Goal: Task Accomplishment & Management: Use online tool/utility

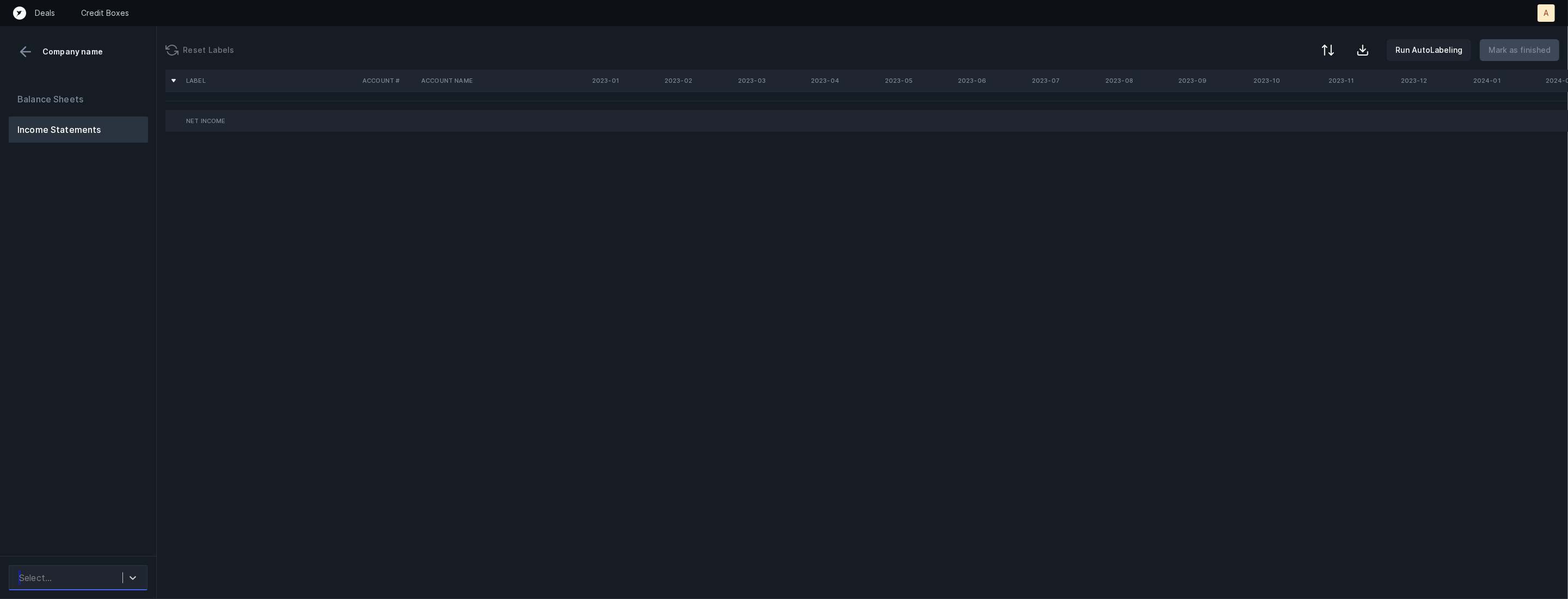
click at [102, 572] on div "Select..." at bounding box center [68, 577] width 109 height 19
click at [104, 536] on div "auto_cleaned_company9532_fileID_32207_tabP&L Detail T-24.csv" at bounding box center [78, 541] width 138 height 35
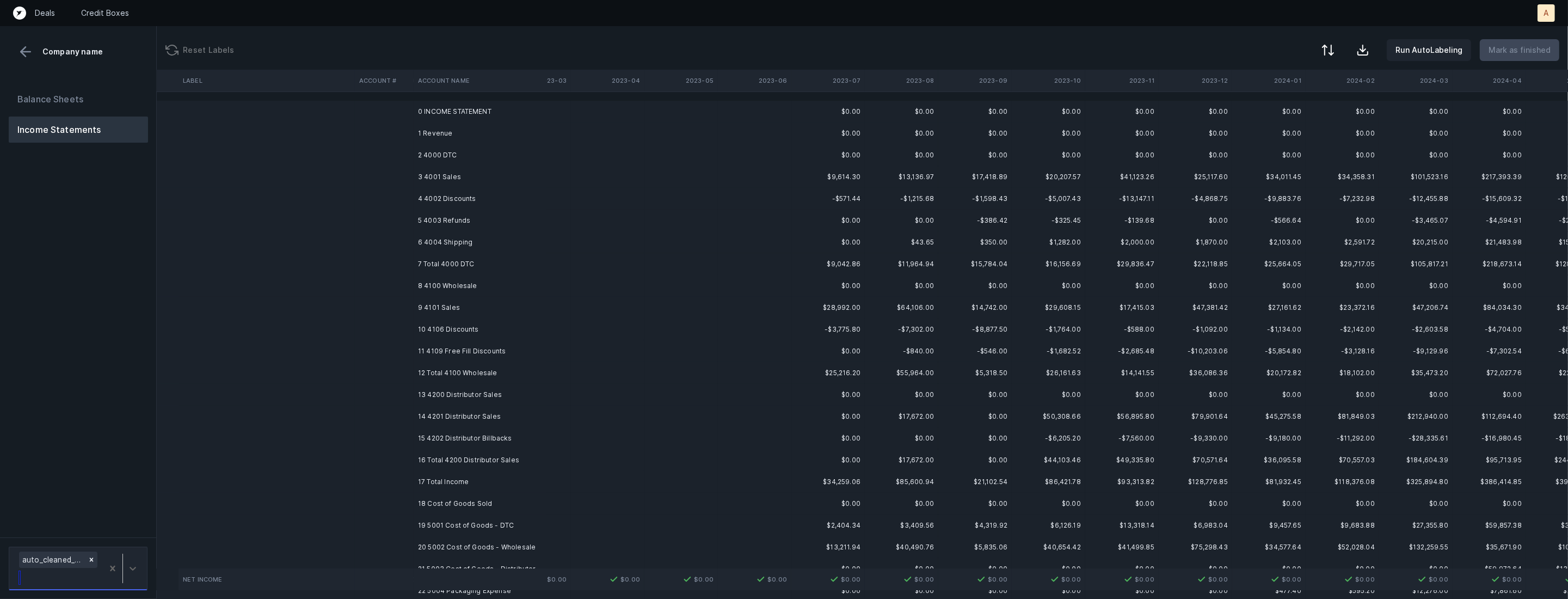
scroll to position [0, 228]
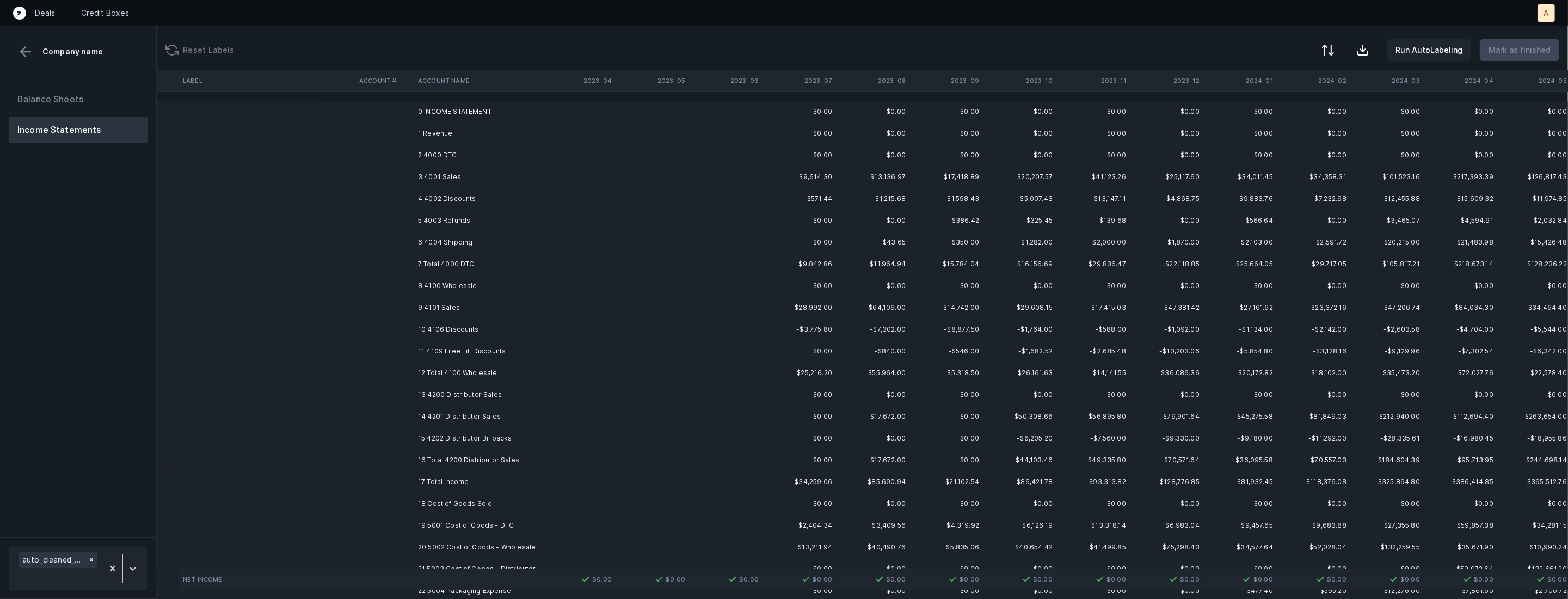
click at [478, 150] on td "2 4000 DTC" at bounding box center [480, 155] width 133 height 22
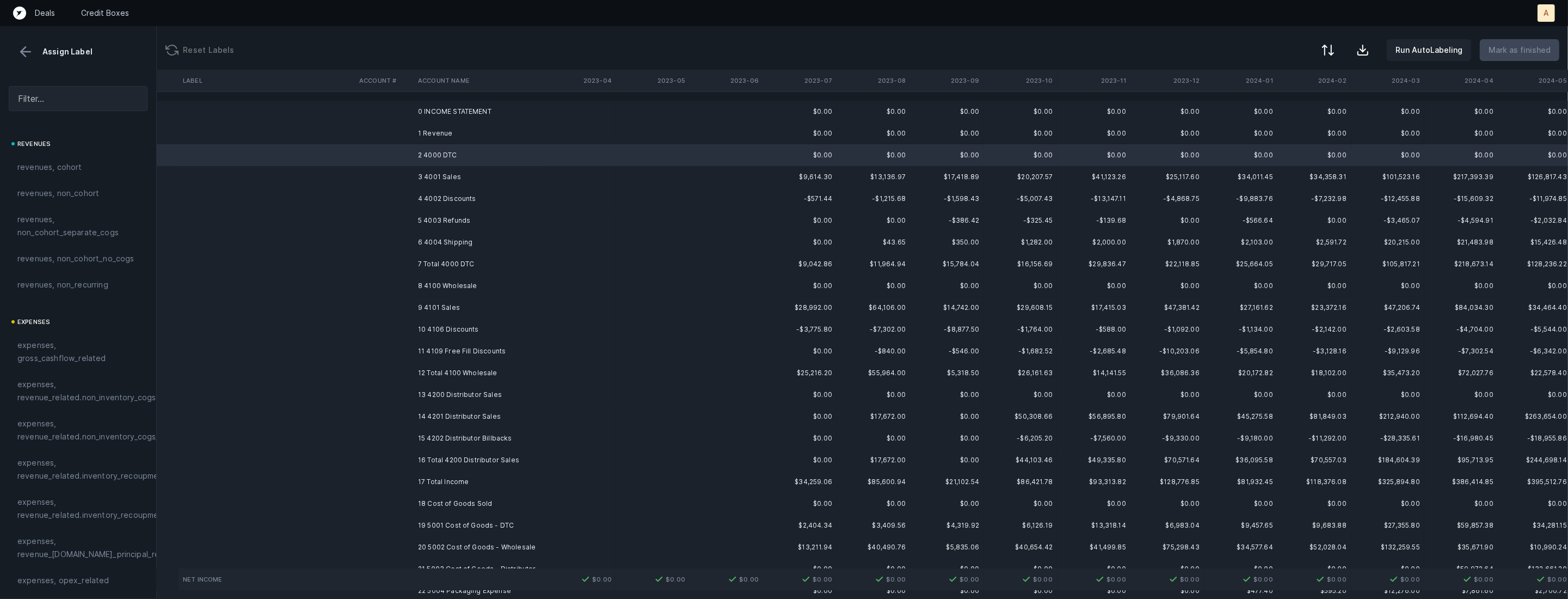
click at [442, 241] on td "6 4004 Shipping" at bounding box center [480, 243] width 133 height 22
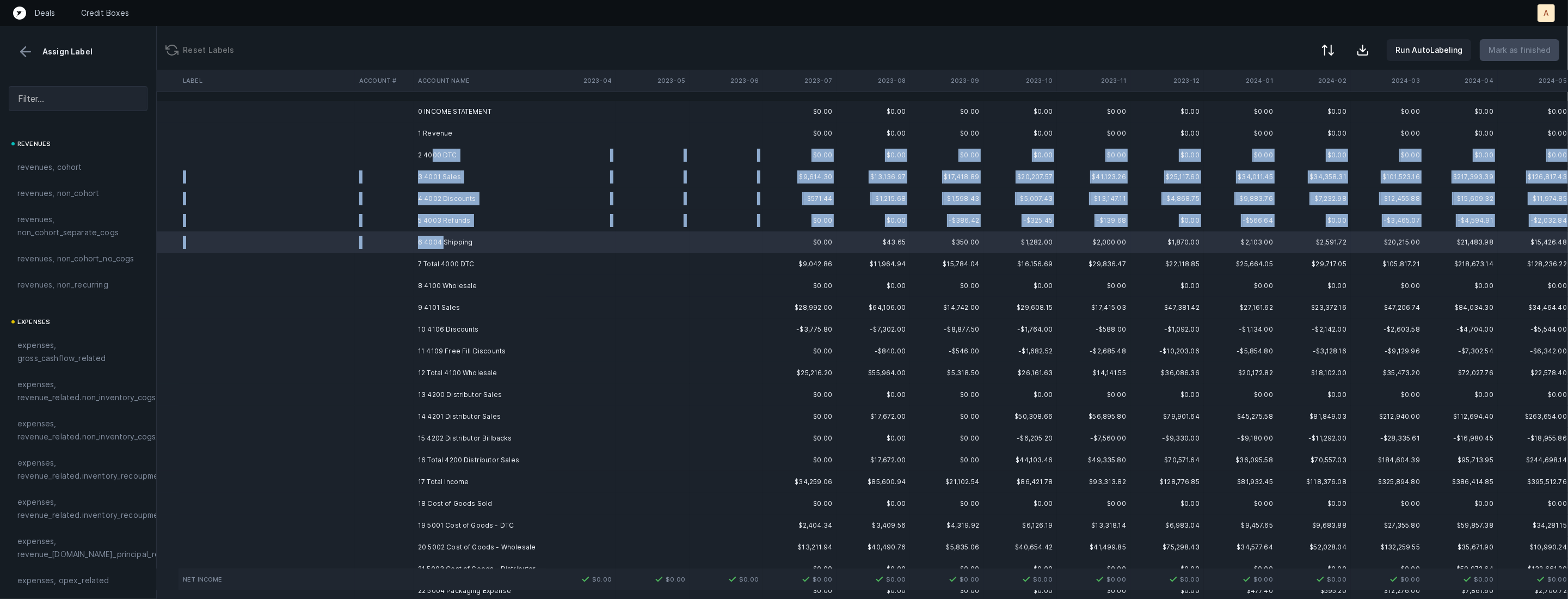
click at [432, 150] on td "2 4000 DTC" at bounding box center [480, 155] width 133 height 22
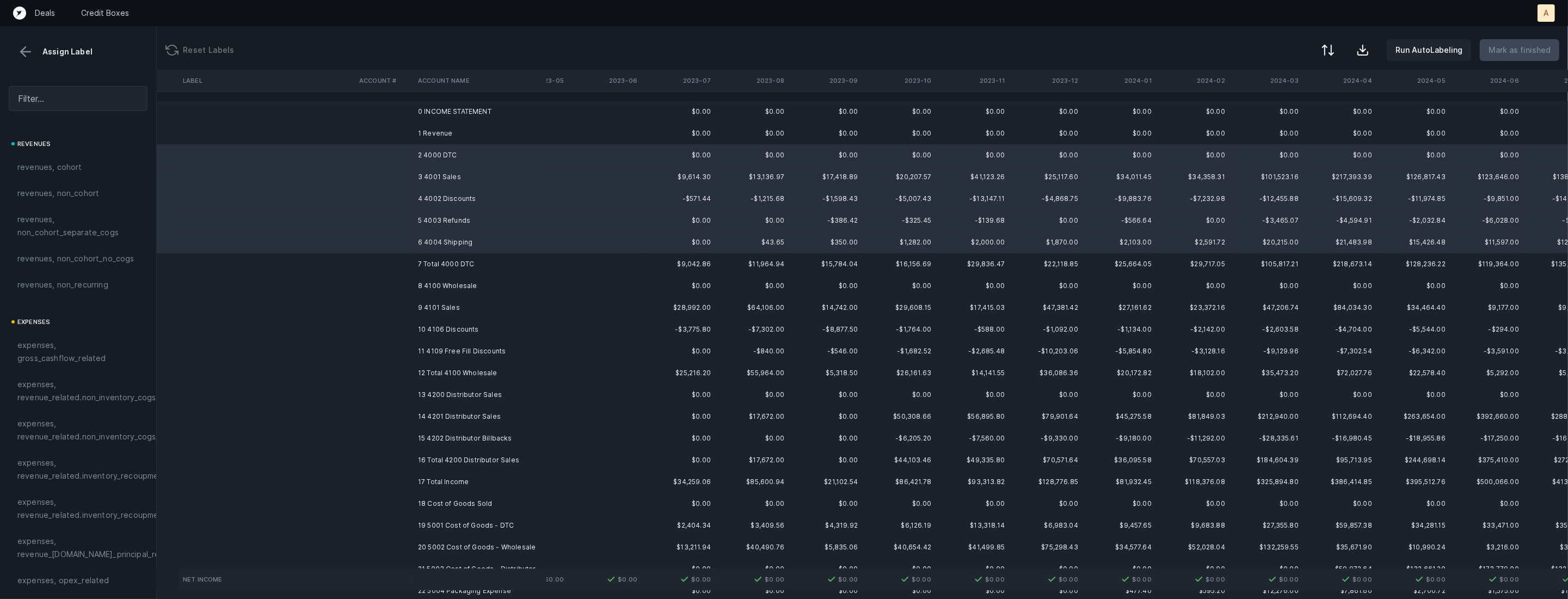
scroll to position [0, 353]
click at [77, 169] on span "revenues, cohort" at bounding box center [50, 167] width 65 height 13
click at [479, 286] on td "8 4100 Wholesale" at bounding box center [480, 286] width 133 height 22
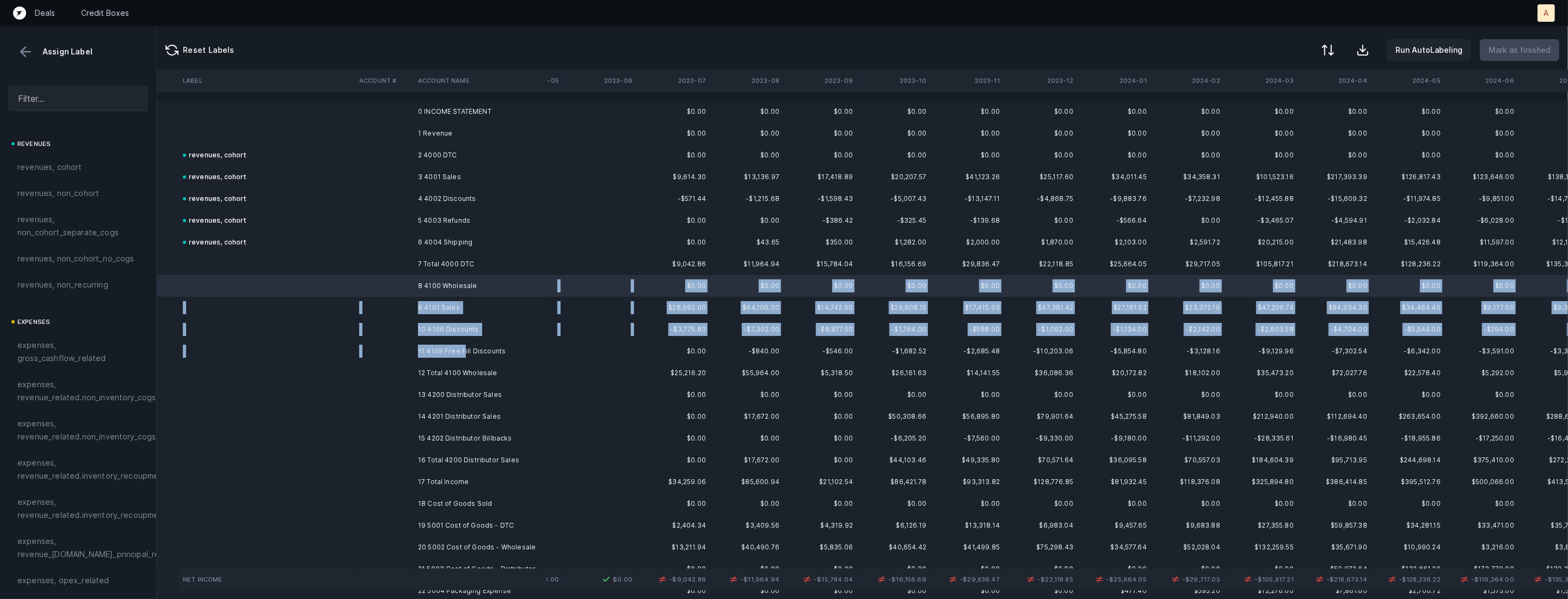
click at [462, 347] on td "11 4109 Free Fill Discounts" at bounding box center [480, 352] width 133 height 22
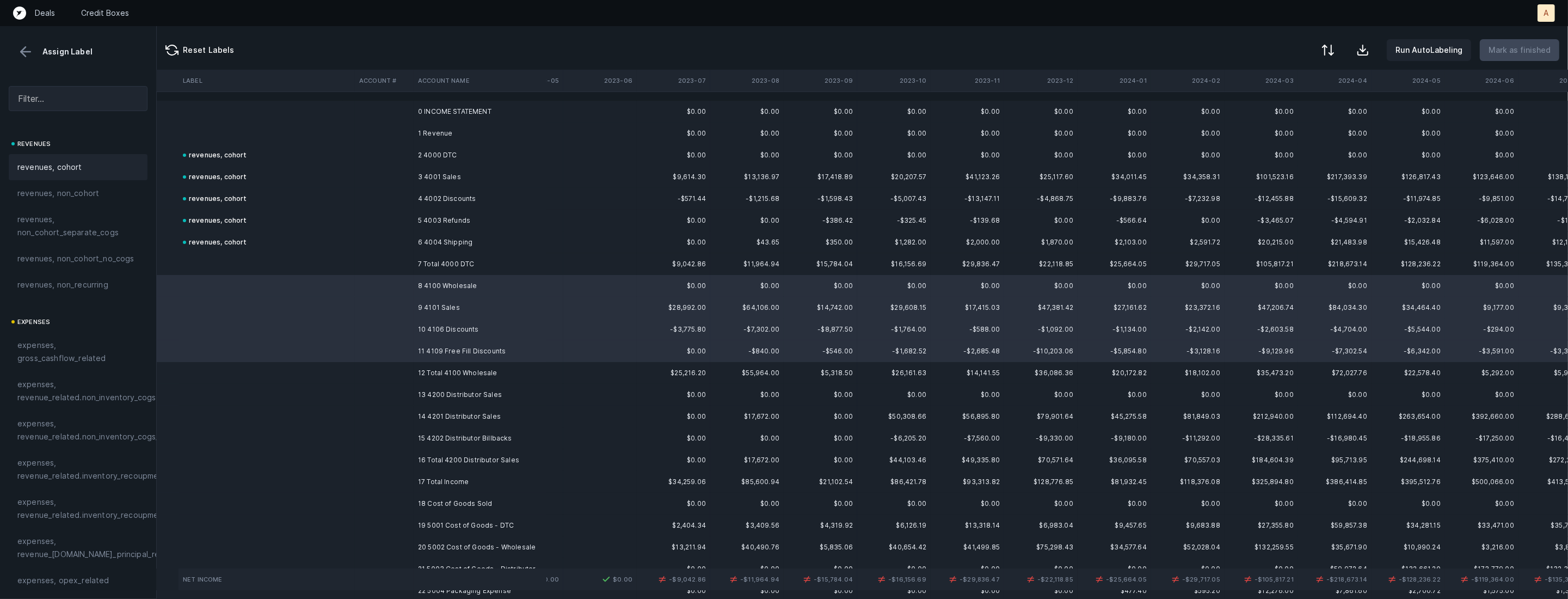
click at [67, 162] on span "revenues, cohort" at bounding box center [50, 167] width 65 height 13
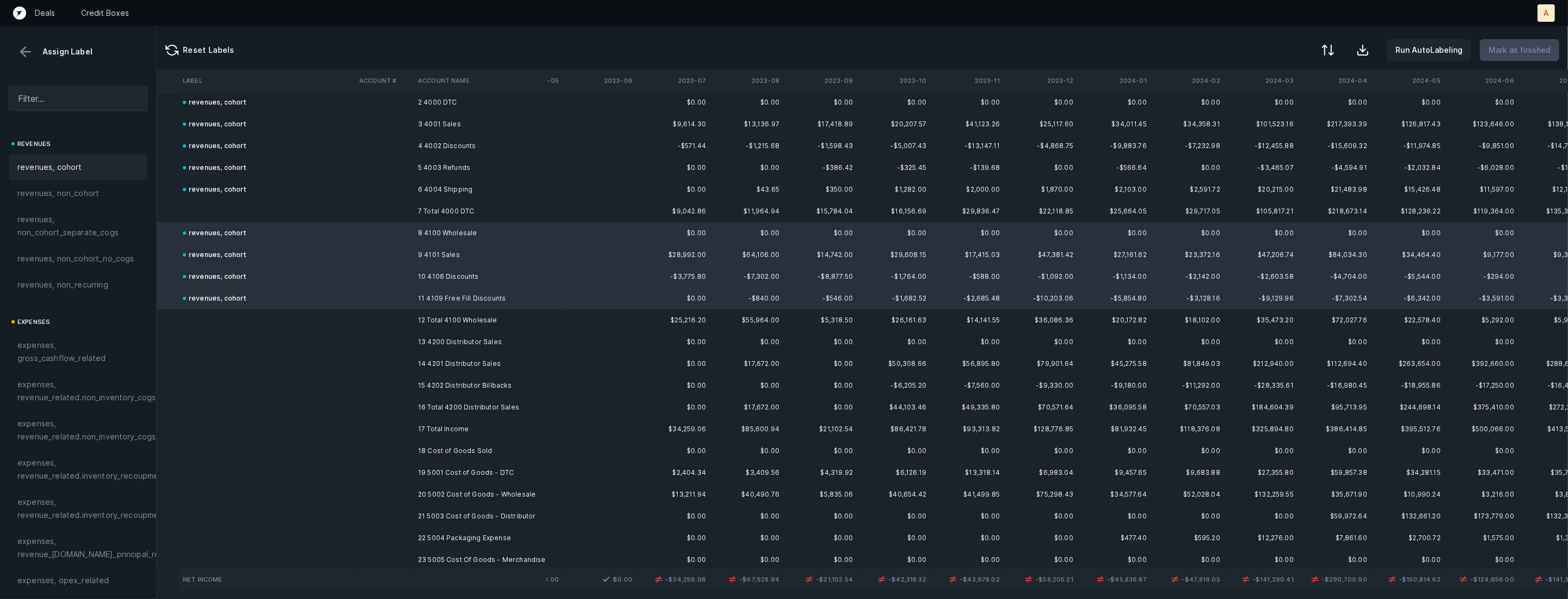
scroll to position [124, 353]
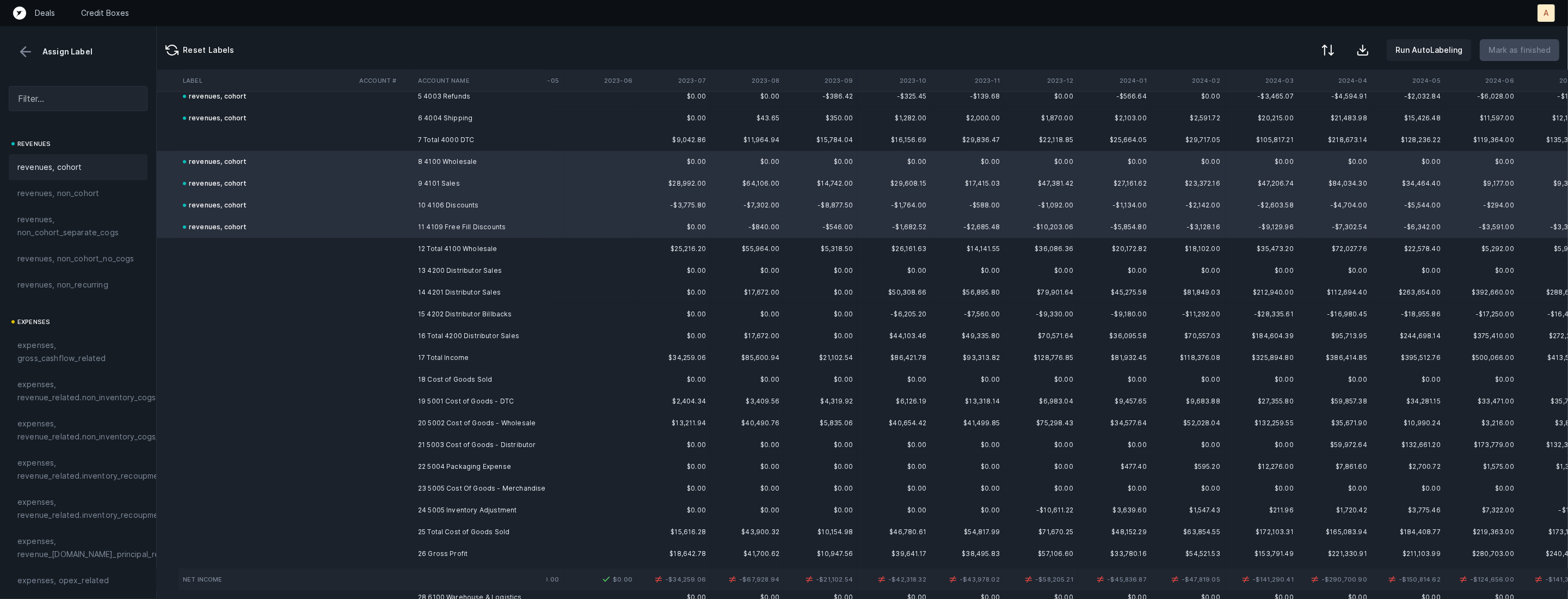
click at [461, 275] on td "13 4200 Distributor Sales" at bounding box center [480, 270] width 133 height 22
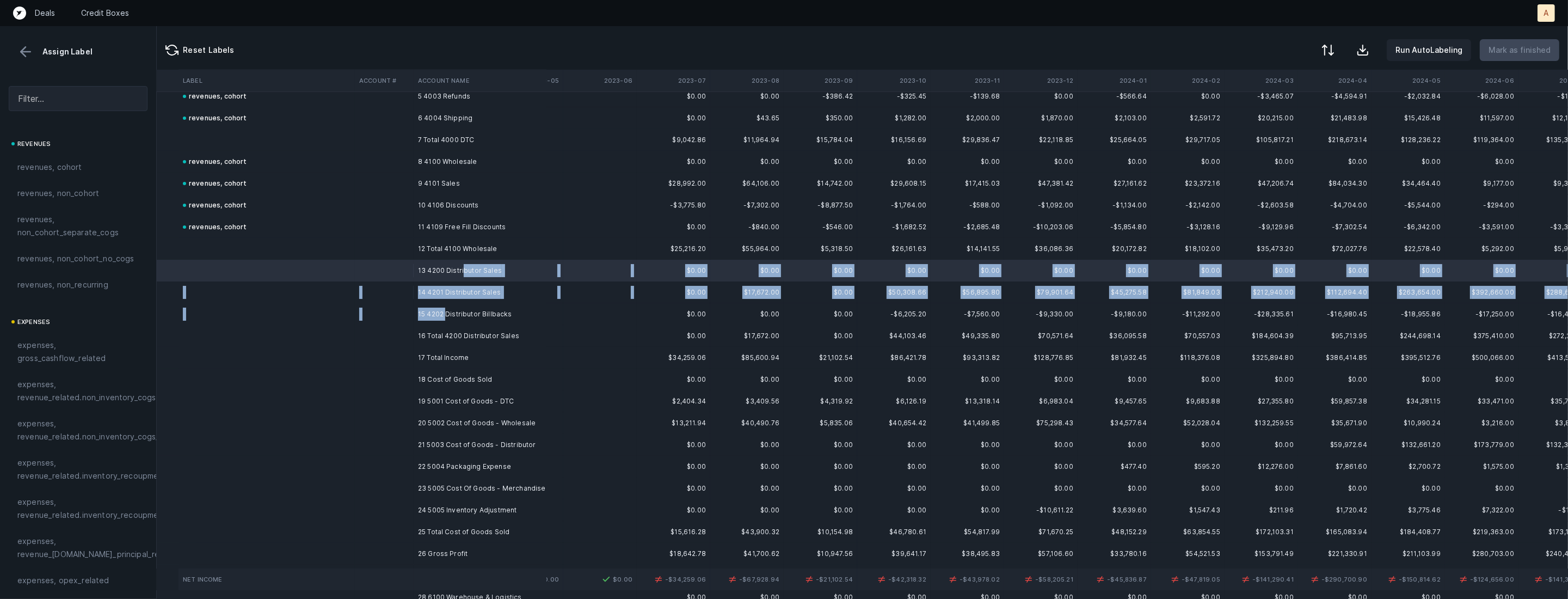
click at [445, 314] on td "15 4202 Distributor Billbacks" at bounding box center [480, 315] width 133 height 22
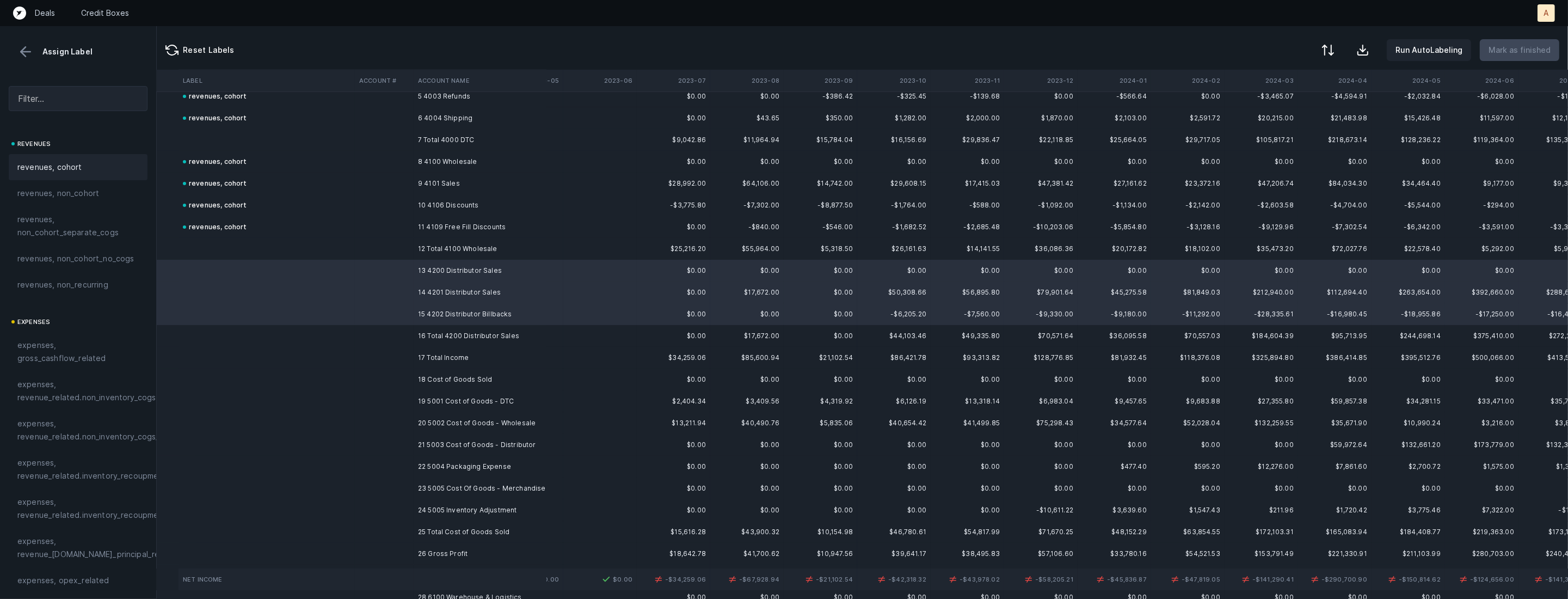
click at [84, 162] on div "revenues, cohort" at bounding box center [78, 167] width 122 height 13
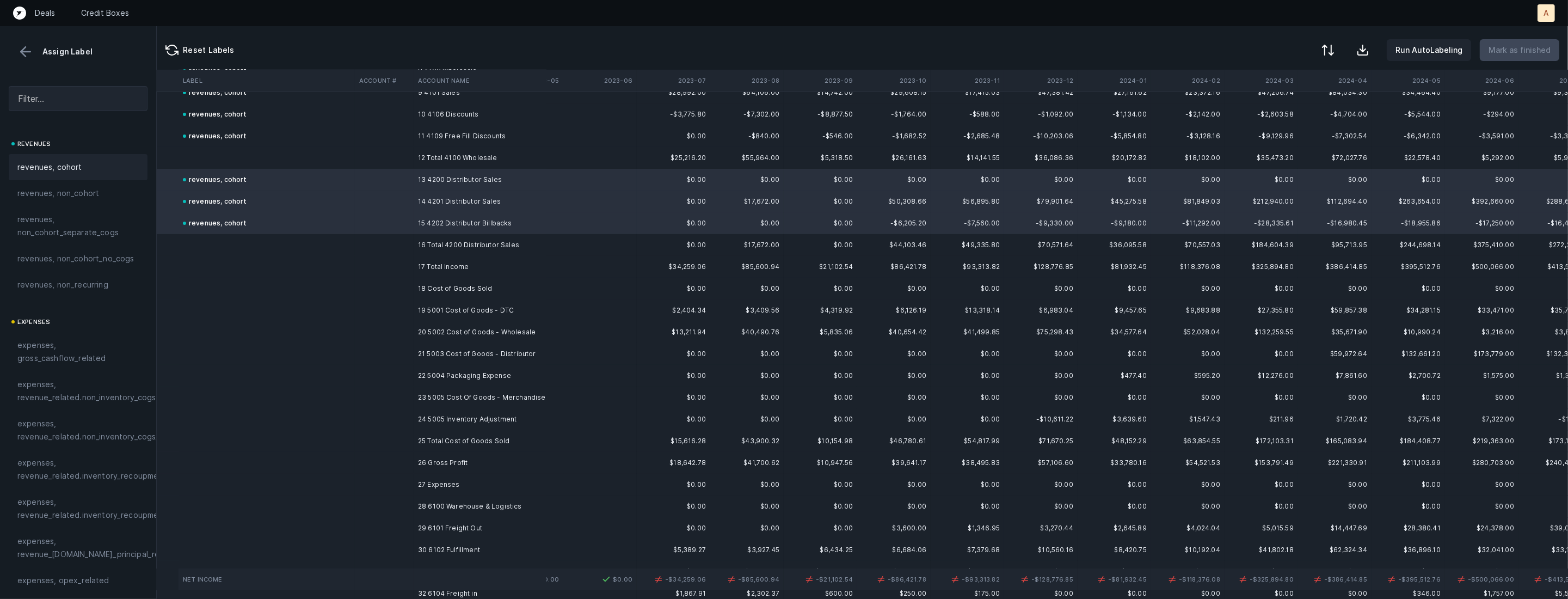
scroll to position [270, 353]
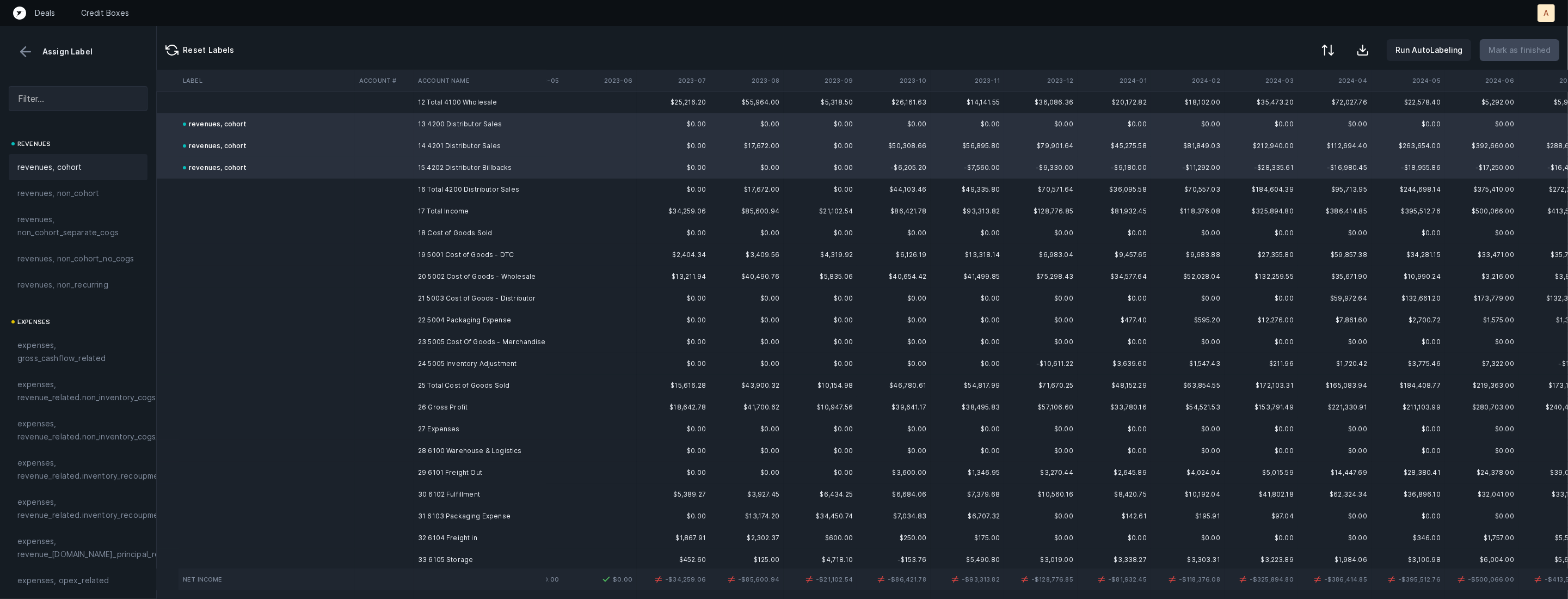
click at [490, 250] on td "19 5001 Cost of Goods - DTC" at bounding box center [480, 255] width 133 height 22
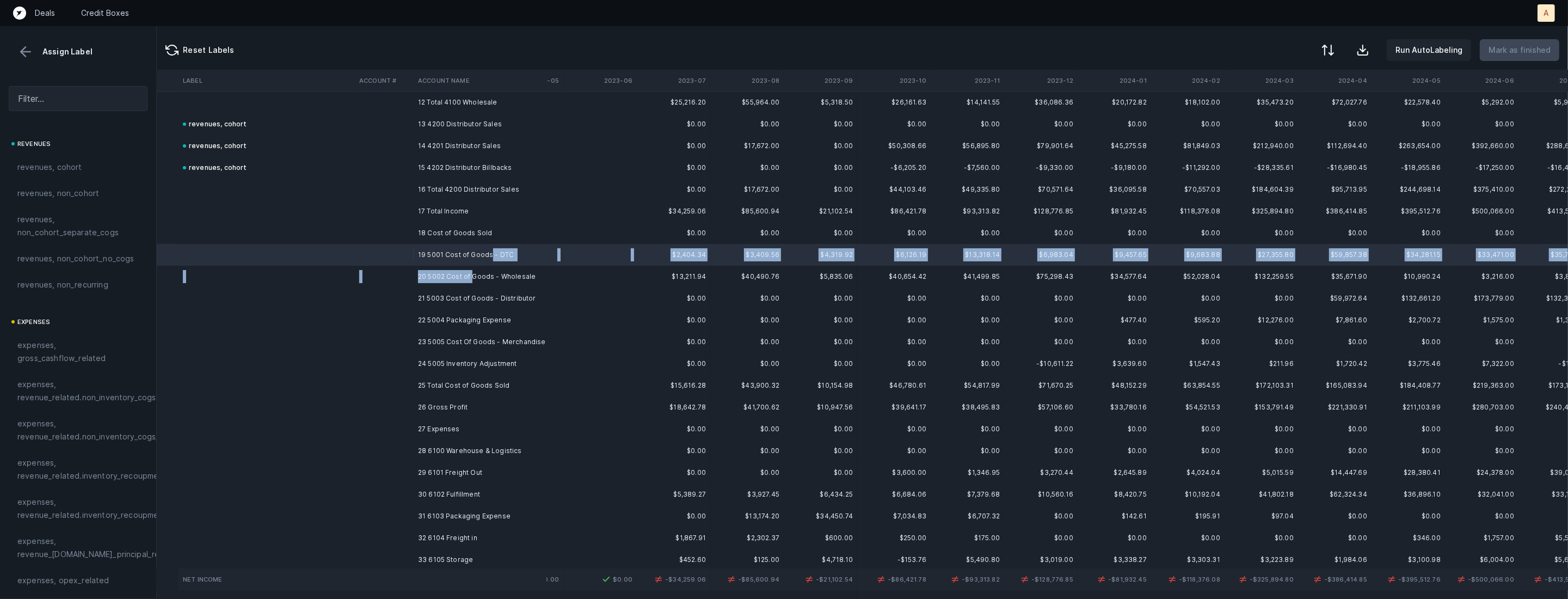
click at [472, 274] on td "20 5002 Cost of Goods - Wholesale" at bounding box center [480, 277] width 133 height 22
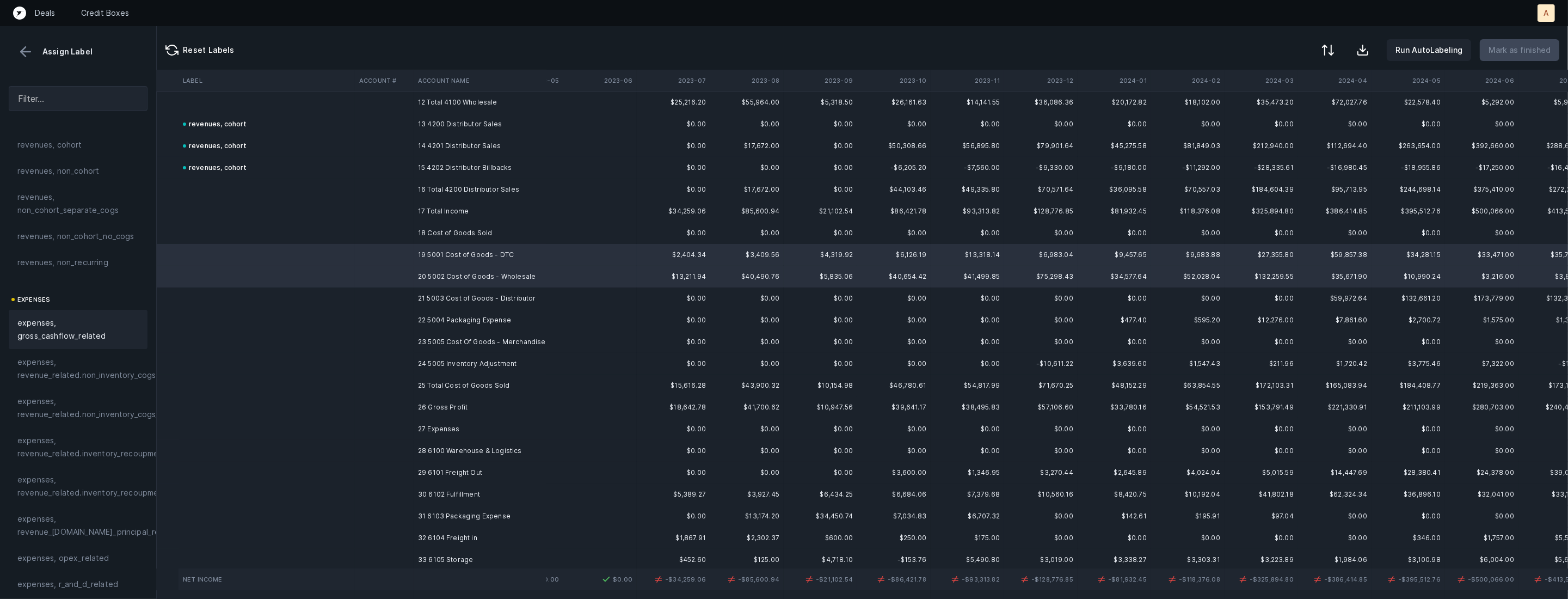
scroll to position [58, 0]
click at [71, 420] on span "expenses, revenue_related.inventory_recoupment" at bounding box center [92, 411] width 150 height 26
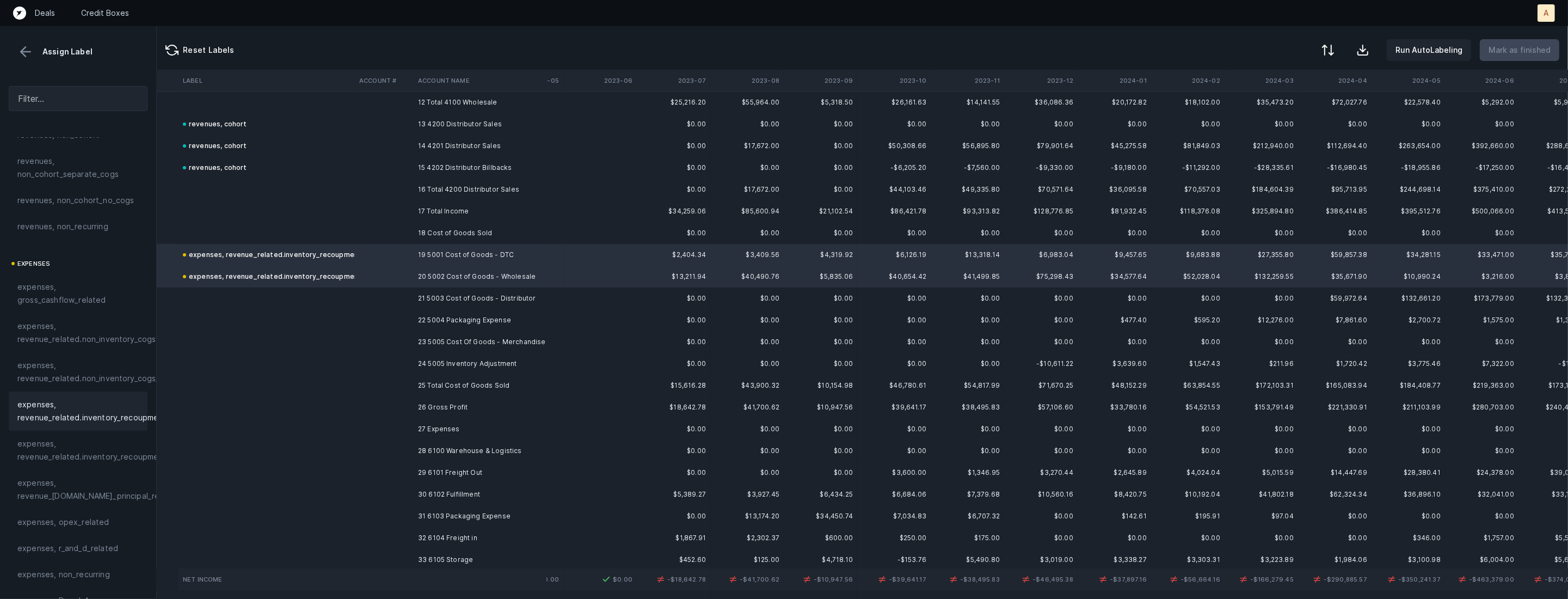
click at [407, 307] on td at bounding box center [385, 298] width 59 height 22
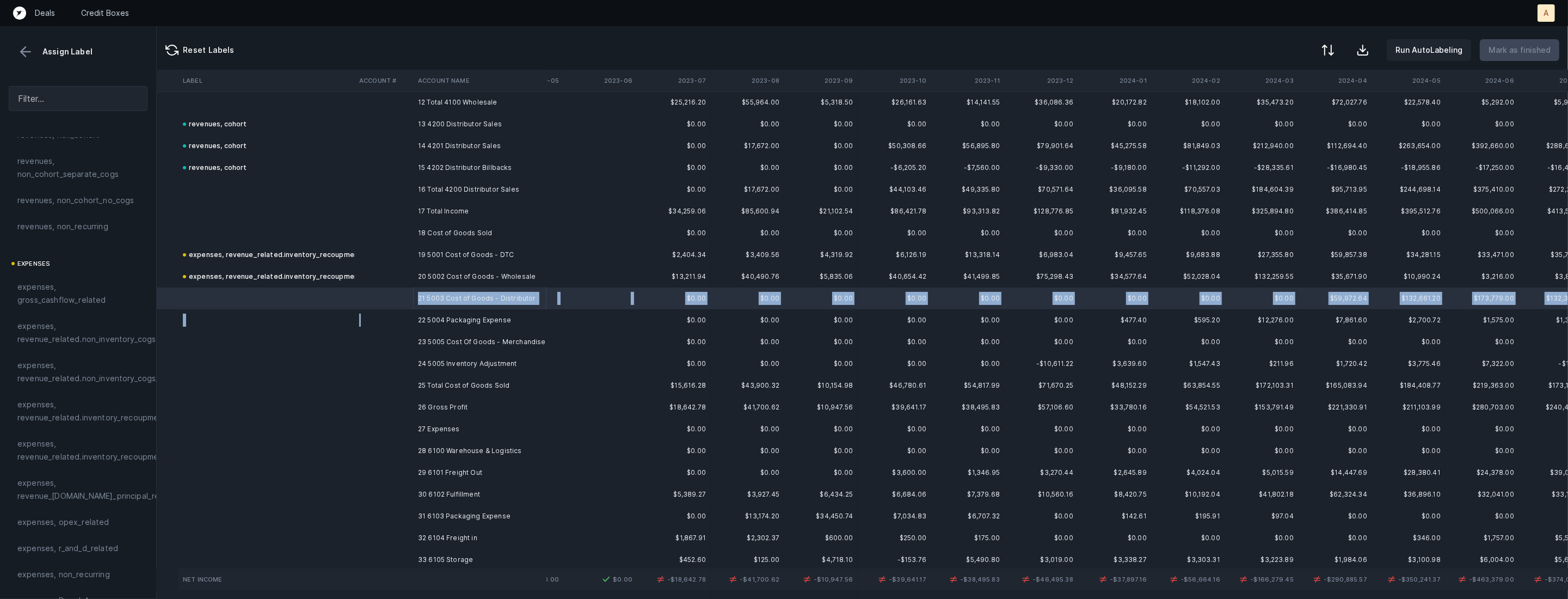
click at [402, 323] on td at bounding box center [385, 320] width 59 height 22
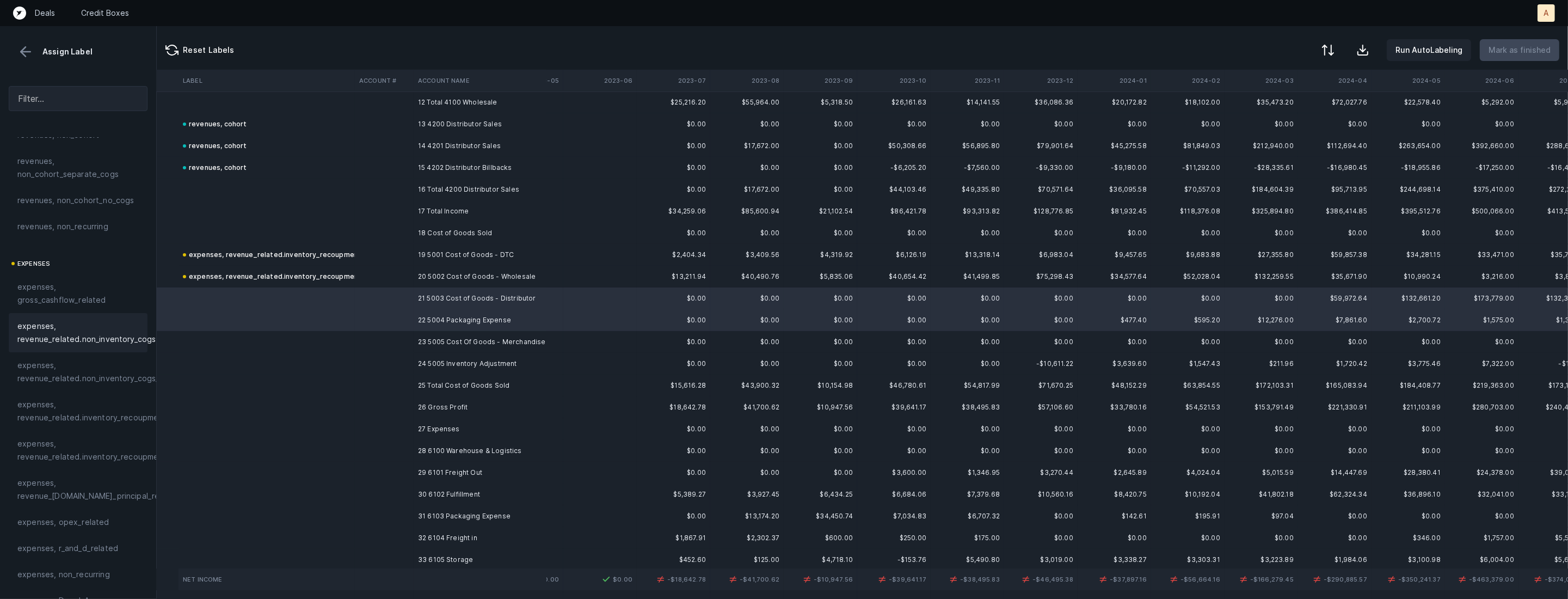
click at [122, 326] on span "expenses, revenue_related.non_inventory_cogs" at bounding box center [87, 332] width 138 height 26
click at [441, 351] on td "23 5005 Cost Of Goods - Merchandise" at bounding box center [480, 342] width 133 height 22
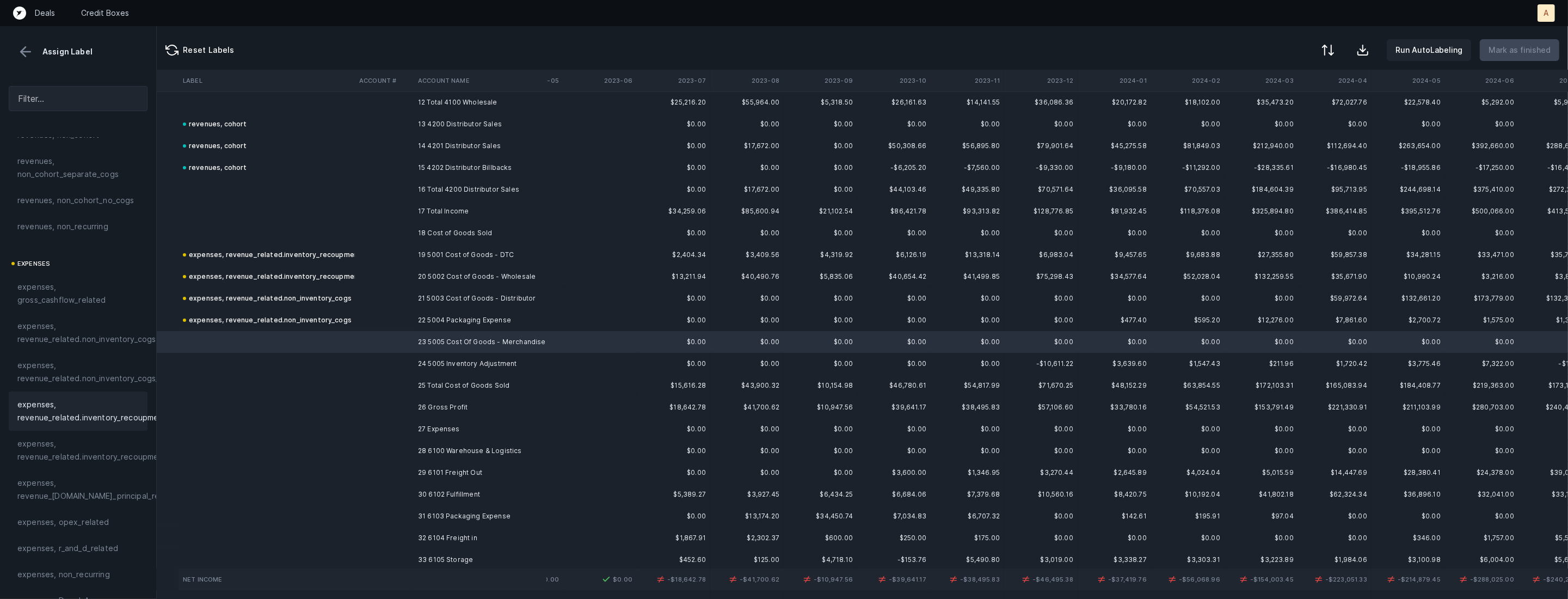
click at [92, 418] on span "expenses, revenue_related.inventory_recoupment" at bounding box center [92, 411] width 150 height 26
click at [353, 375] on td at bounding box center [266, 386] width 176 height 22
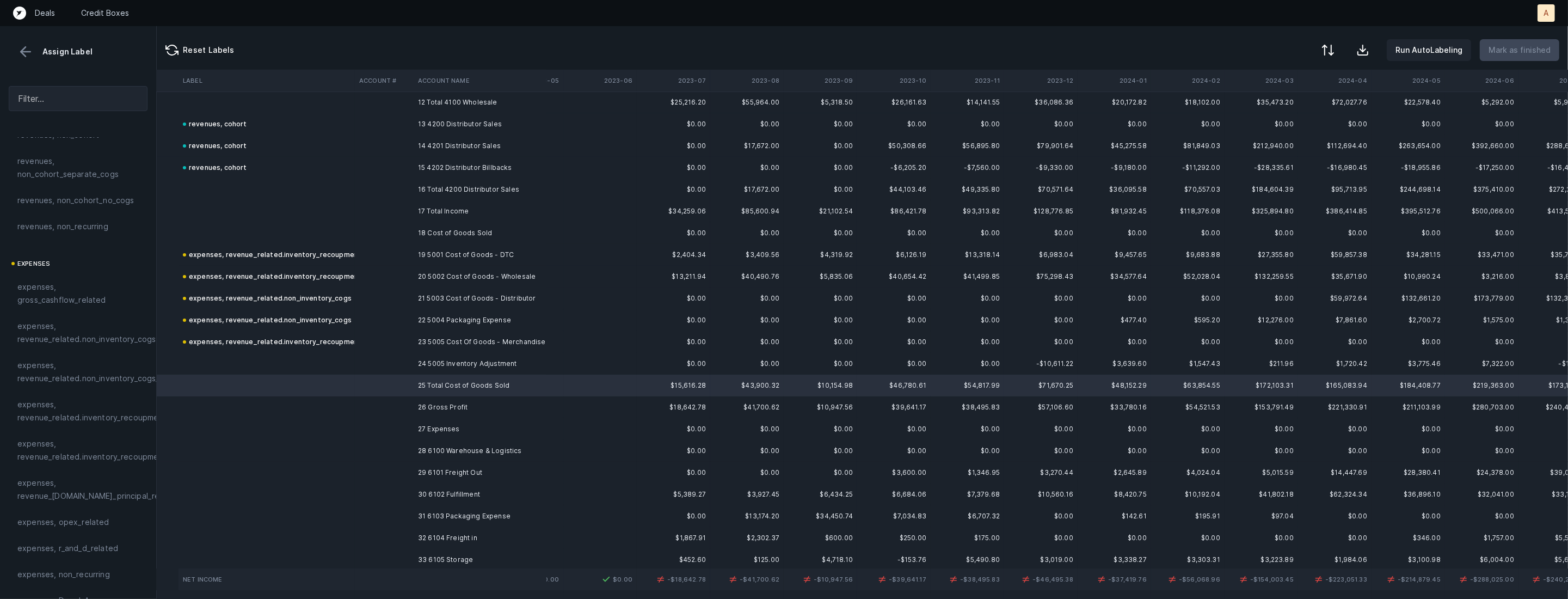
click at [258, 358] on td at bounding box center [266, 364] width 176 height 22
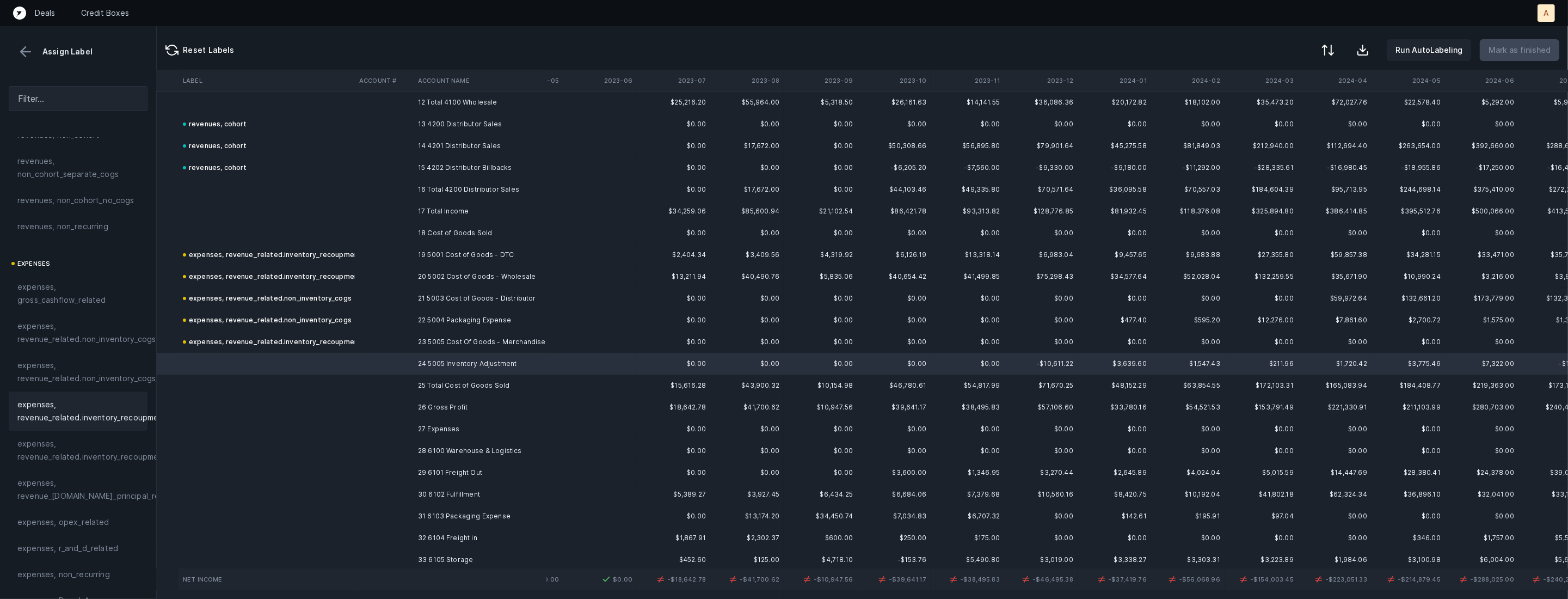
click at [100, 401] on span "expenses, revenue_related.inventory_recoupment" at bounding box center [92, 411] width 150 height 26
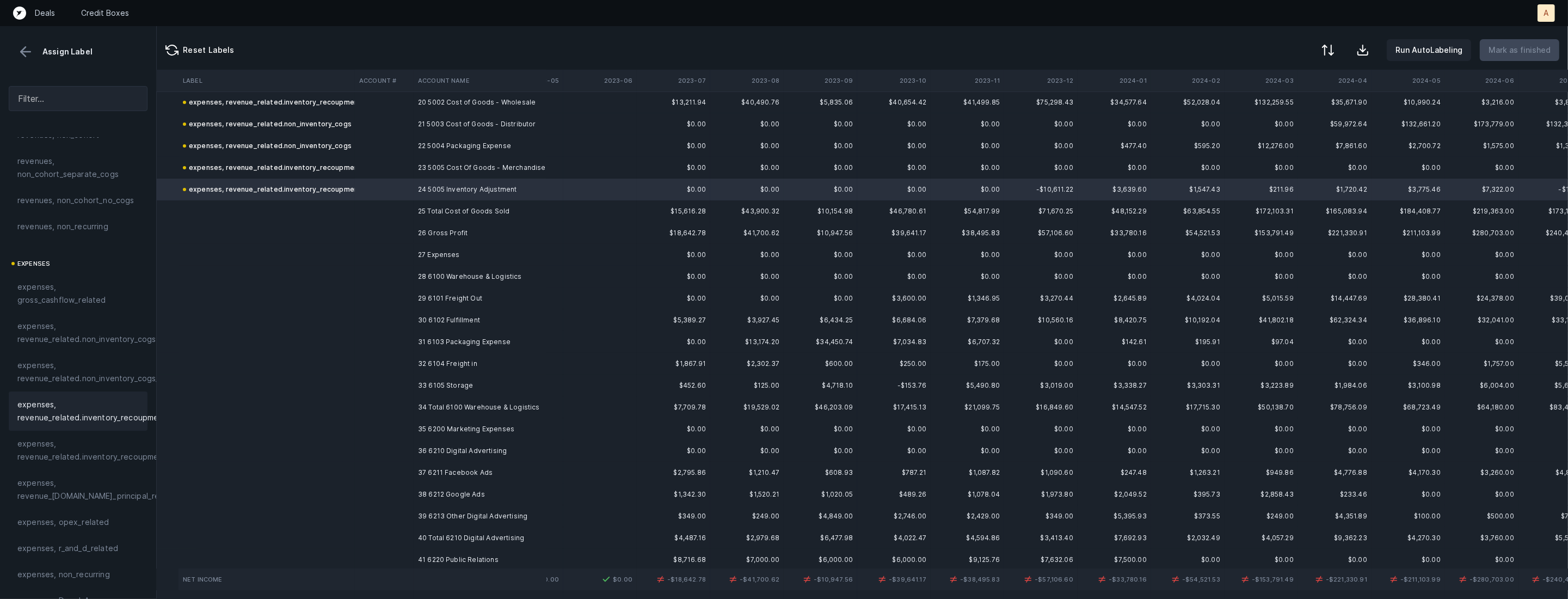
scroll to position [450, 353]
click at [516, 271] on td "28 6100 Warehouse & Logistics" at bounding box center [480, 270] width 133 height 22
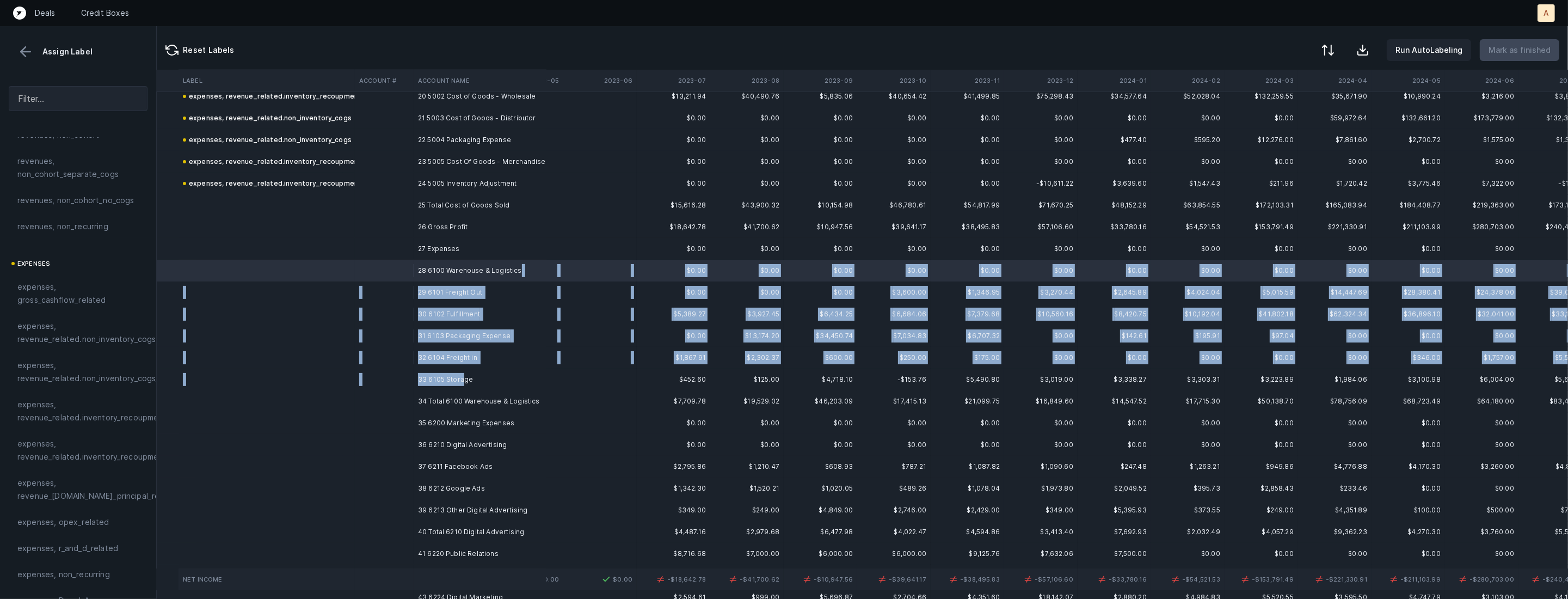
click at [464, 374] on td "33 6105 Storage" at bounding box center [480, 379] width 133 height 22
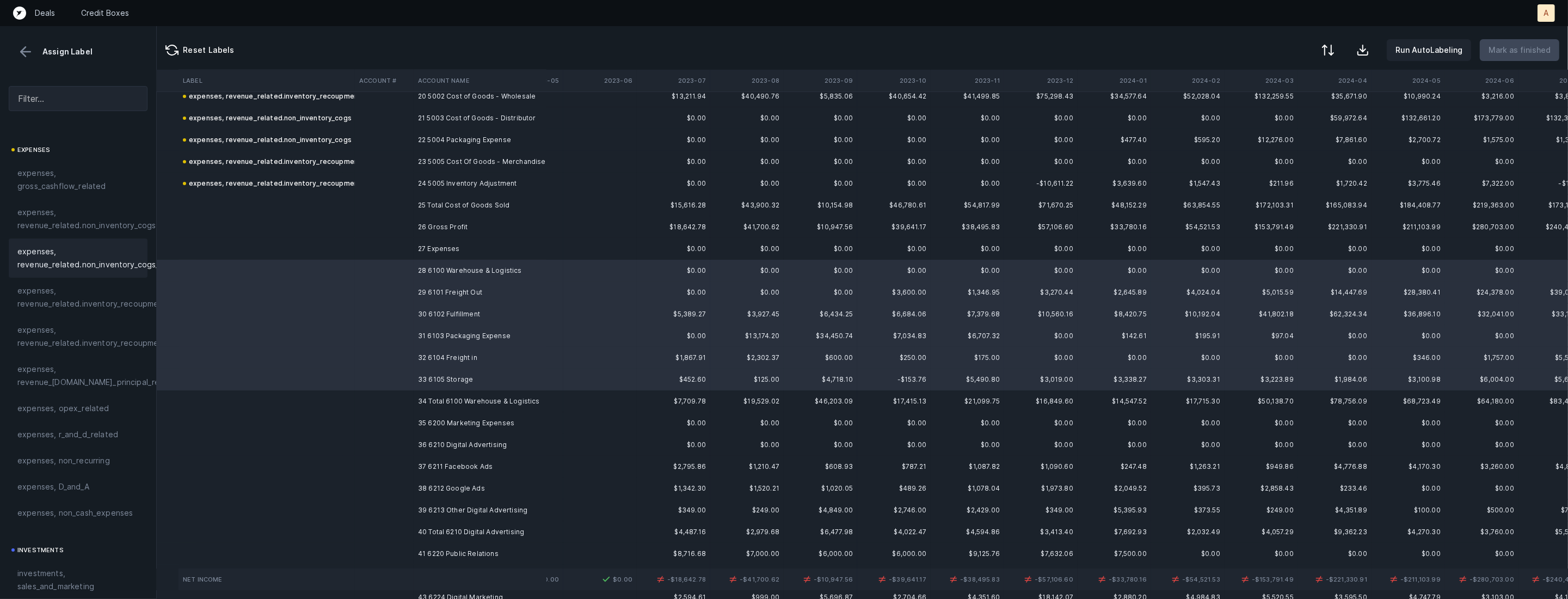
scroll to position [241, 0]
click at [67, 339] on span "expenses, opex_related" at bounding box center [64, 340] width 92 height 13
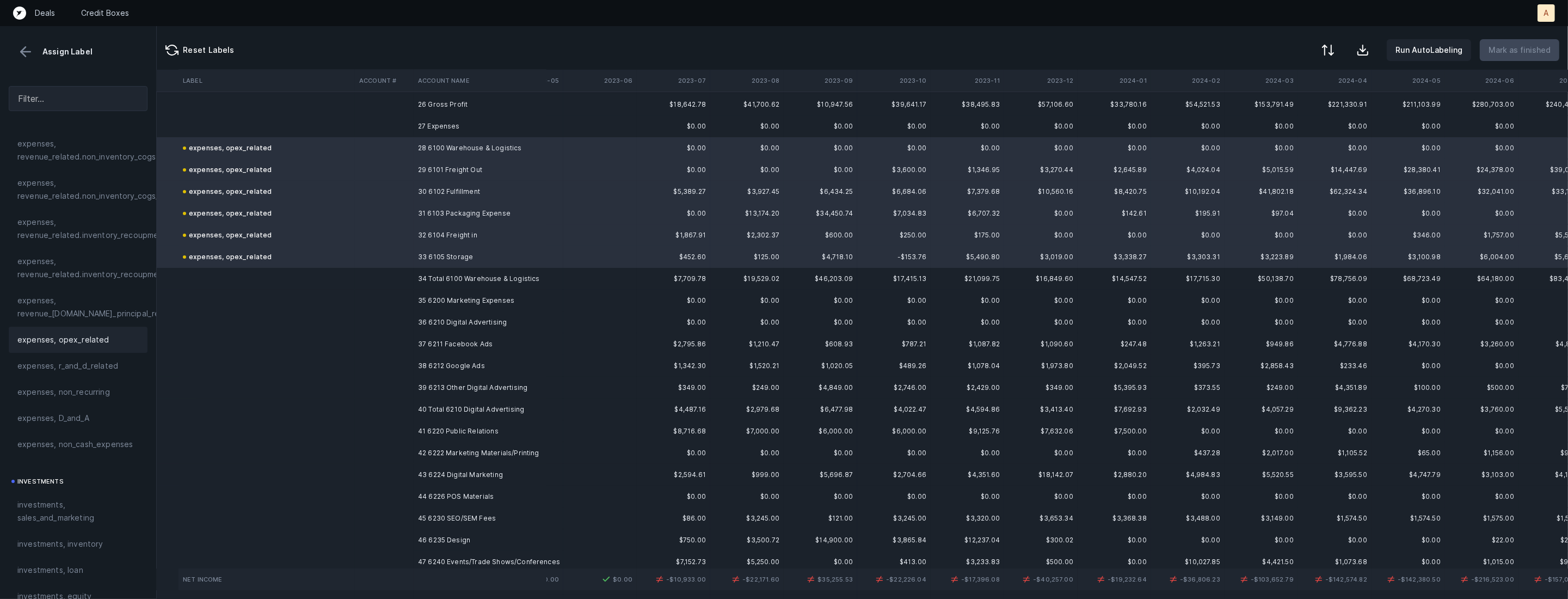
scroll to position [596, 353]
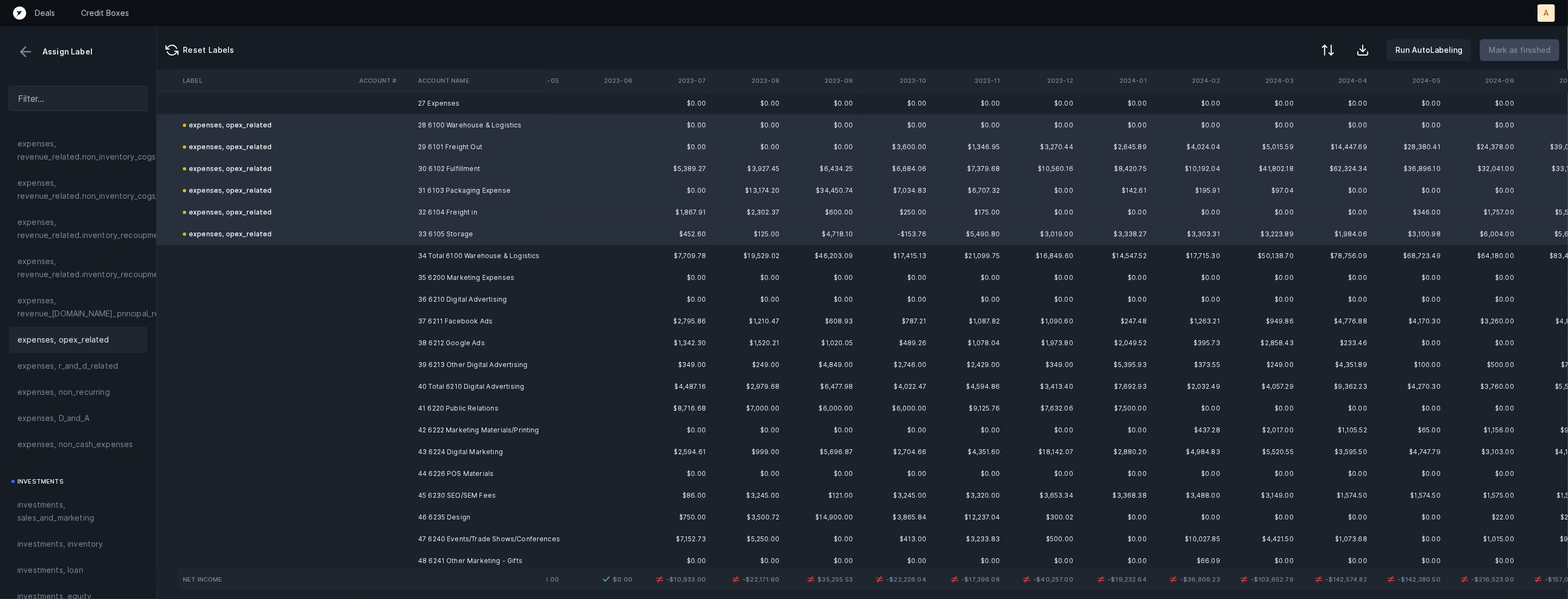
click at [492, 280] on td "35 6200 Marketing Expenses" at bounding box center [480, 278] width 133 height 22
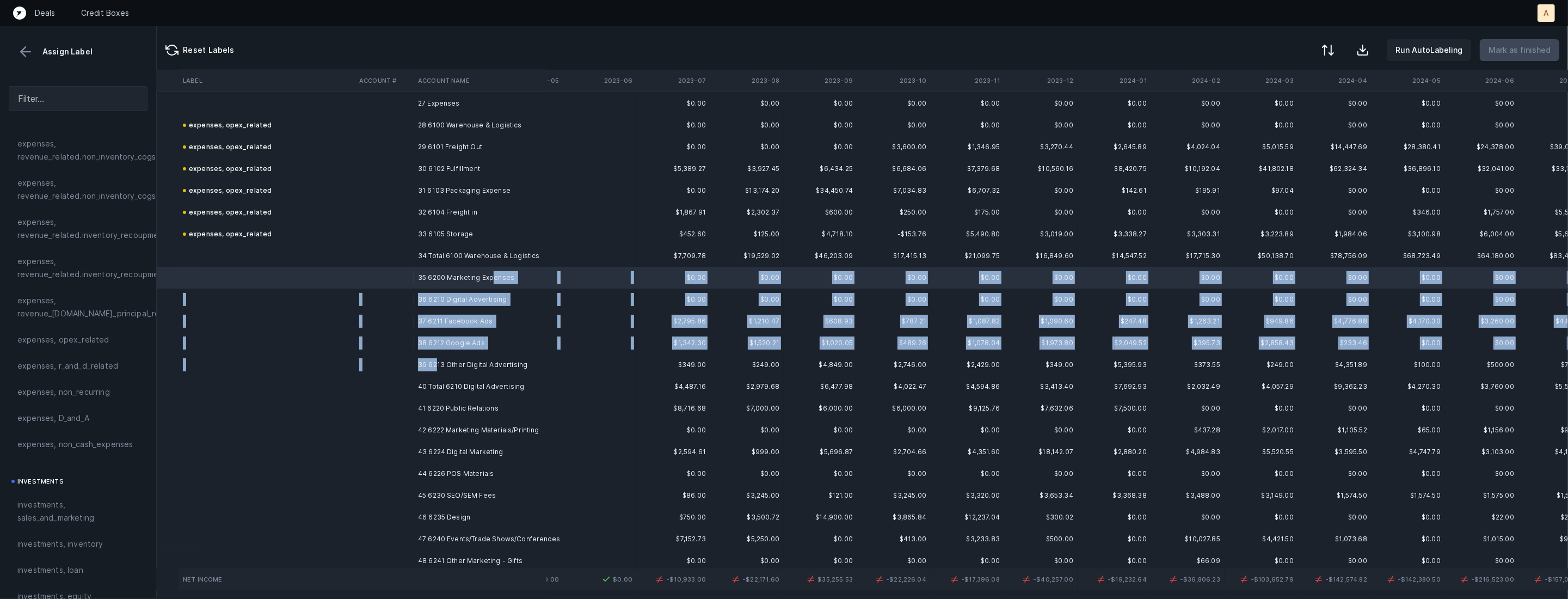
click at [437, 363] on td "39 6213 Other Digital Advertising" at bounding box center [480, 365] width 133 height 22
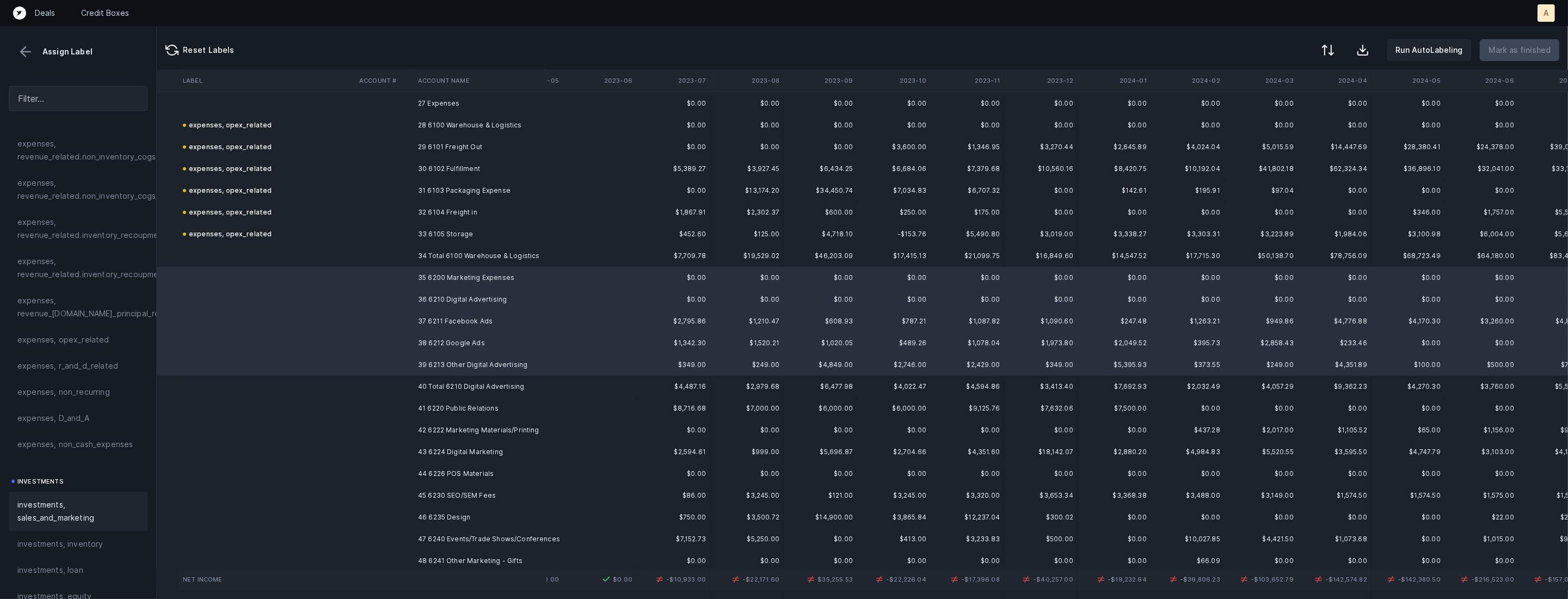
click at [54, 505] on span "investments, sales_and_marketing" at bounding box center [78, 511] width 122 height 26
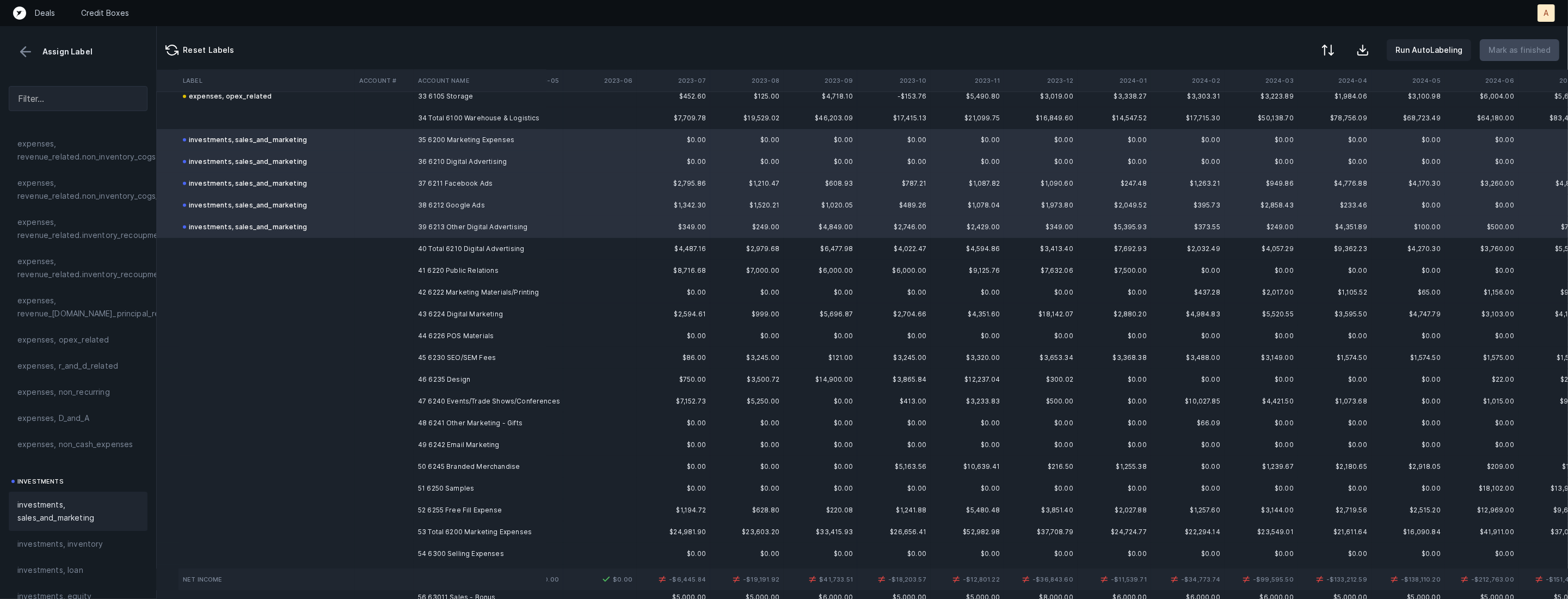
scroll to position [774, 353]
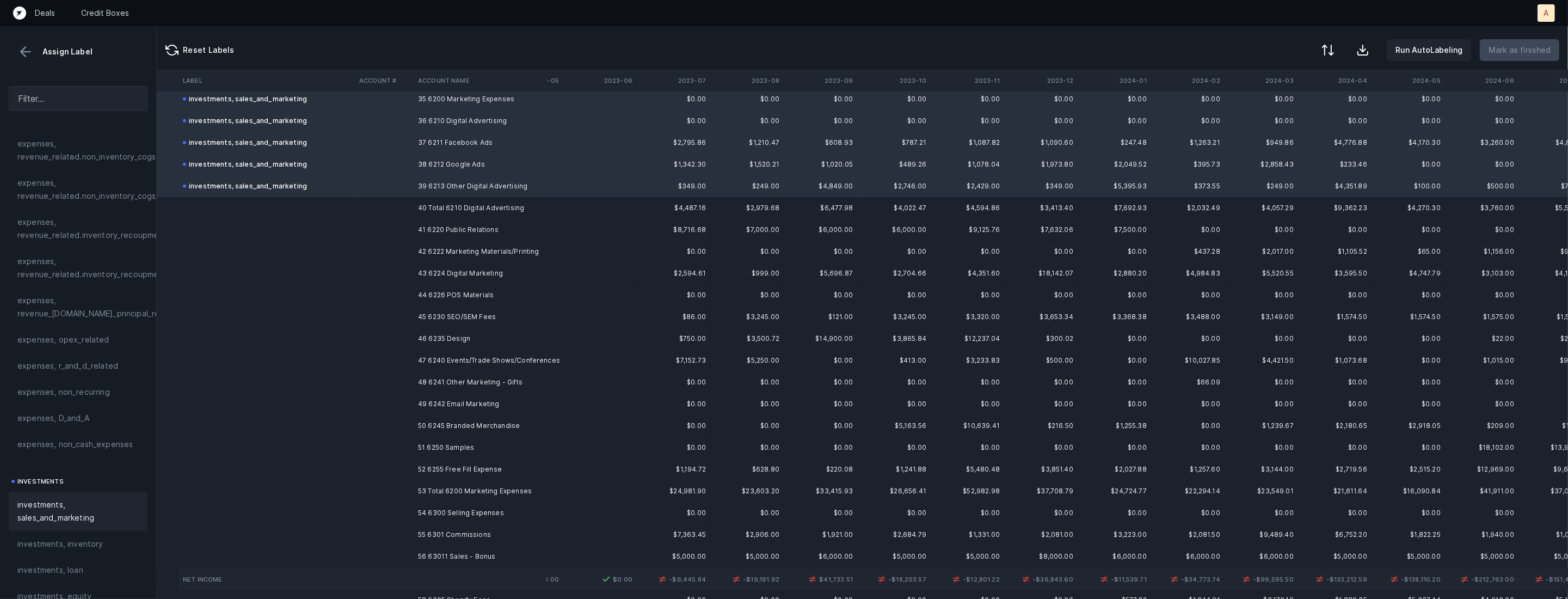
click at [462, 233] on td "41 6220 Public Relations" at bounding box center [480, 230] width 133 height 22
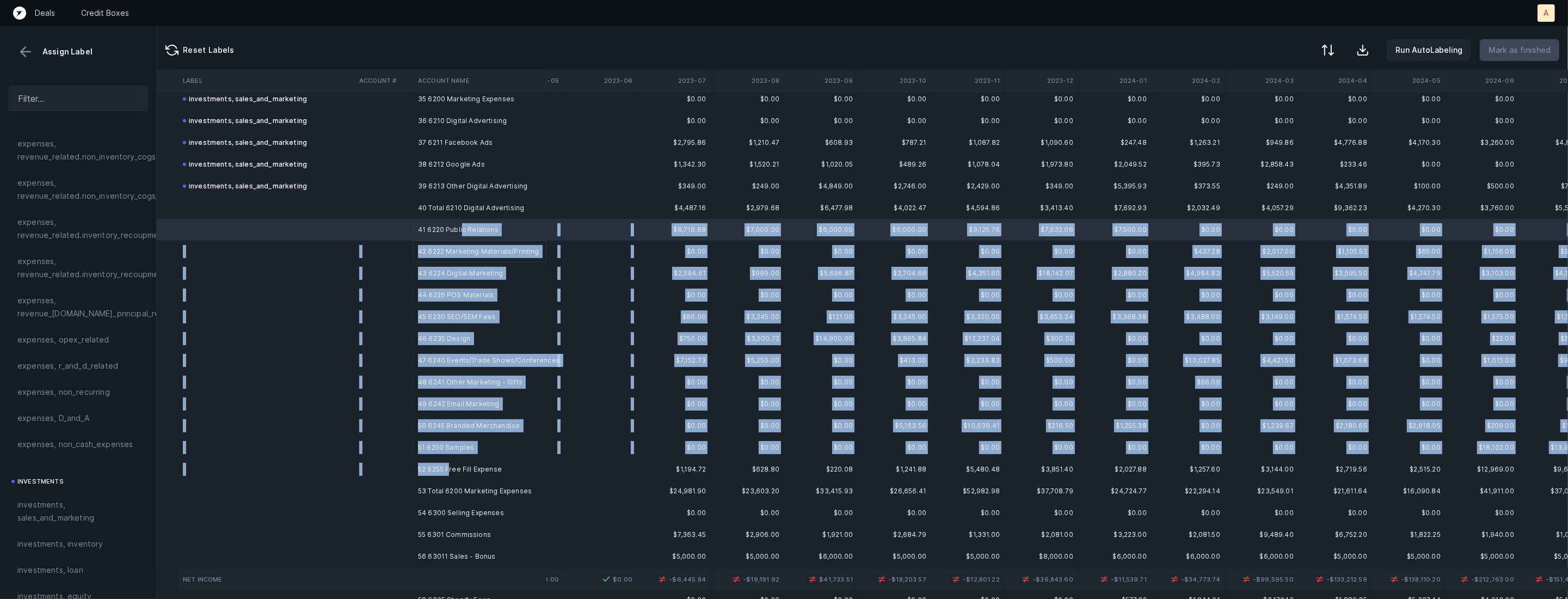
click at [449, 471] on td "52 6255 Free Fill Expense" at bounding box center [480, 470] width 133 height 22
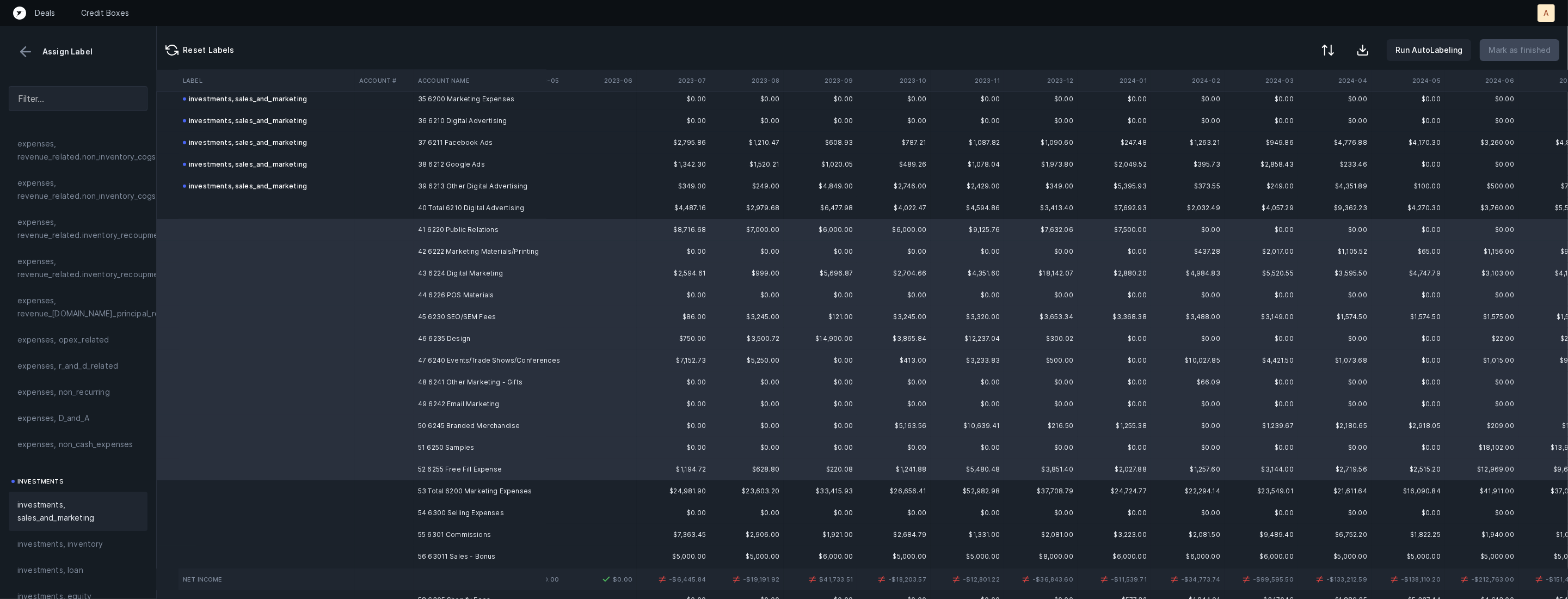
click at [66, 516] on span "investments, sales_and_marketing" at bounding box center [78, 511] width 122 height 26
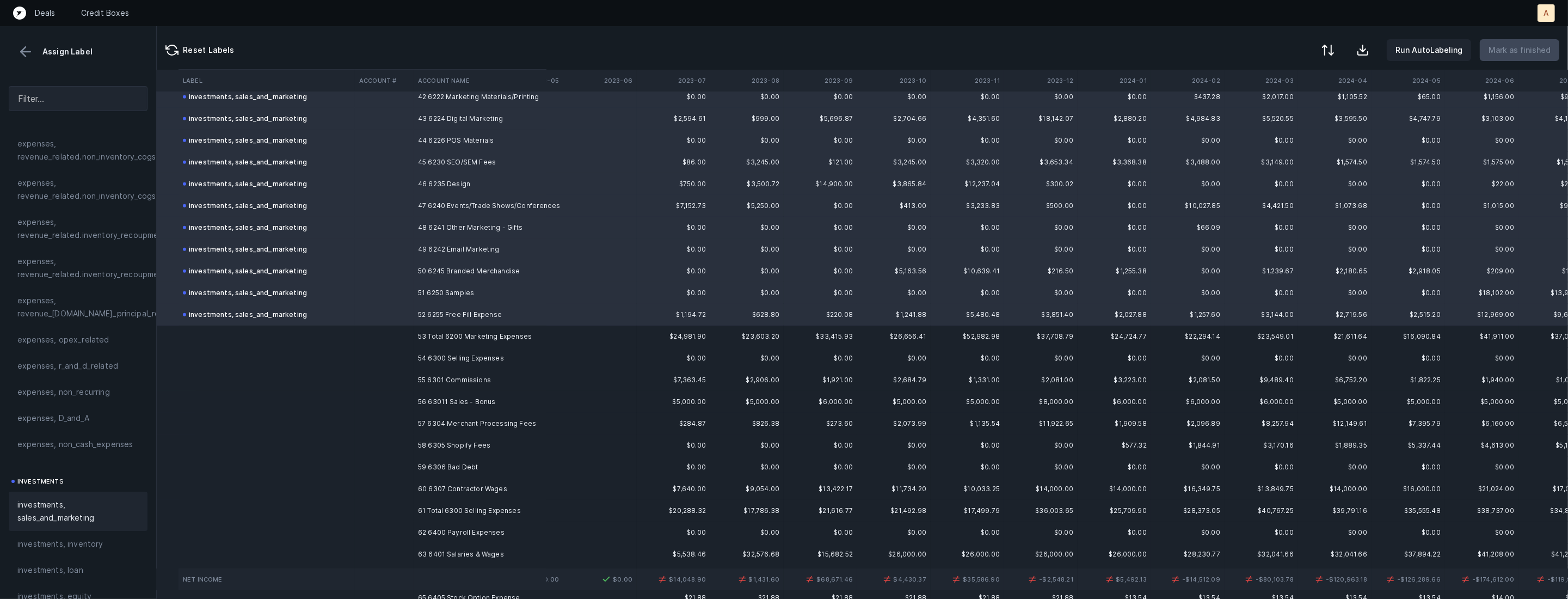
scroll to position [1005, 353]
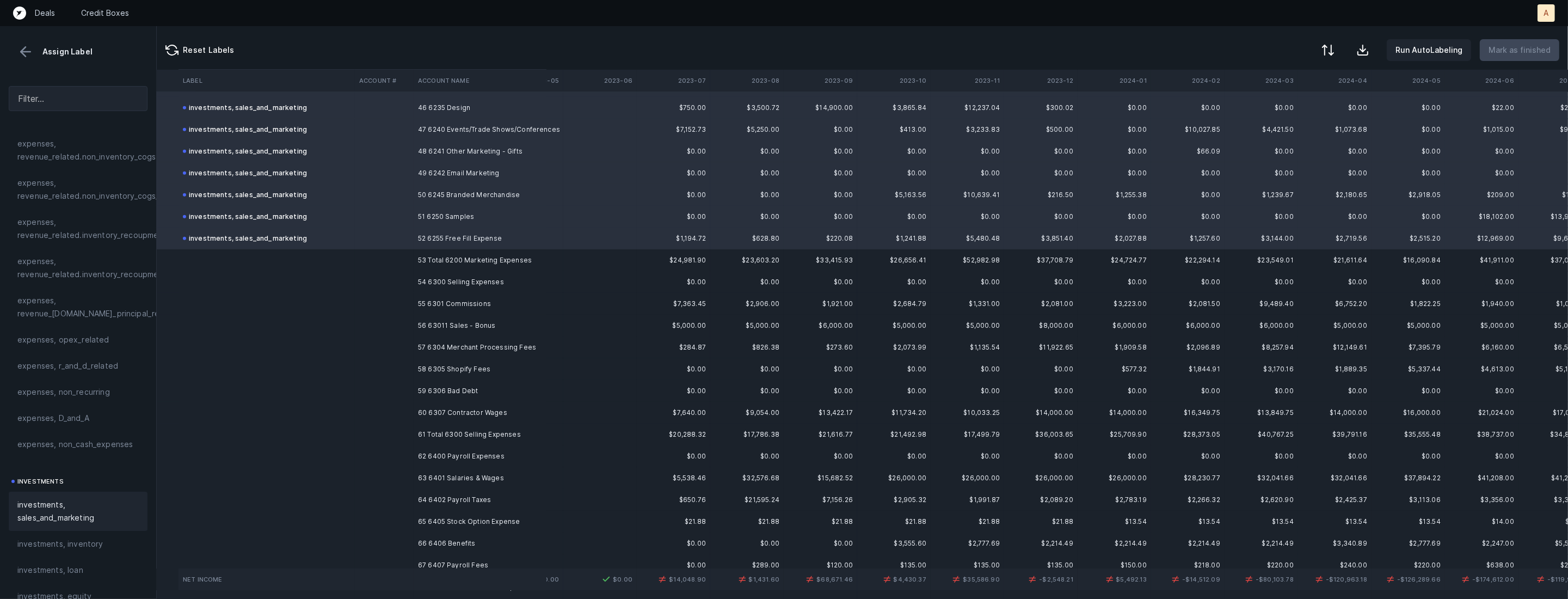
click at [480, 284] on td "54 6300 Selling Expenses" at bounding box center [480, 282] width 133 height 22
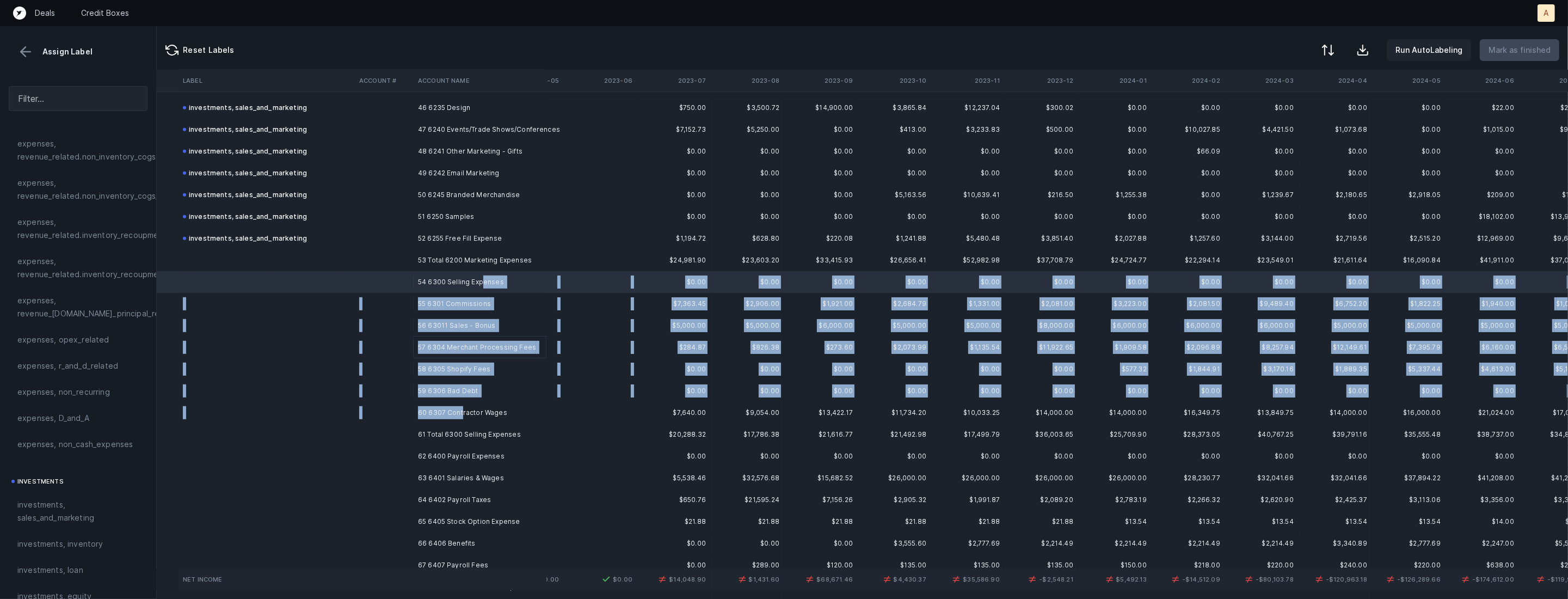
click at [462, 413] on td "60 6307 Contractor Wages" at bounding box center [480, 413] width 133 height 22
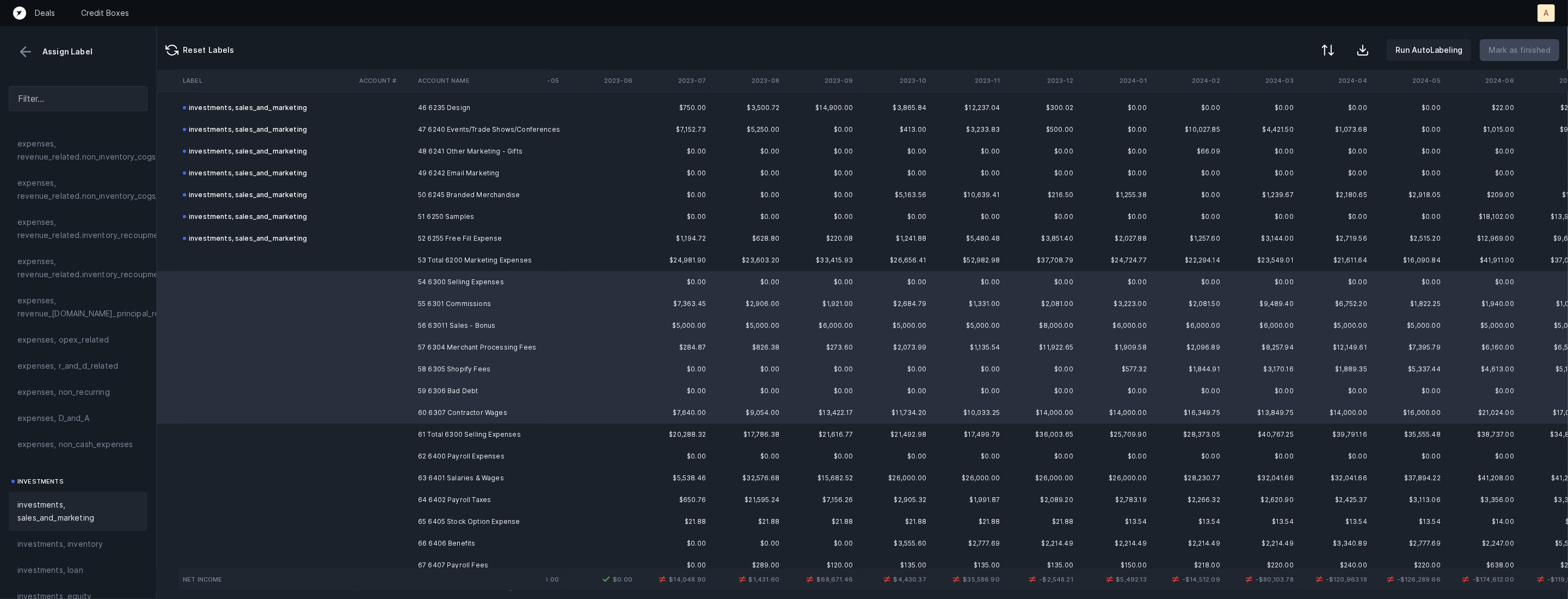
click at [51, 504] on span "investments, sales_and_marketing" at bounding box center [78, 511] width 122 height 26
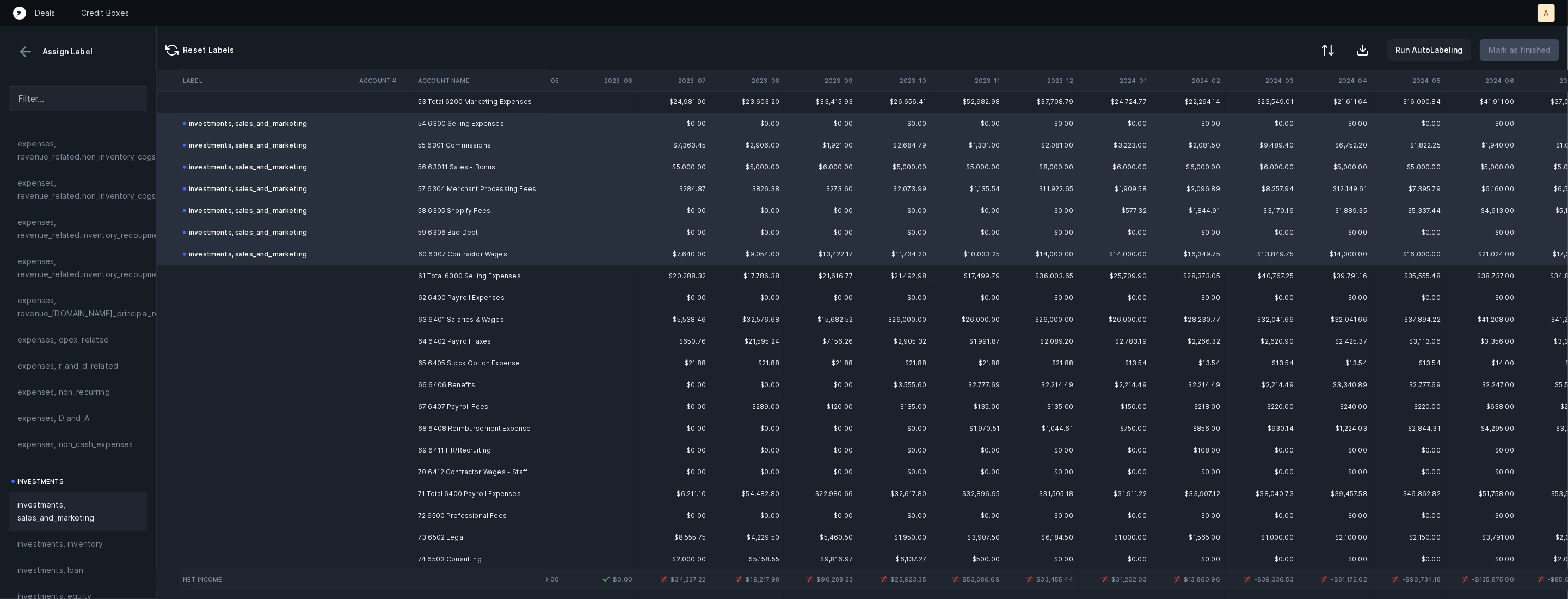
scroll to position [1170, 353]
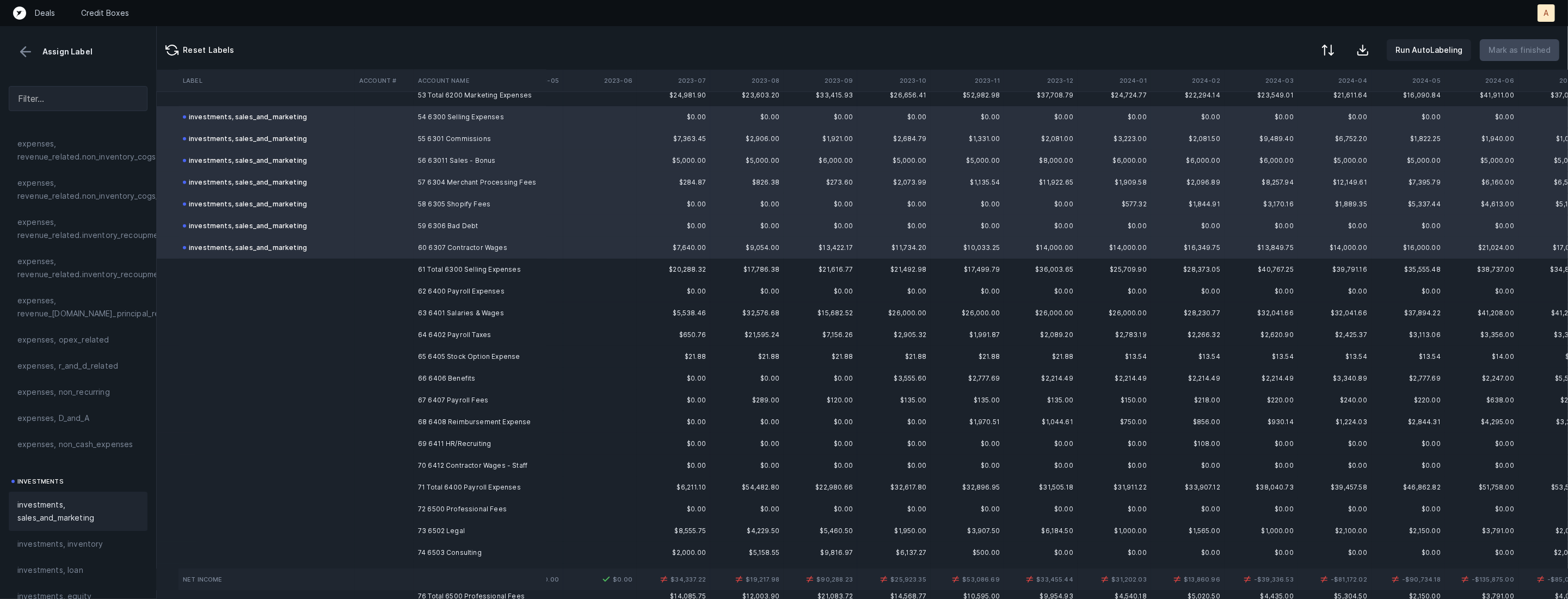
click at [476, 289] on td "62 6400 Payroll Expenses" at bounding box center [480, 292] width 133 height 22
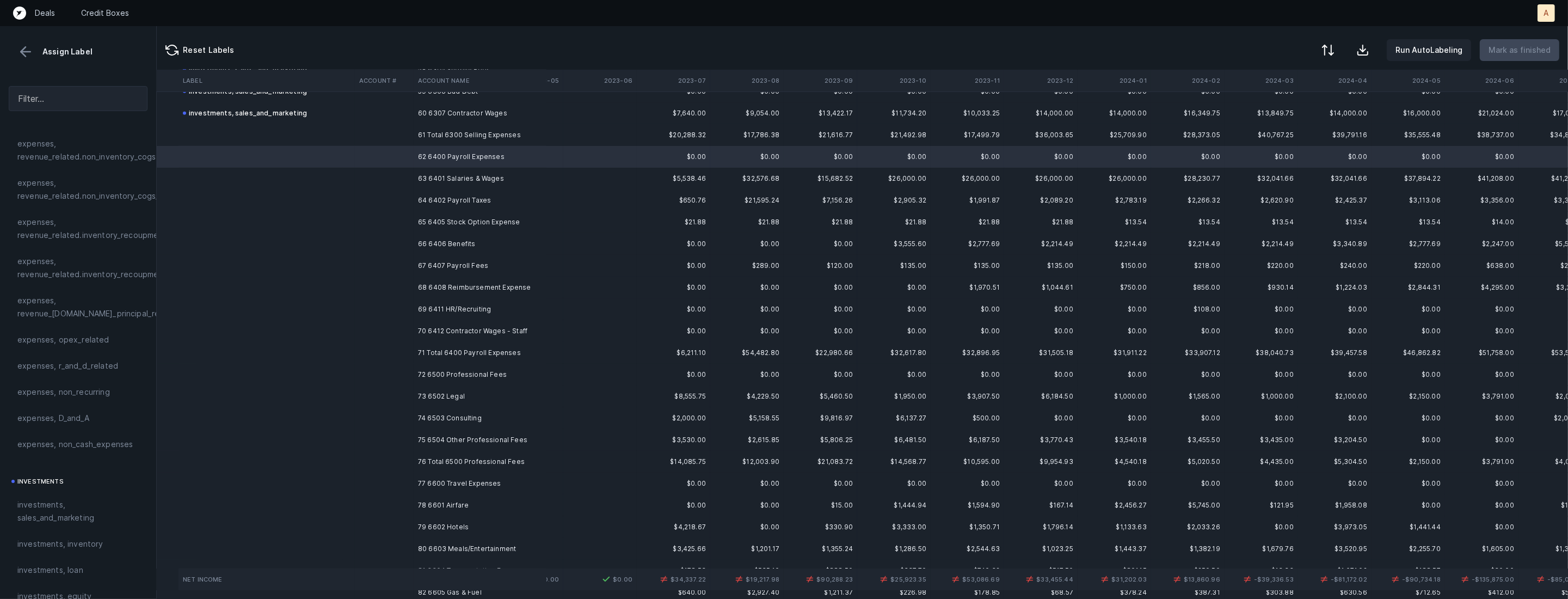
scroll to position [1324, 353]
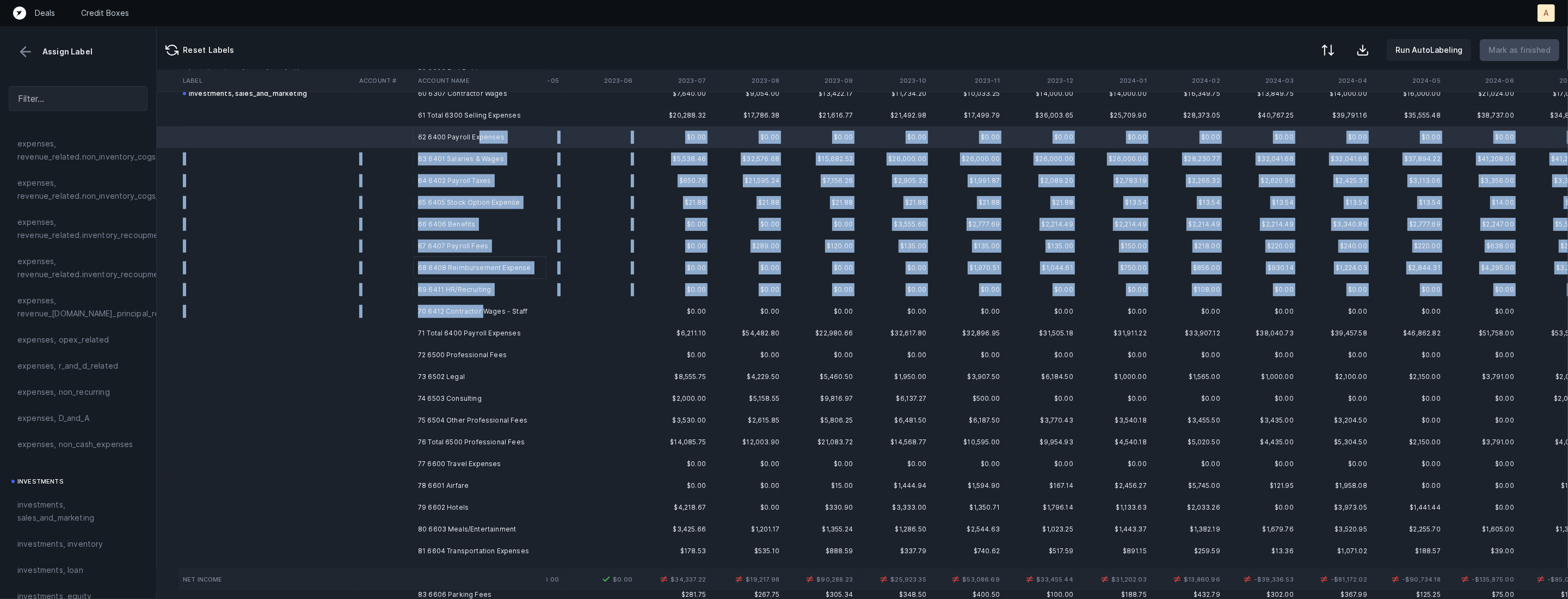
click at [480, 316] on td "70 6412 Contractor Wages - Staff" at bounding box center [480, 312] width 133 height 22
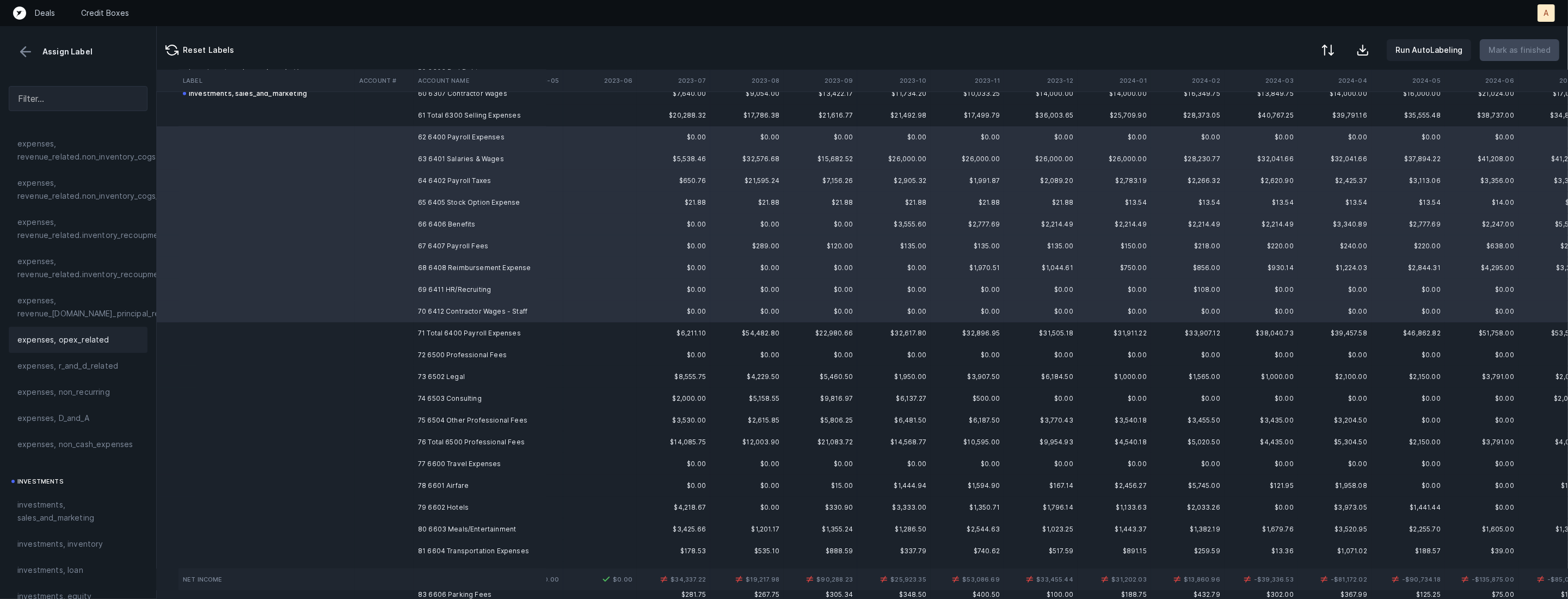
click at [92, 334] on span "expenses, opex_related" at bounding box center [64, 340] width 92 height 13
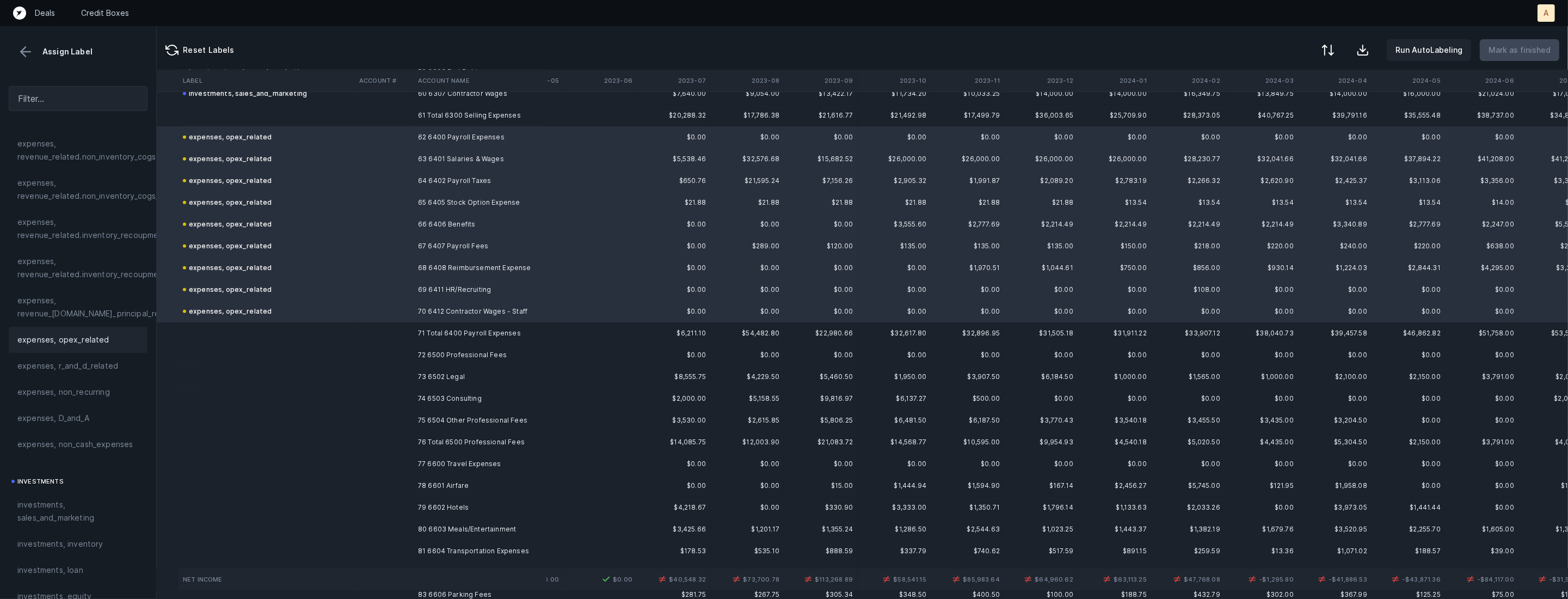
click at [448, 356] on td "72 6500 Professional Fees" at bounding box center [480, 355] width 133 height 22
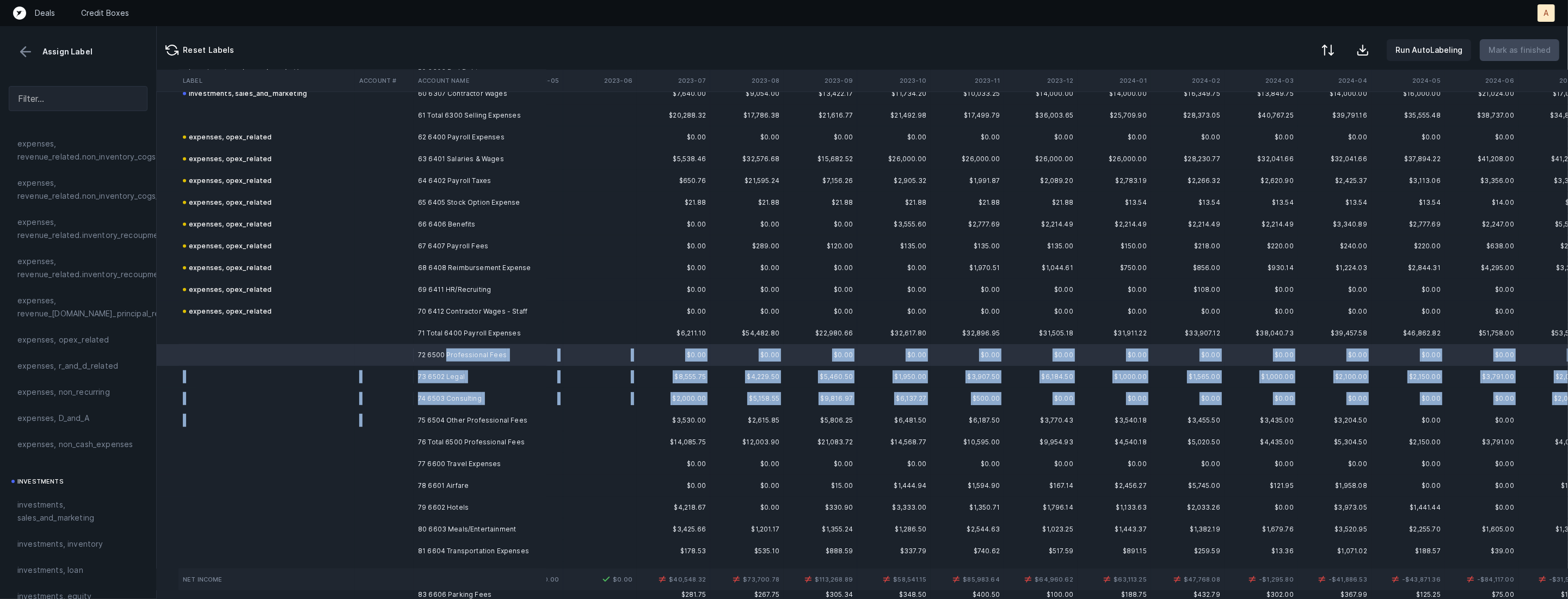
click at [449, 413] on td "75 6504 Other Professional Fees" at bounding box center [480, 421] width 133 height 22
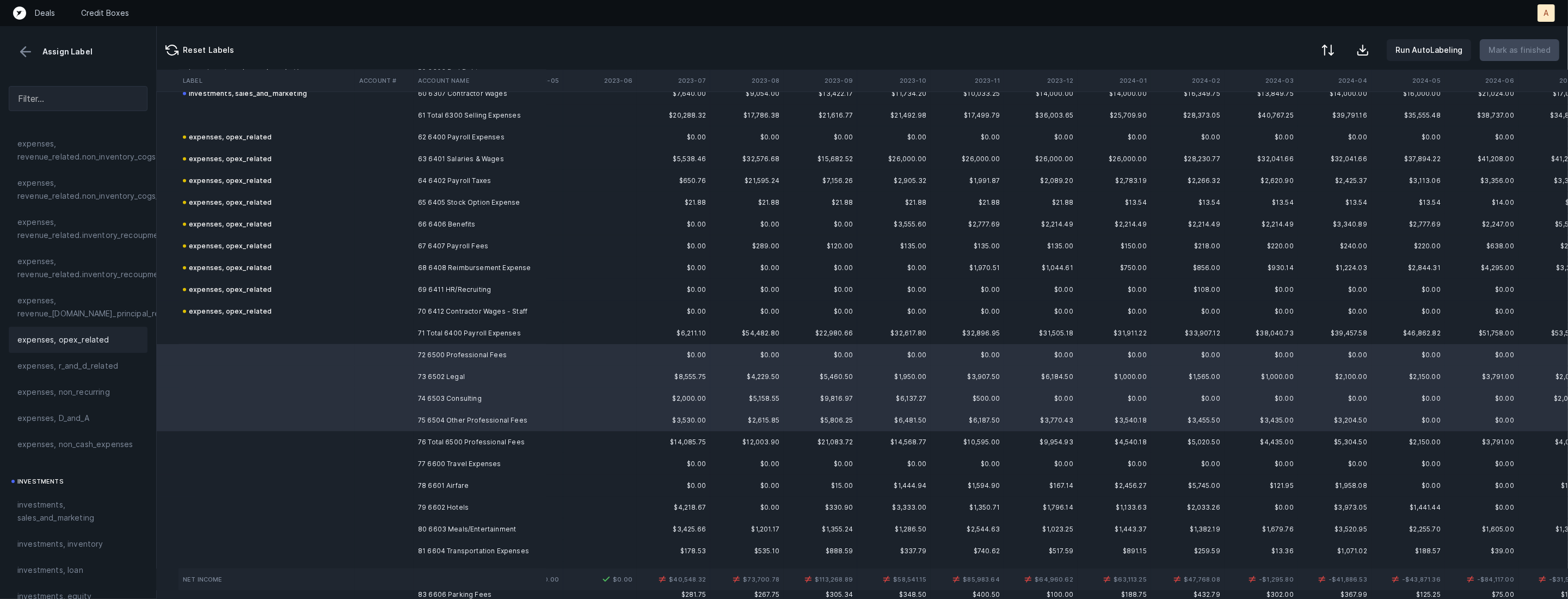
click at [105, 341] on div "expenses, opex_related" at bounding box center [78, 340] width 122 height 13
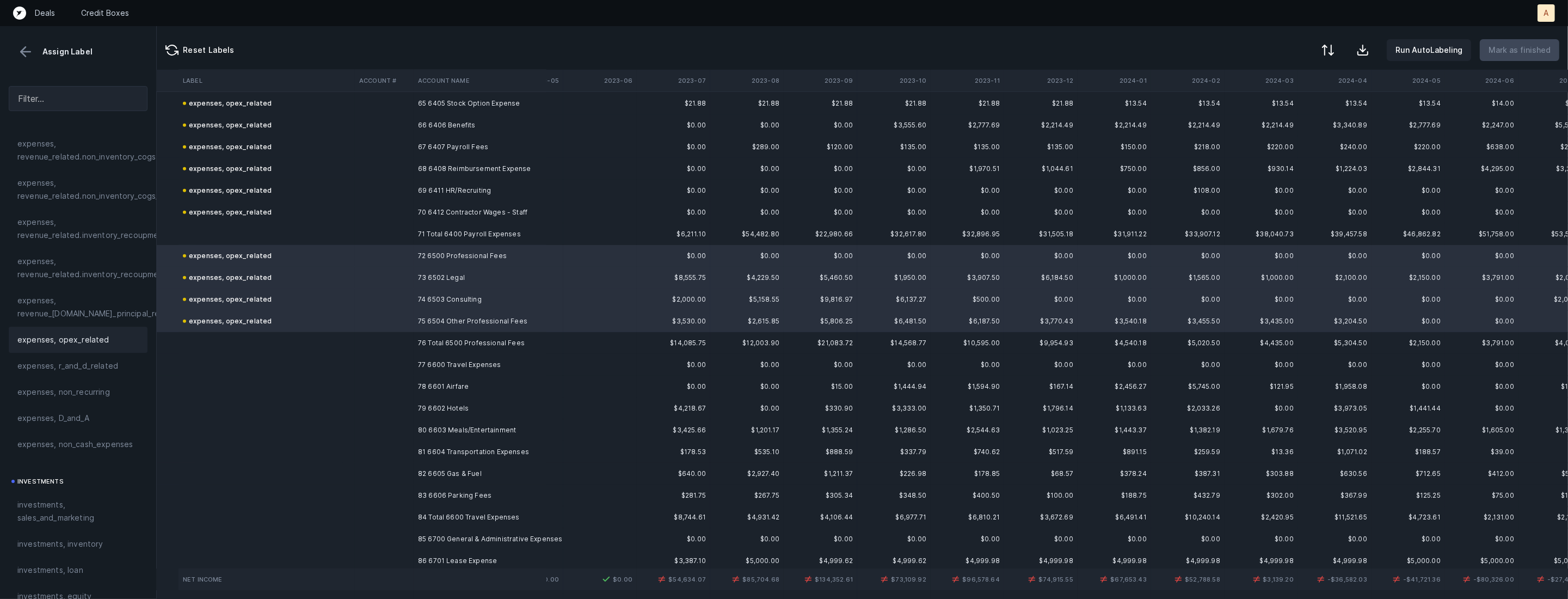
scroll to position [1473, 353]
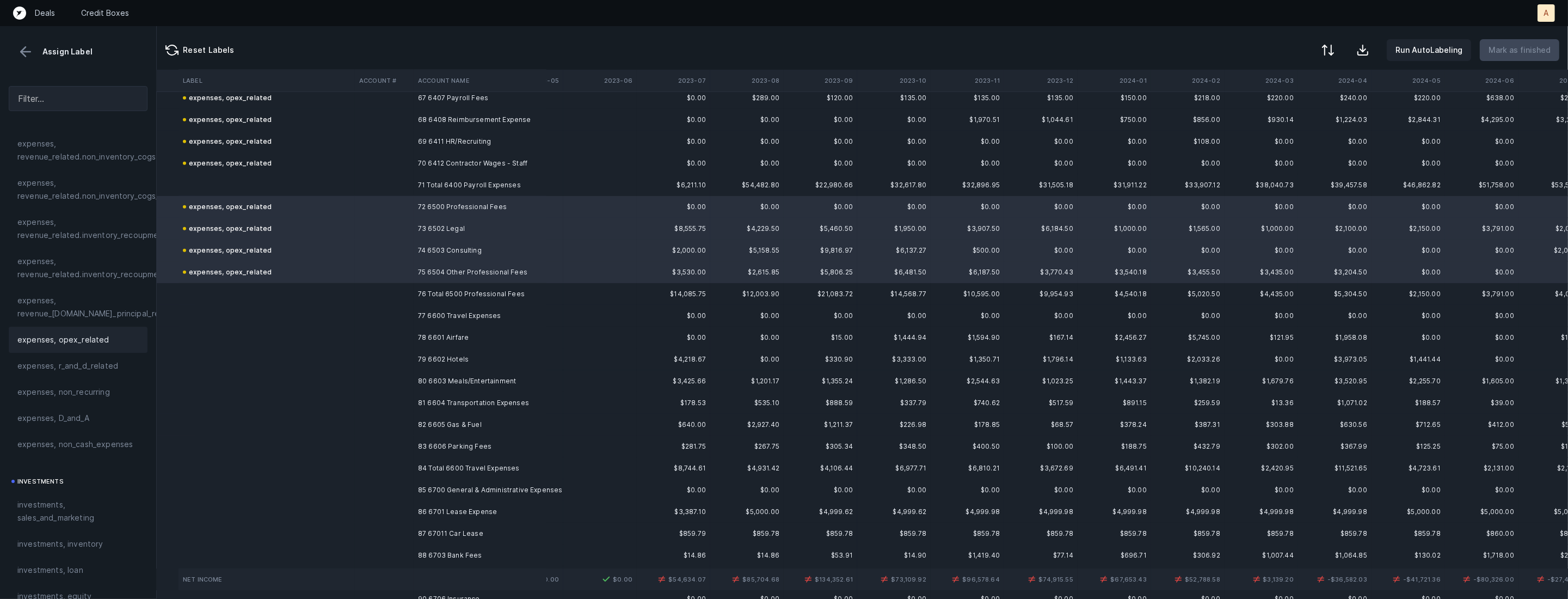
click at [497, 320] on td "77 6600 Travel Expenses" at bounding box center [480, 316] width 133 height 22
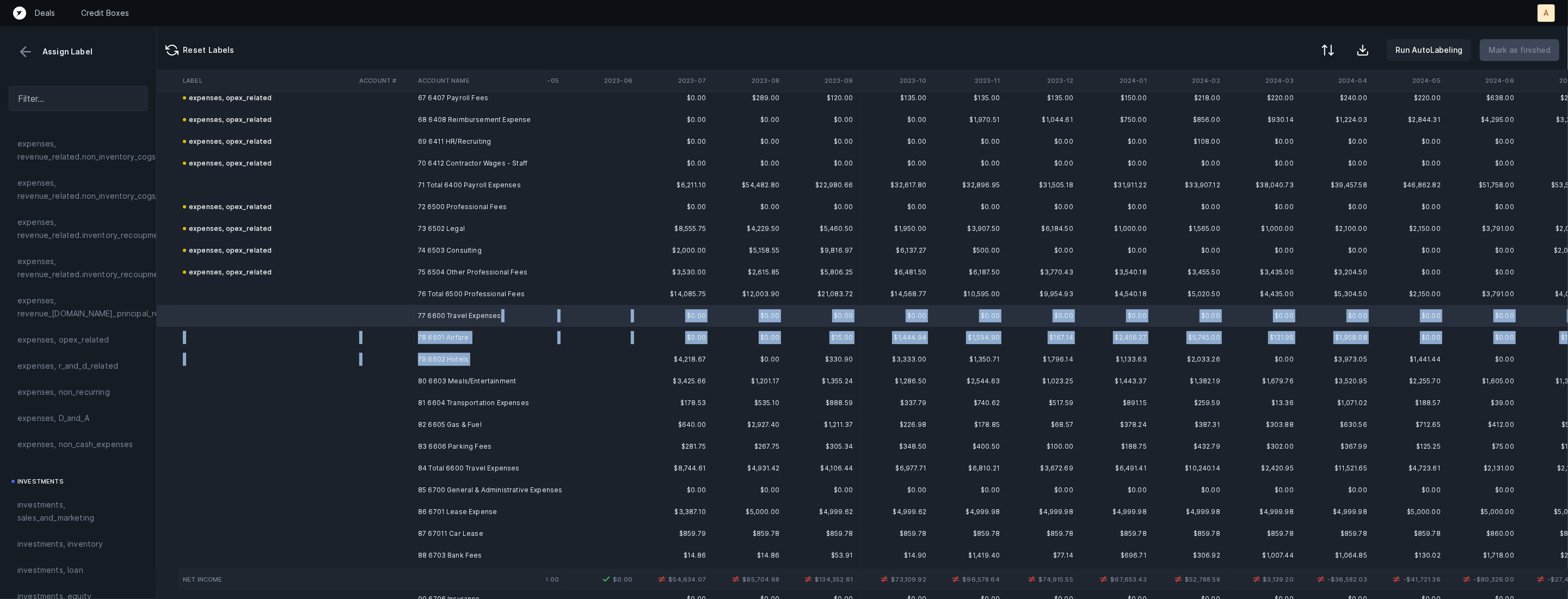
click at [476, 353] on td "79 6602 Hotels" at bounding box center [480, 360] width 133 height 22
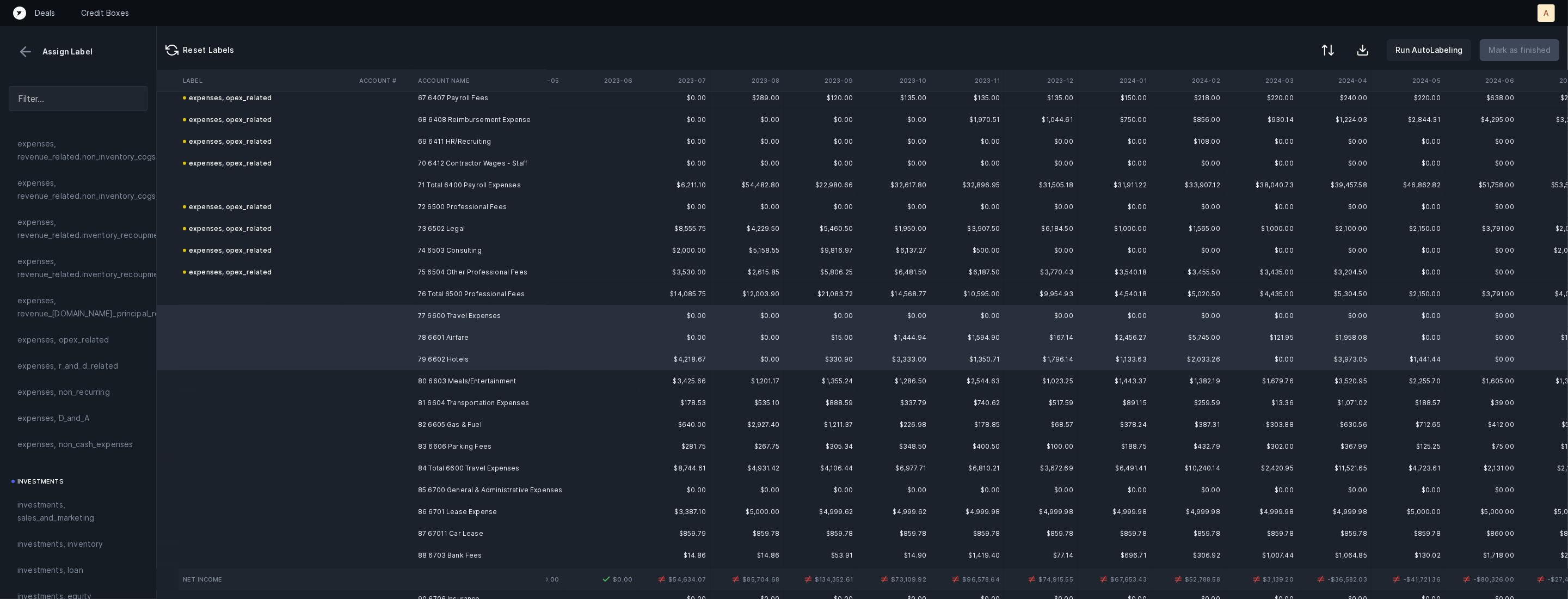
click at [461, 374] on td "80 6603 Meals/Entertainment" at bounding box center [480, 381] width 133 height 22
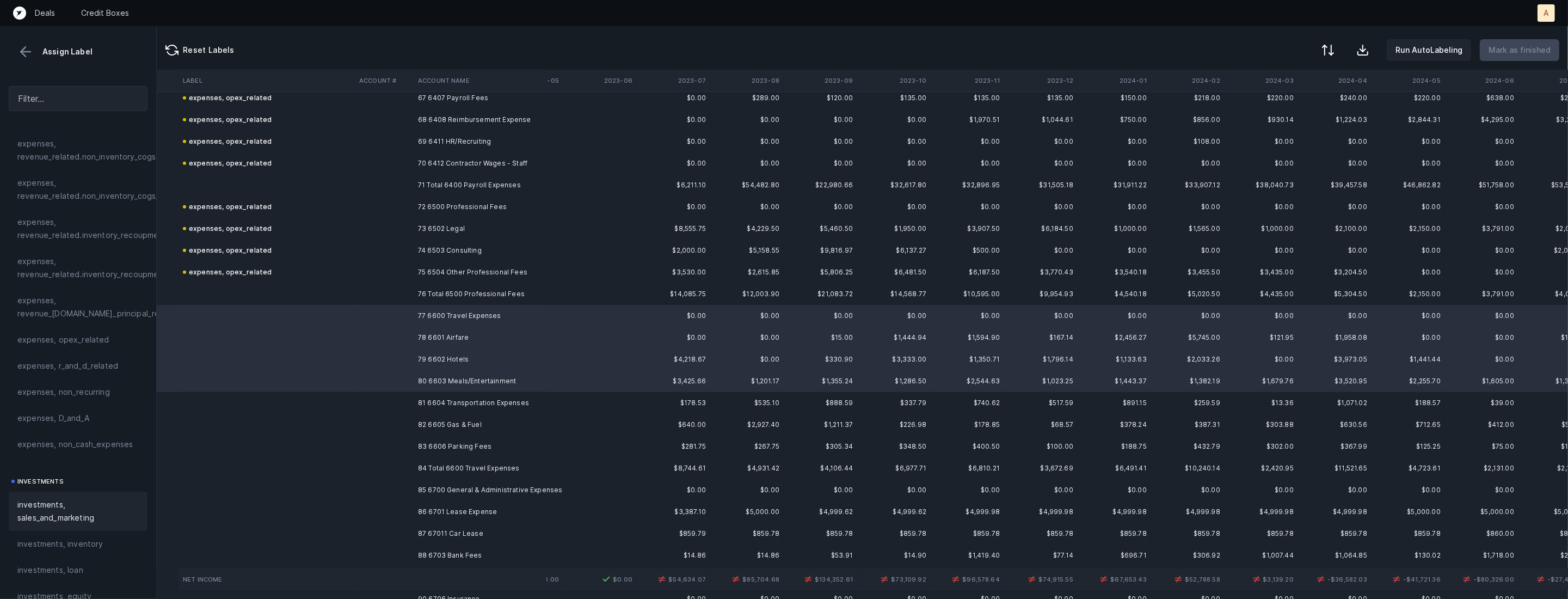
click at [93, 513] on span "investments, sales_and_marketing" at bounding box center [78, 511] width 122 height 26
click at [426, 404] on td "81 6604 Transportation Expenses" at bounding box center [480, 403] width 133 height 22
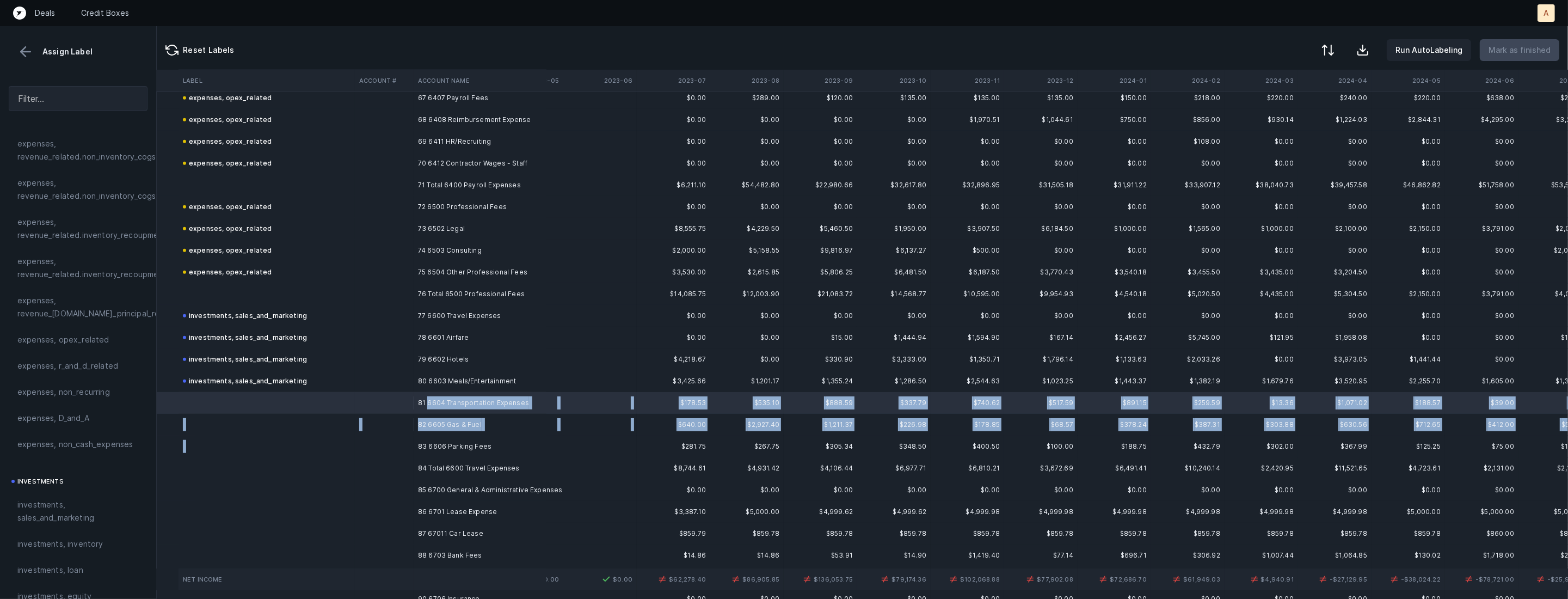
click at [405, 436] on td at bounding box center [385, 447] width 59 height 22
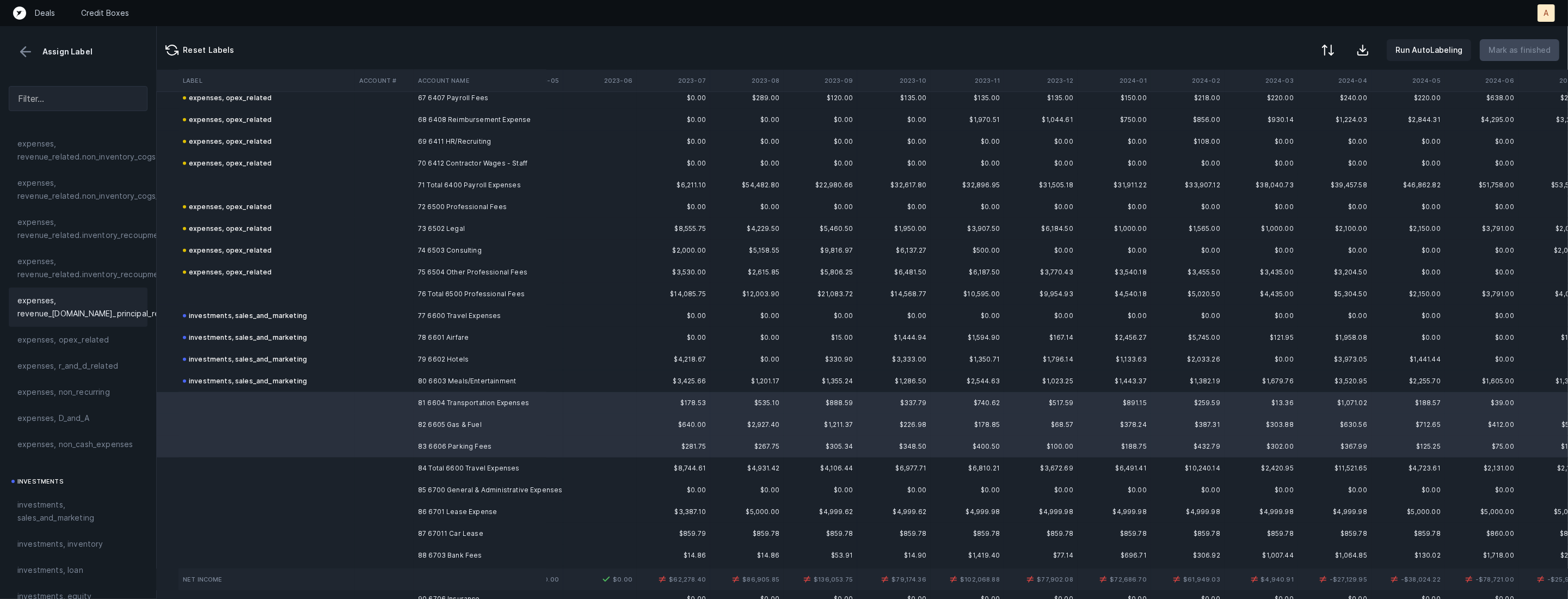
click at [82, 322] on div "expenses, revenue_[DOMAIN_NAME]_principal_recoupment" at bounding box center [78, 306] width 138 height 39
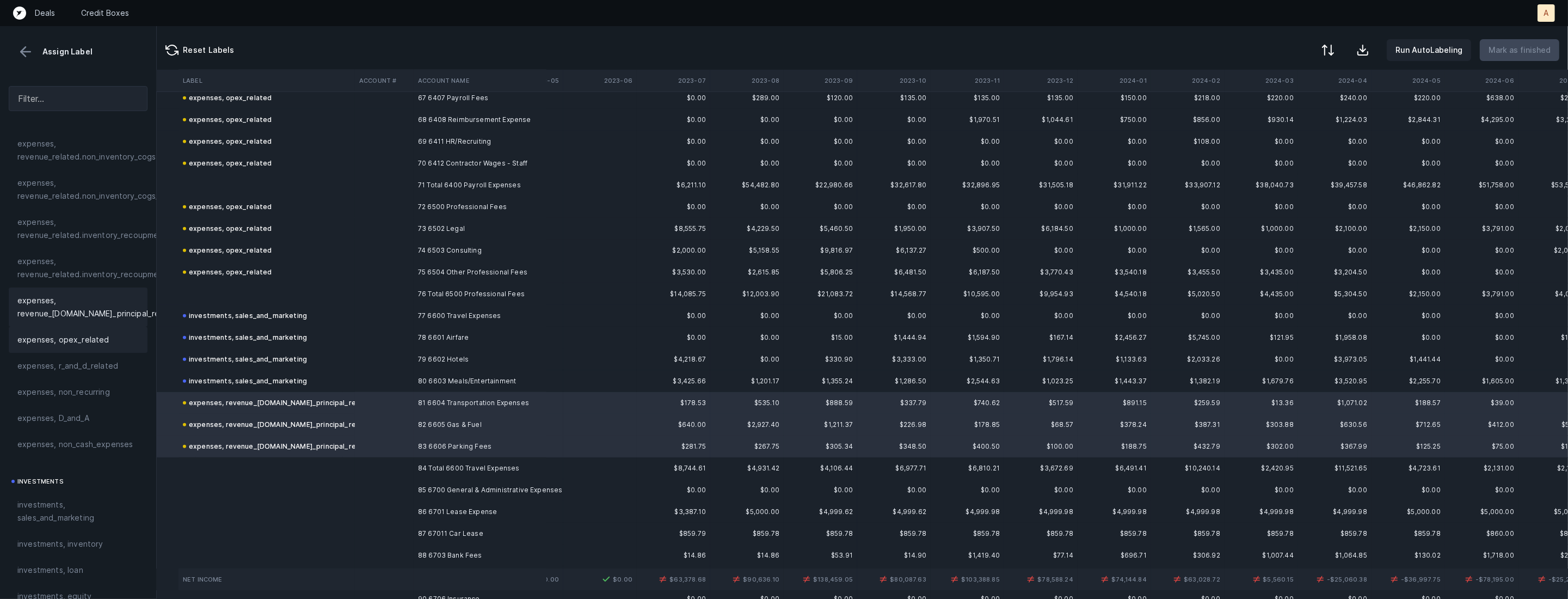
click at [79, 350] on div "expenses, opex_related" at bounding box center [78, 340] width 138 height 26
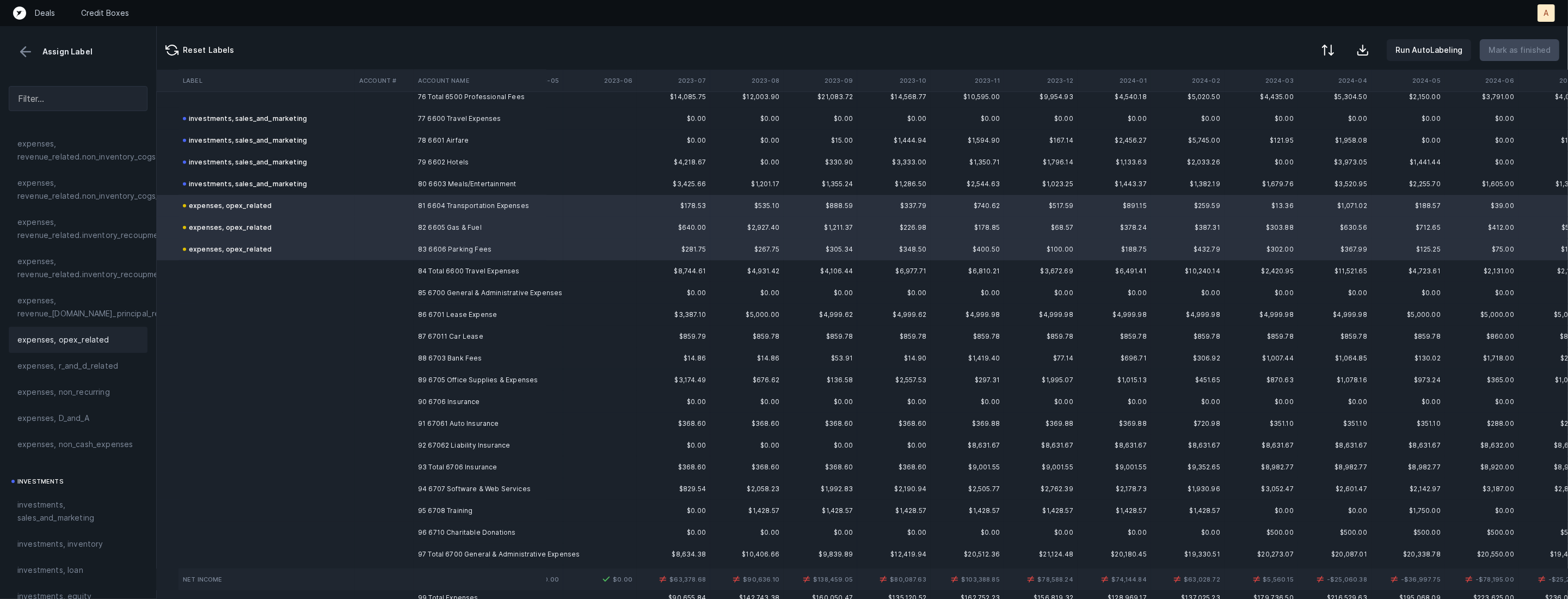
scroll to position [1729, 353]
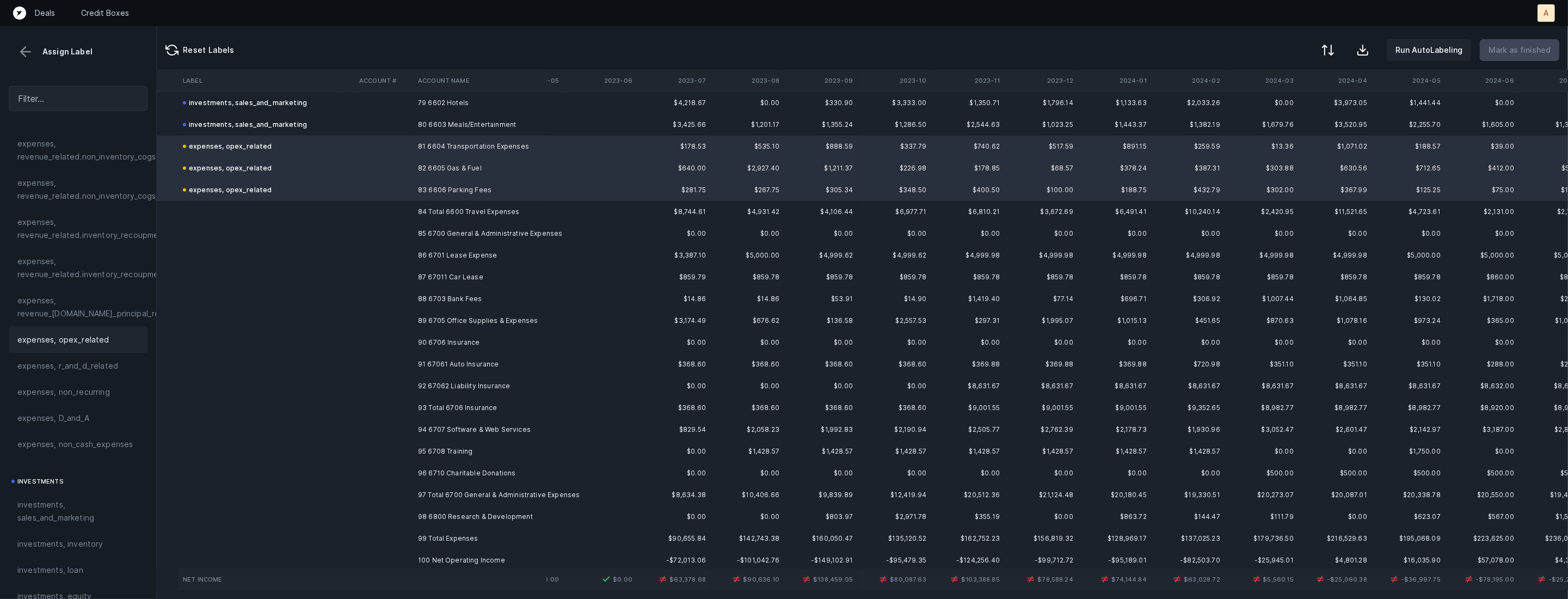
click at [519, 233] on td "85 6700 General & Administrative Expenses" at bounding box center [480, 234] width 133 height 22
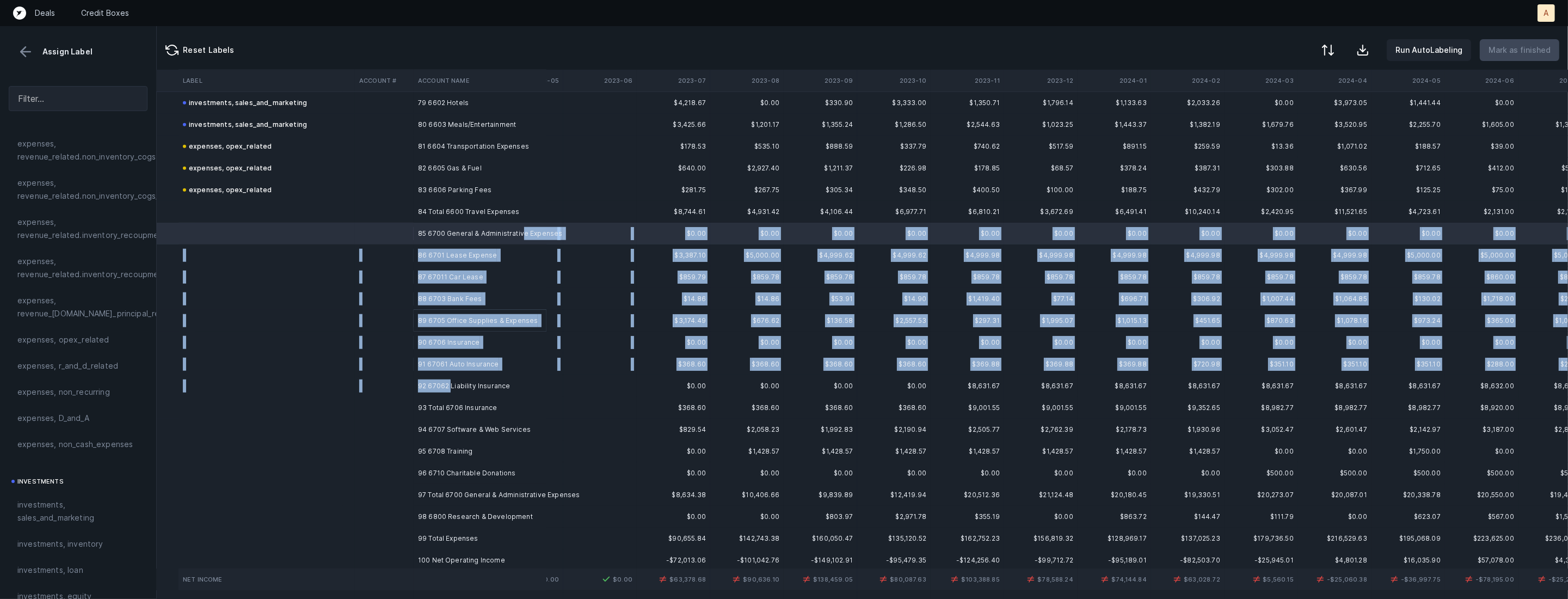
click at [450, 380] on td "92 67062 Liability Insurance" at bounding box center [480, 386] width 133 height 22
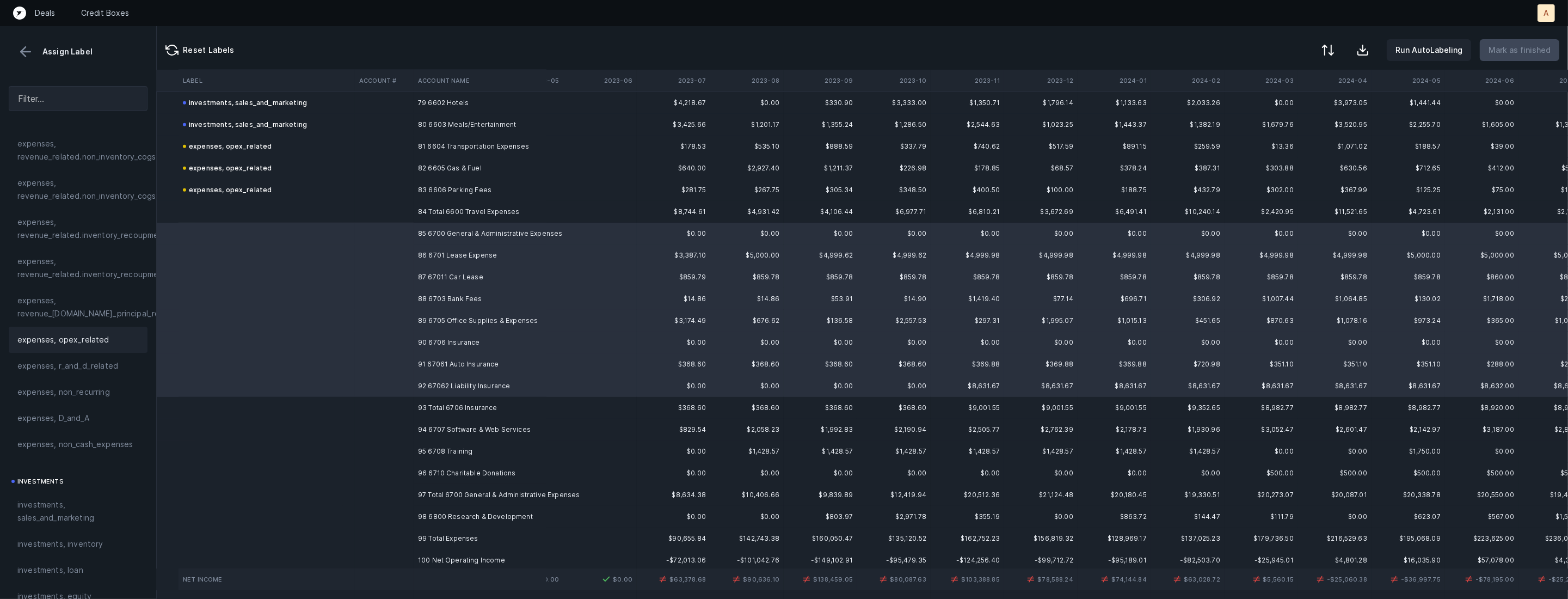
click at [90, 334] on span "expenses, opex_related" at bounding box center [64, 340] width 92 height 13
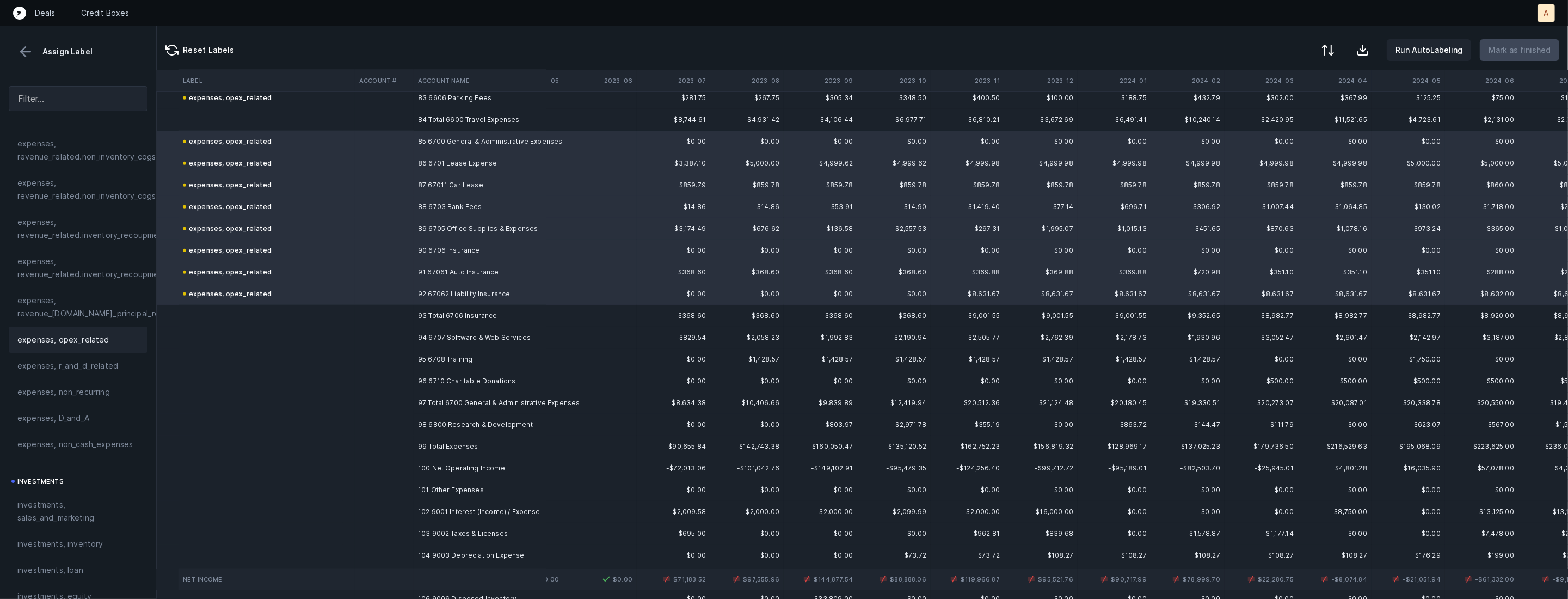
scroll to position [1859, 353]
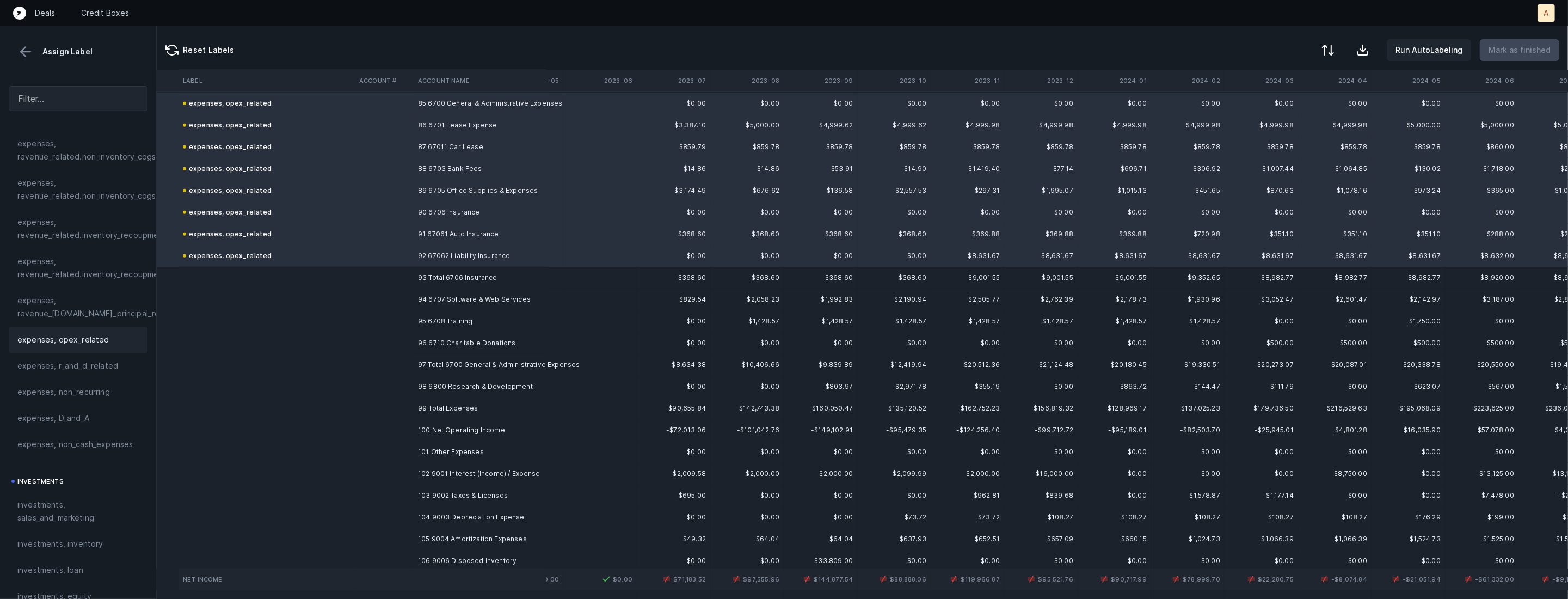
click at [502, 303] on td "94 6707 Software & Web Services" at bounding box center [480, 300] width 133 height 22
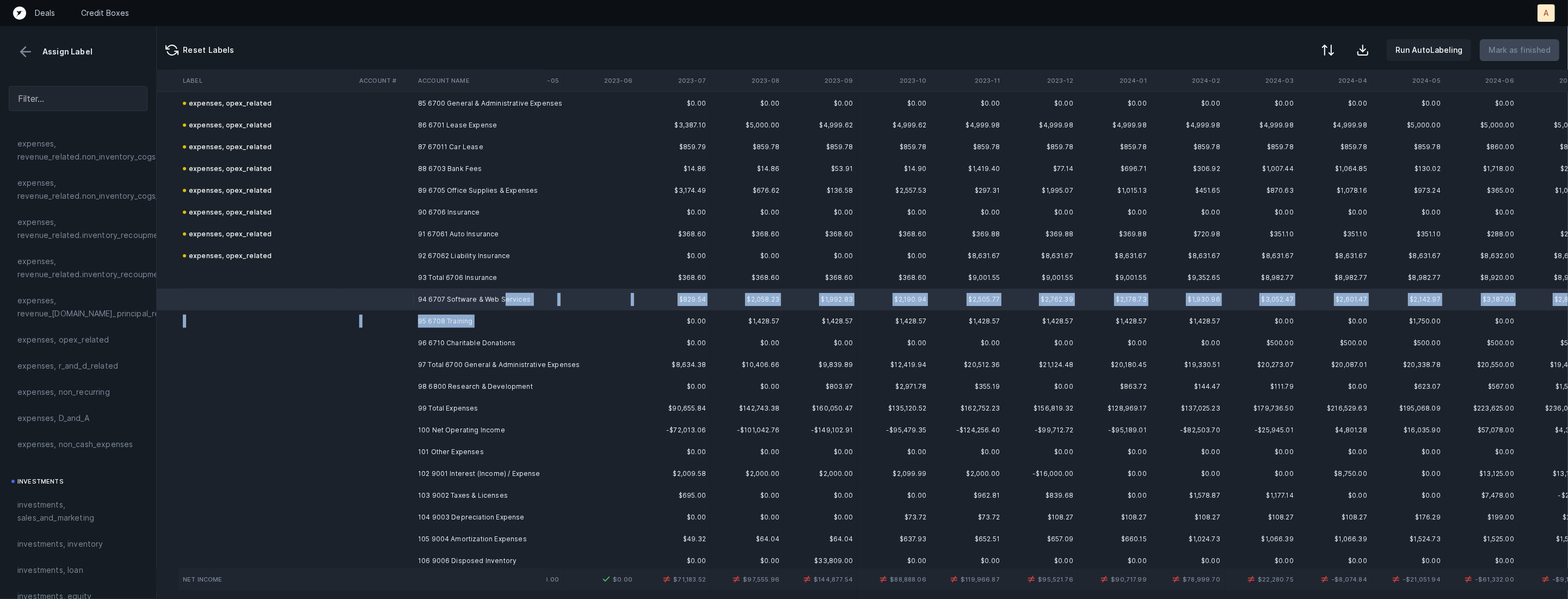
click at [490, 319] on td "95 6708 Training" at bounding box center [480, 321] width 133 height 22
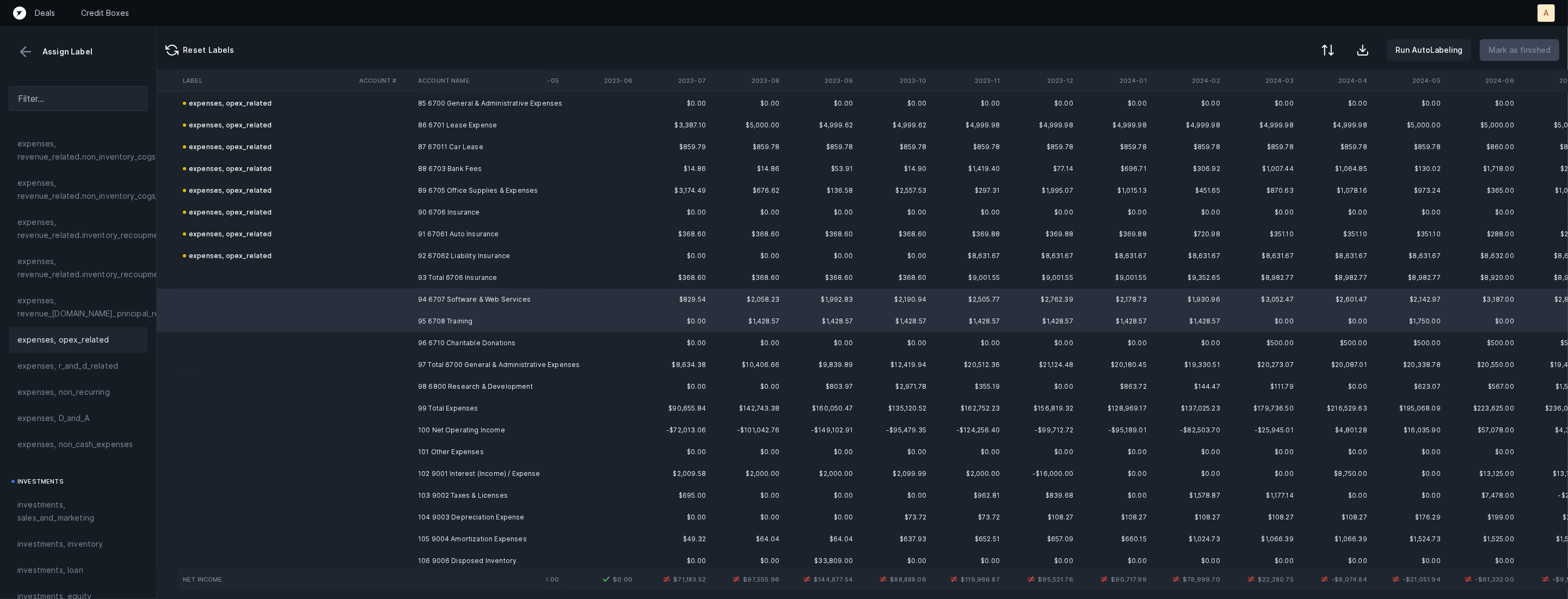
click at [84, 343] on span "expenses, opex_related" at bounding box center [64, 340] width 92 height 13
click at [371, 351] on td at bounding box center [385, 343] width 59 height 22
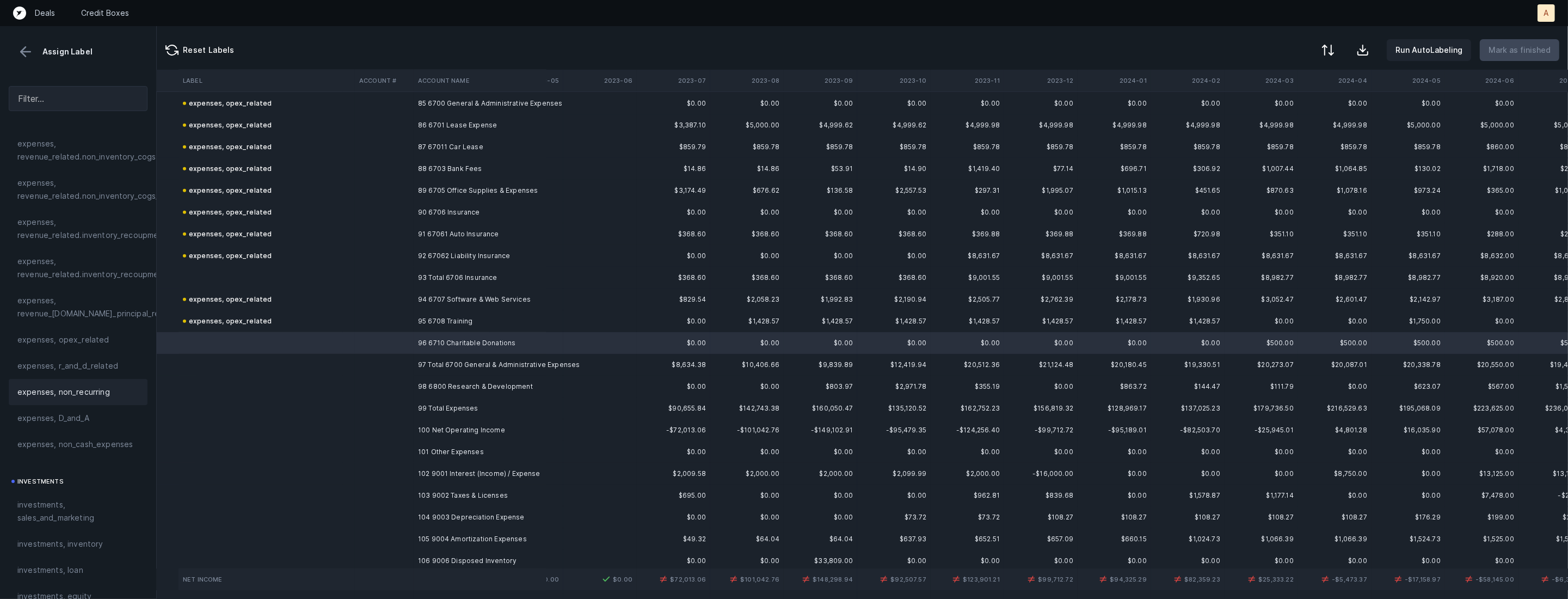
click at [76, 398] on span "expenses, non_recurring" at bounding box center [64, 392] width 92 height 13
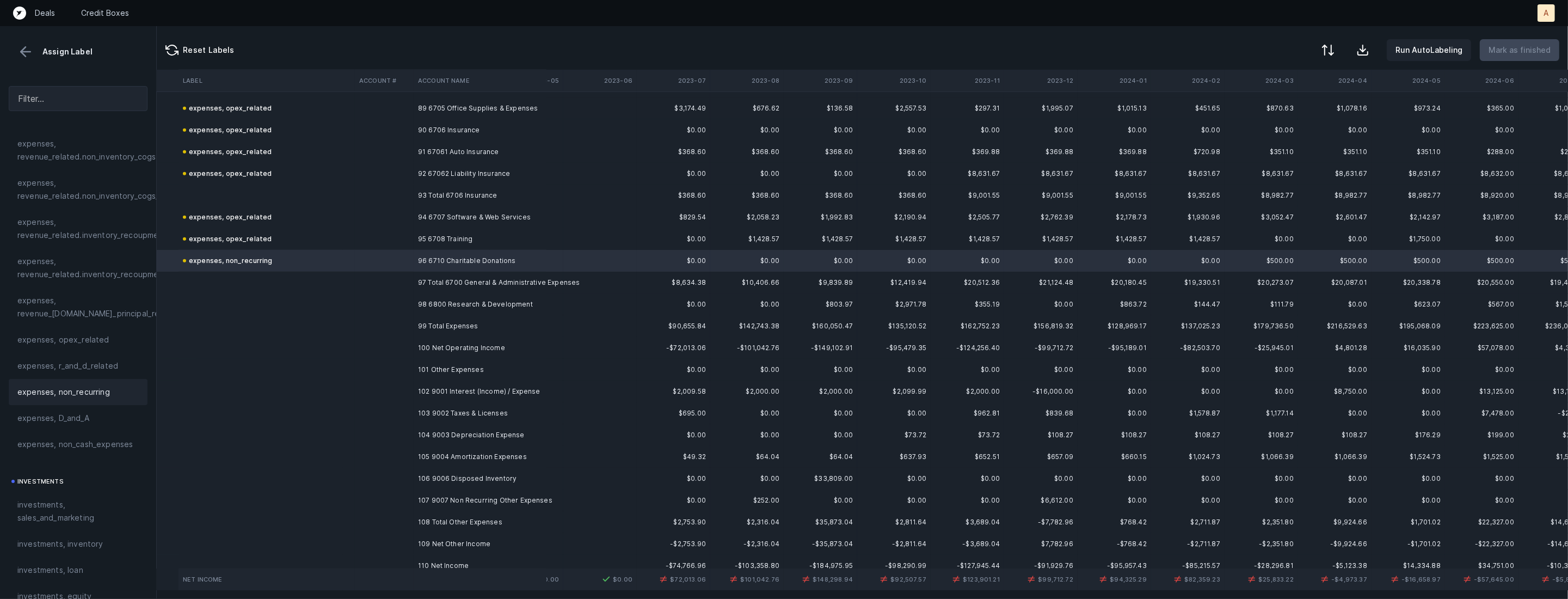
scroll to position [1953, 353]
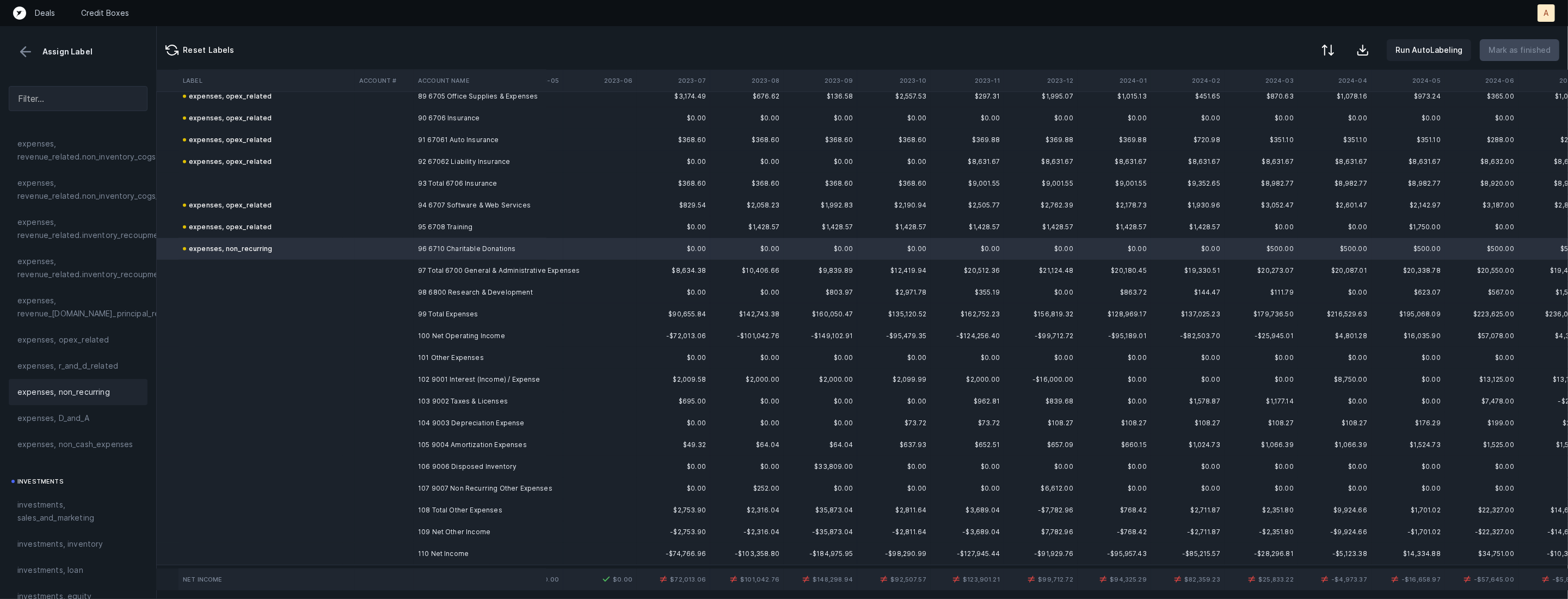
click at [492, 304] on td "99 Total Expenses" at bounding box center [480, 315] width 133 height 22
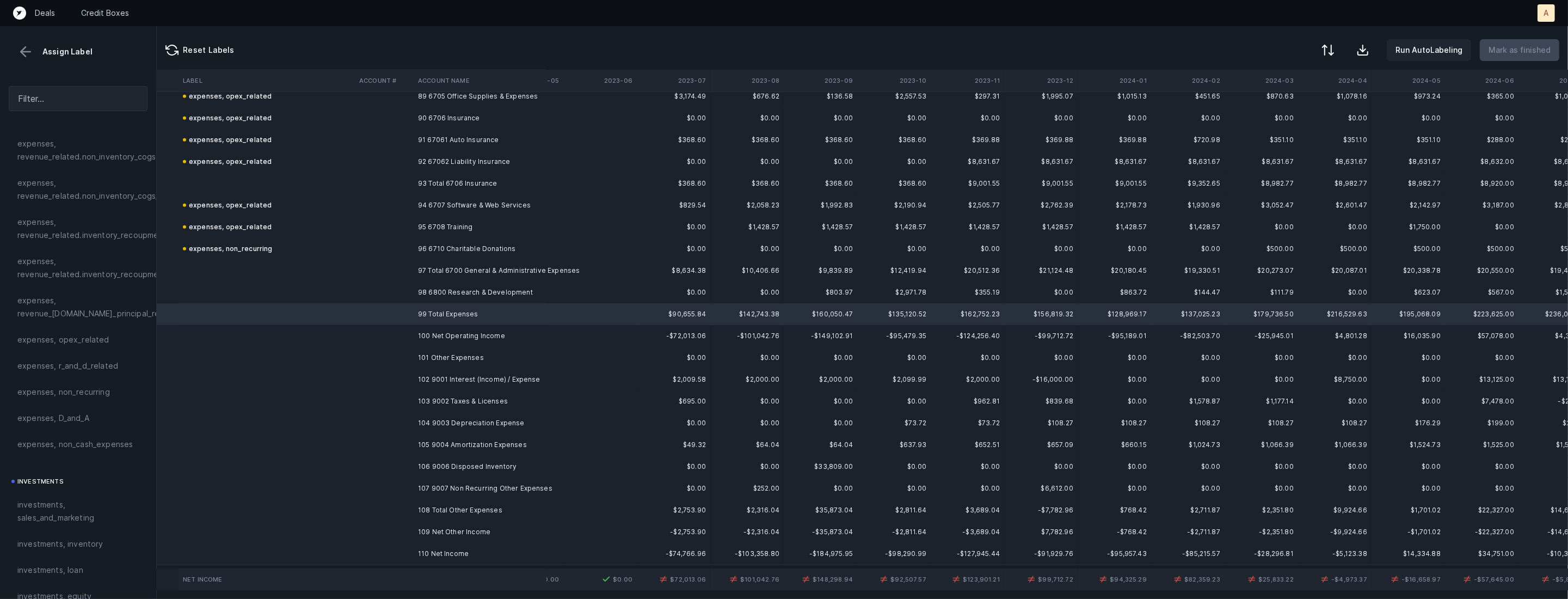
click at [474, 293] on td "98 6800 Research & Development" at bounding box center [480, 293] width 133 height 22
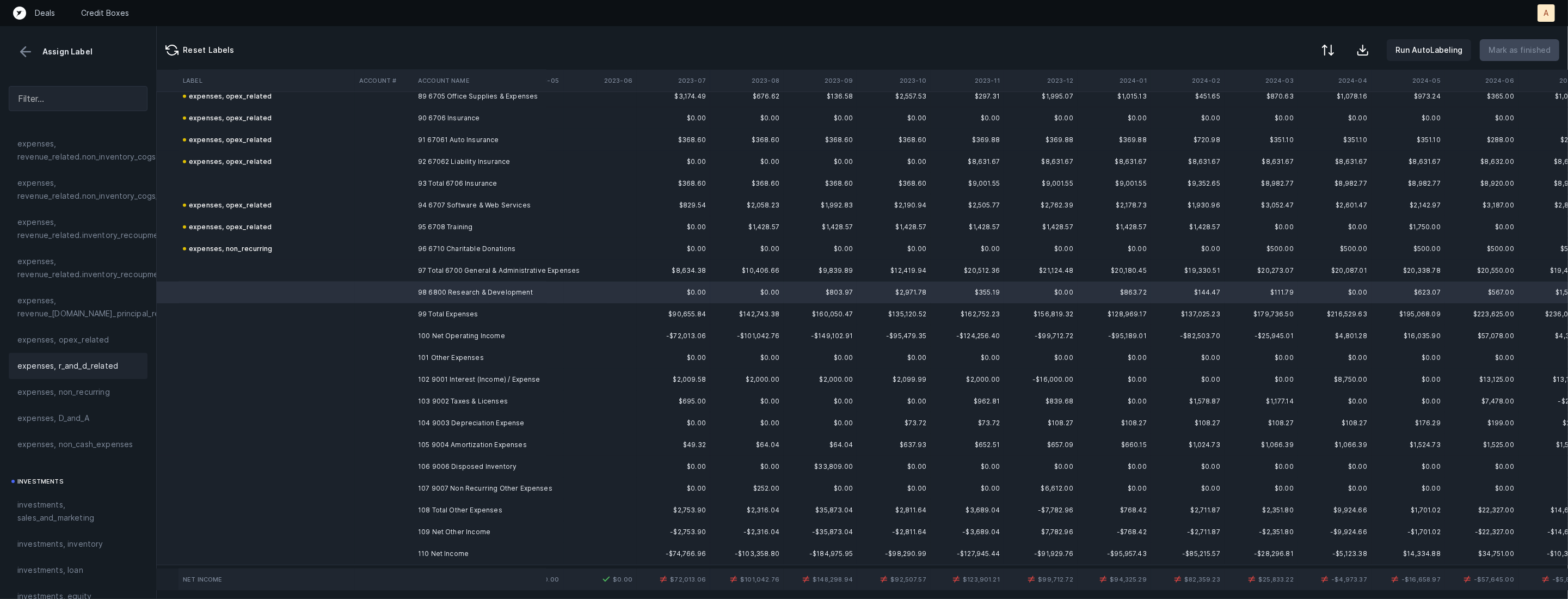
click at [69, 368] on span "expenses, r_and_d_related" at bounding box center [67, 365] width 101 height 13
click at [503, 373] on td "102 9001 Interest (Income) / Expense" at bounding box center [480, 376] width 133 height 22
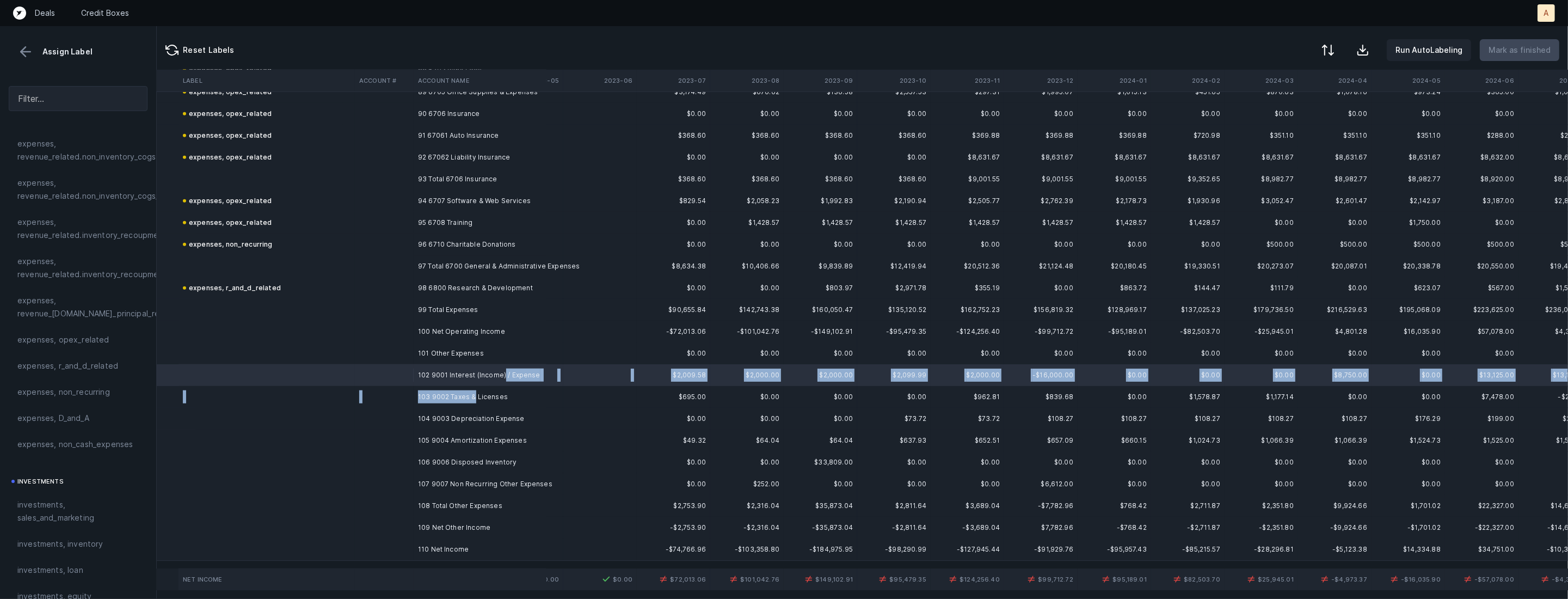
click at [473, 389] on td "103 9002 Taxes & Licenses" at bounding box center [480, 397] width 133 height 22
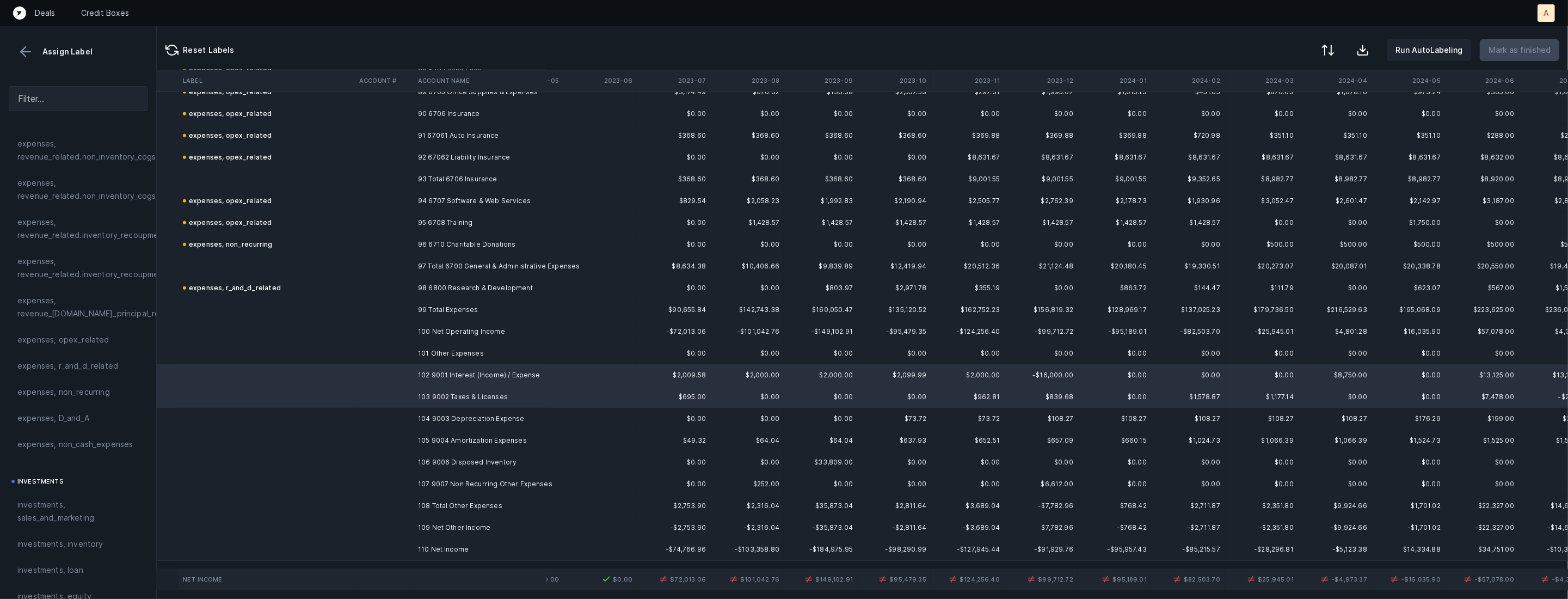
click at [453, 461] on td "106 9006 Disposed Inventory" at bounding box center [480, 462] width 133 height 22
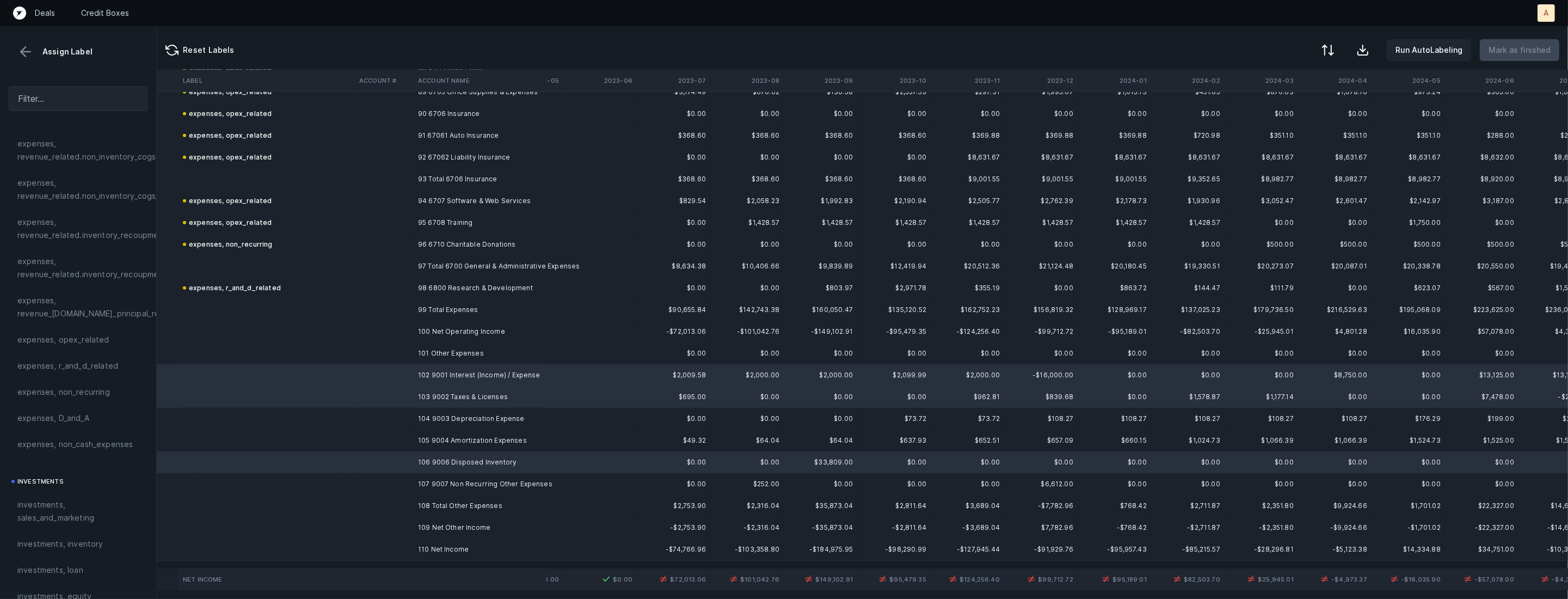
click at [436, 482] on td "107 9007 Non Recurring Other Expenses" at bounding box center [480, 485] width 133 height 22
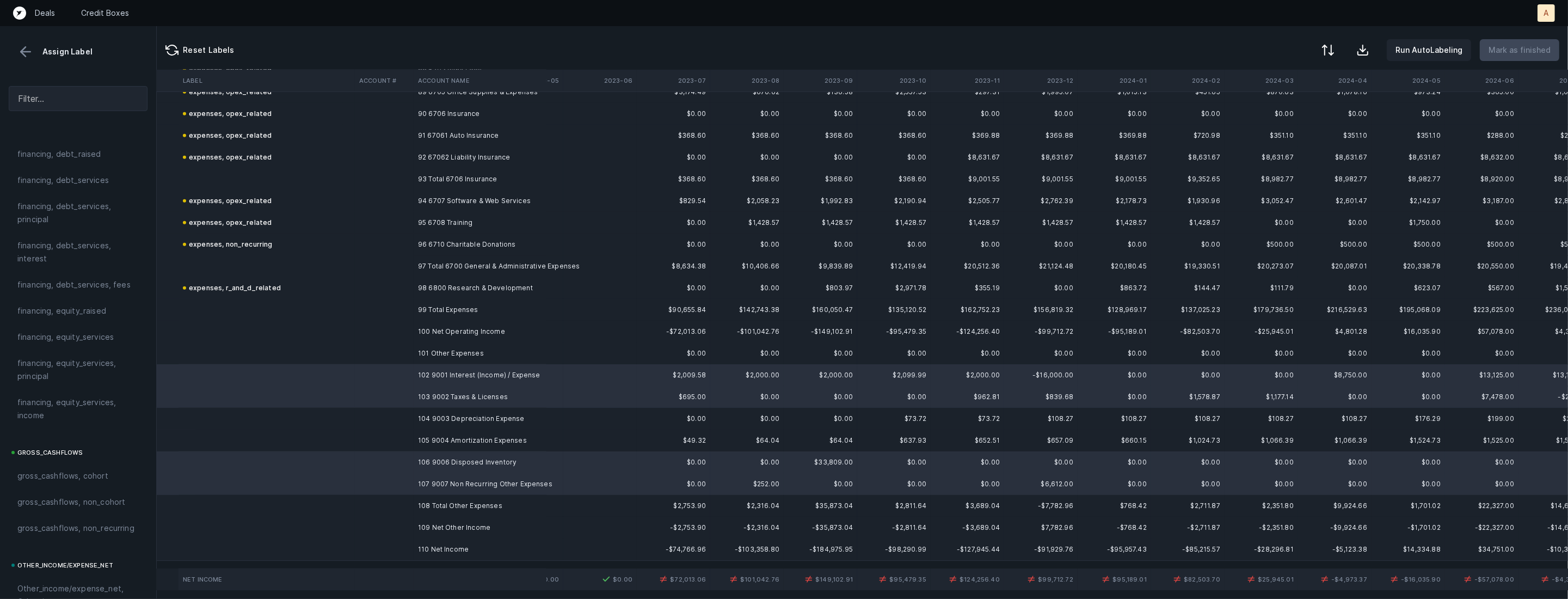
scroll to position [1201, 0]
click at [78, 339] on span "Other_income/expense_net, Other_expense" at bounding box center [78, 332] width 122 height 26
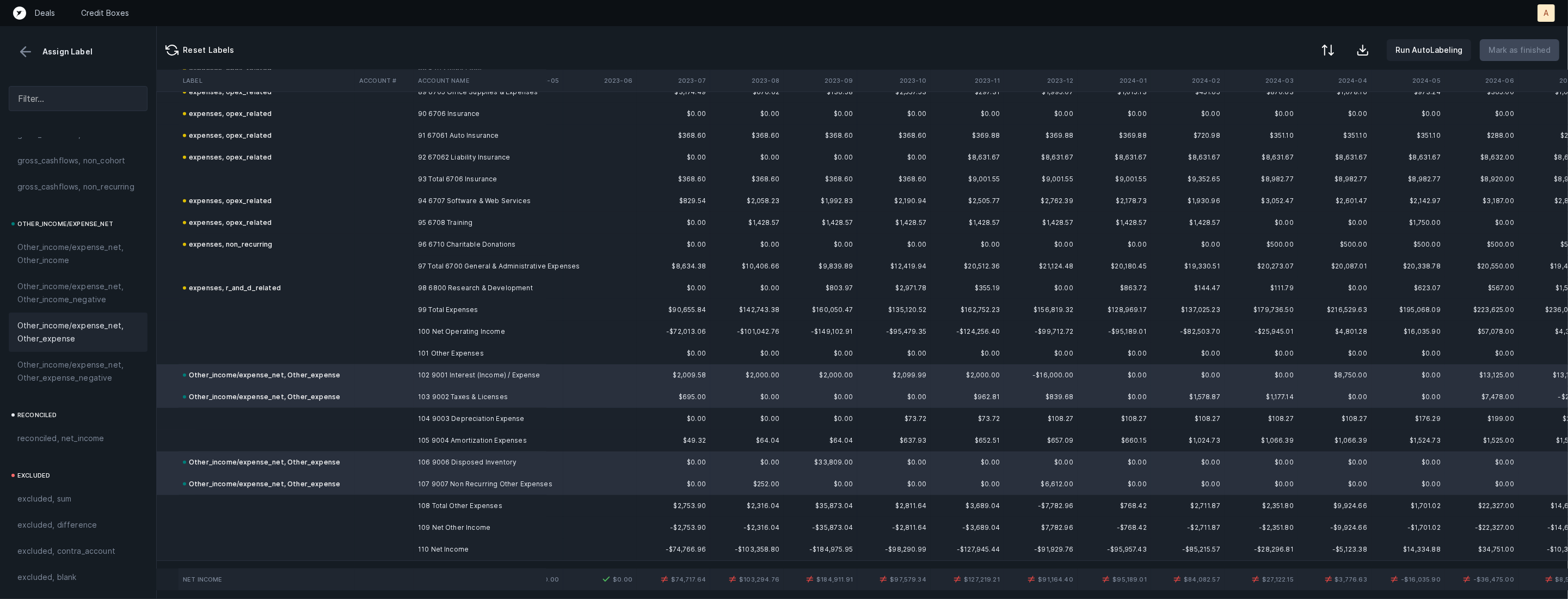
click at [457, 420] on td "104 9003 Depreciation Expense" at bounding box center [480, 419] width 133 height 22
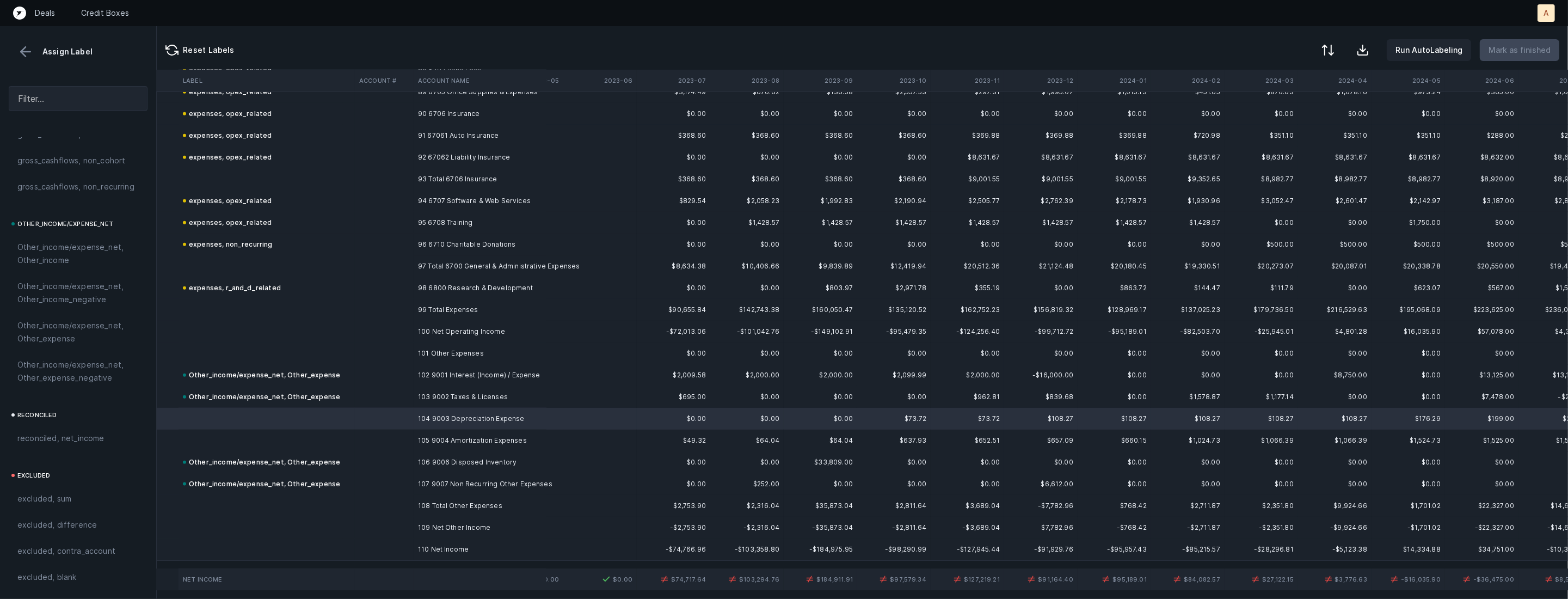
click at [417, 433] on td "105 9004 Amortization Expenses" at bounding box center [480, 440] width 133 height 22
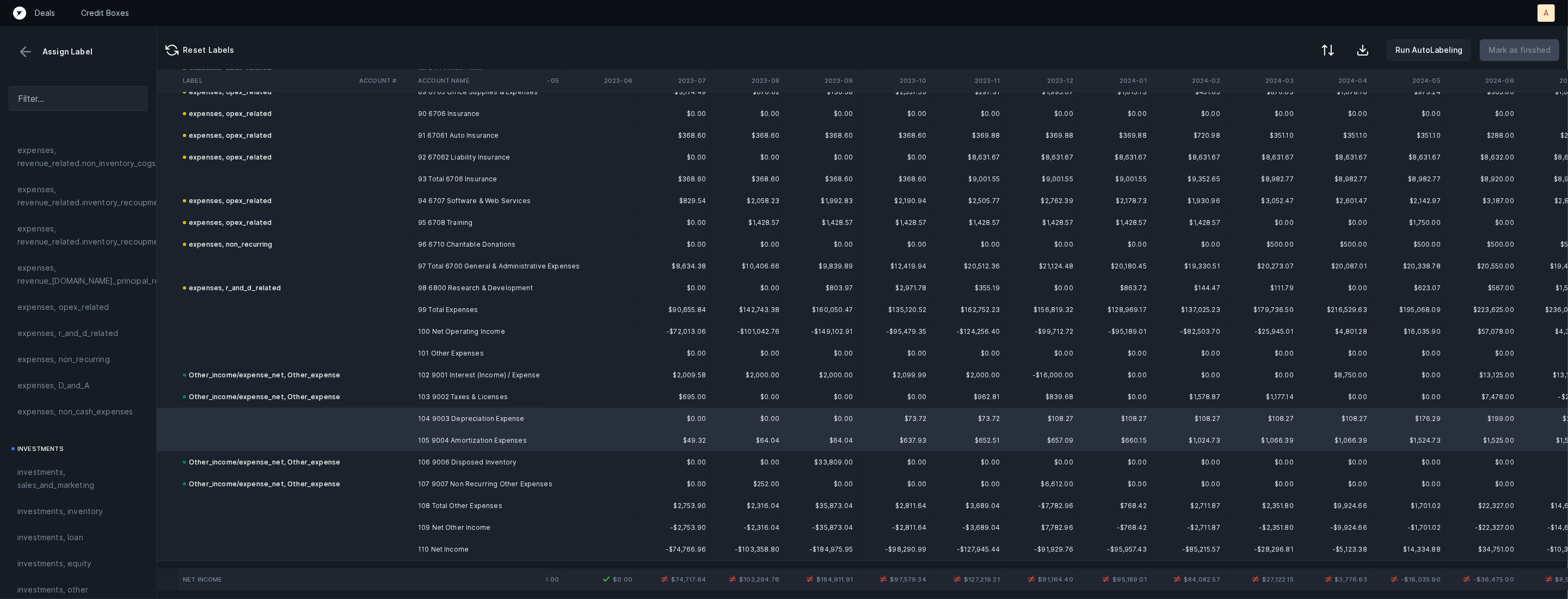
scroll to position [215, 0]
click at [64, 443] on span "expenses, D_and_A" at bounding box center [54, 444] width 72 height 13
click at [421, 558] on td "110 Net Income" at bounding box center [480, 549] width 133 height 22
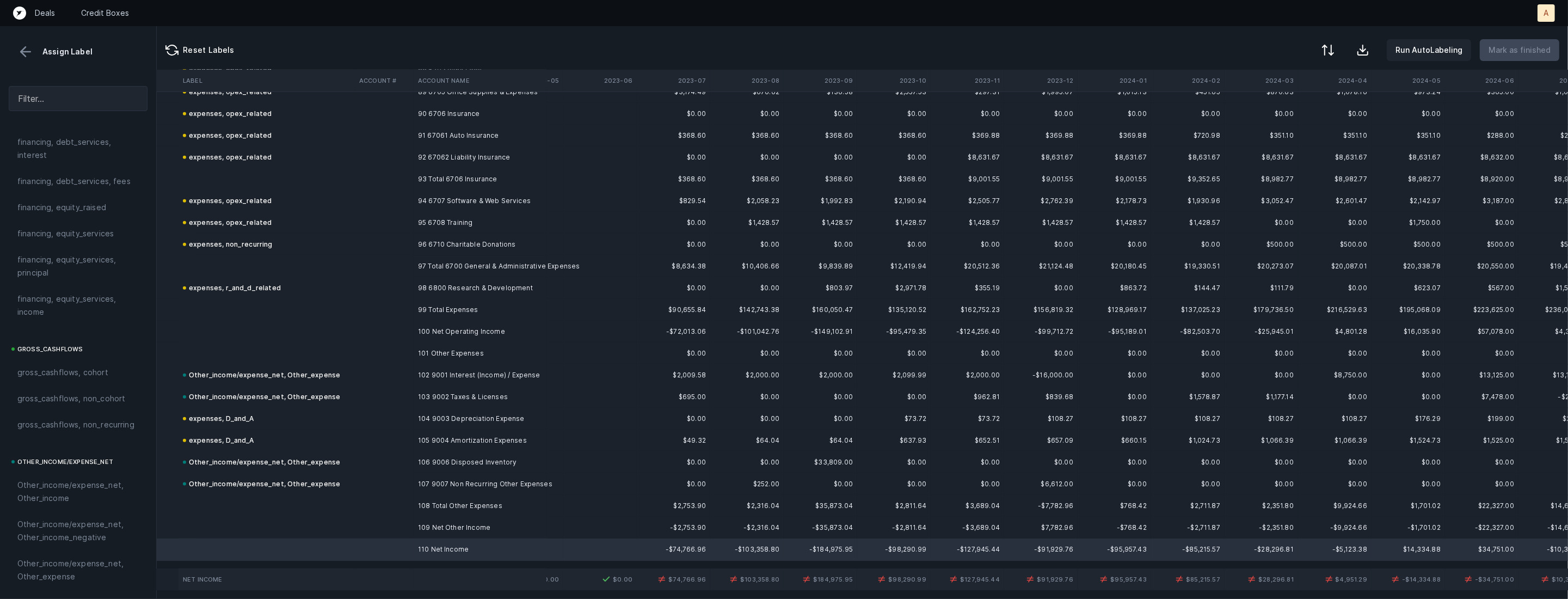
scroll to position [1201, 0]
click at [75, 441] on span "reconciled, net_income" at bounding box center [61, 438] width 87 height 13
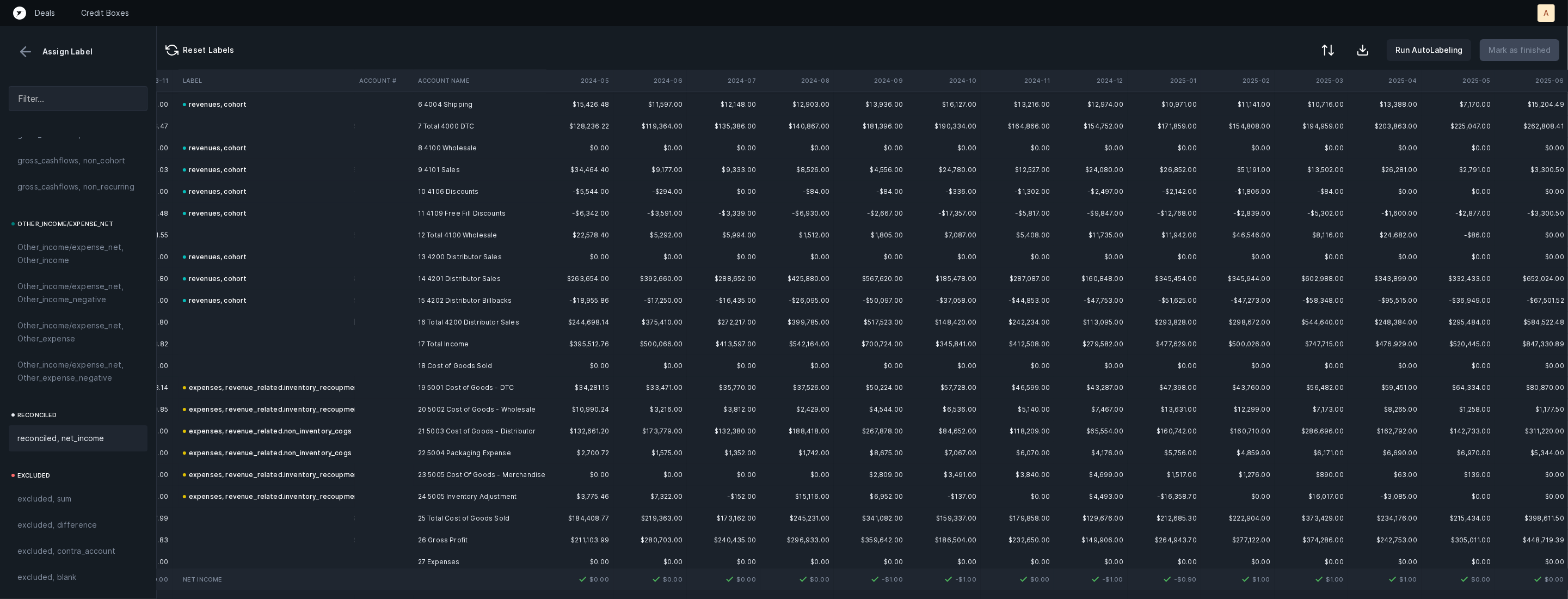
scroll to position [0, 1186]
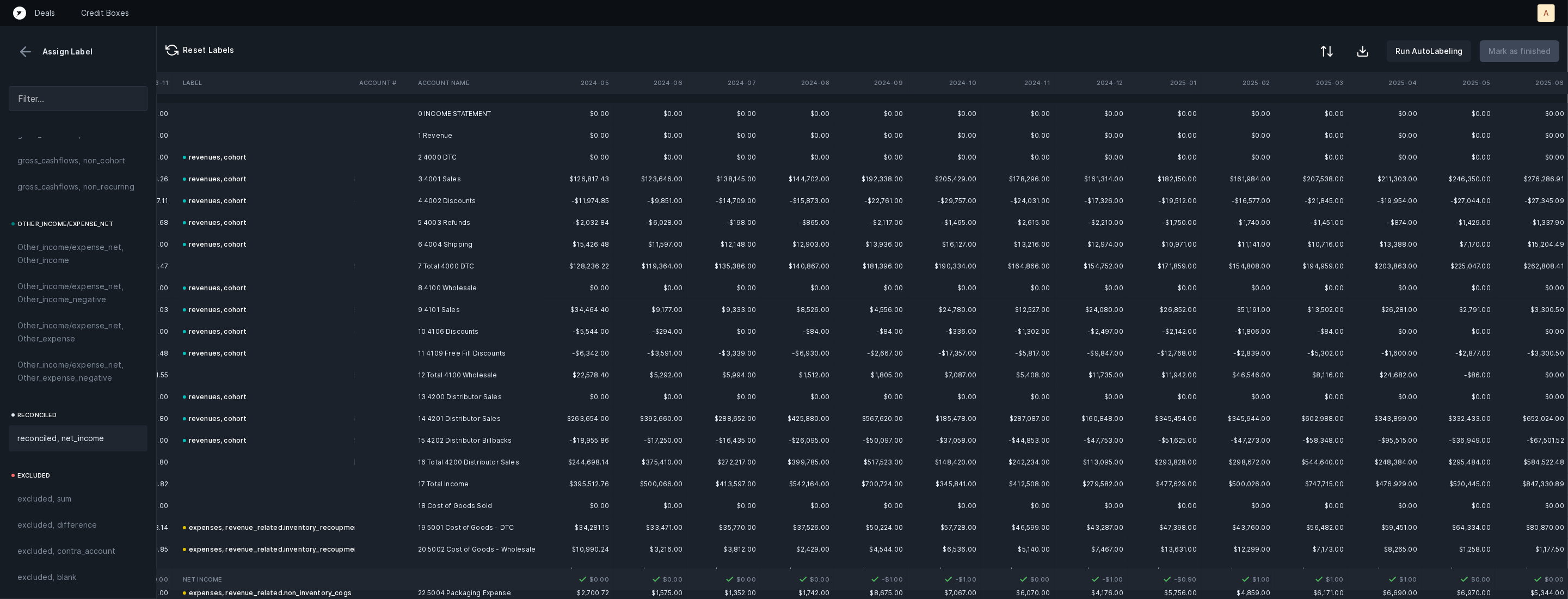
click at [1334, 50] on div at bounding box center [1327, 51] width 13 height 13
click at [1284, 108] on div "By Hum label" at bounding box center [1280, 115] width 109 height 22
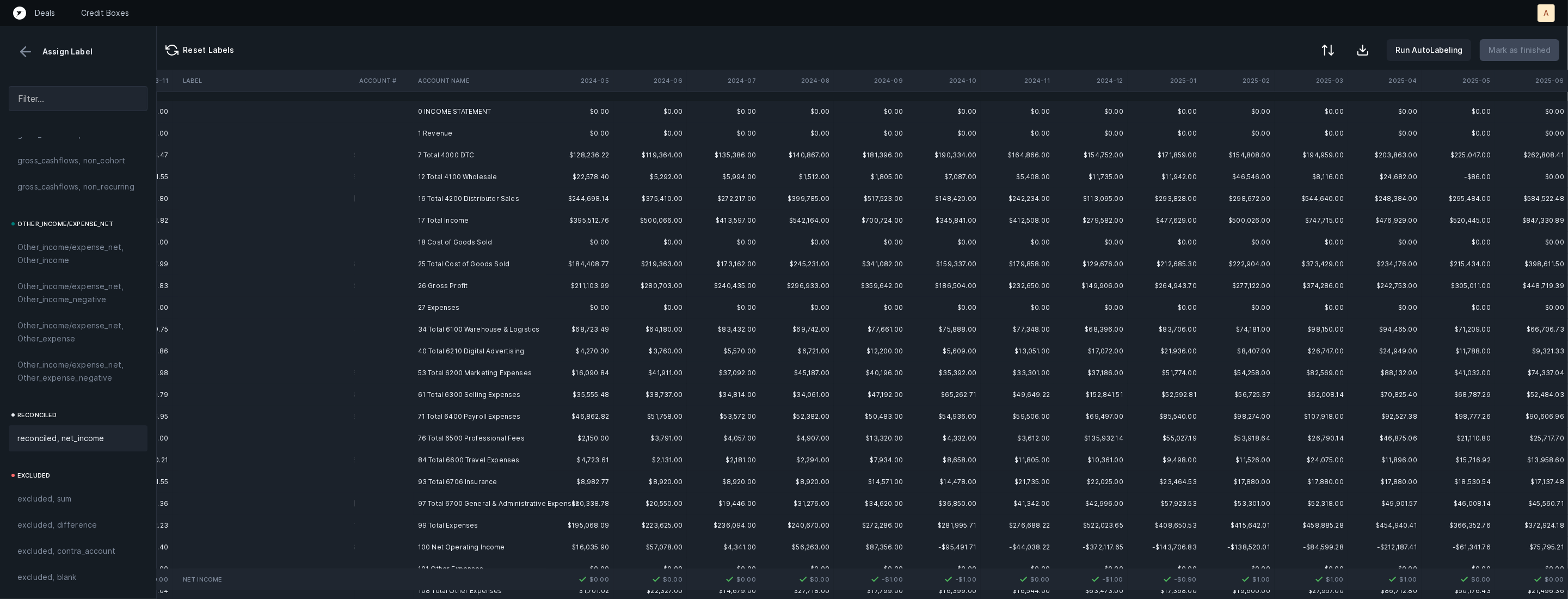
click at [496, 111] on td "0 INCOME STATEMENT" at bounding box center [480, 112] width 133 height 22
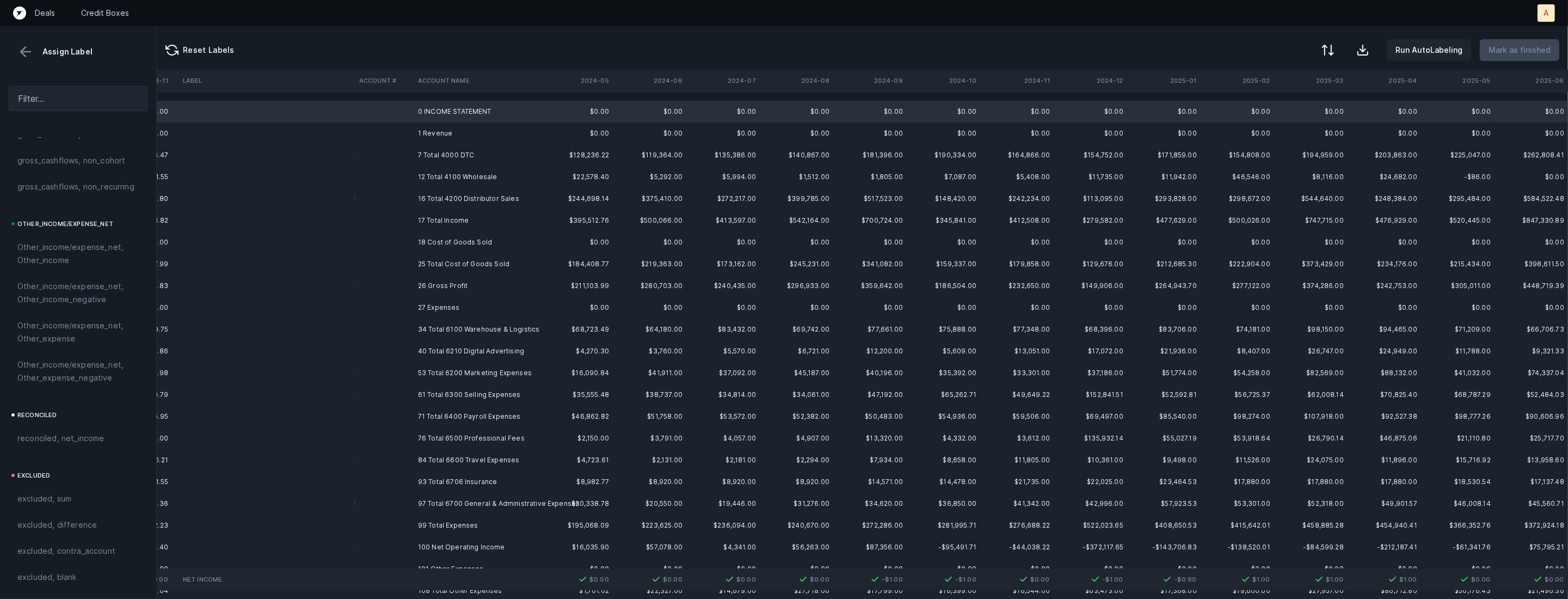
click at [436, 132] on td "1 Revenue" at bounding box center [480, 134] width 133 height 22
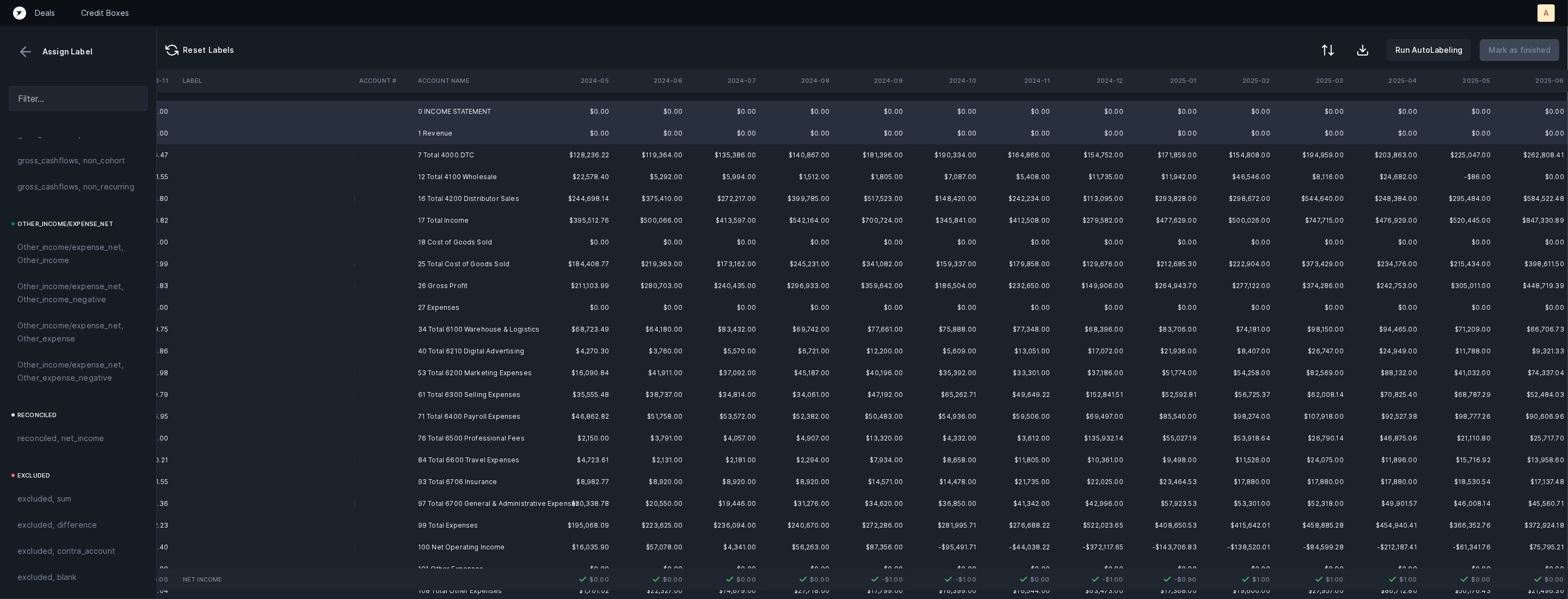
click at [444, 234] on td "18 Cost of Goods Sold" at bounding box center [480, 243] width 133 height 22
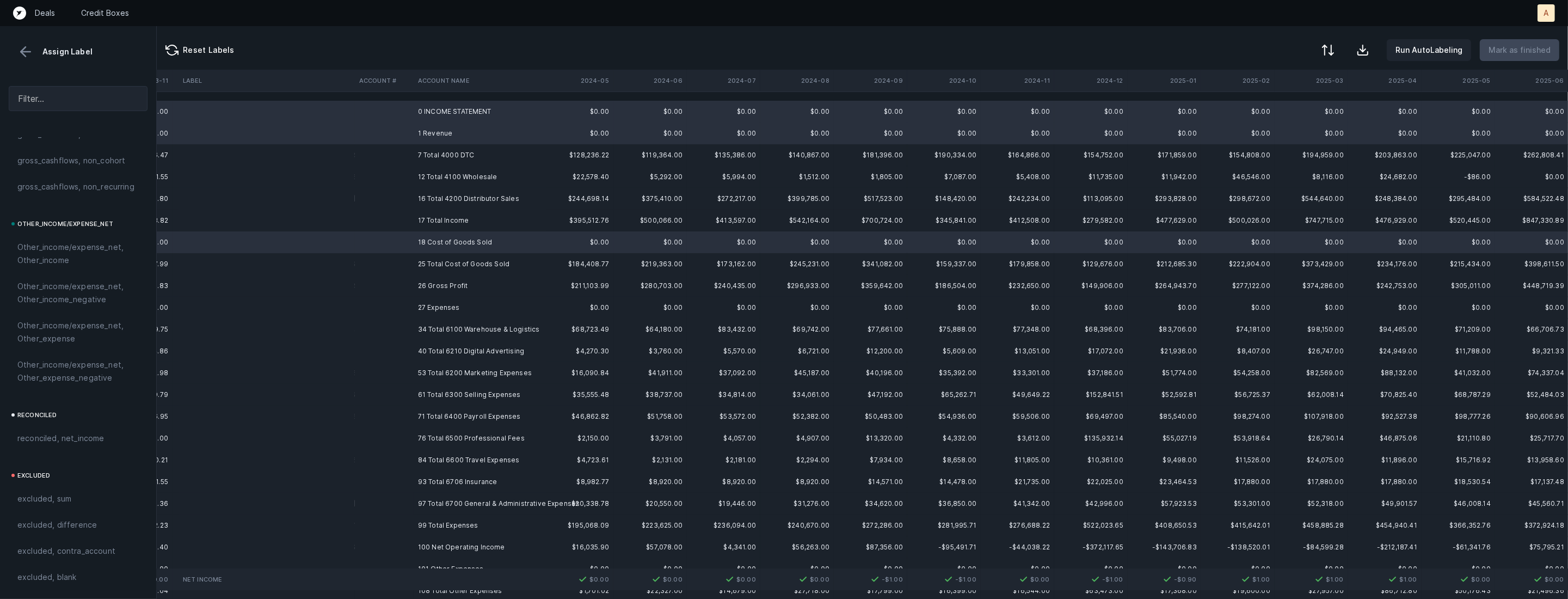
click at [430, 302] on td "27 Expenses" at bounding box center [480, 307] width 133 height 22
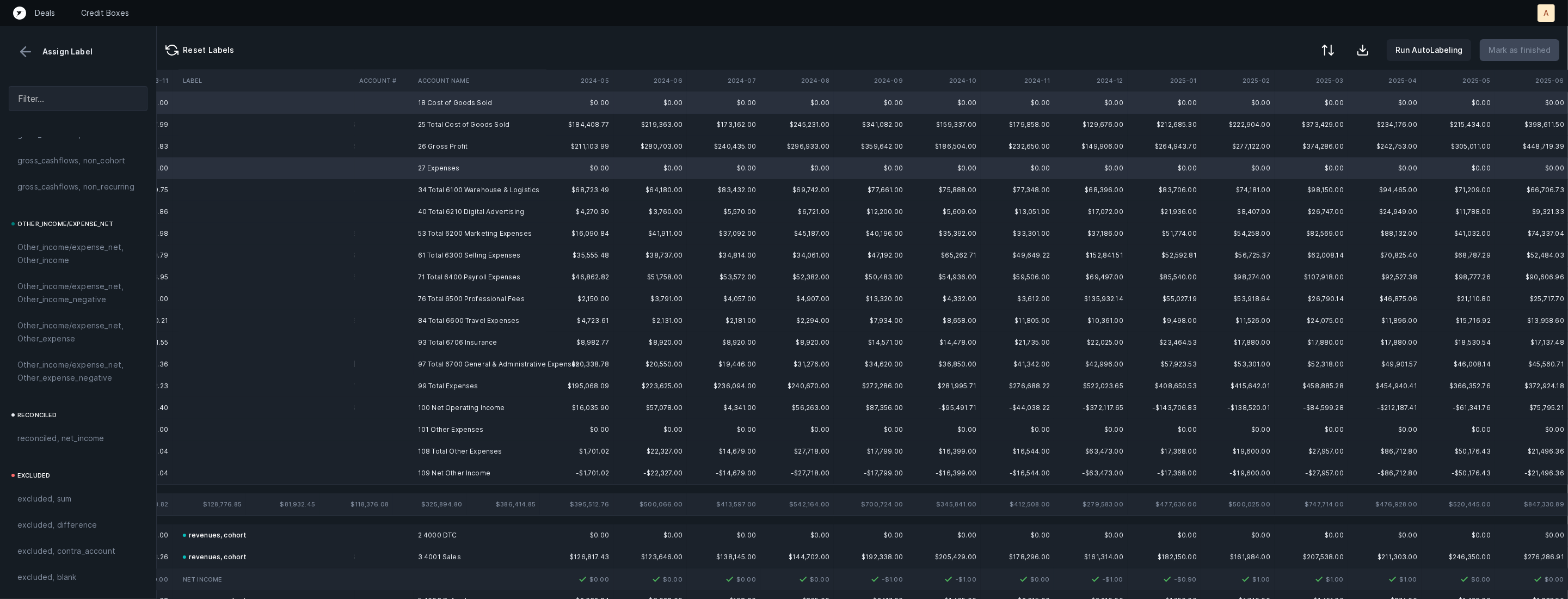
scroll to position [145, 1186]
click at [442, 419] on td "101 Other Expenses" at bounding box center [480, 425] width 133 height 22
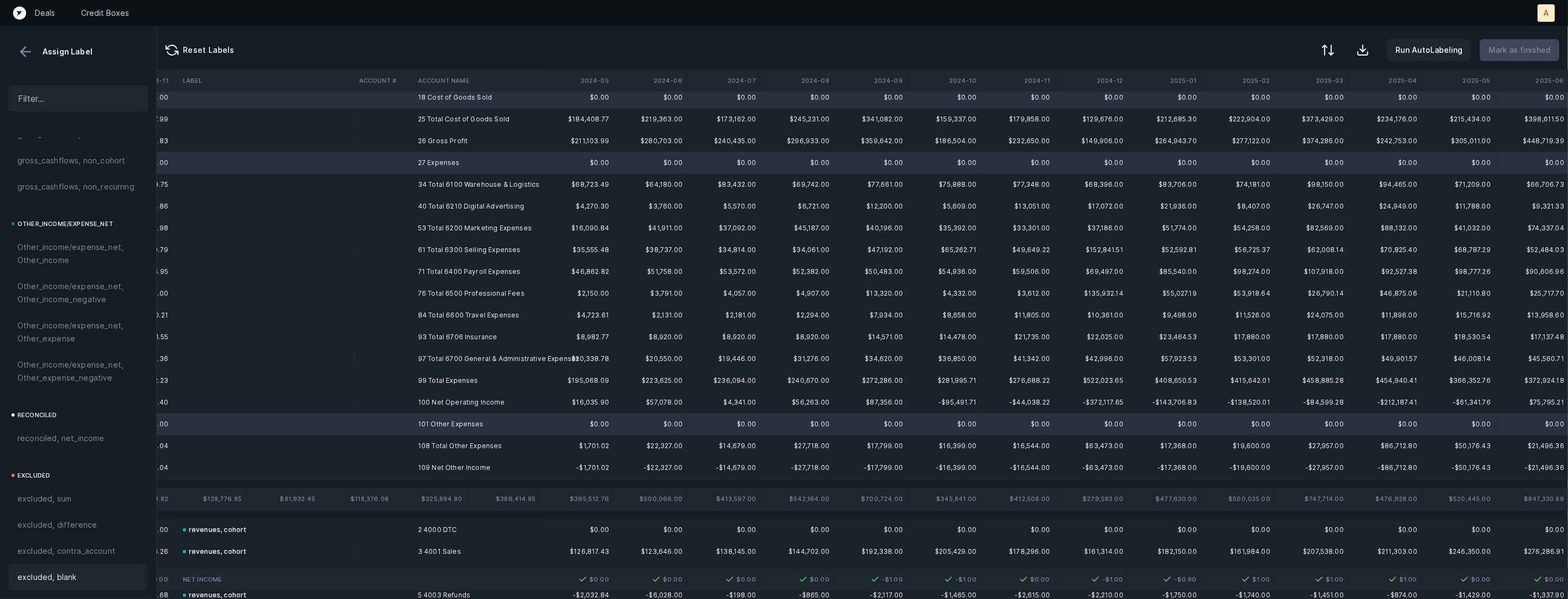
click at [72, 574] on span "excluded, blank" at bounding box center [47, 577] width 59 height 13
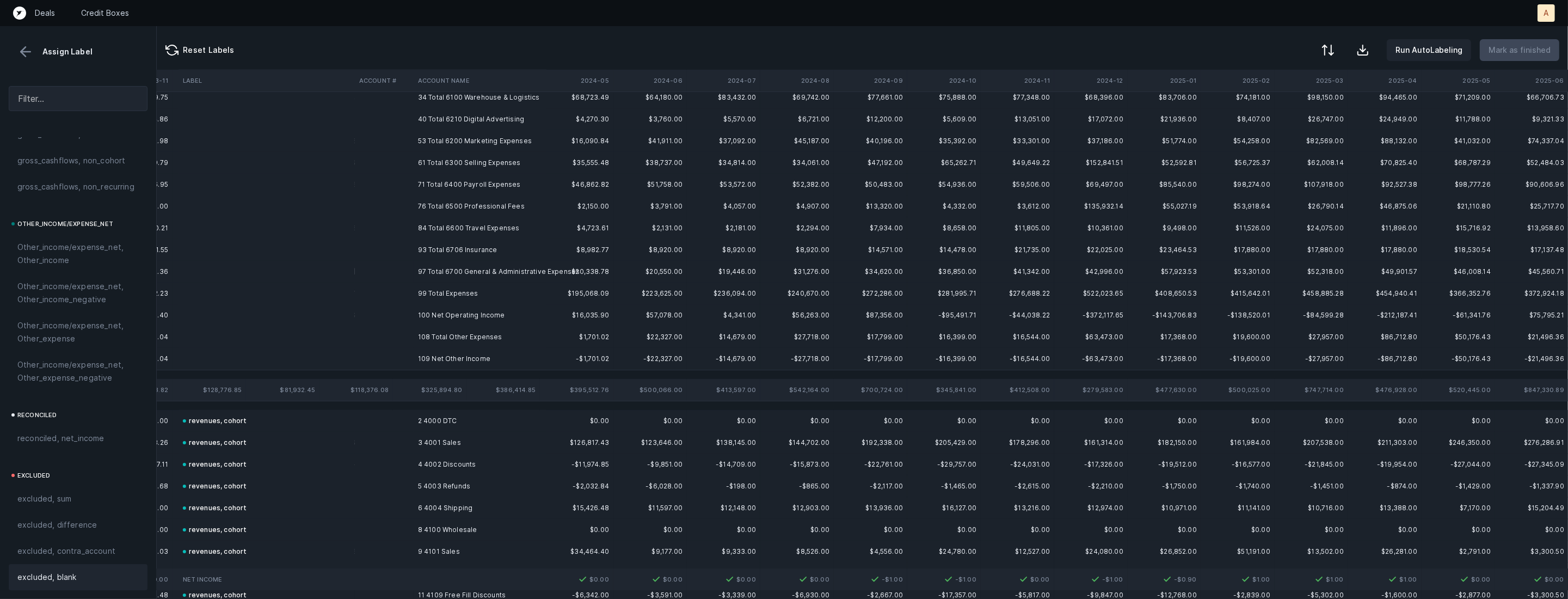
scroll to position [0, 1186]
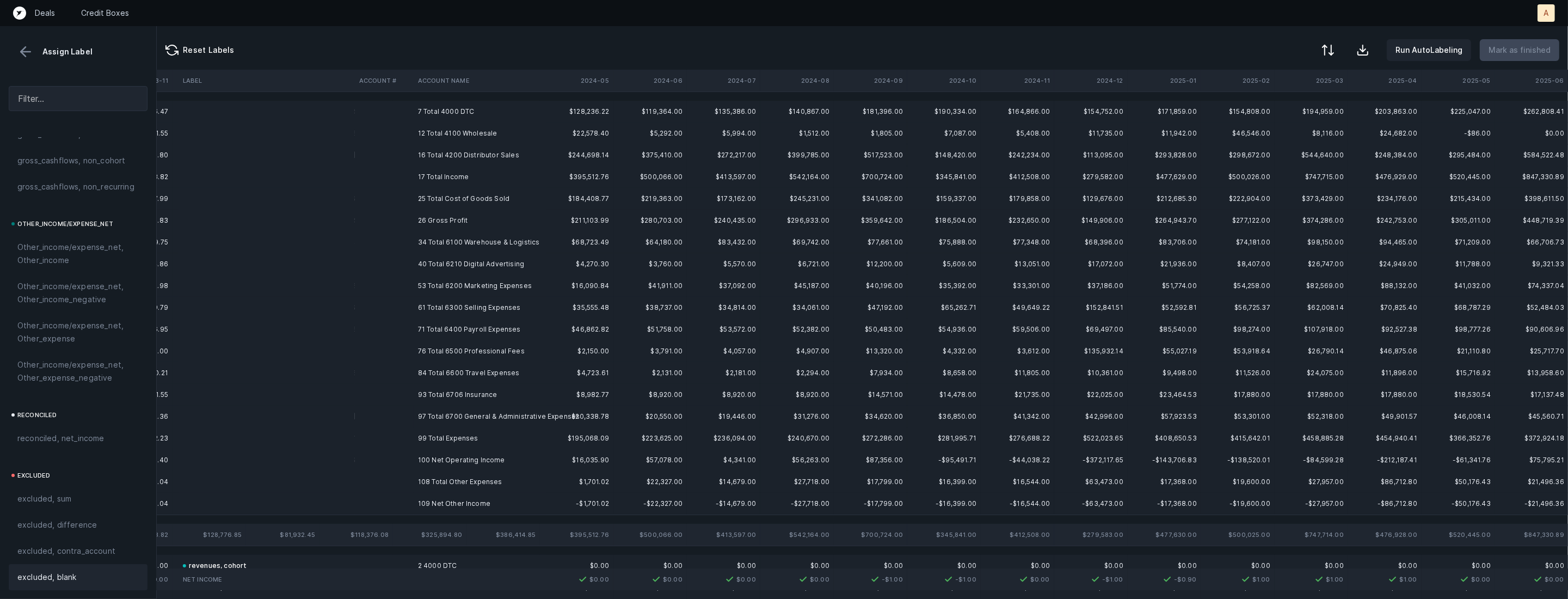
click at [438, 212] on td "26 Gross Profit" at bounding box center [480, 221] width 133 height 22
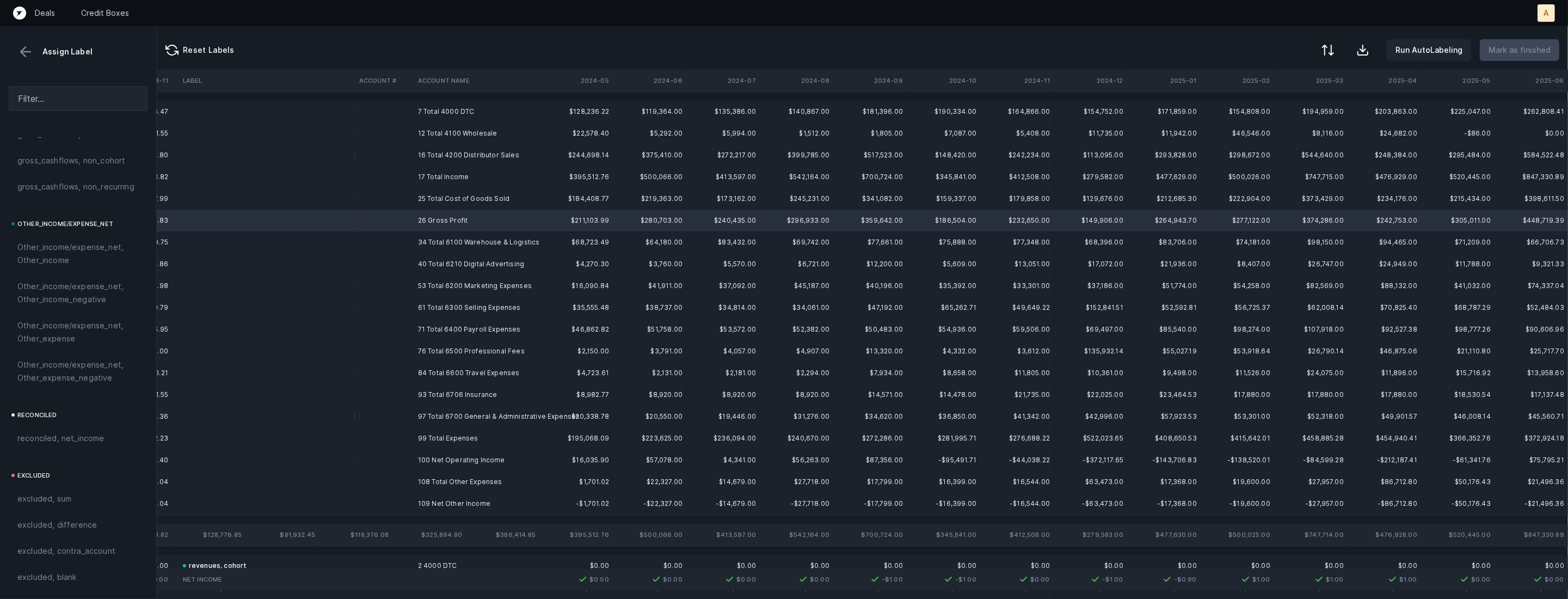
click at [444, 462] on td "100 Net Operating Income" at bounding box center [480, 461] width 133 height 22
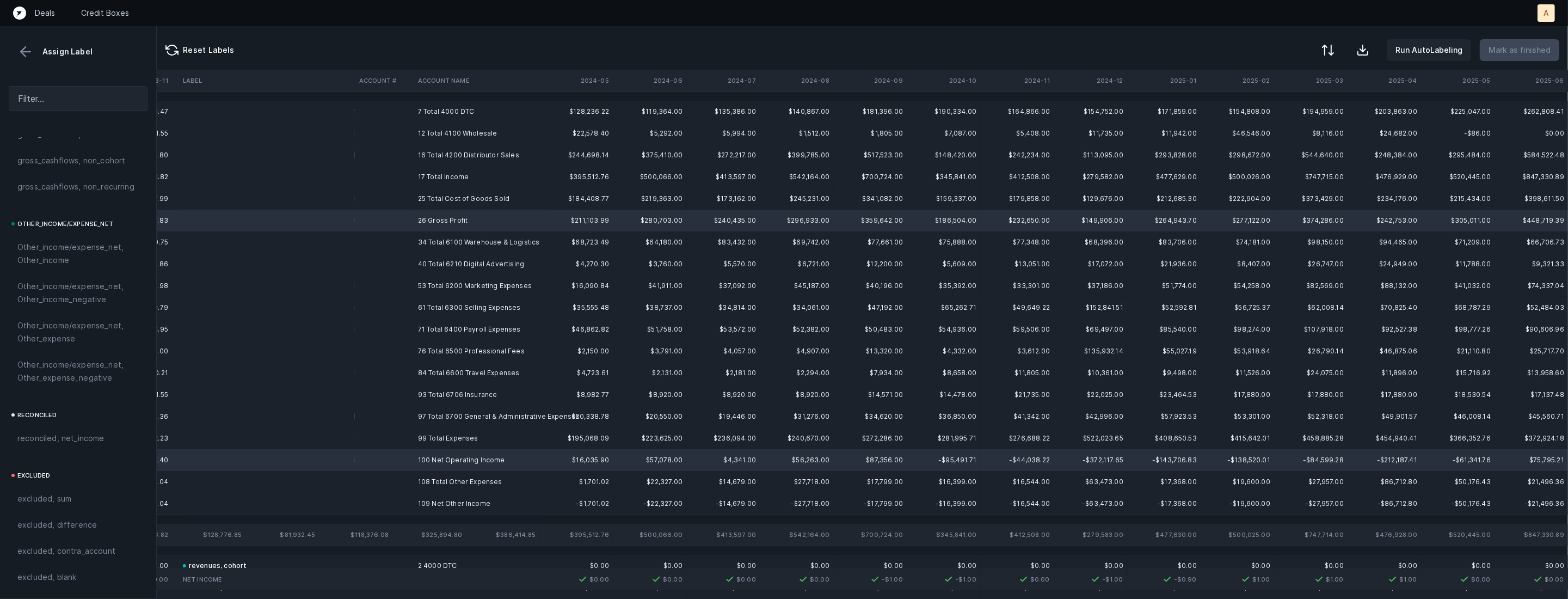
click at [417, 500] on td "109 Net Other Income" at bounding box center [480, 504] width 133 height 22
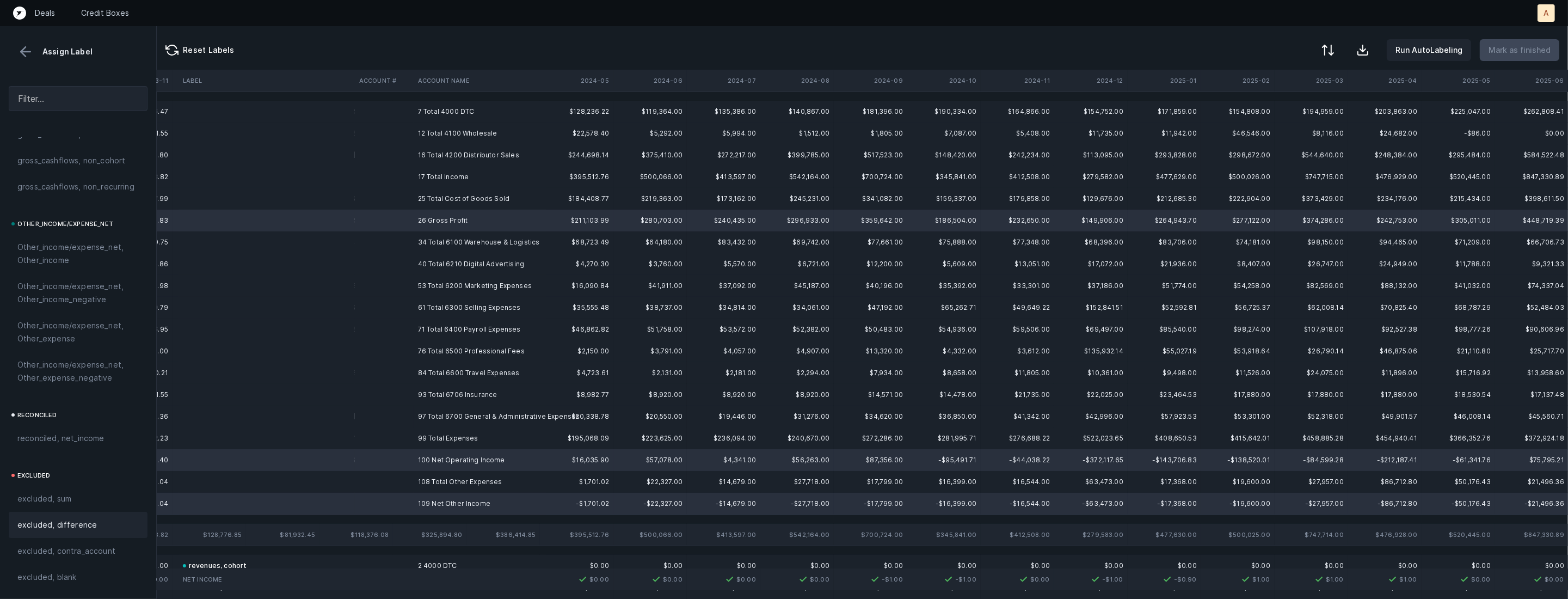
click at [101, 521] on div "excluded, difference" at bounding box center [78, 525] width 122 height 13
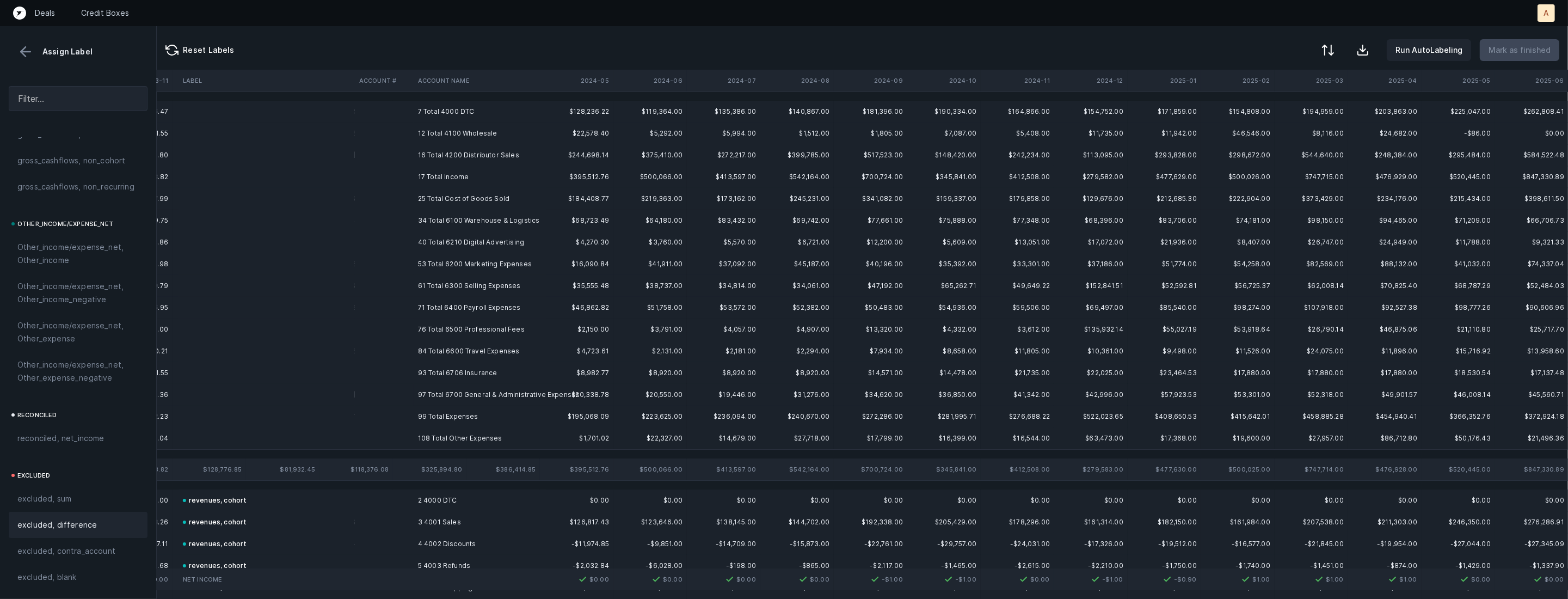
click at [472, 102] on td "7 Total 4000 DTC" at bounding box center [480, 112] width 133 height 22
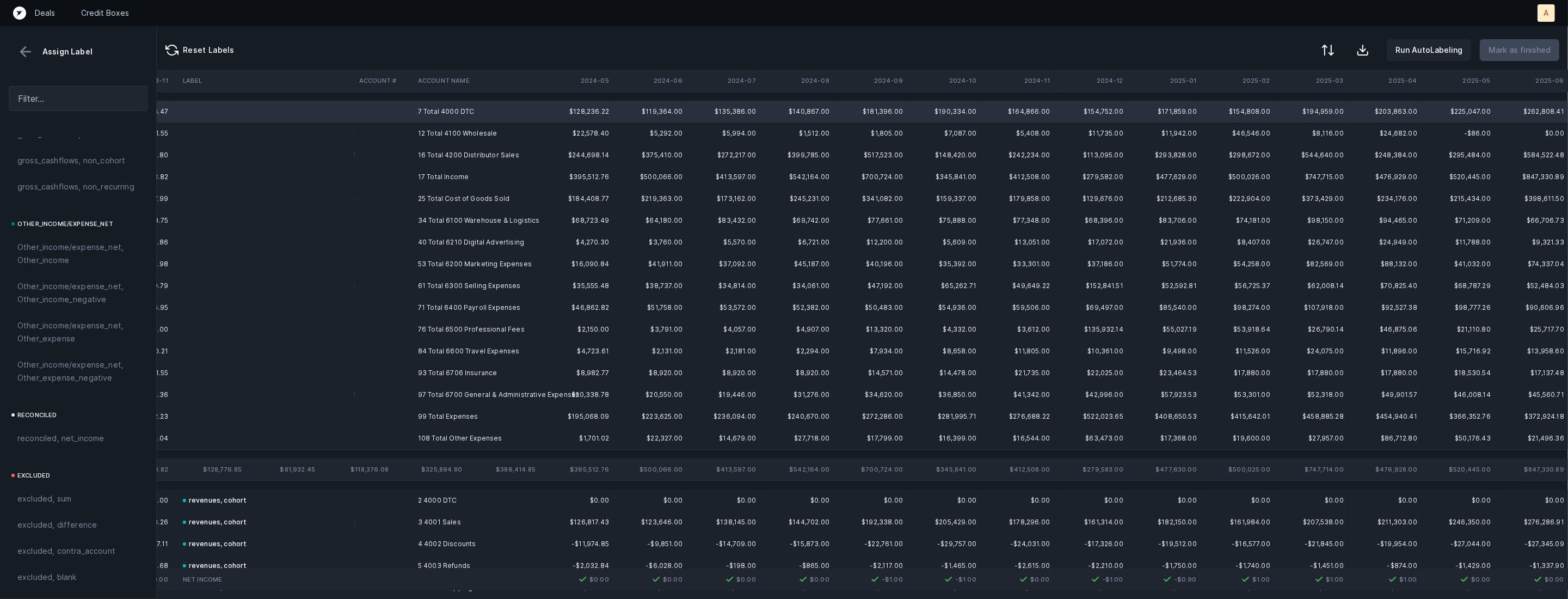
click at [481, 438] on td "108 Total Other Expenses" at bounding box center [480, 438] width 133 height 22
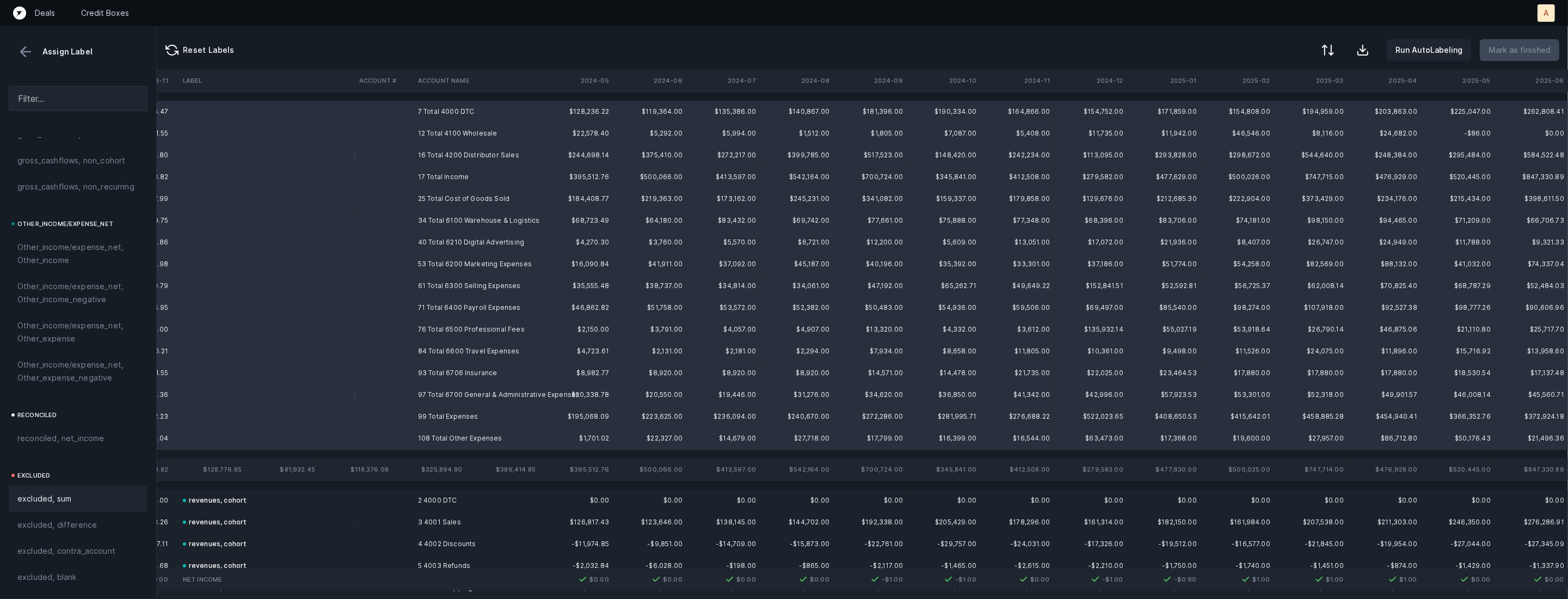
click at [111, 495] on div "excluded, sum" at bounding box center [78, 498] width 122 height 13
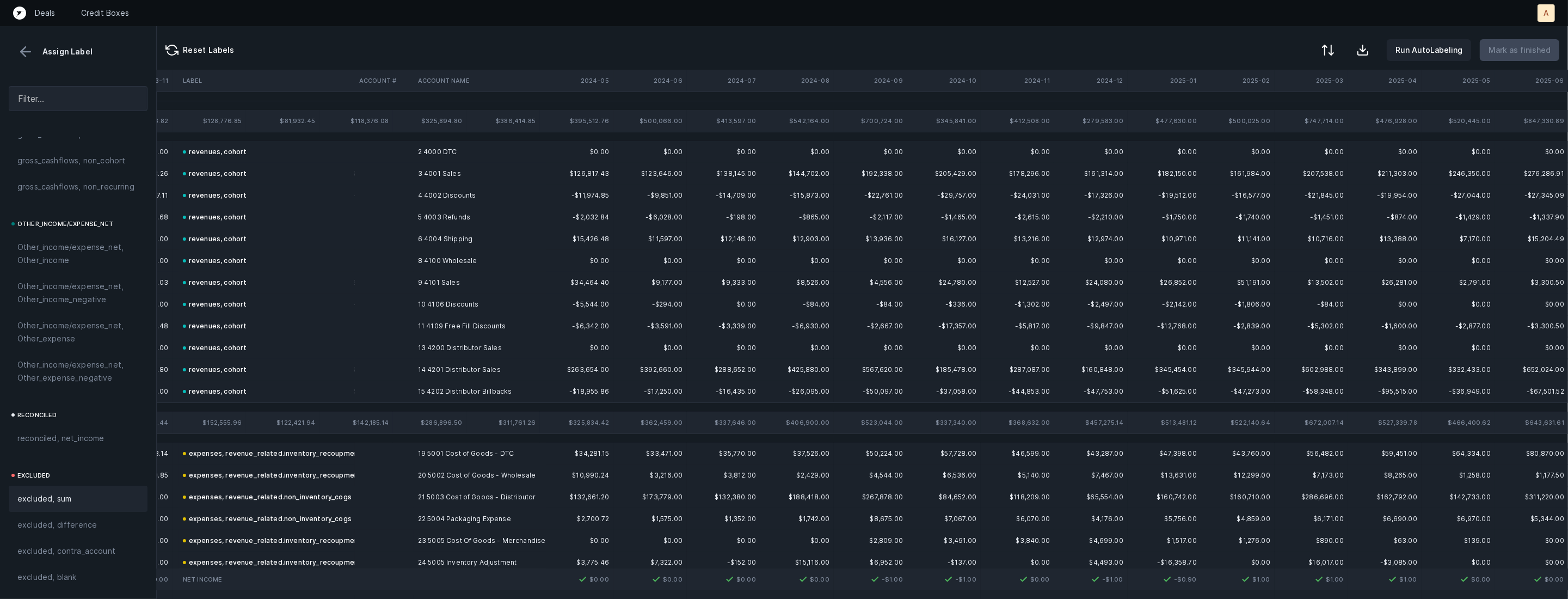
click at [28, 48] on button at bounding box center [26, 52] width 17 height 17
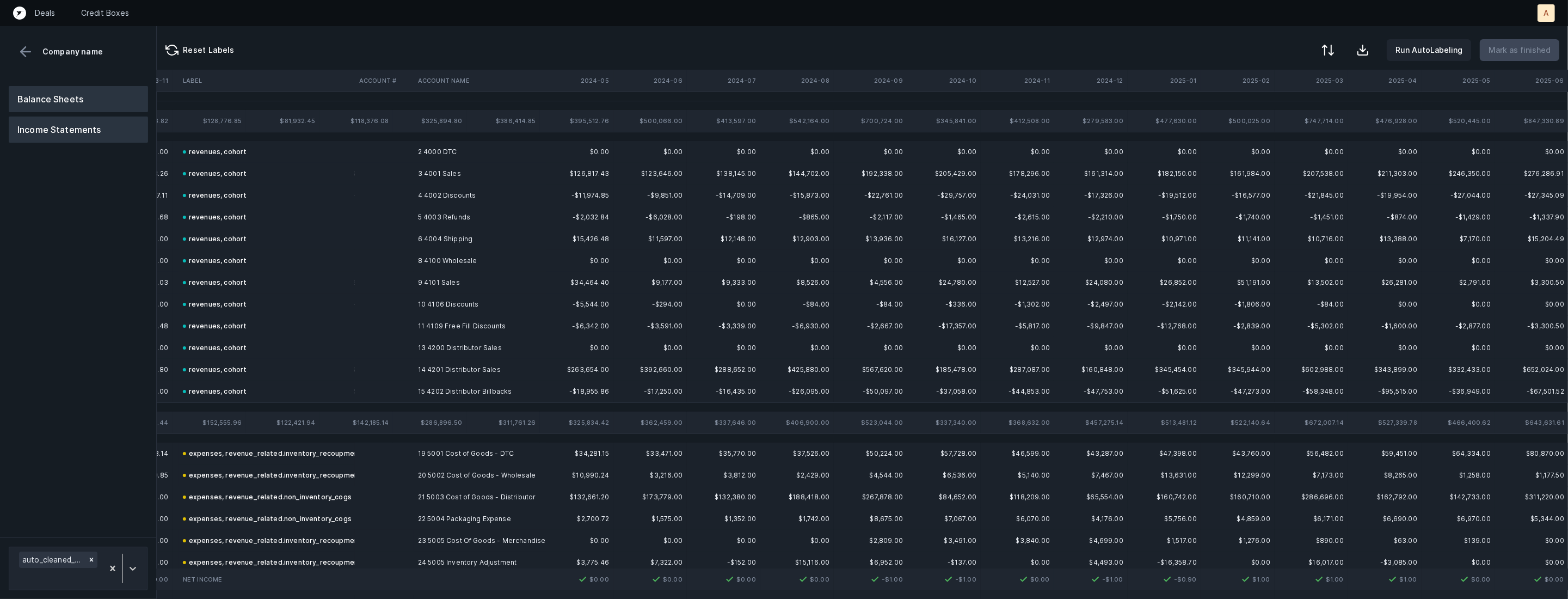
click at [38, 95] on button "Balance Sheets" at bounding box center [78, 99] width 139 height 26
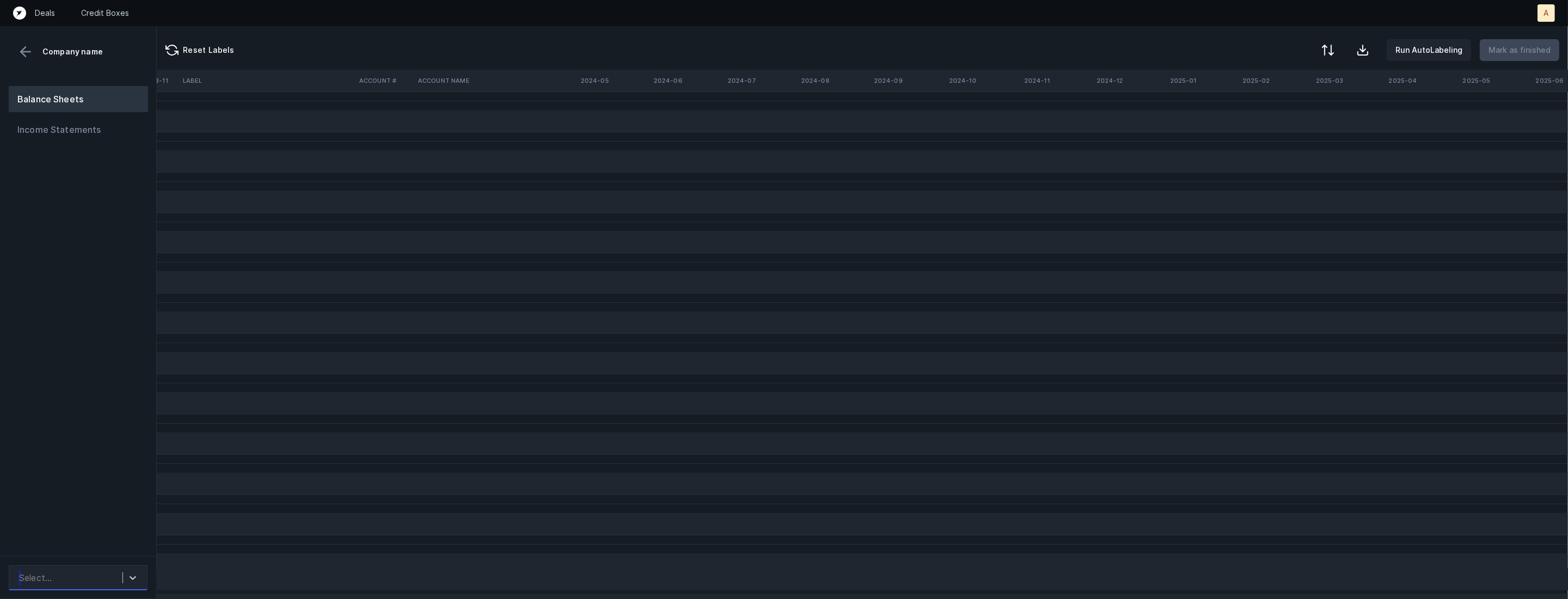
click at [81, 581] on div "Select..." at bounding box center [68, 577] width 109 height 19
click at [82, 547] on div "auto_cleaned_company9532_fileID_32208_tabBalance Sheet - T-24 (as of 6.3.csv" at bounding box center [78, 541] width 138 height 35
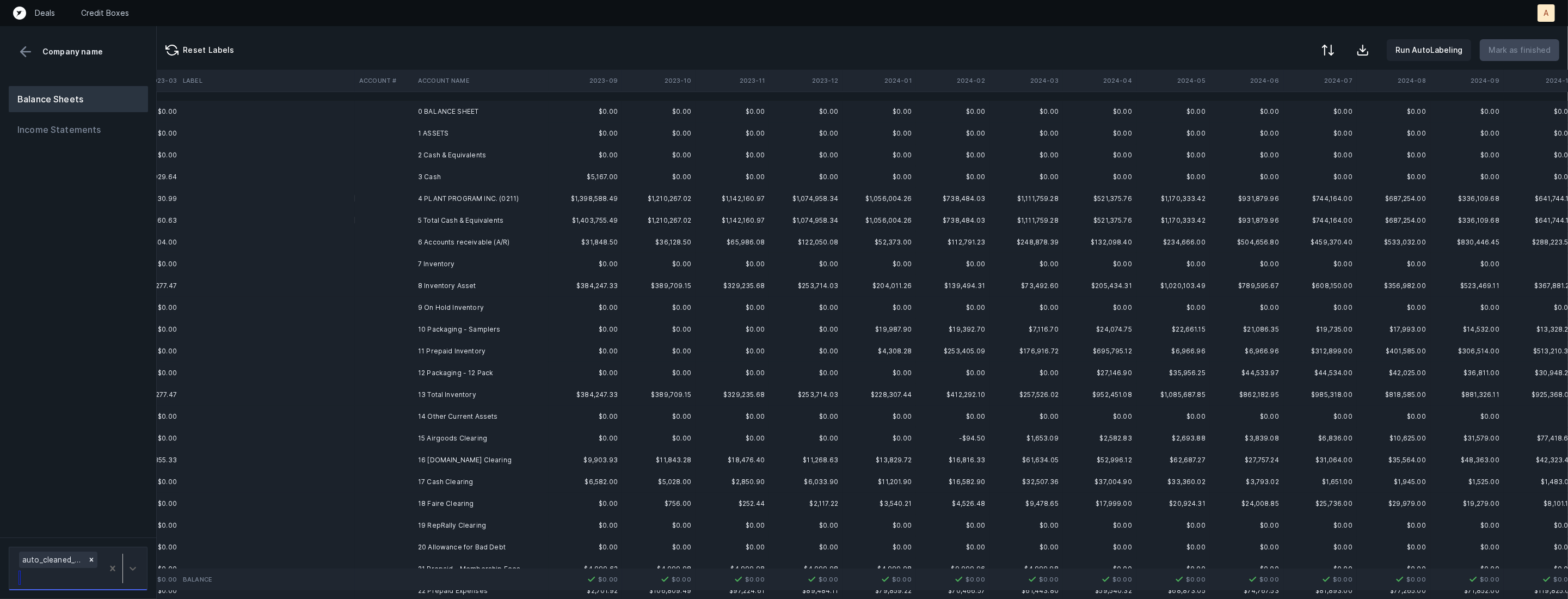
scroll to position [0, 1186]
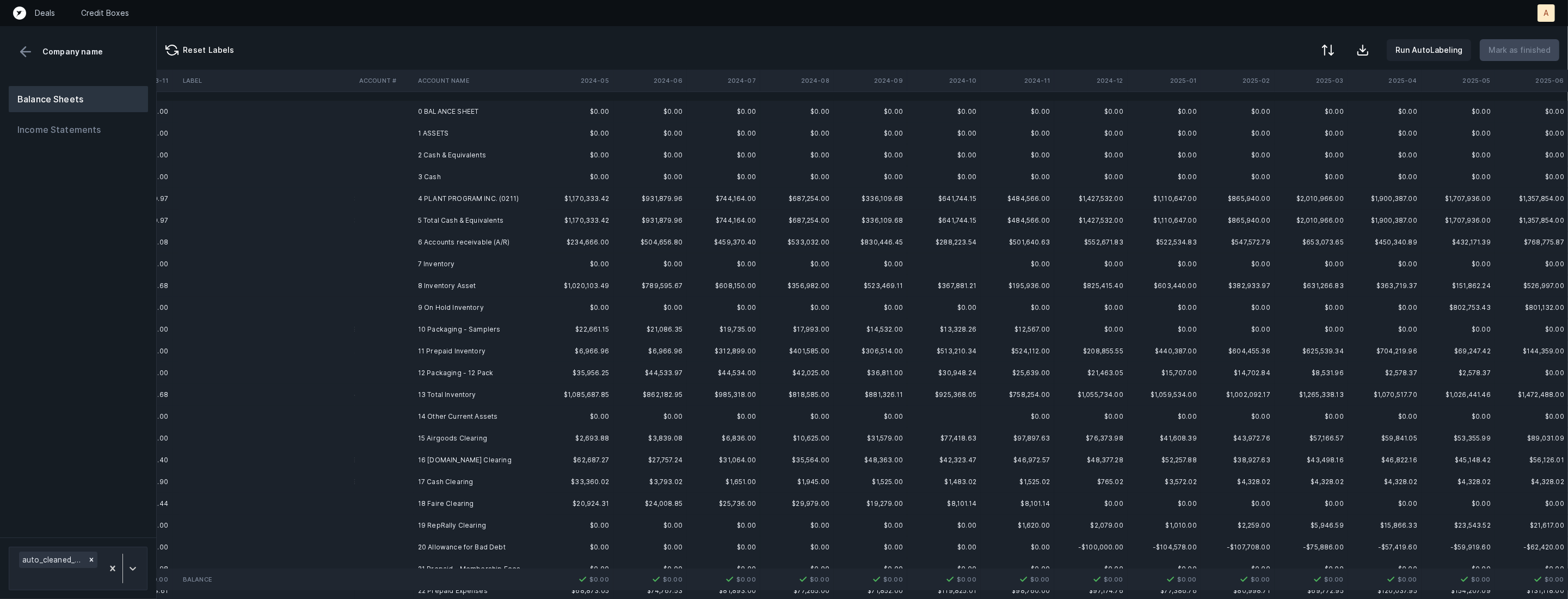
click at [470, 195] on td "4 PLANT PROGRAM INC. (0211)" at bounding box center [480, 199] width 133 height 22
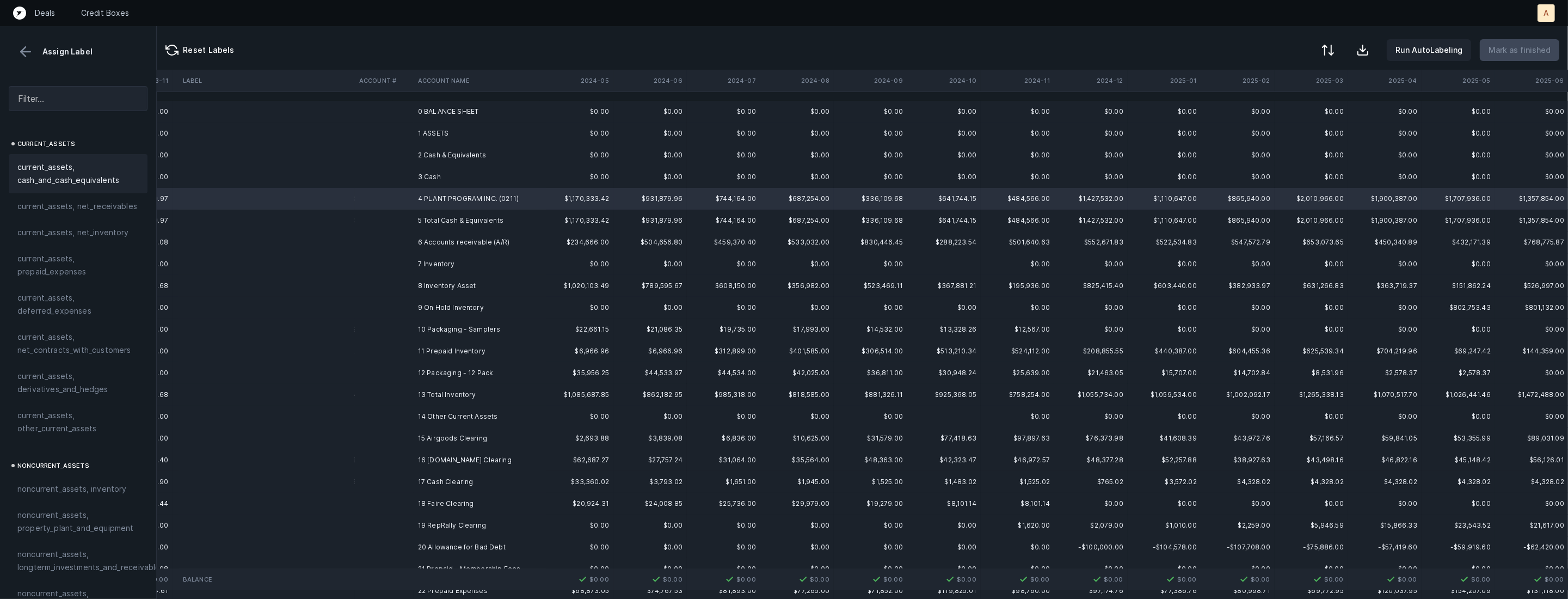
click at [58, 182] on span "current_assets, cash_and_cash_equivalents" at bounding box center [78, 174] width 122 height 26
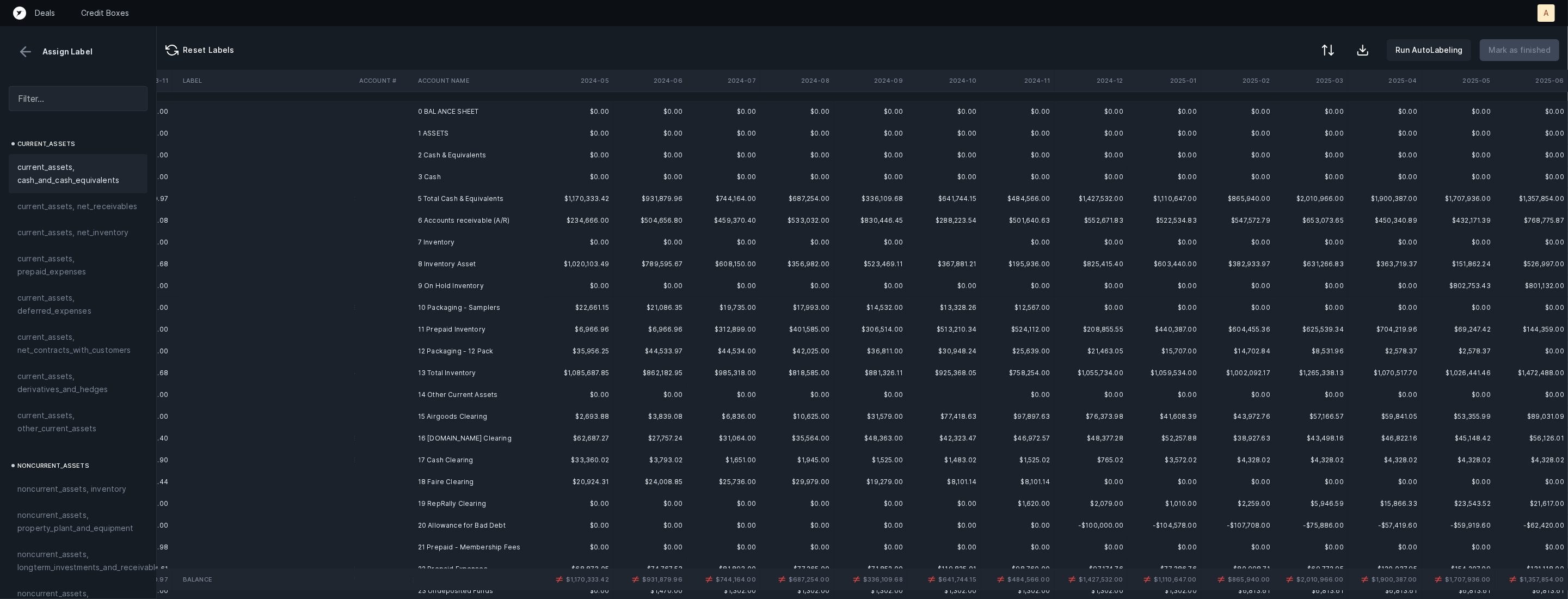
click at [426, 245] on td "7 Inventory" at bounding box center [480, 243] width 133 height 22
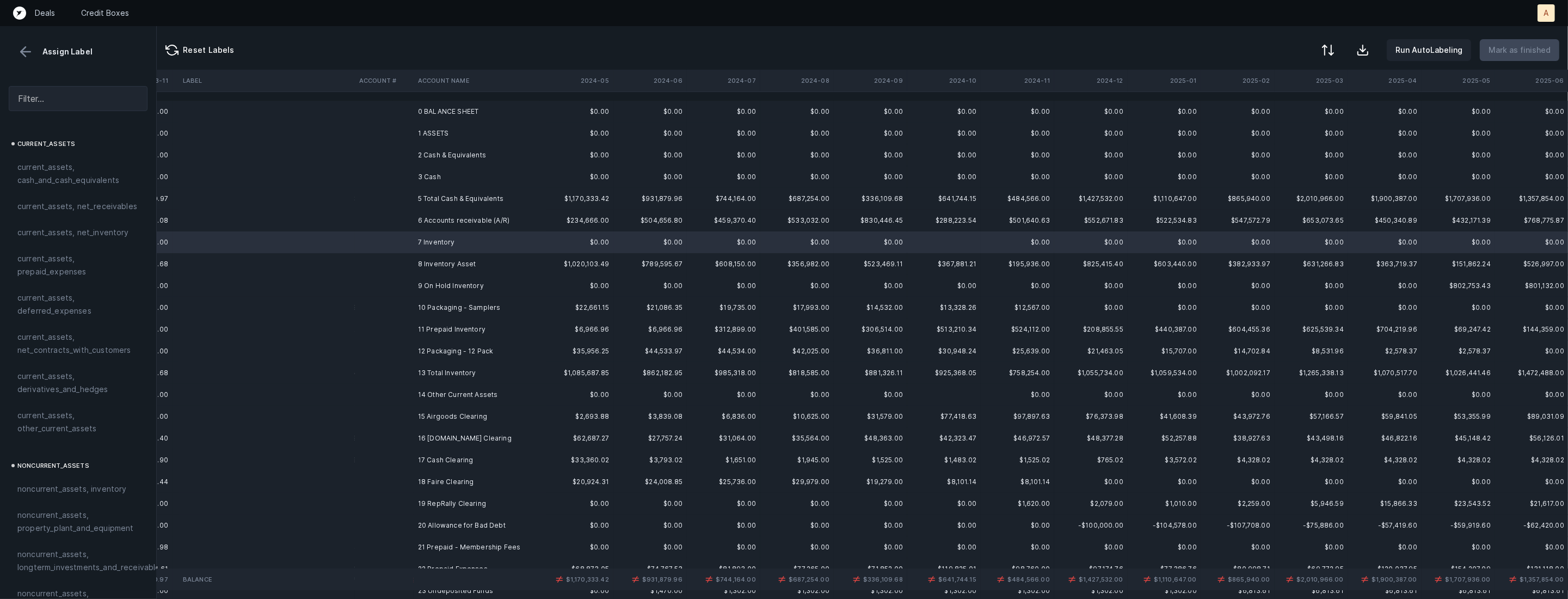
click at [423, 258] on td "8 Inventory Asset" at bounding box center [480, 264] width 133 height 22
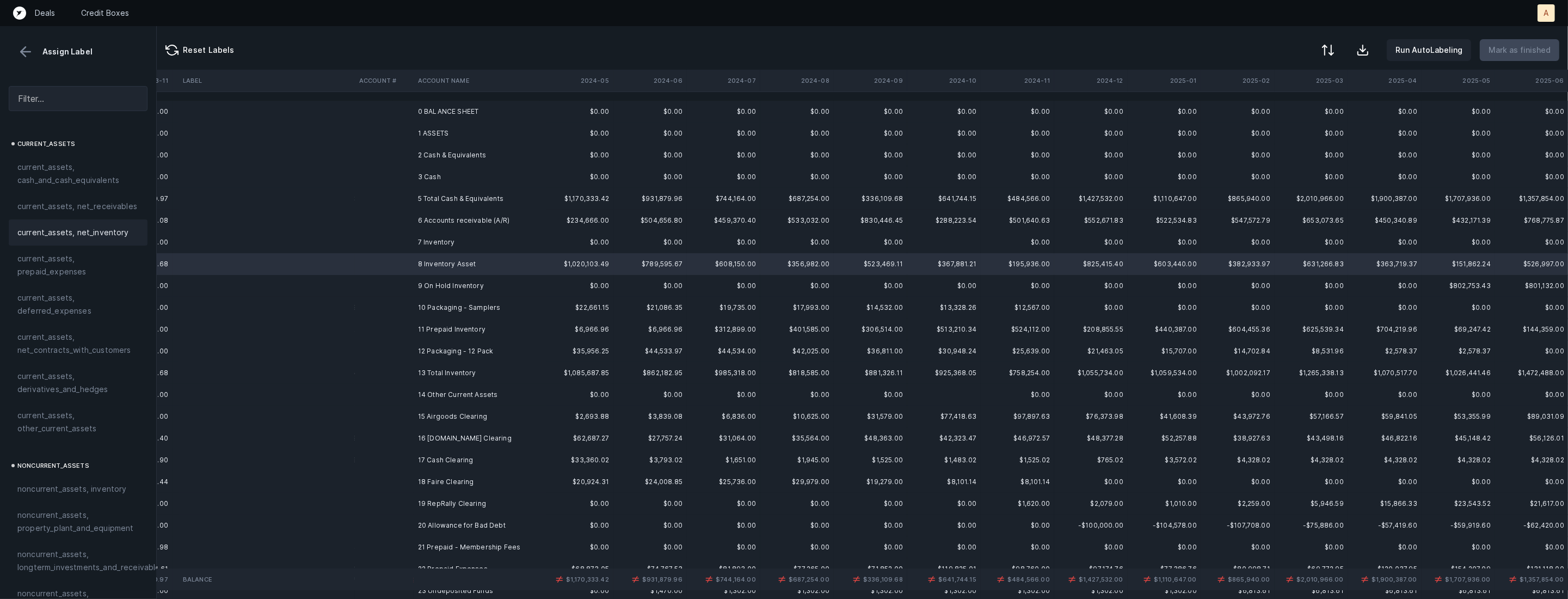
click at [96, 239] on div "current_assets, net_inventory" at bounding box center [78, 233] width 138 height 26
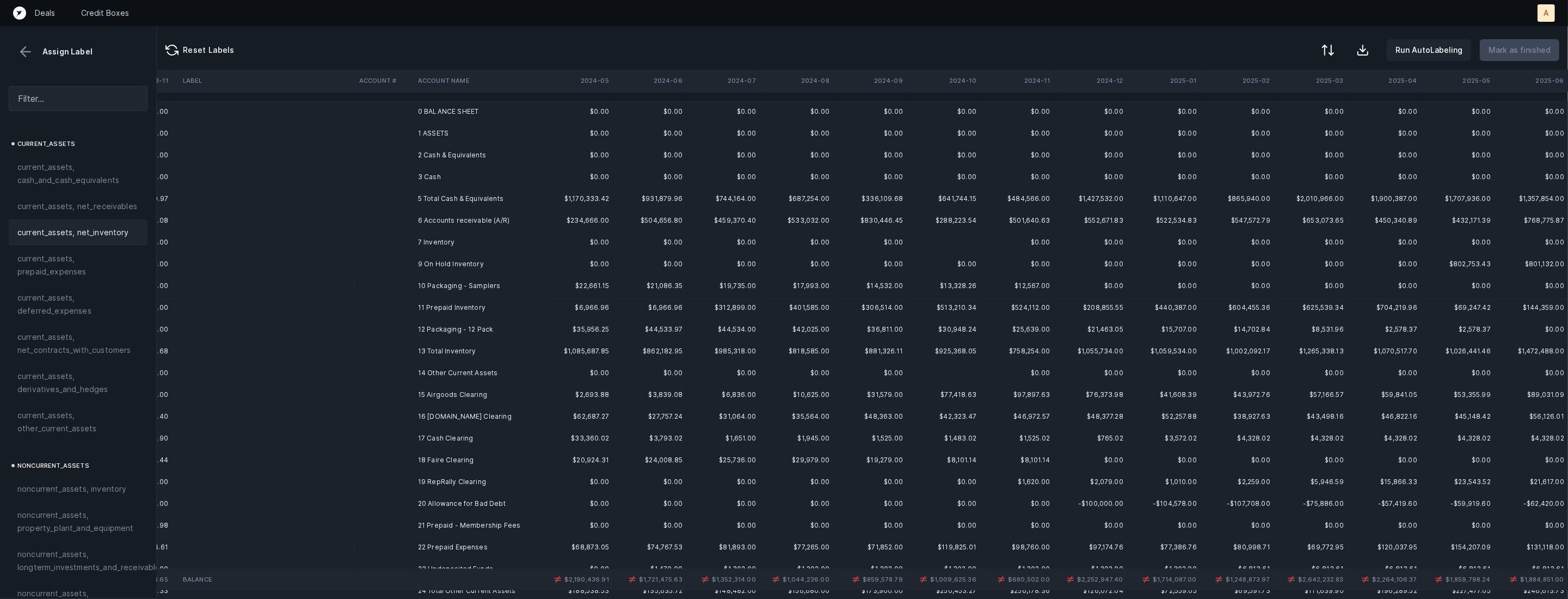
click at [393, 295] on td at bounding box center [385, 286] width 59 height 22
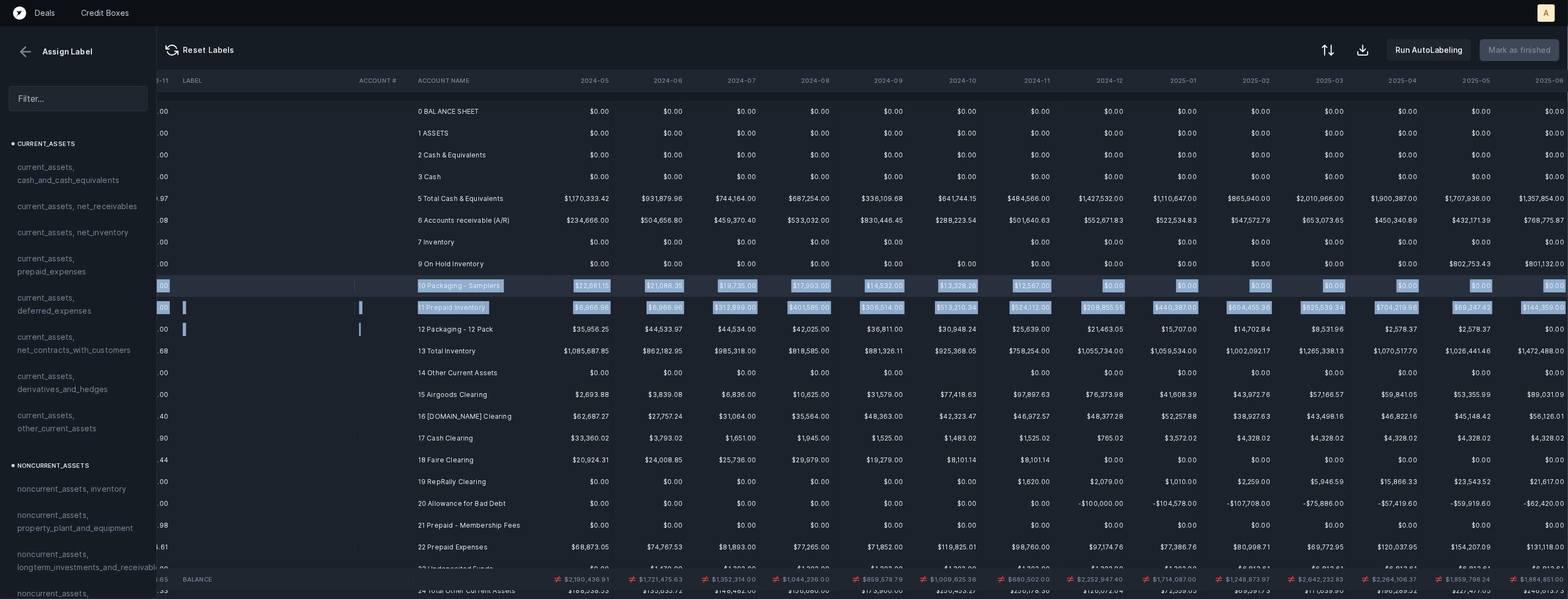
click at [401, 328] on td at bounding box center [385, 329] width 59 height 22
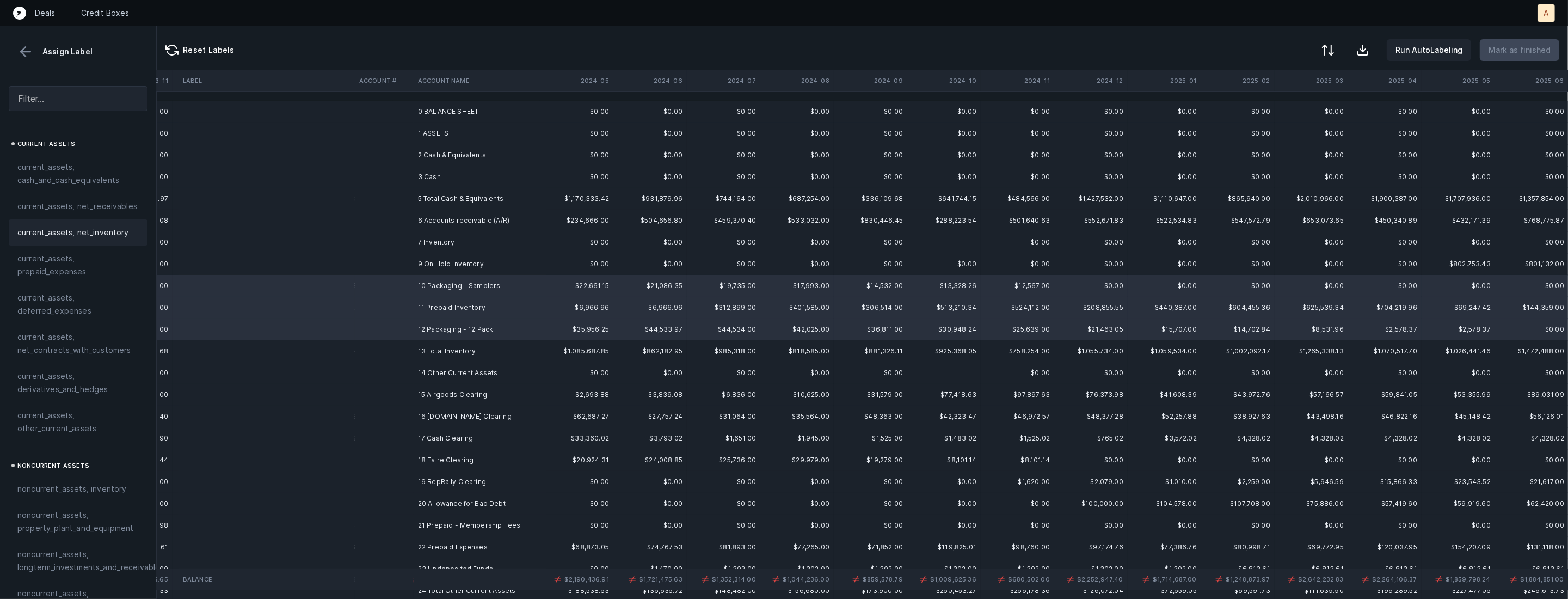
click at [113, 234] on span "current_assets, net_inventory" at bounding box center [73, 233] width 112 height 13
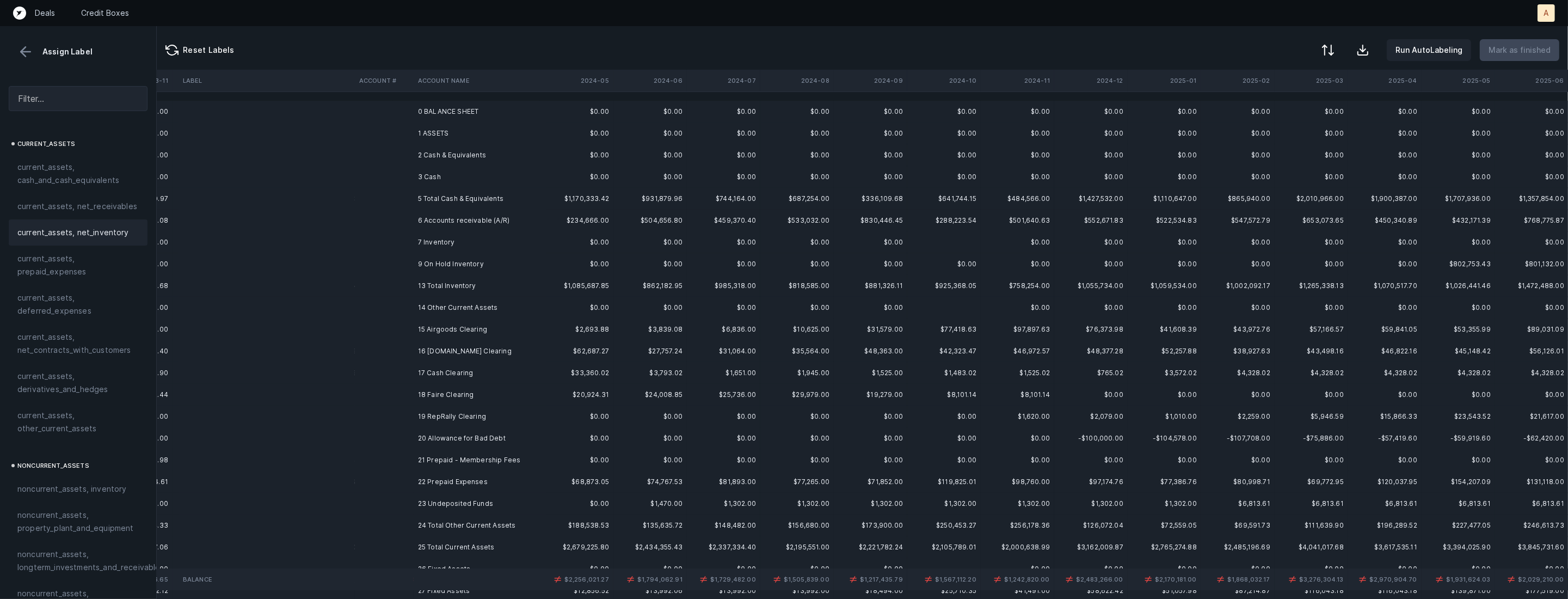
click at [481, 273] on td "9 On Hold Inventory" at bounding box center [480, 264] width 133 height 22
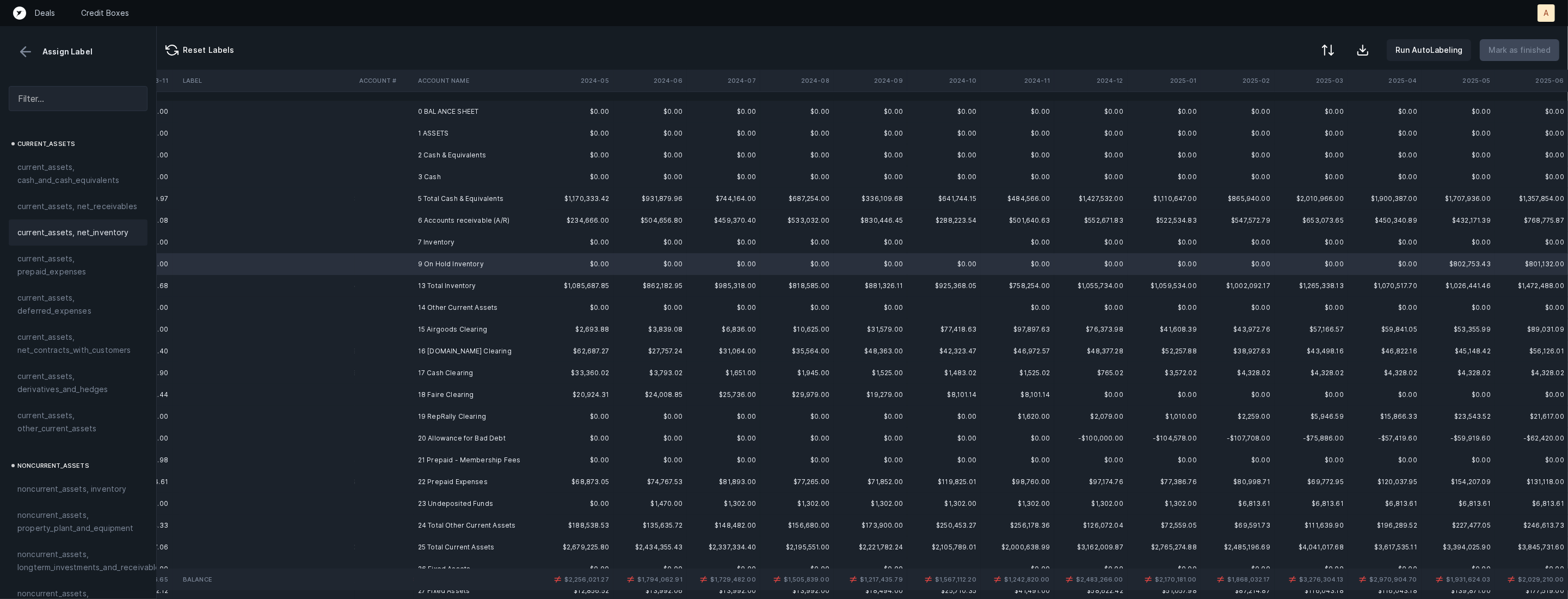
click at [102, 237] on span "current_assets, net_inventory" at bounding box center [73, 233] width 112 height 13
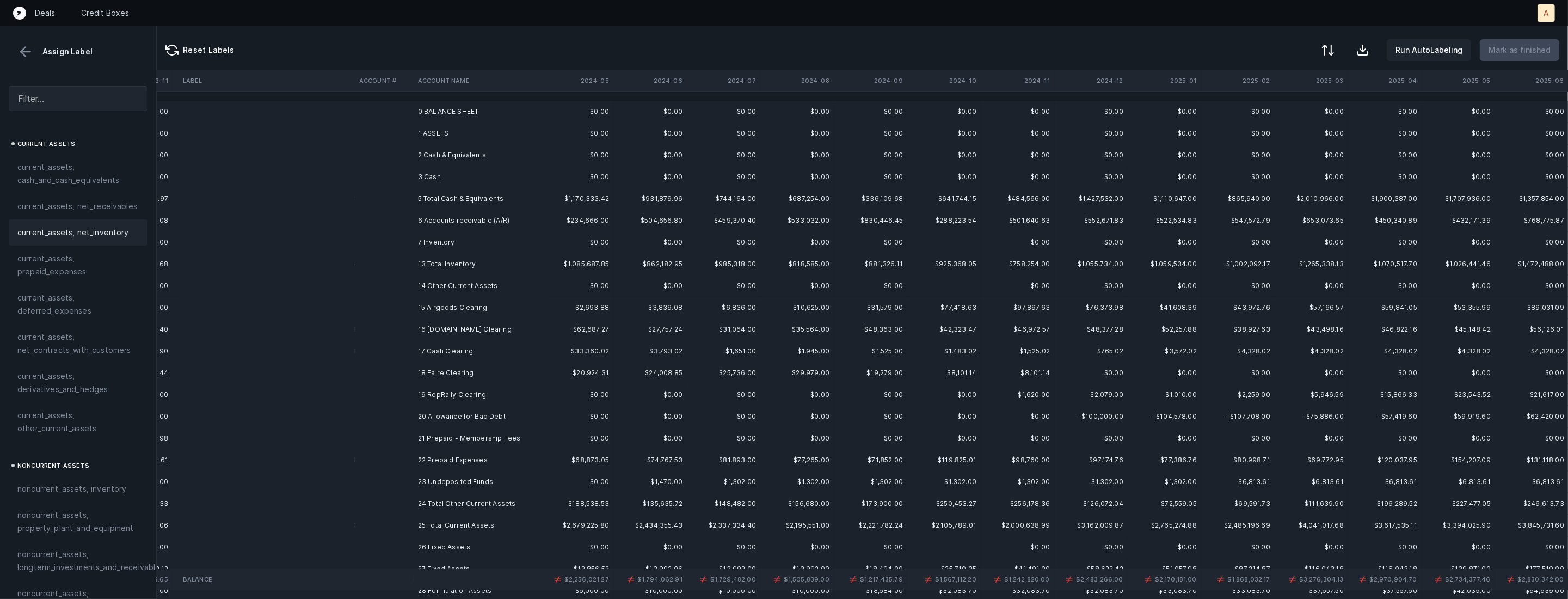
click at [422, 307] on td "15 Airgoods Clearing" at bounding box center [480, 307] width 133 height 22
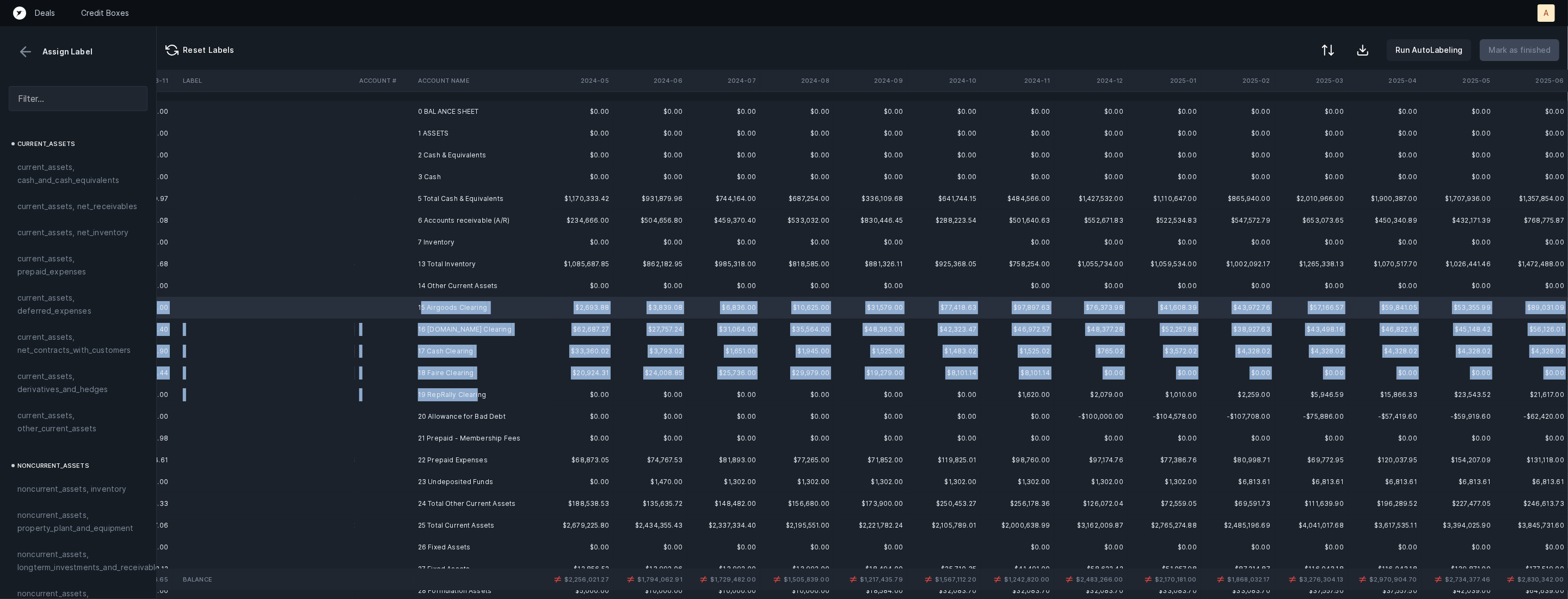
click at [474, 391] on td "19 RepRally Clearing" at bounding box center [480, 395] width 133 height 22
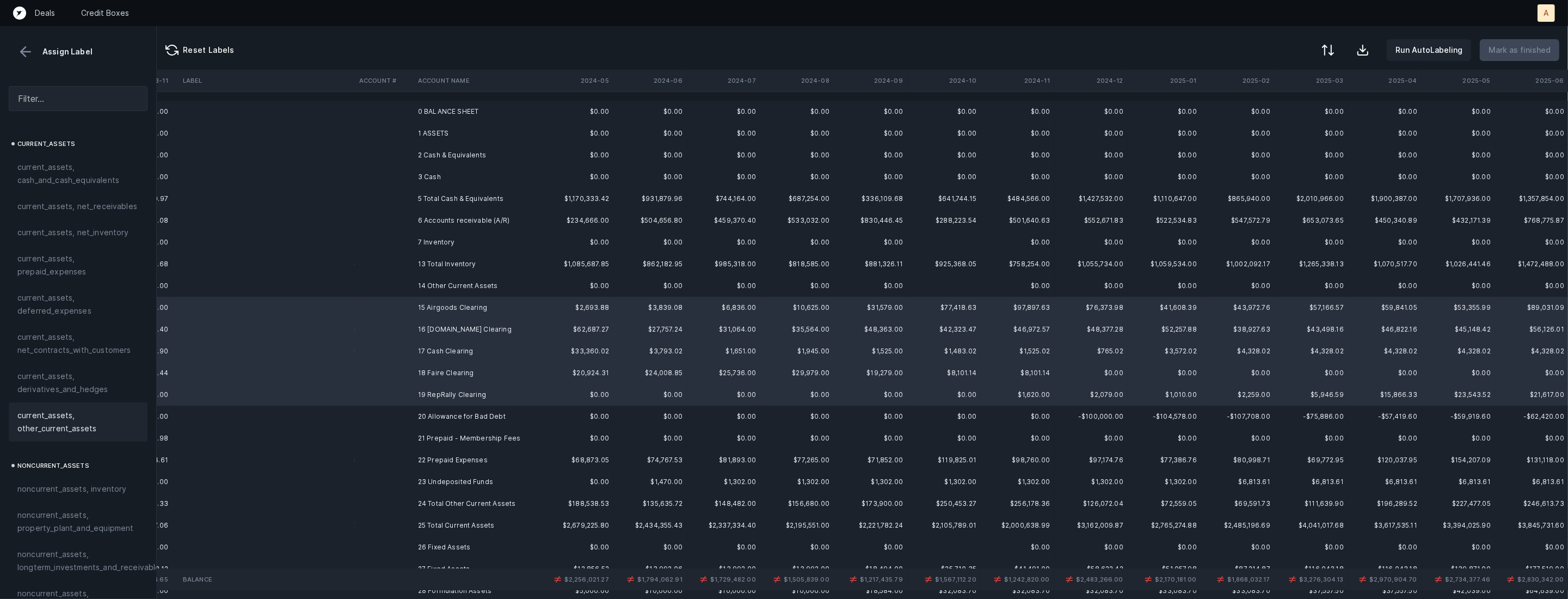
click at [29, 413] on span "current_assets, other_current_assets" at bounding box center [78, 422] width 122 height 26
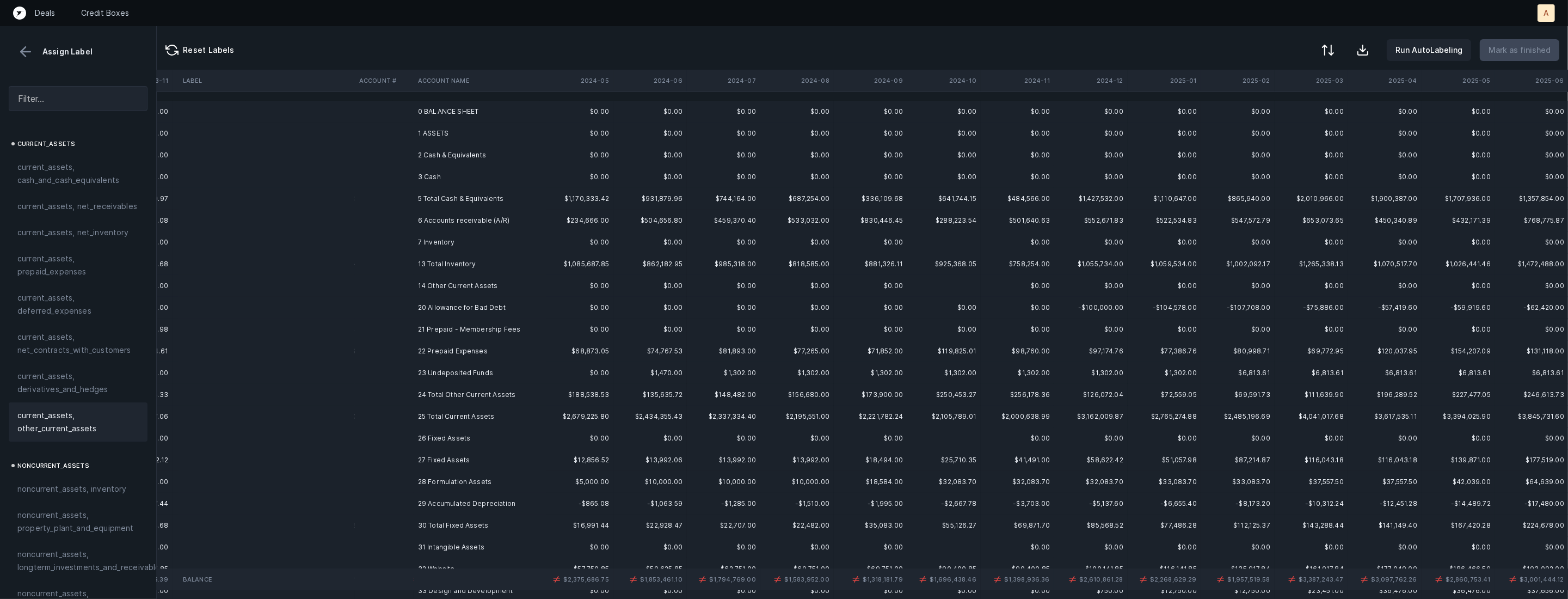
click at [497, 307] on td "20 Allowance for Bad Debt" at bounding box center [480, 307] width 133 height 22
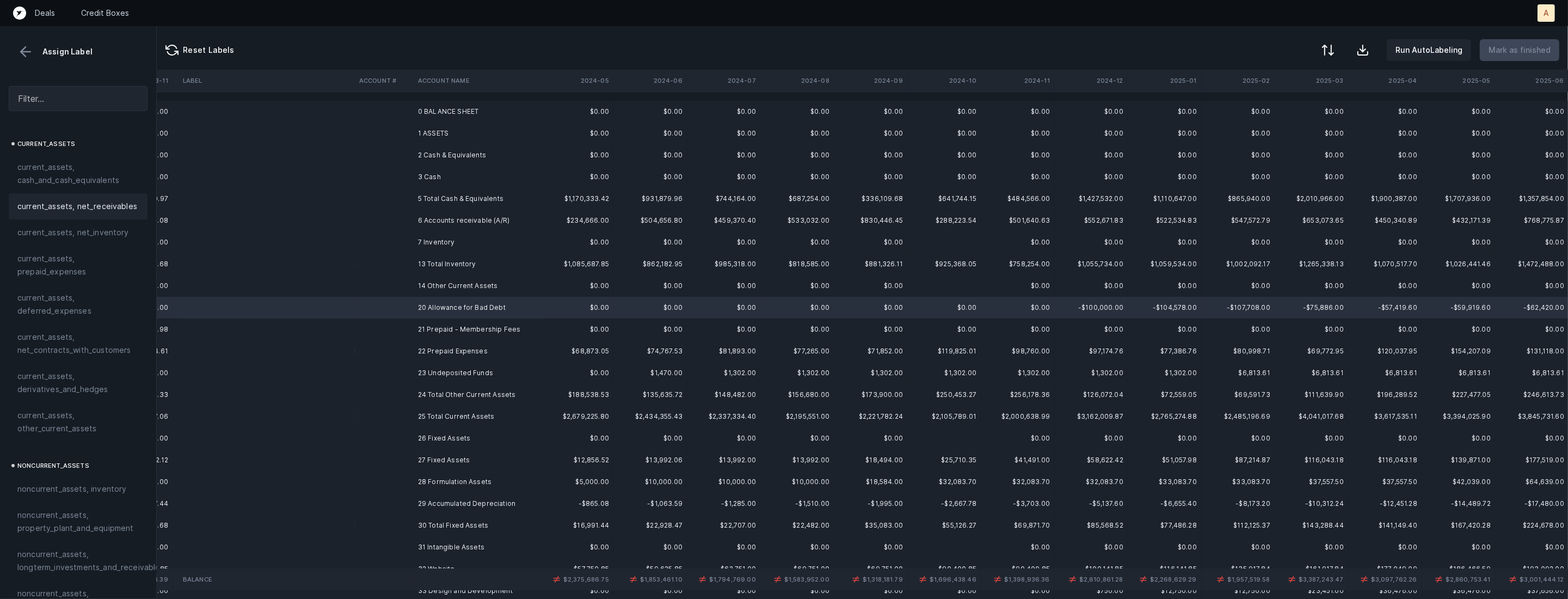
click at [107, 210] on span "current_assets, net_receivables" at bounding box center [78, 206] width 120 height 13
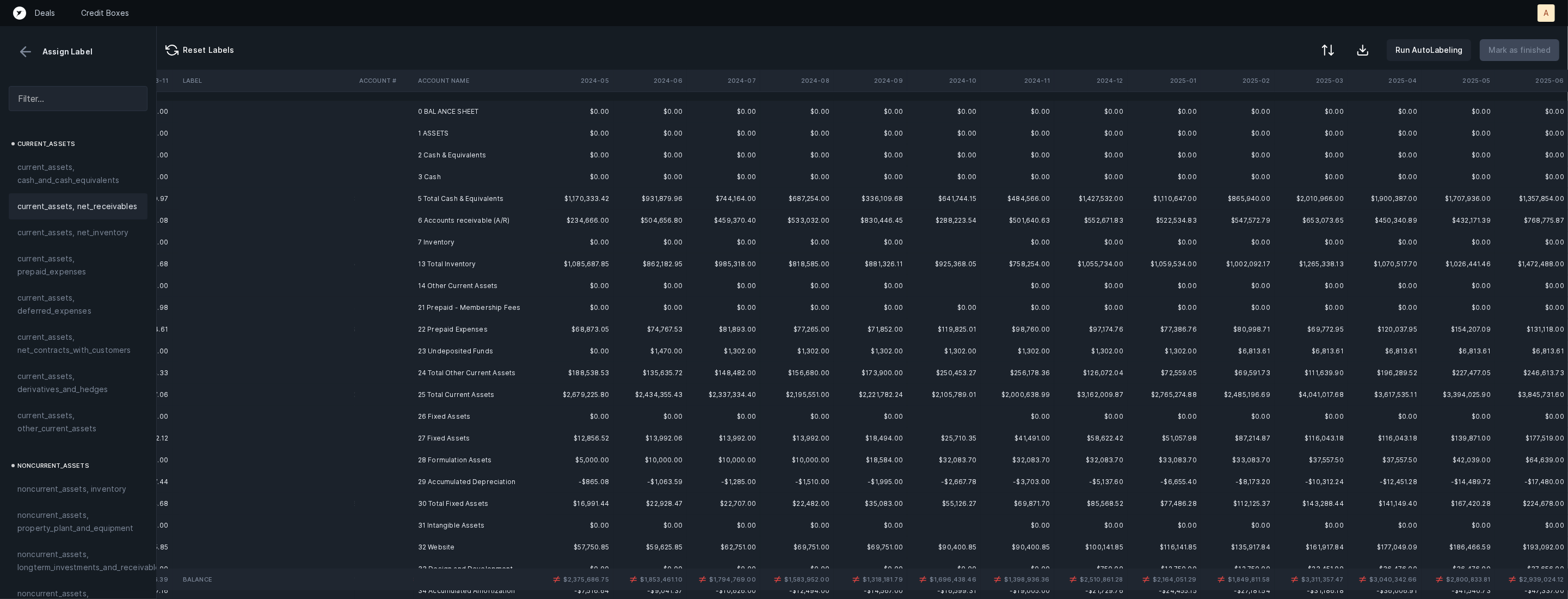
click at [425, 308] on td "21 Prepaid - Membership Fees" at bounding box center [480, 307] width 133 height 22
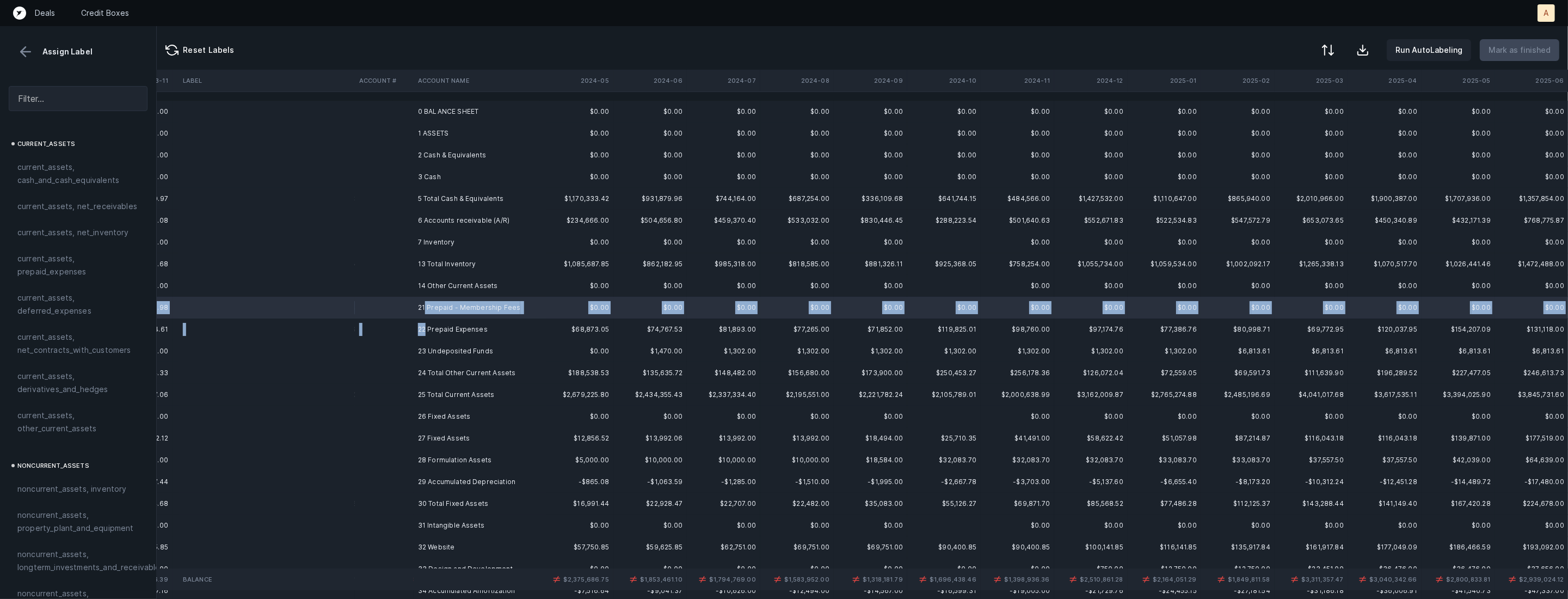
click at [425, 327] on td "22 Prepaid Expenses" at bounding box center [480, 329] width 133 height 22
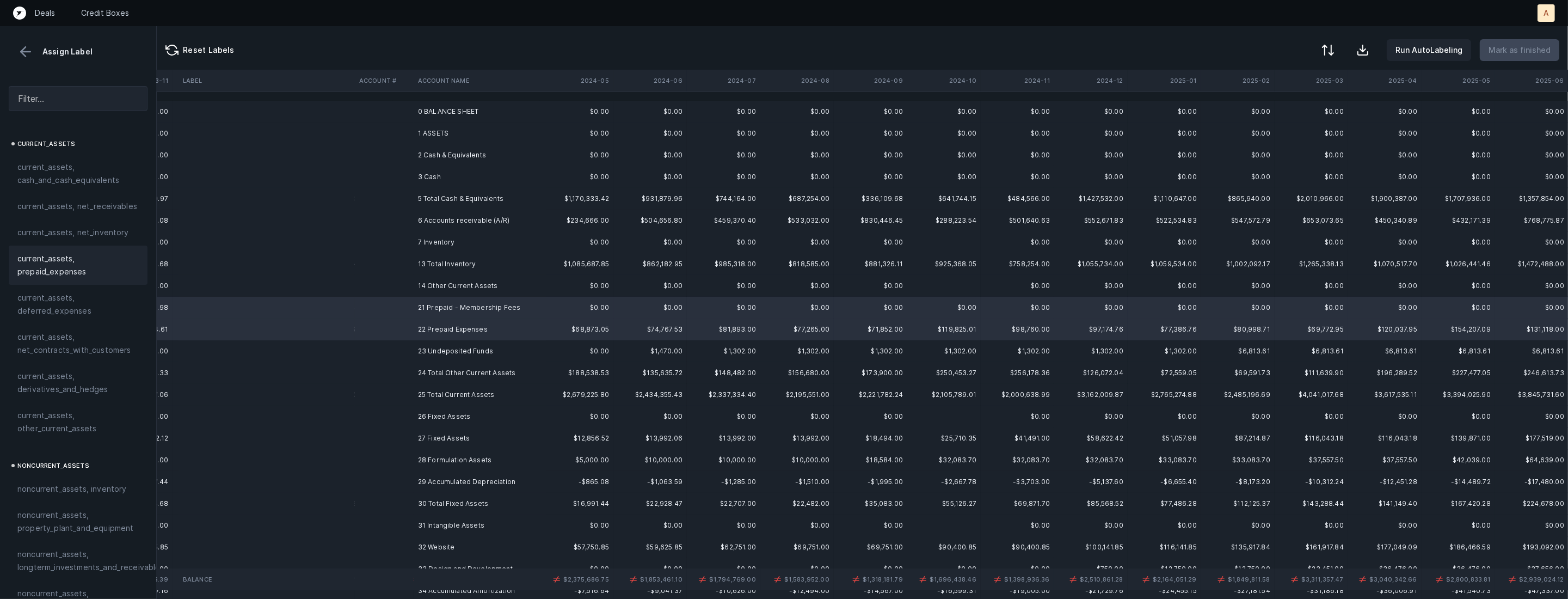
click at [81, 273] on span "current_assets, prepaid_expenses" at bounding box center [78, 265] width 122 height 26
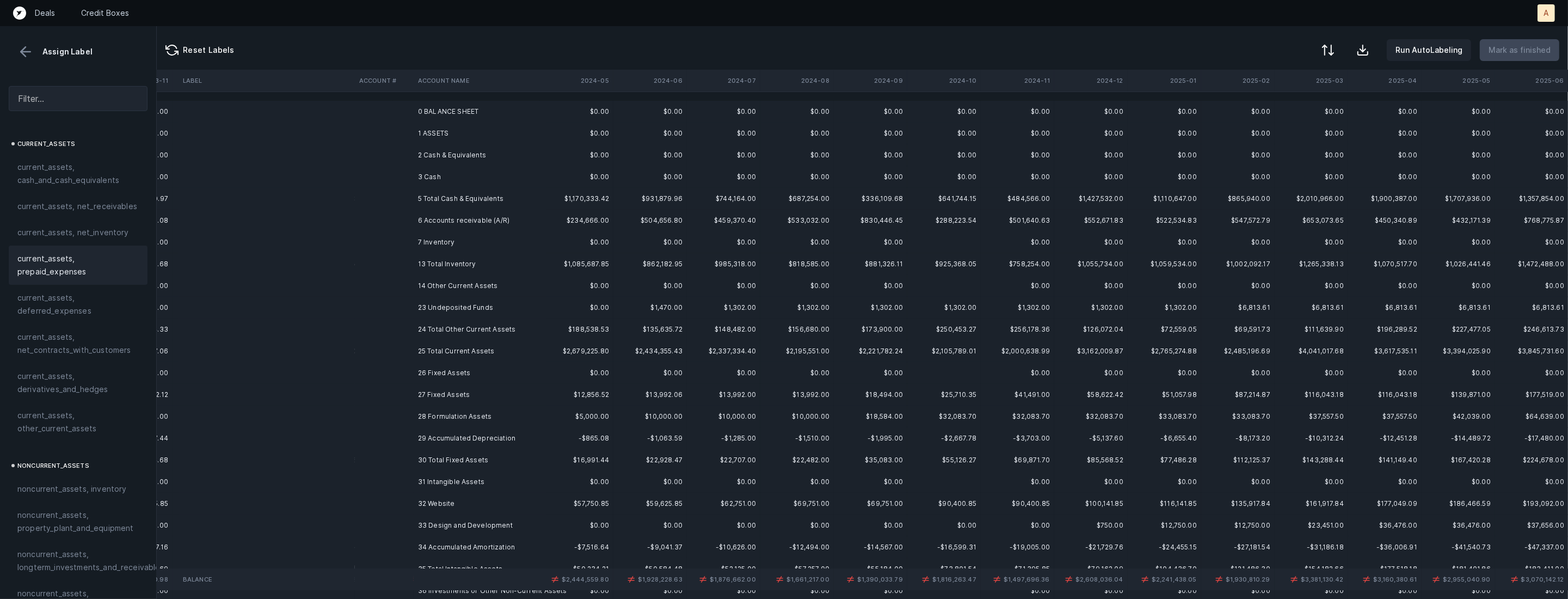
click at [460, 307] on td "23 Undeposited Funds" at bounding box center [480, 307] width 133 height 22
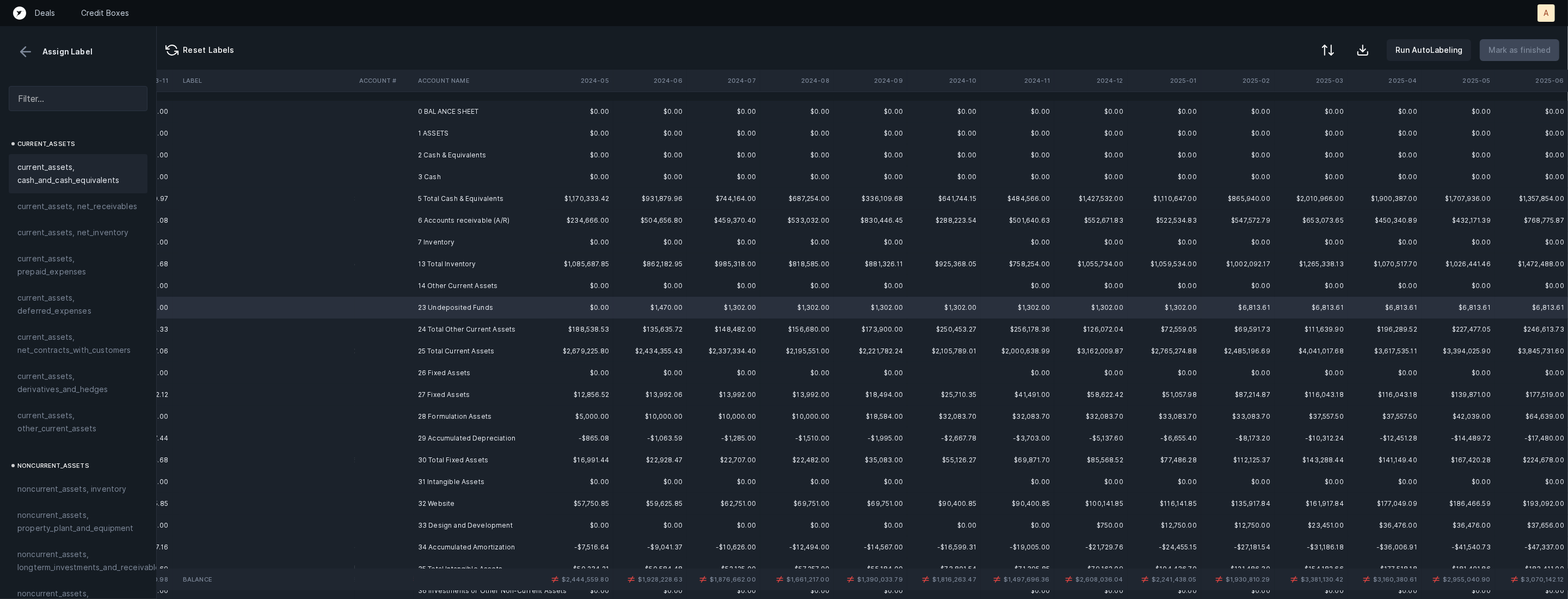
click at [114, 161] on span "current_assets, cash_and_cash_equivalents" at bounding box center [78, 174] width 122 height 26
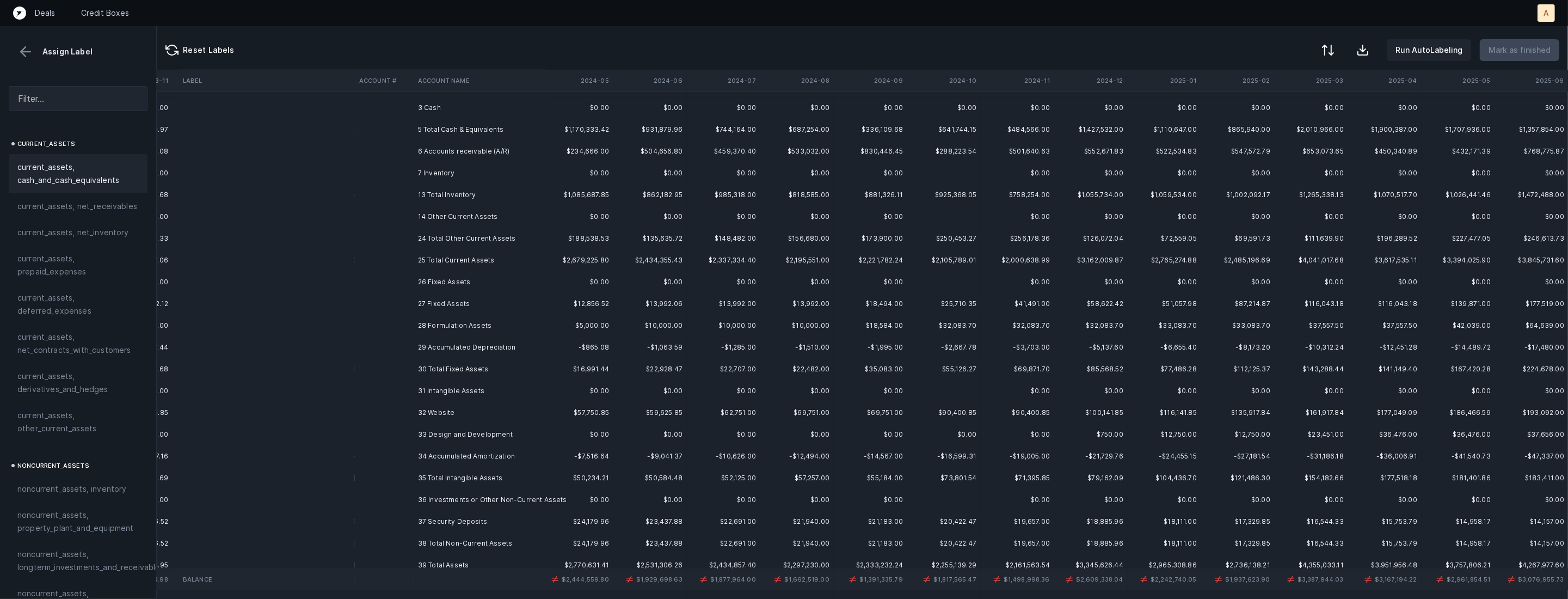
scroll to position [104, 1186]
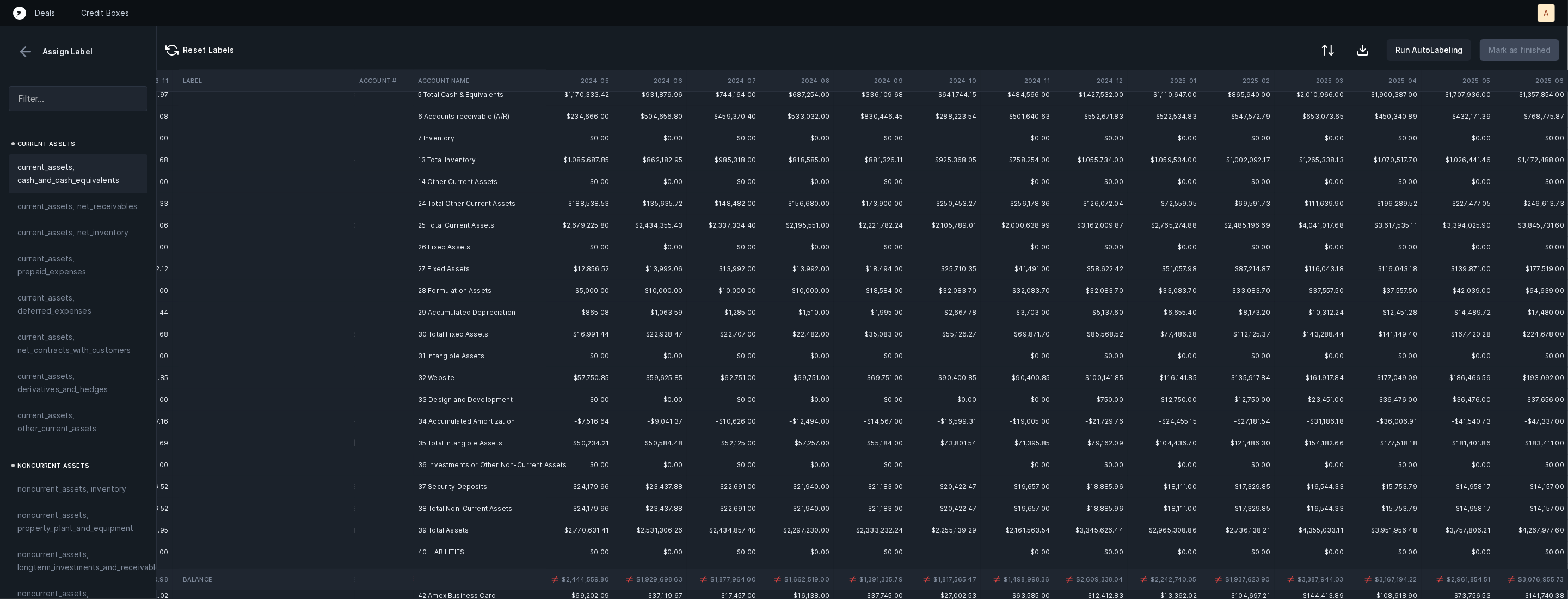
click at [469, 293] on td "28 Formulation Assets" at bounding box center [480, 291] width 133 height 22
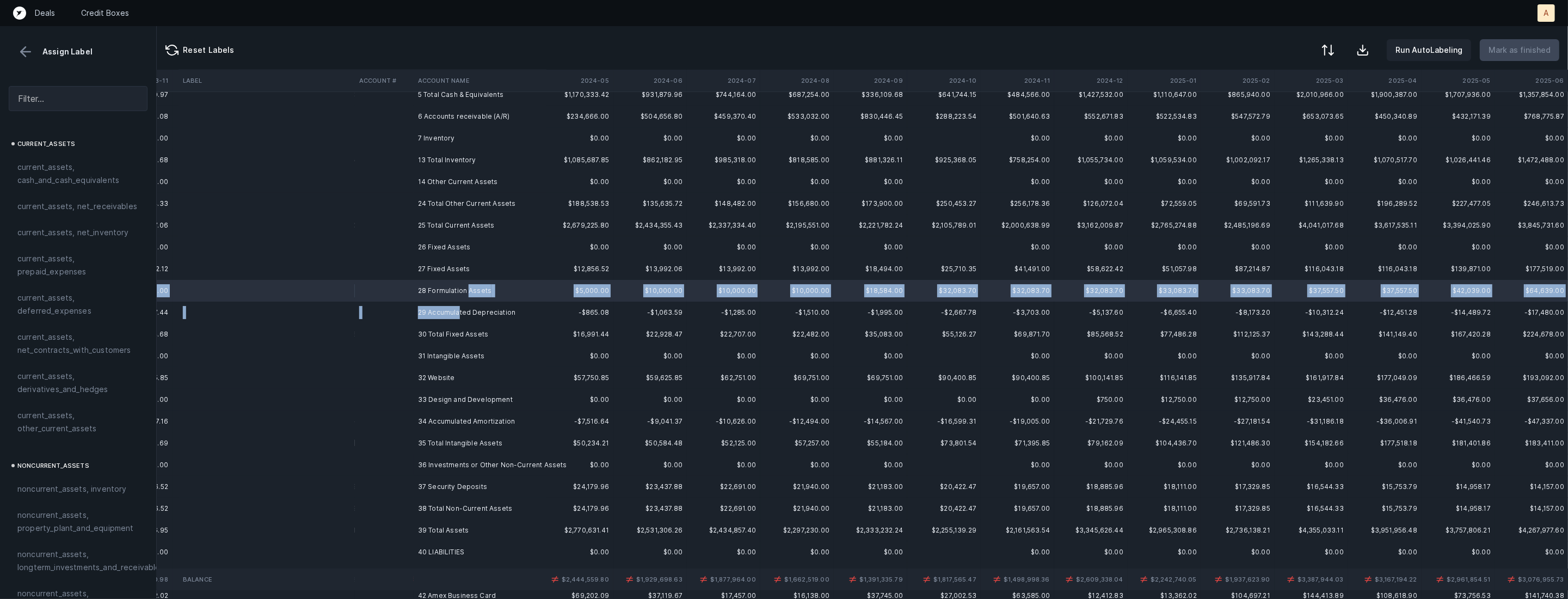
click at [460, 316] on td "29 Accumulated Depreciation" at bounding box center [480, 313] width 133 height 22
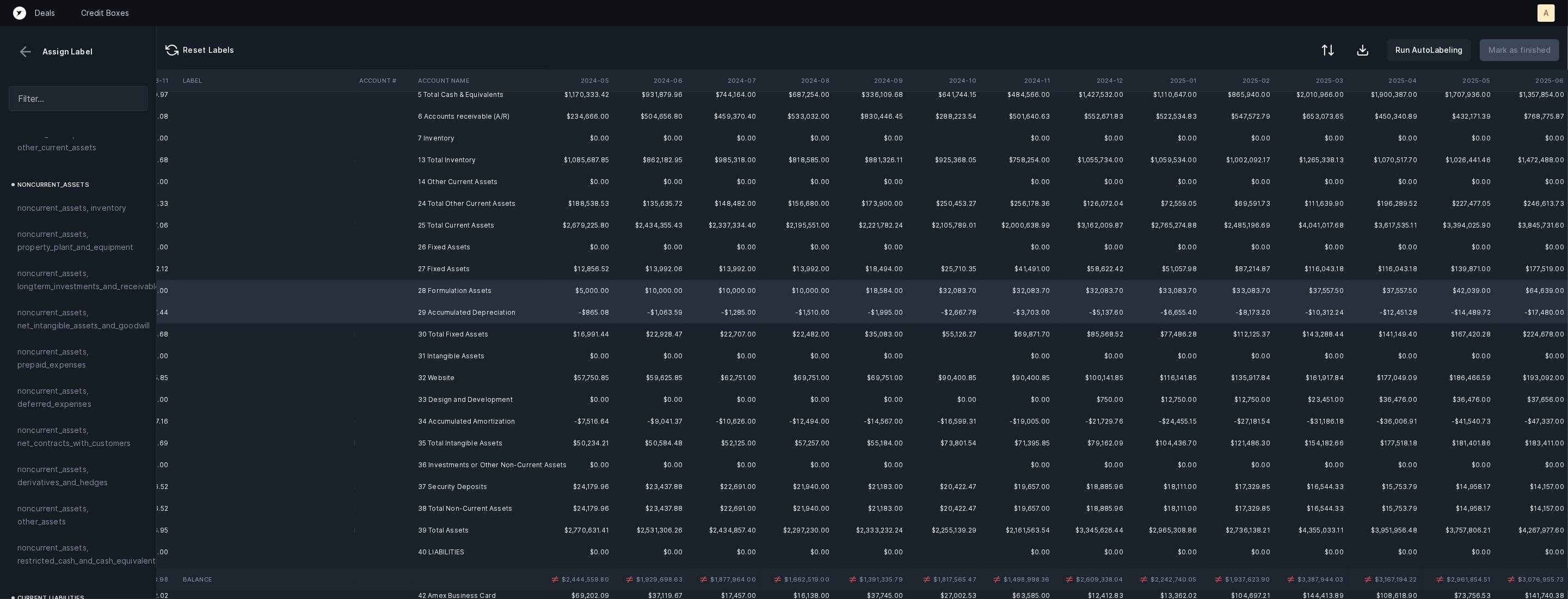
scroll to position [290, 0]
click at [68, 232] on span "noncurrent_assets, property_plant_and_equipment" at bounding box center [78, 232] width 122 height 26
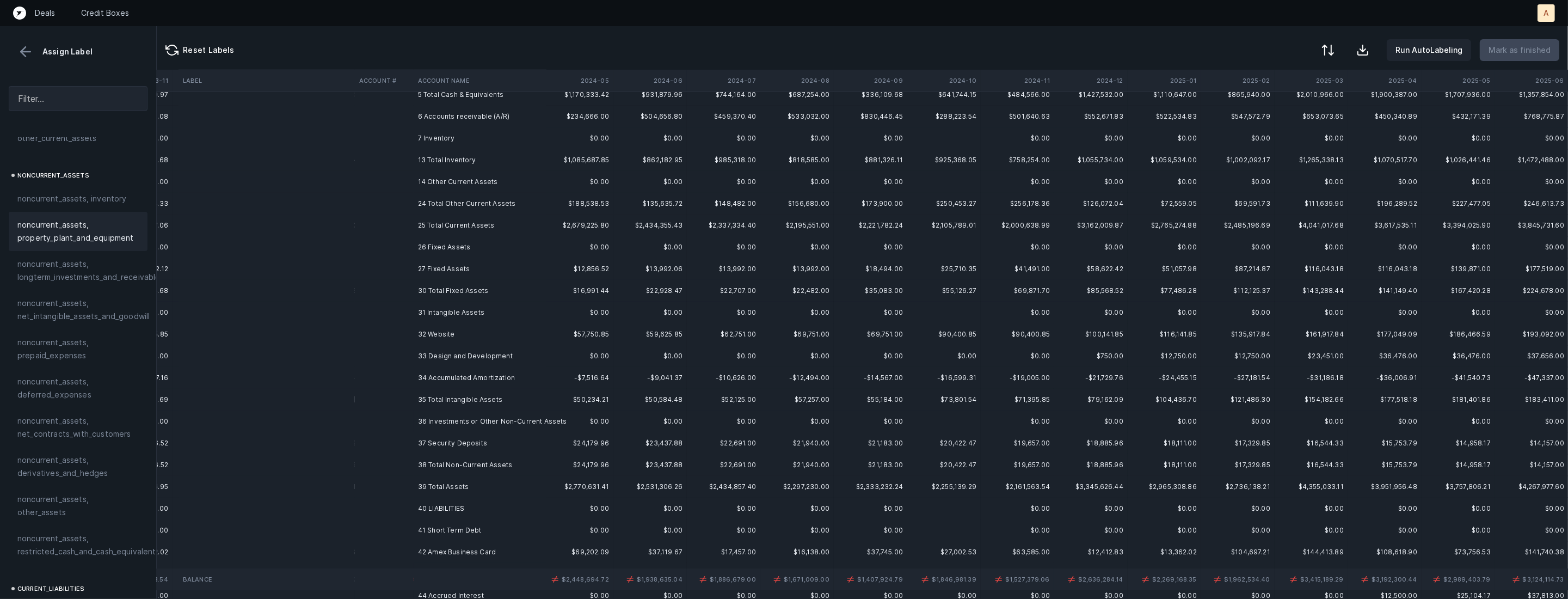
click at [399, 335] on td at bounding box center [385, 334] width 59 height 22
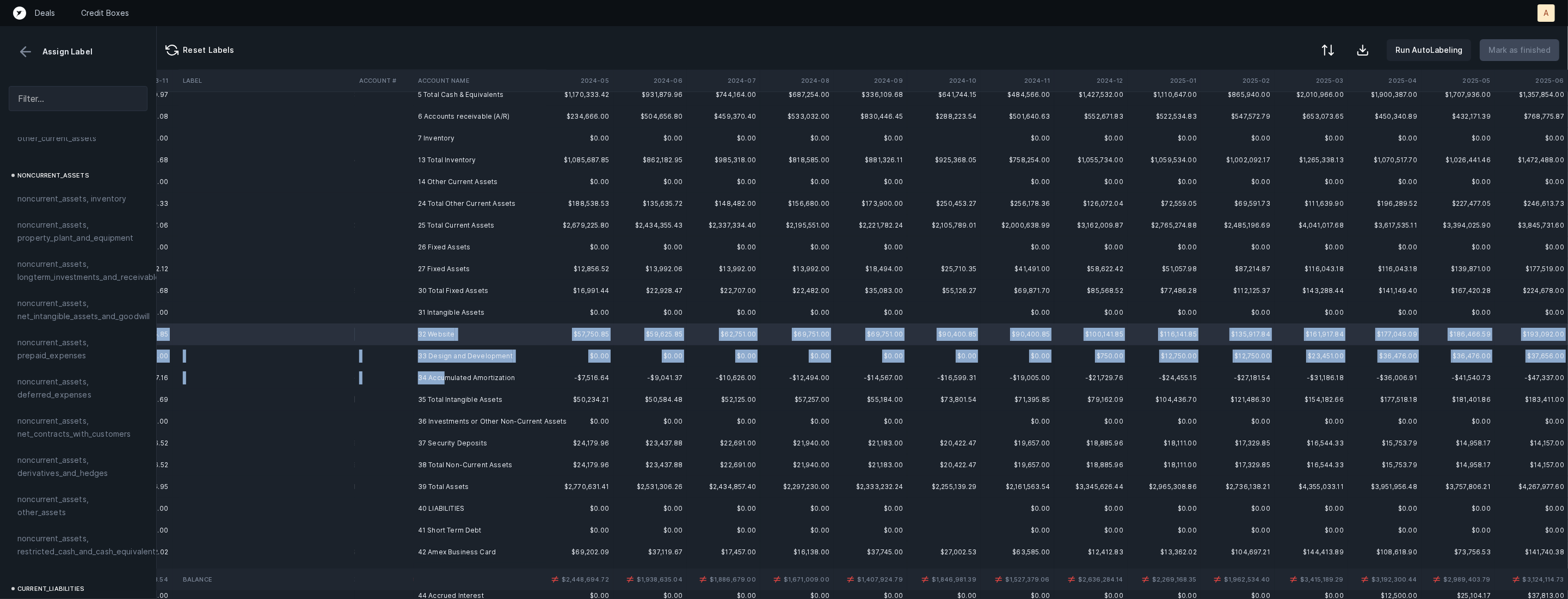
click at [443, 377] on td "34 Accumulated Amortization" at bounding box center [480, 378] width 133 height 22
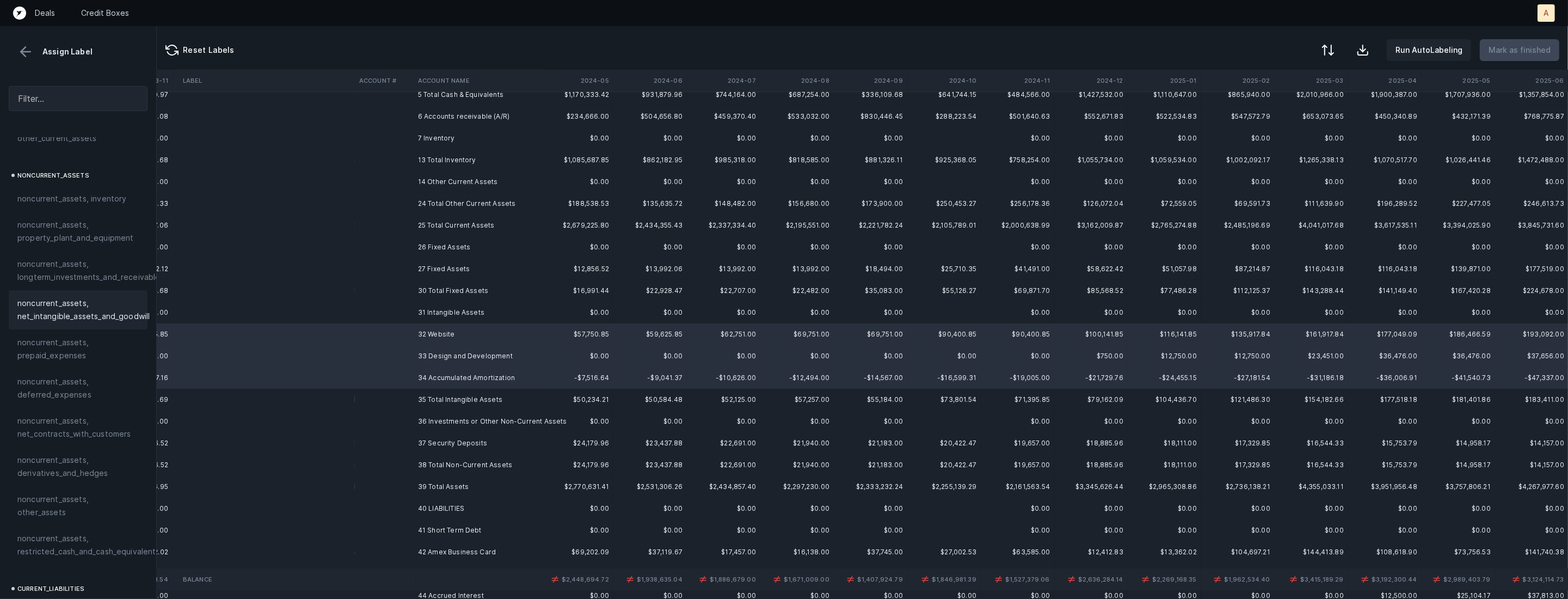
click at [72, 311] on span "noncurrent_assets, net_intangible_assets_and_goodwill" at bounding box center [83, 309] width 132 height 26
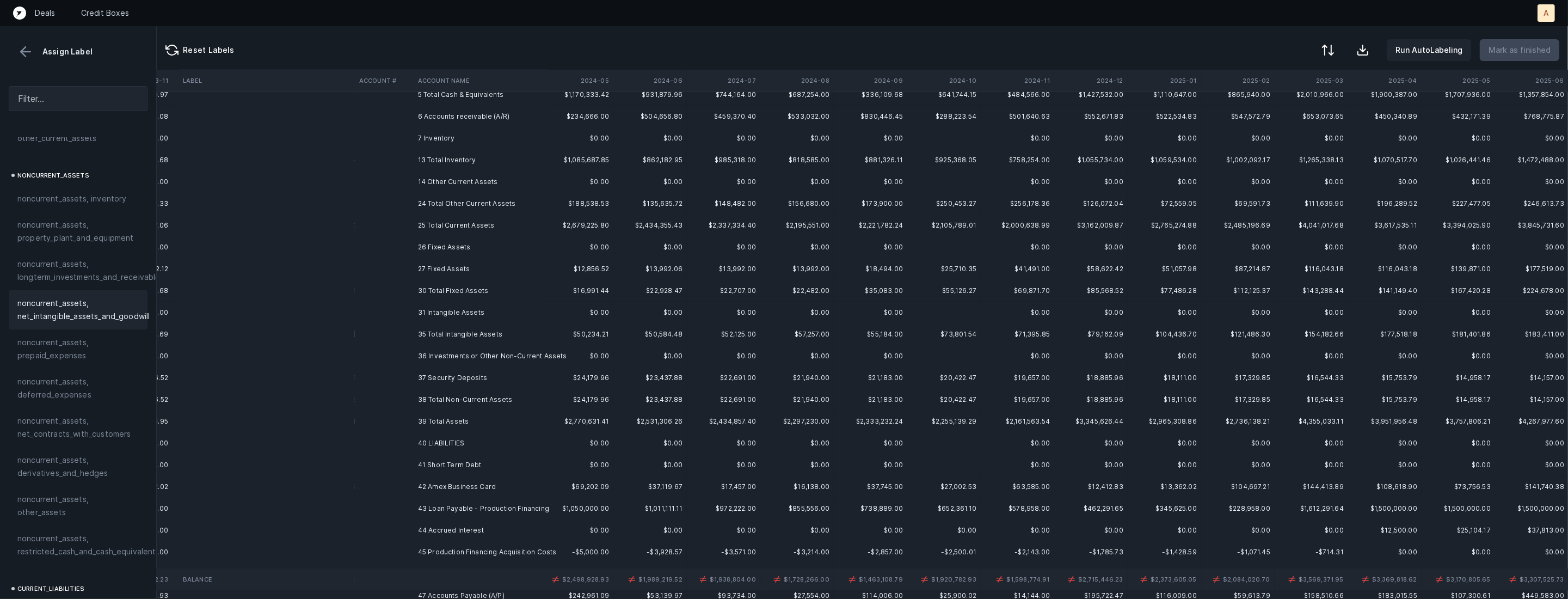
click at [422, 358] on td "36 Investments or Other Non-Current Assets" at bounding box center [480, 356] width 133 height 22
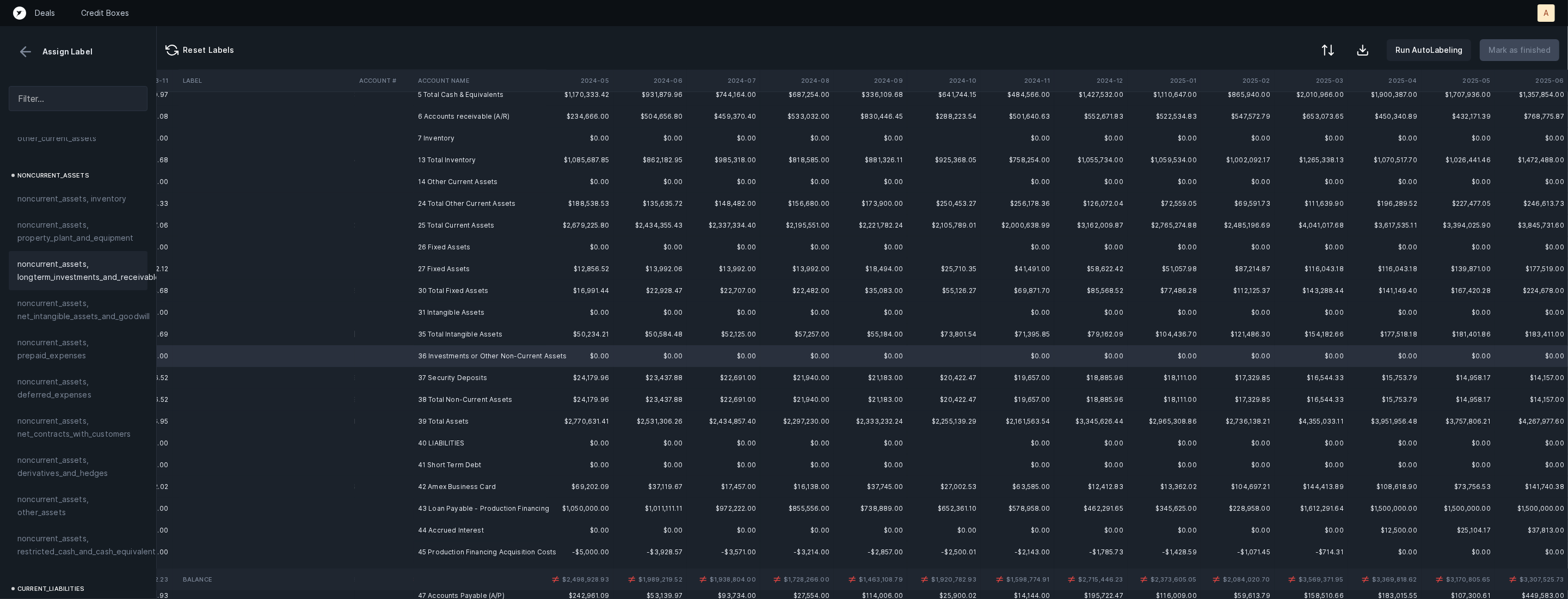
click at [108, 277] on span "noncurrent_assets, longterm_investments_and_receivables" at bounding box center [90, 270] width 147 height 26
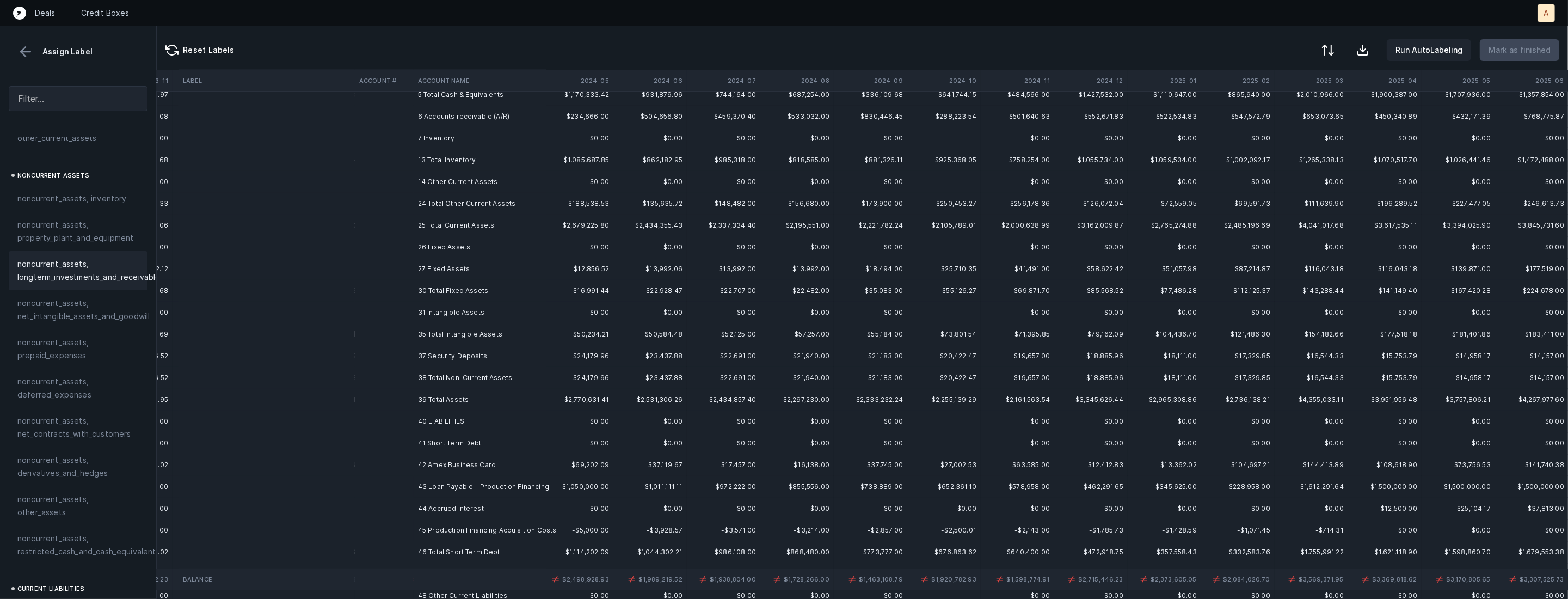
click at [445, 361] on td "37 Security Deposits" at bounding box center [480, 356] width 133 height 22
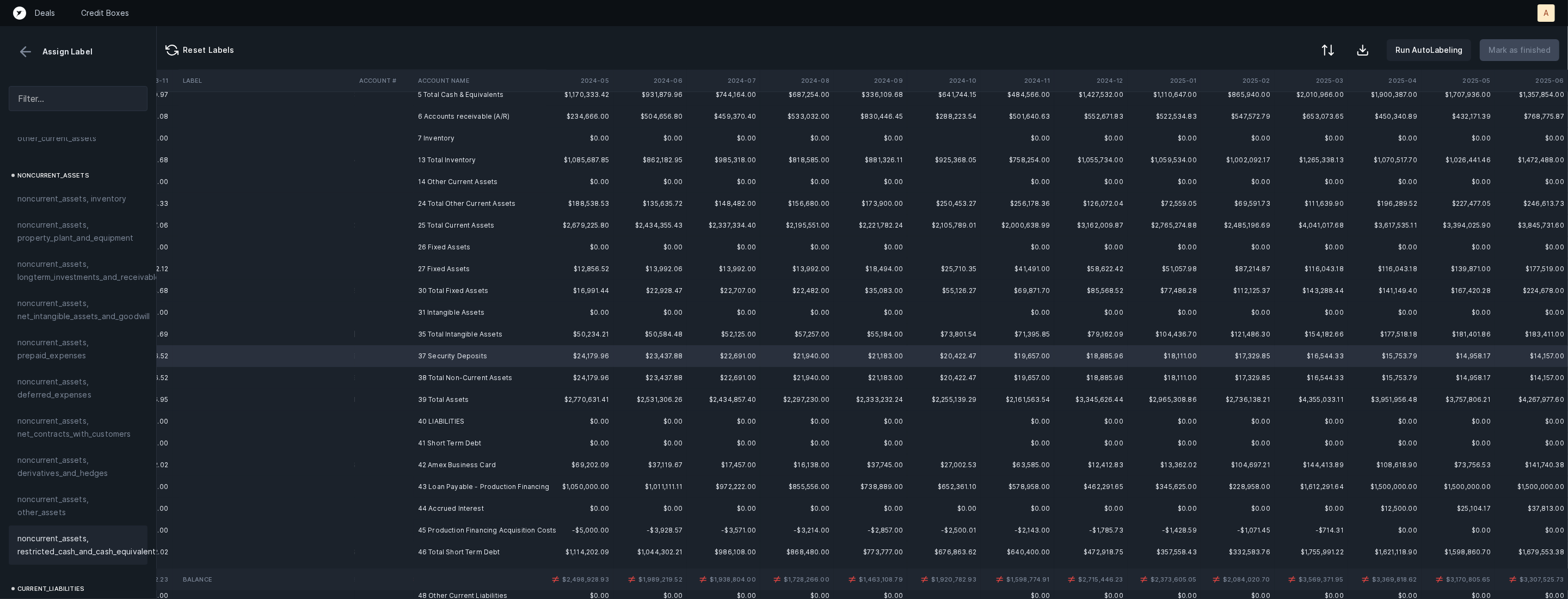
click at [89, 538] on span "noncurrent_assets, restricted_cash_and_cash_equivalents" at bounding box center [89, 545] width 143 height 26
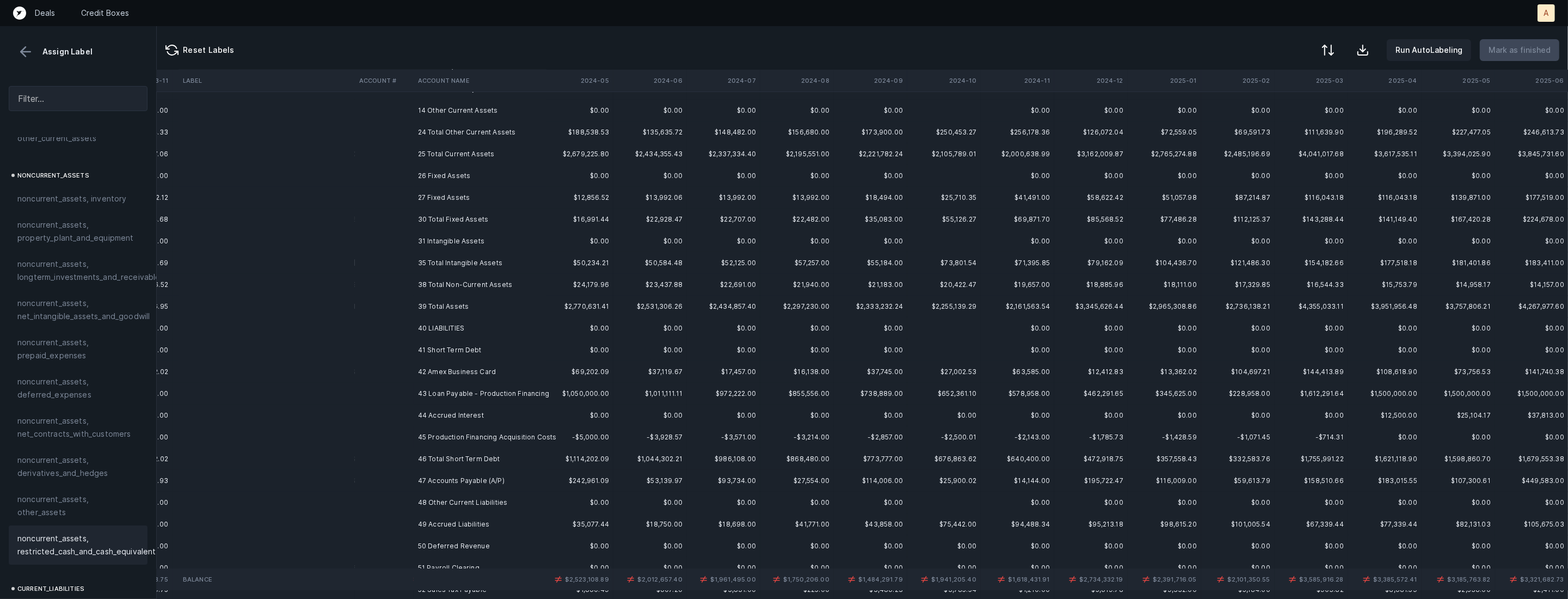
scroll to position [186, 1186]
click at [456, 344] on td "41 Short Term Debt" at bounding box center [480, 341] width 133 height 22
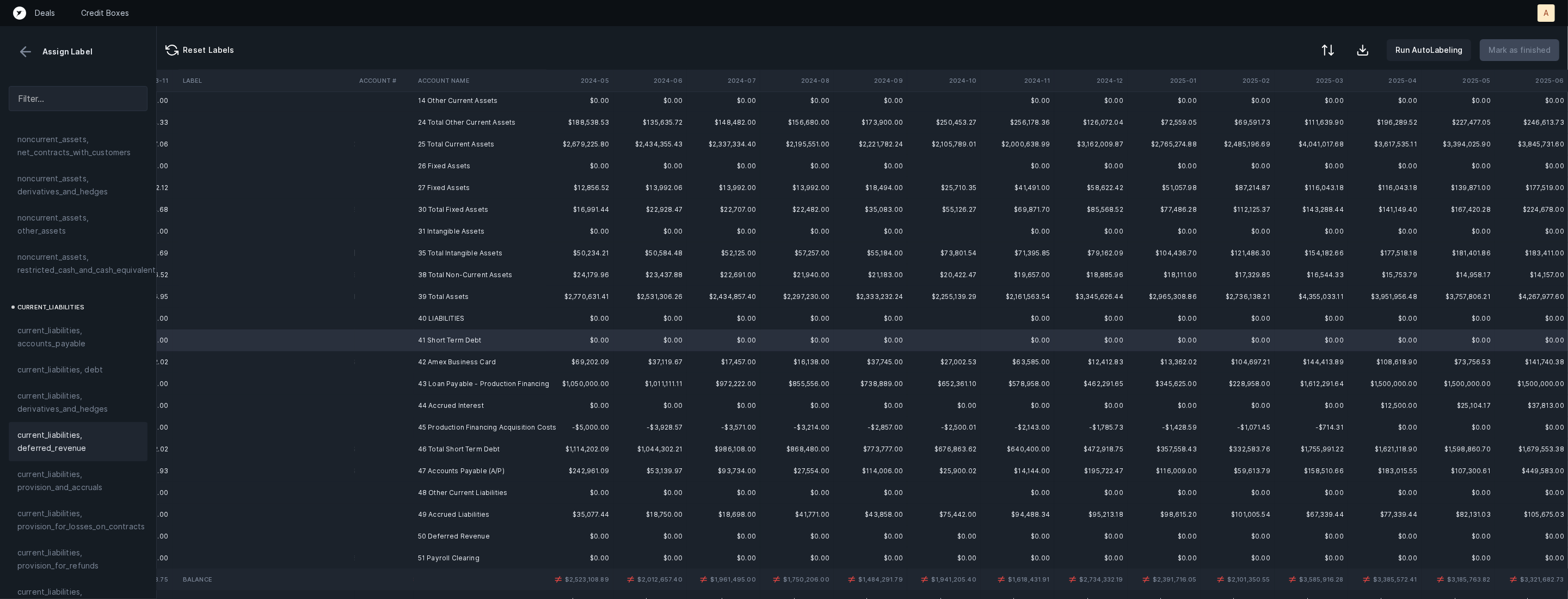
scroll to position [588, 0]
click at [89, 347] on span "current_liabilities, debt" at bounding box center [60, 353] width 86 height 13
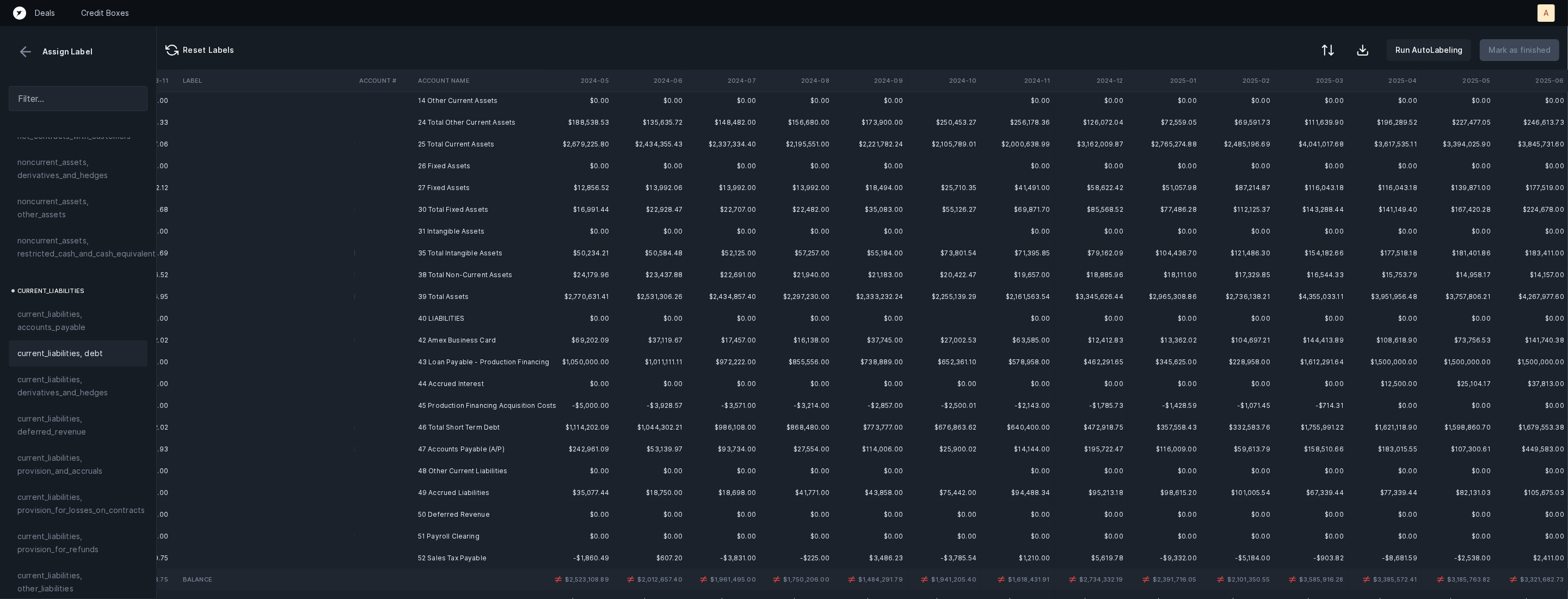
click at [441, 339] on td "42 Amex Business Card" at bounding box center [480, 341] width 133 height 22
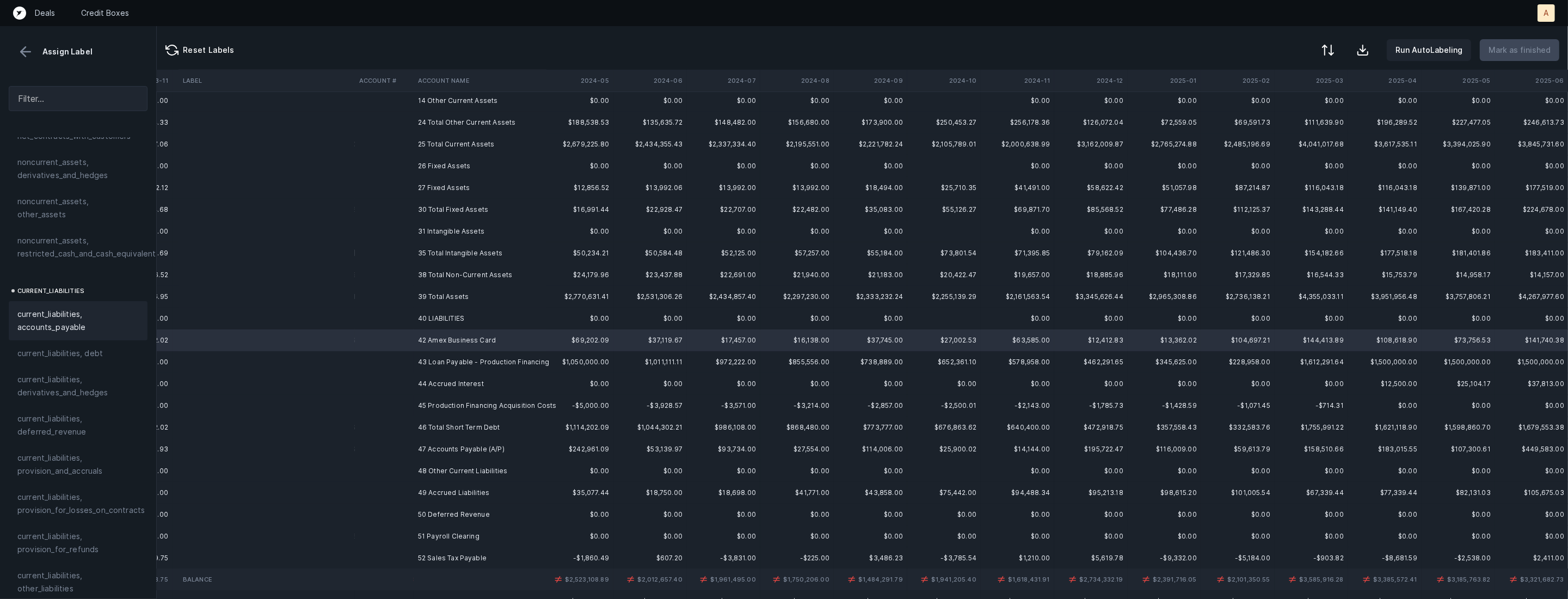
click at [119, 319] on span "current_liabilities, accounts_payable" at bounding box center [78, 320] width 122 height 26
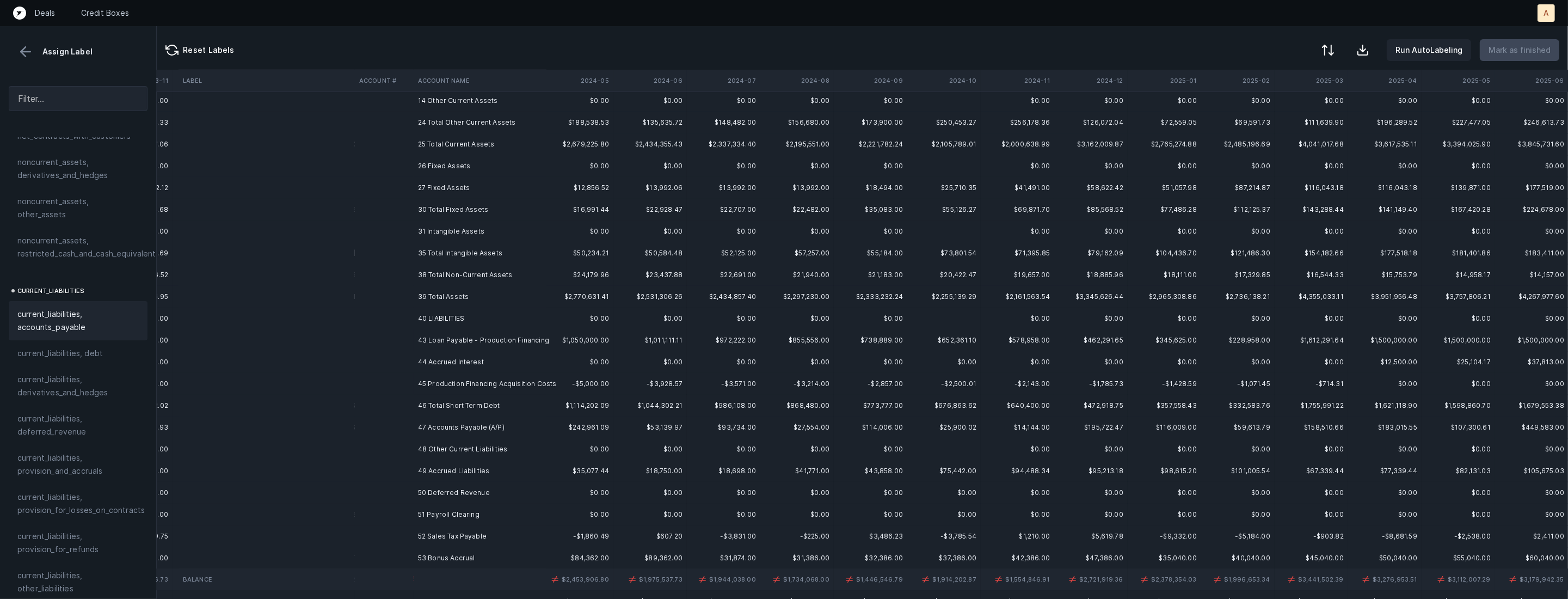
click at [411, 335] on td at bounding box center [385, 341] width 59 height 22
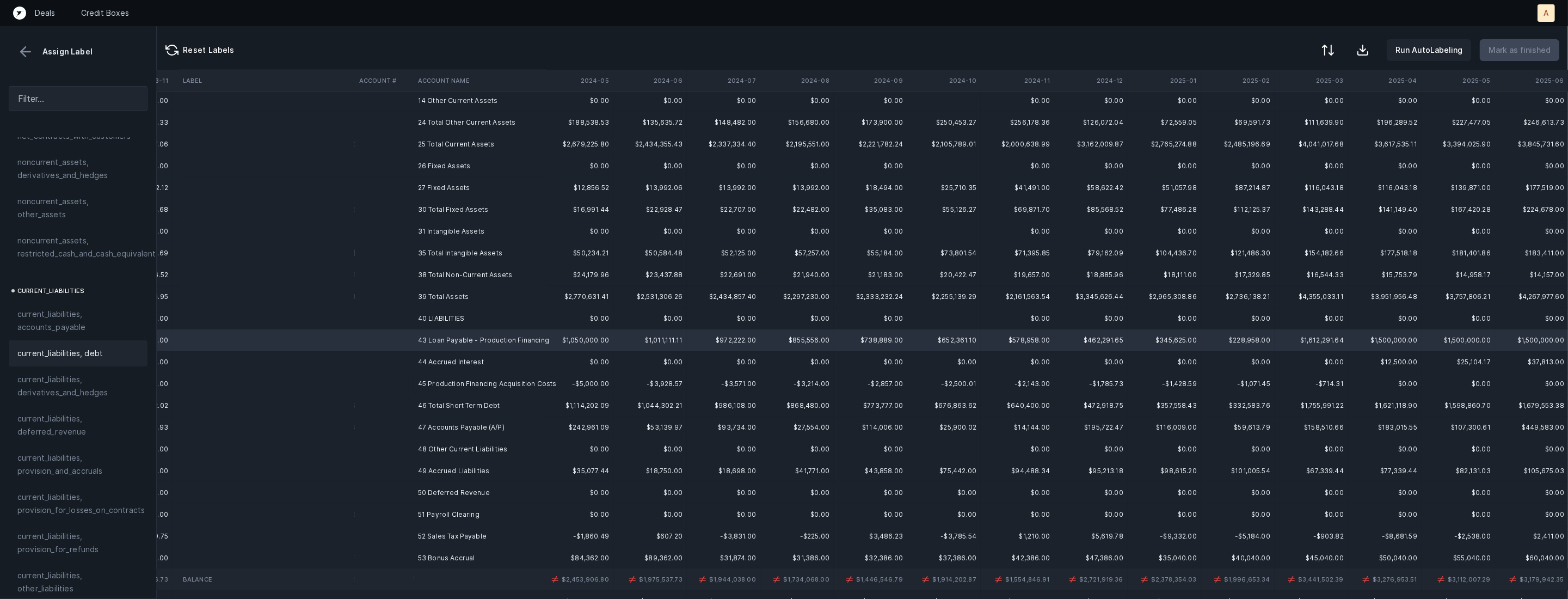
click at [106, 347] on div "current_liabilities, debt" at bounding box center [78, 353] width 122 height 13
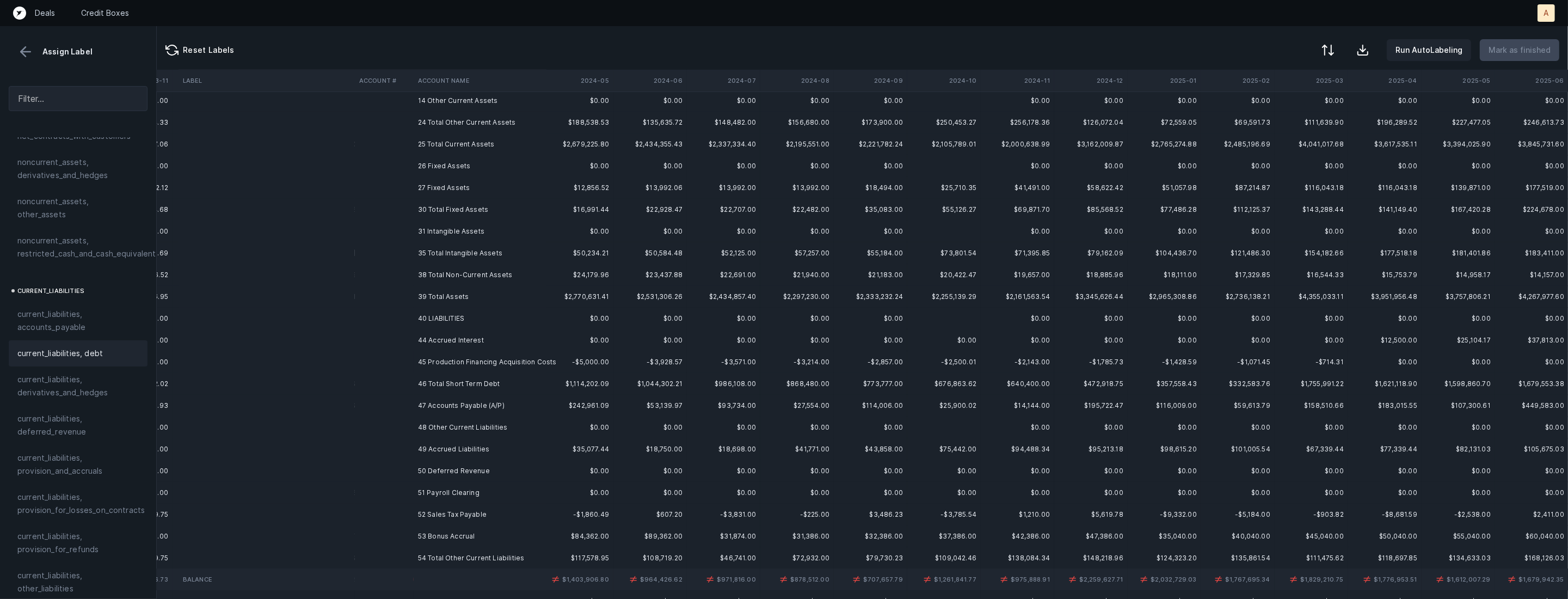
click at [410, 341] on td at bounding box center [385, 341] width 59 height 22
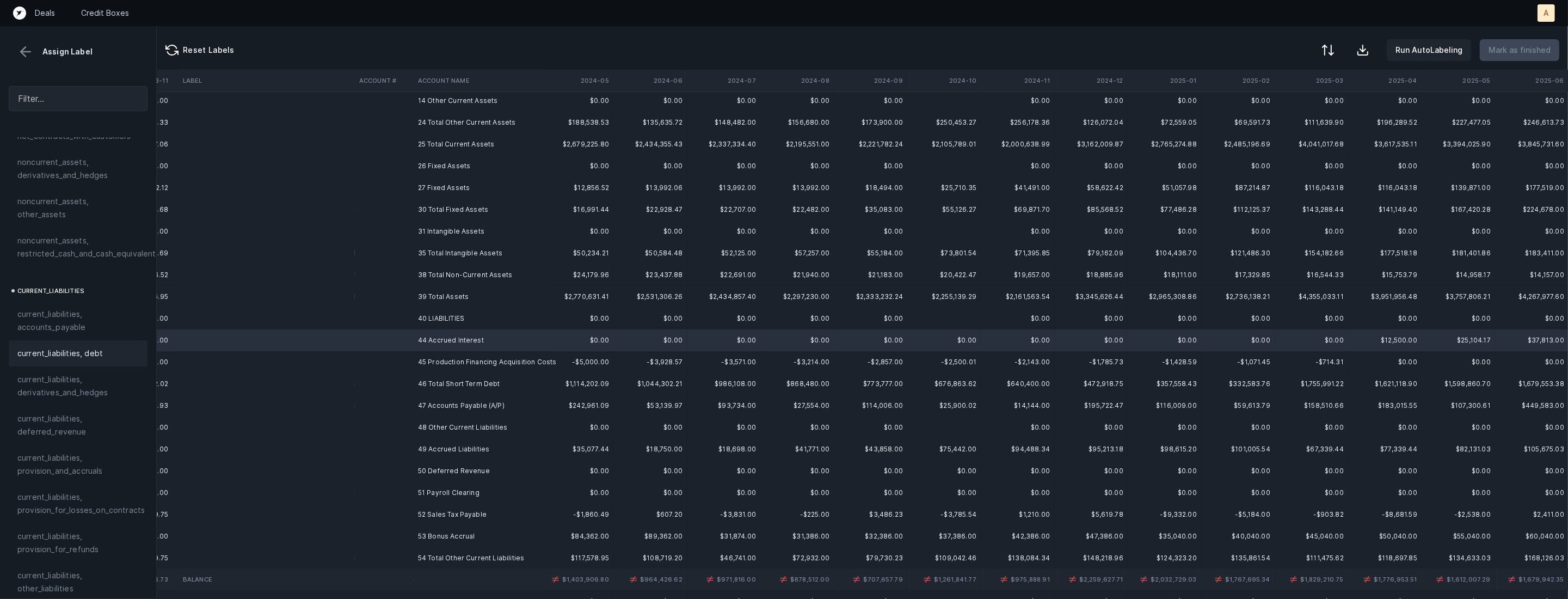
click at [120, 347] on div "current_liabilities, debt" at bounding box center [78, 353] width 122 height 13
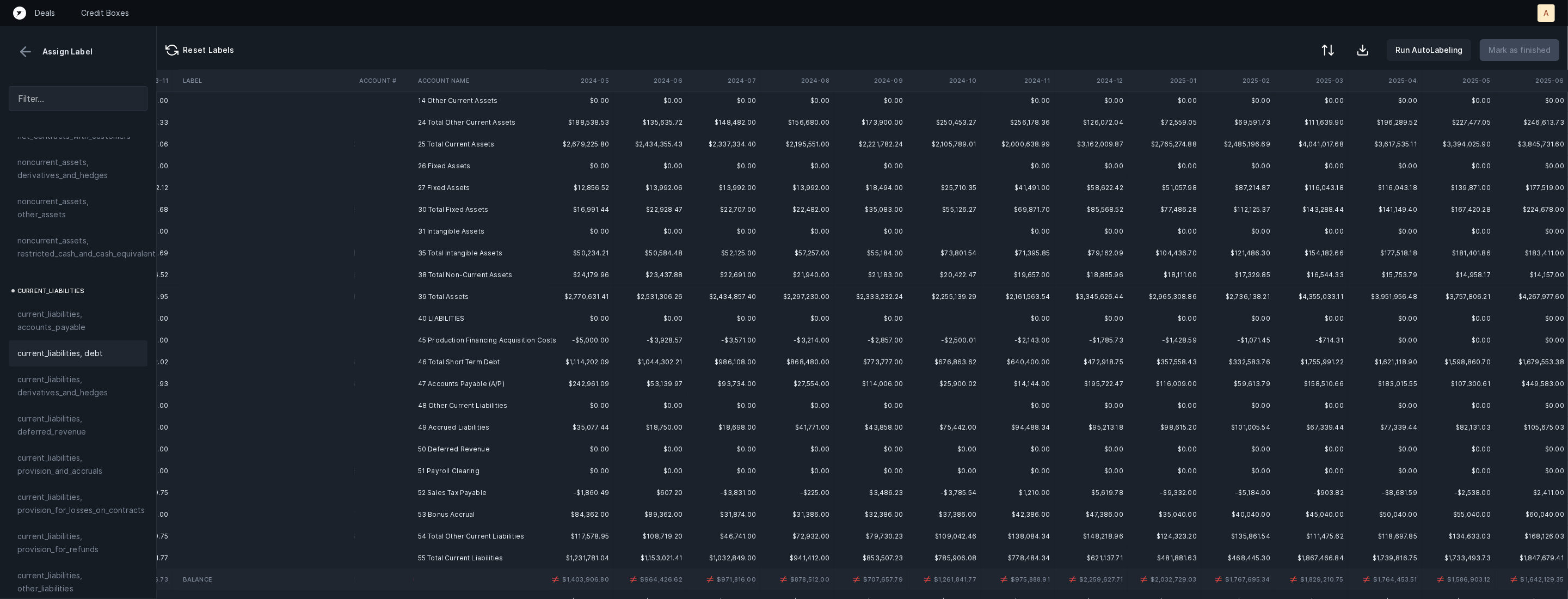
click at [416, 338] on td "45 Production Financing Acquisition Costs" at bounding box center [480, 341] width 133 height 22
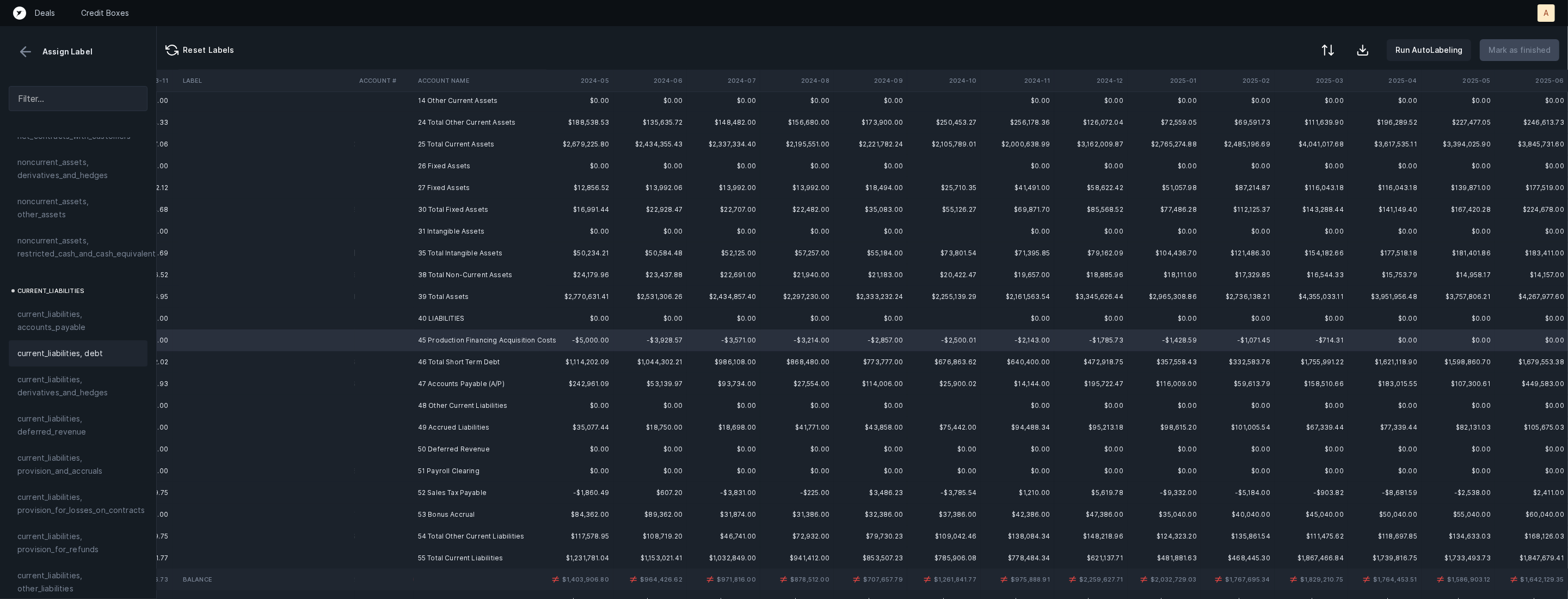
click at [48, 347] on span "current_liabilities, debt" at bounding box center [60, 353] width 86 height 13
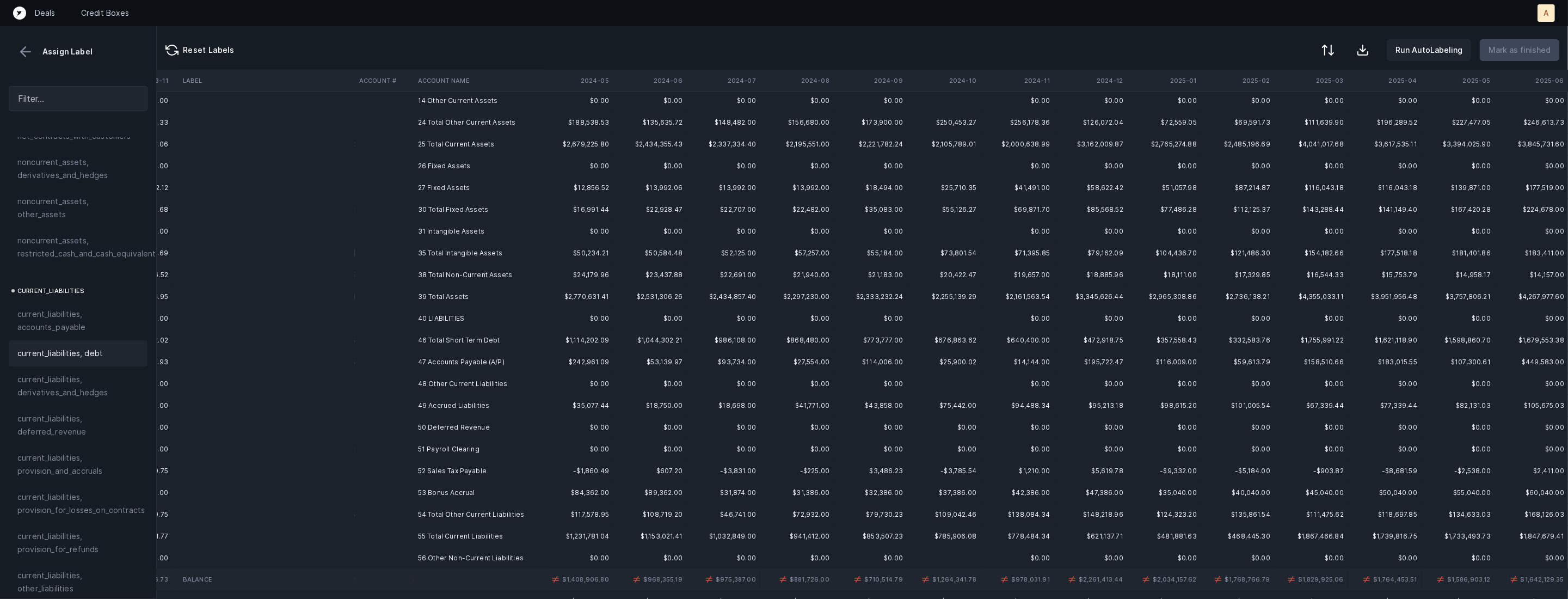
click at [436, 366] on td "47 Accounts Payable (A/P)" at bounding box center [480, 362] width 133 height 22
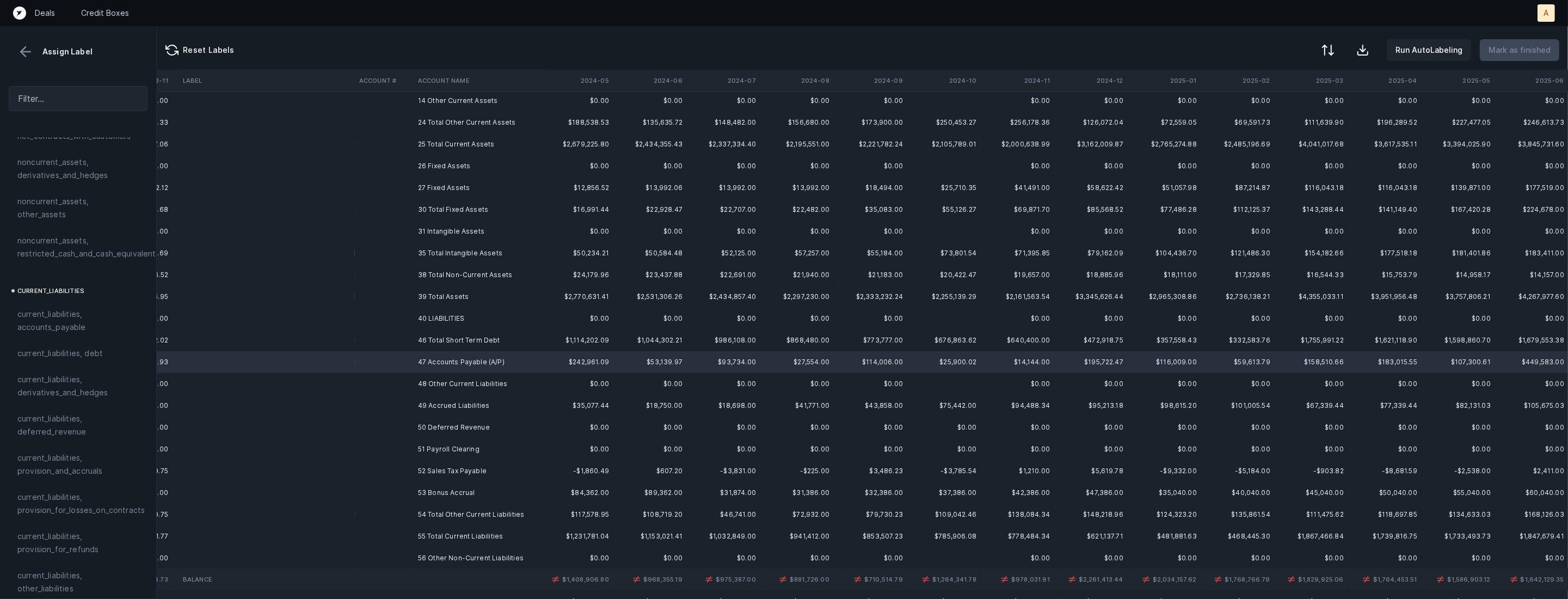
click at [76, 317] on span "current_liabilities, accounts_payable" at bounding box center [78, 320] width 122 height 26
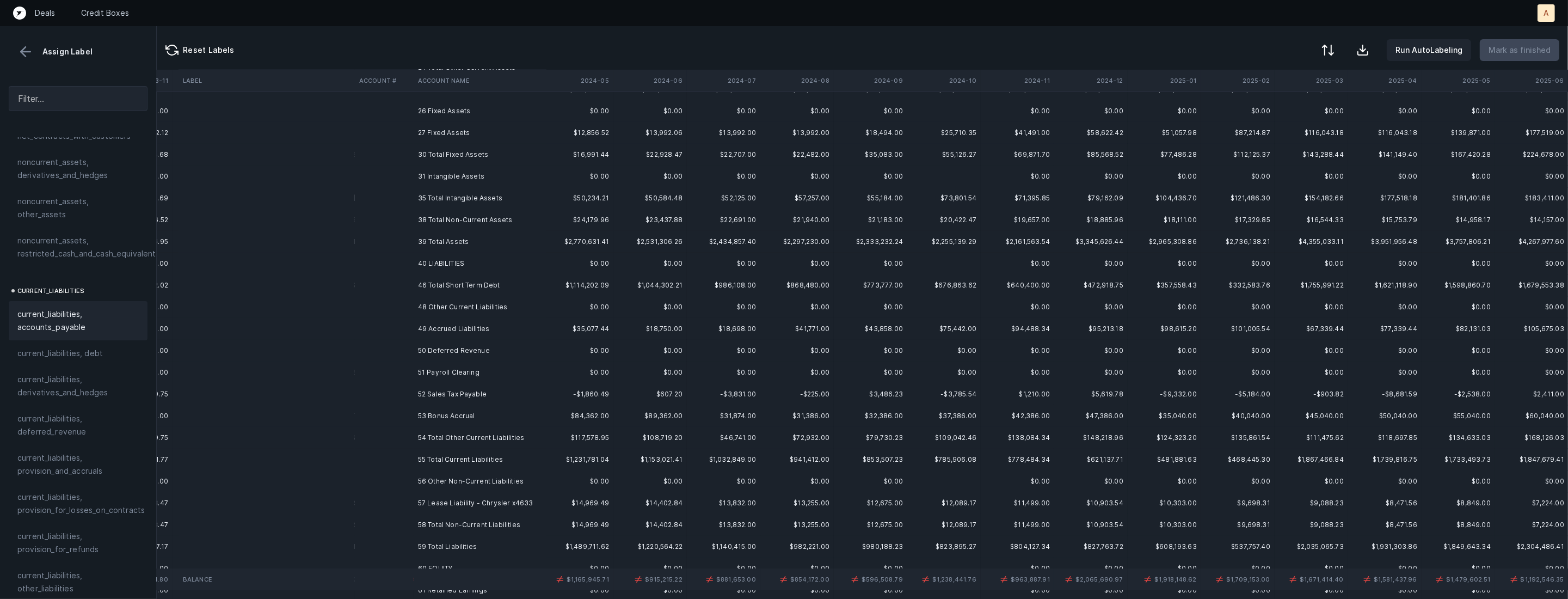
scroll to position [265, 1186]
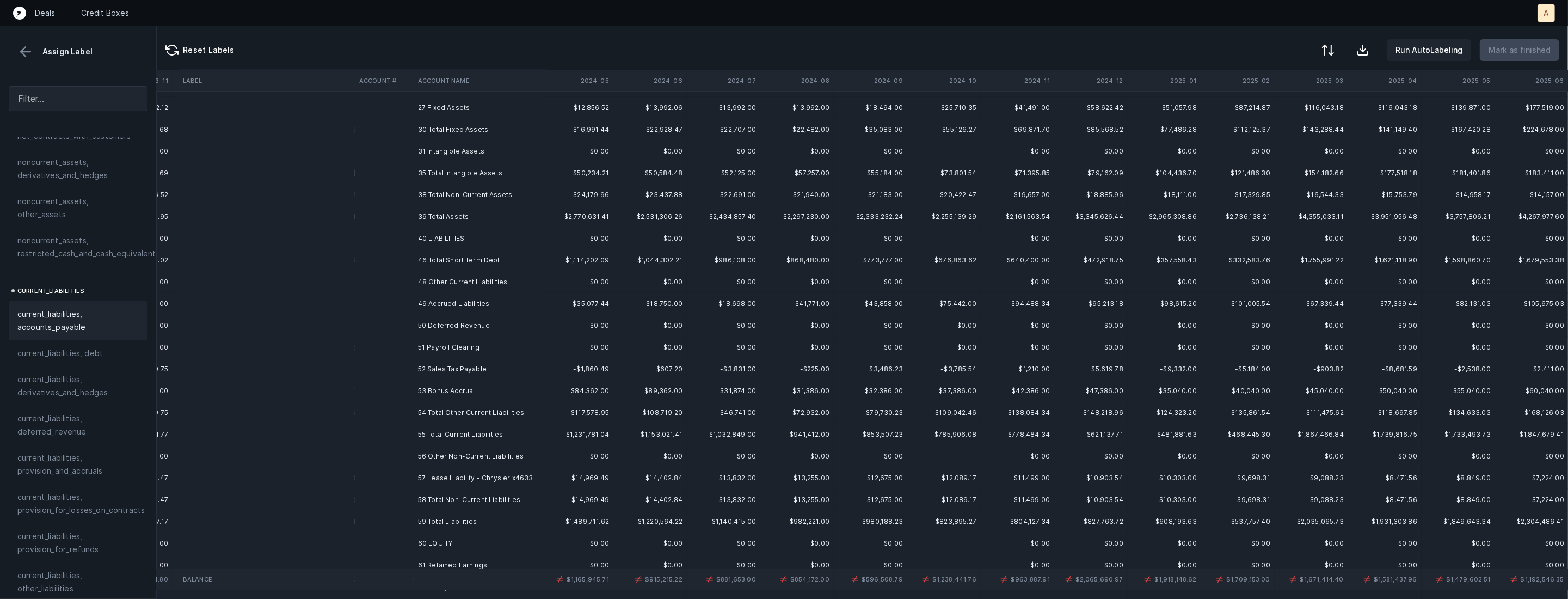
click at [467, 308] on td "49 Accrued Liabilities" at bounding box center [480, 304] width 133 height 22
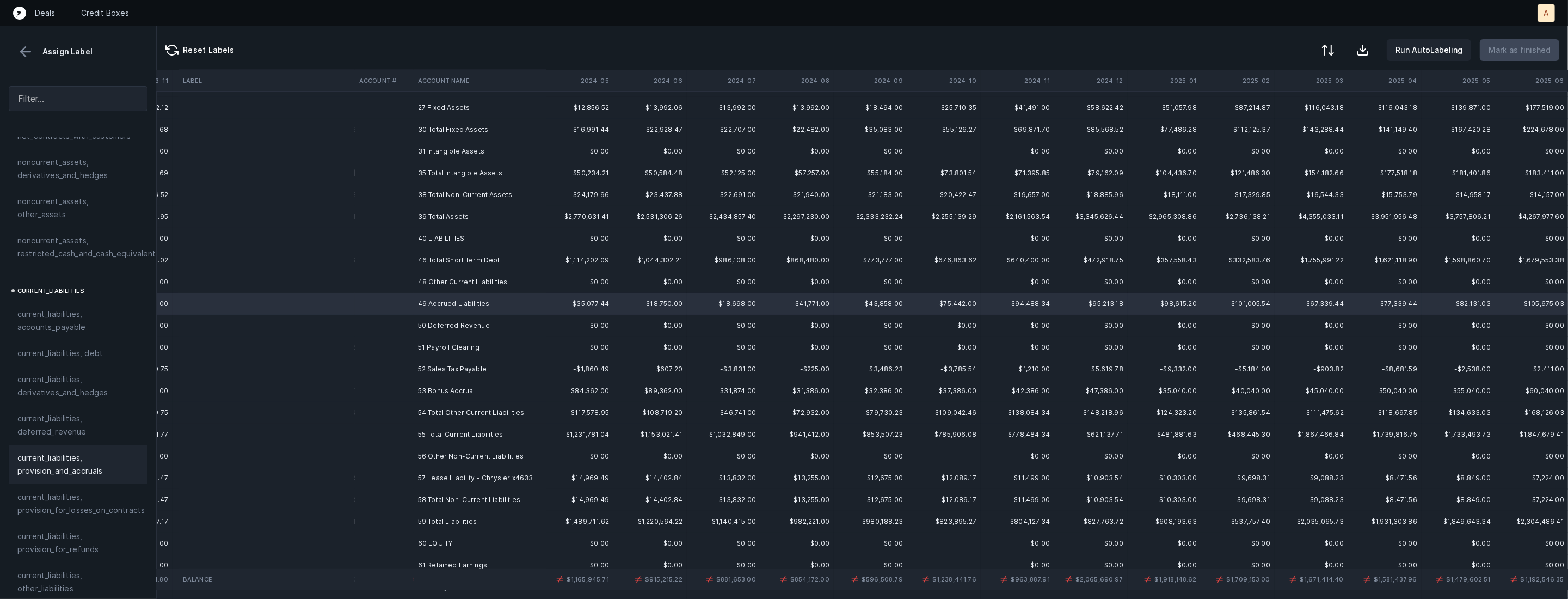
click at [107, 451] on span "current_liabilities, provision_and_accruals" at bounding box center [78, 464] width 122 height 26
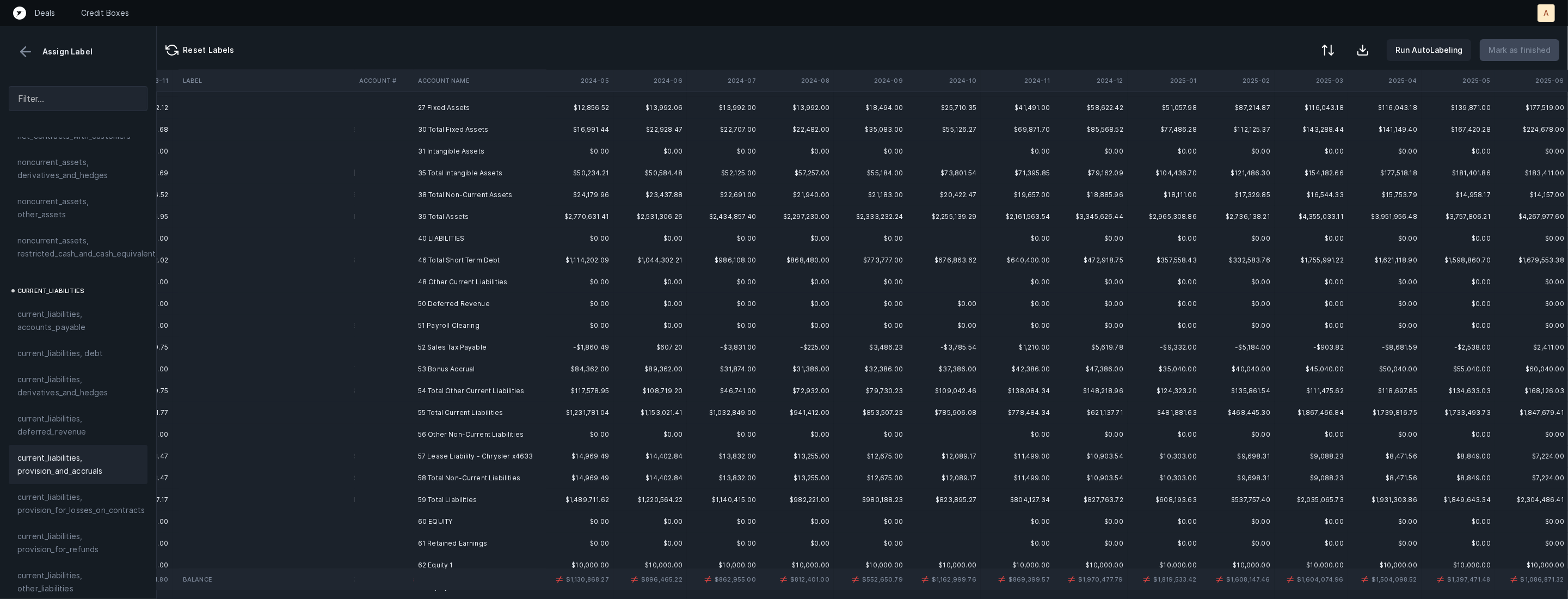
click at [443, 305] on td "50 Deferred Revenue" at bounding box center [480, 304] width 133 height 22
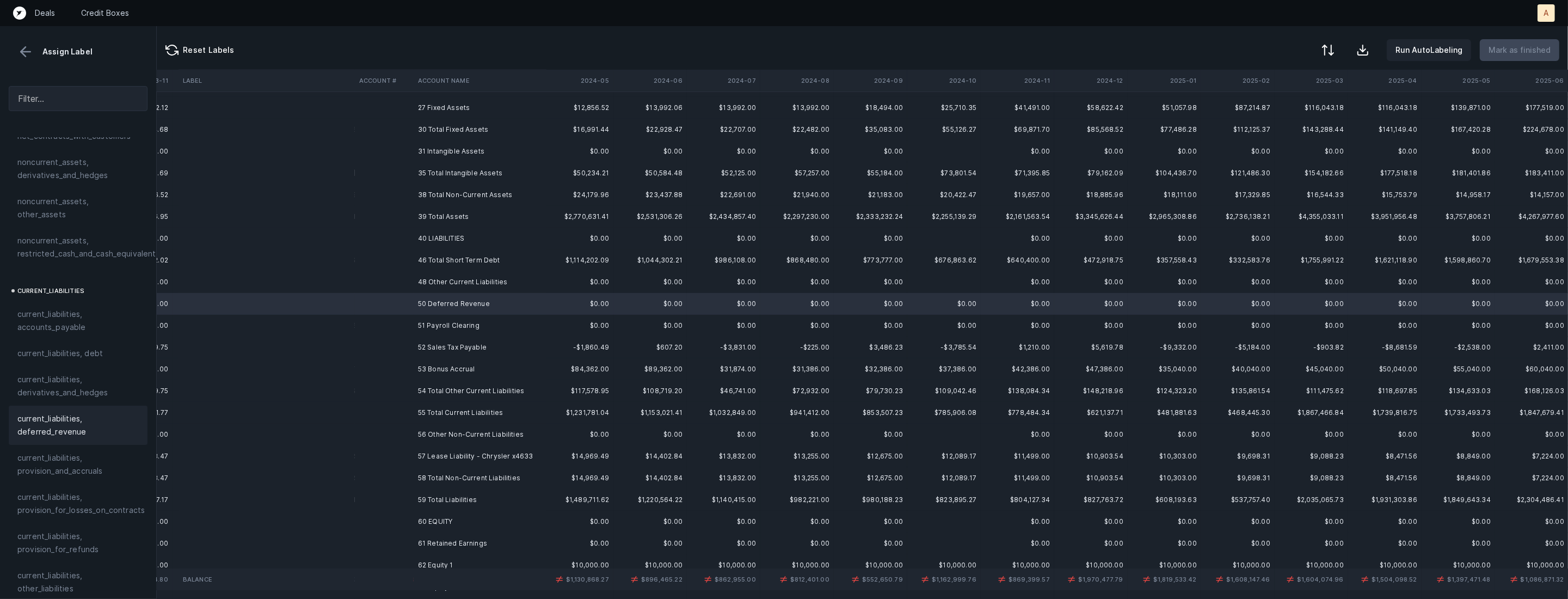
click at [114, 418] on span "current_liabilities, deferred_revenue" at bounding box center [78, 425] width 122 height 26
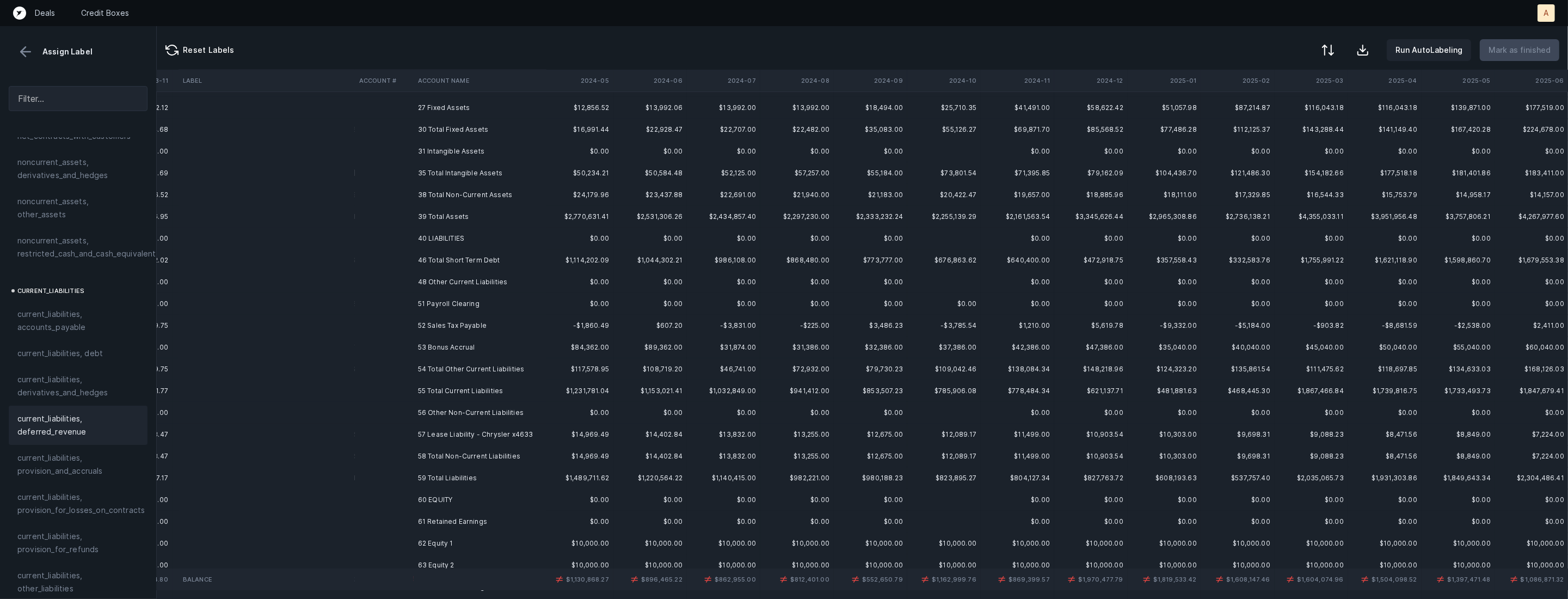
click at [440, 305] on td "51 Payroll Clearing" at bounding box center [480, 304] width 133 height 22
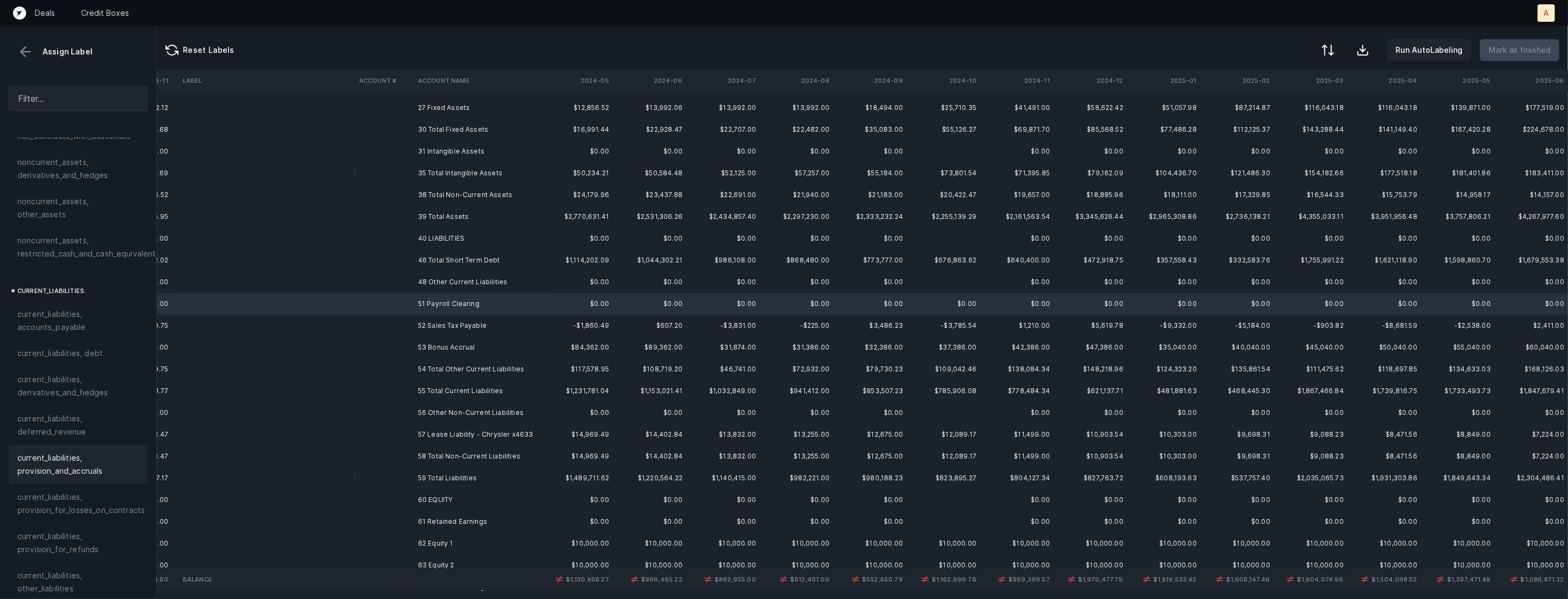
scroll to position [644, 0]
click at [51, 513] on span "current_liabilities, other_liabilities" at bounding box center [78, 526] width 122 height 26
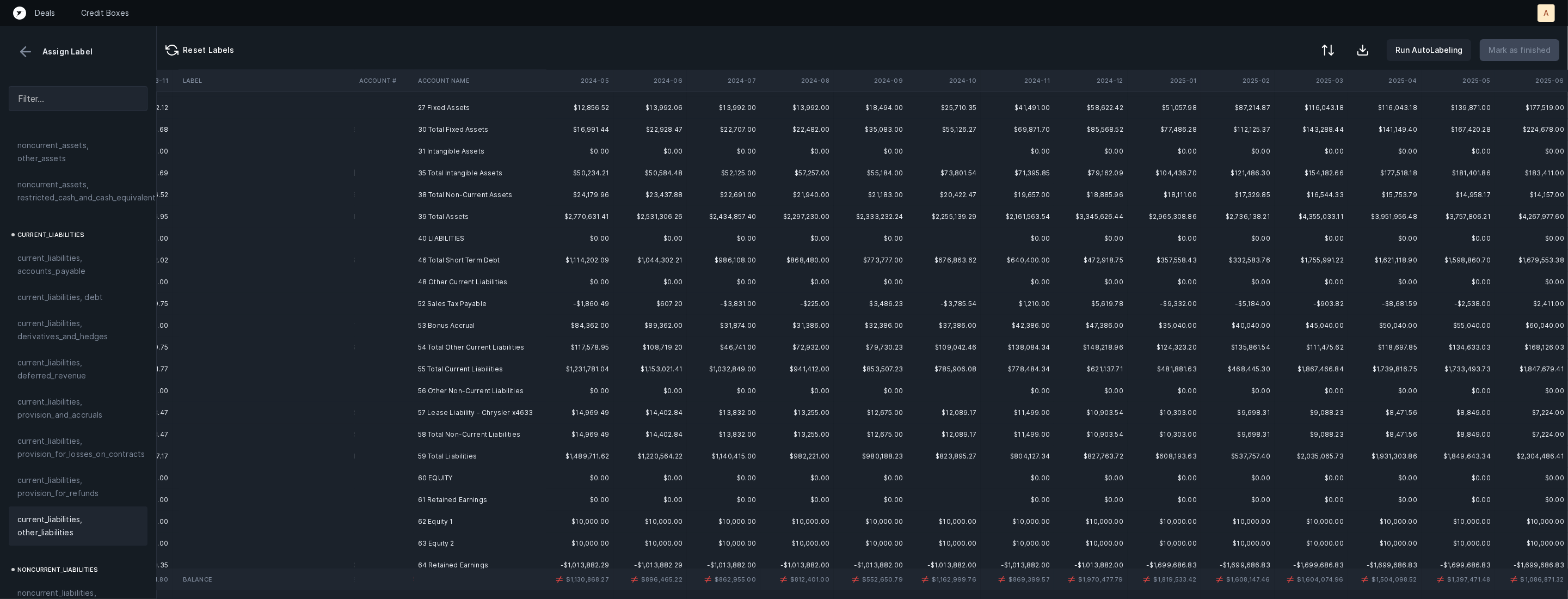
click at [359, 306] on td at bounding box center [385, 304] width 59 height 22
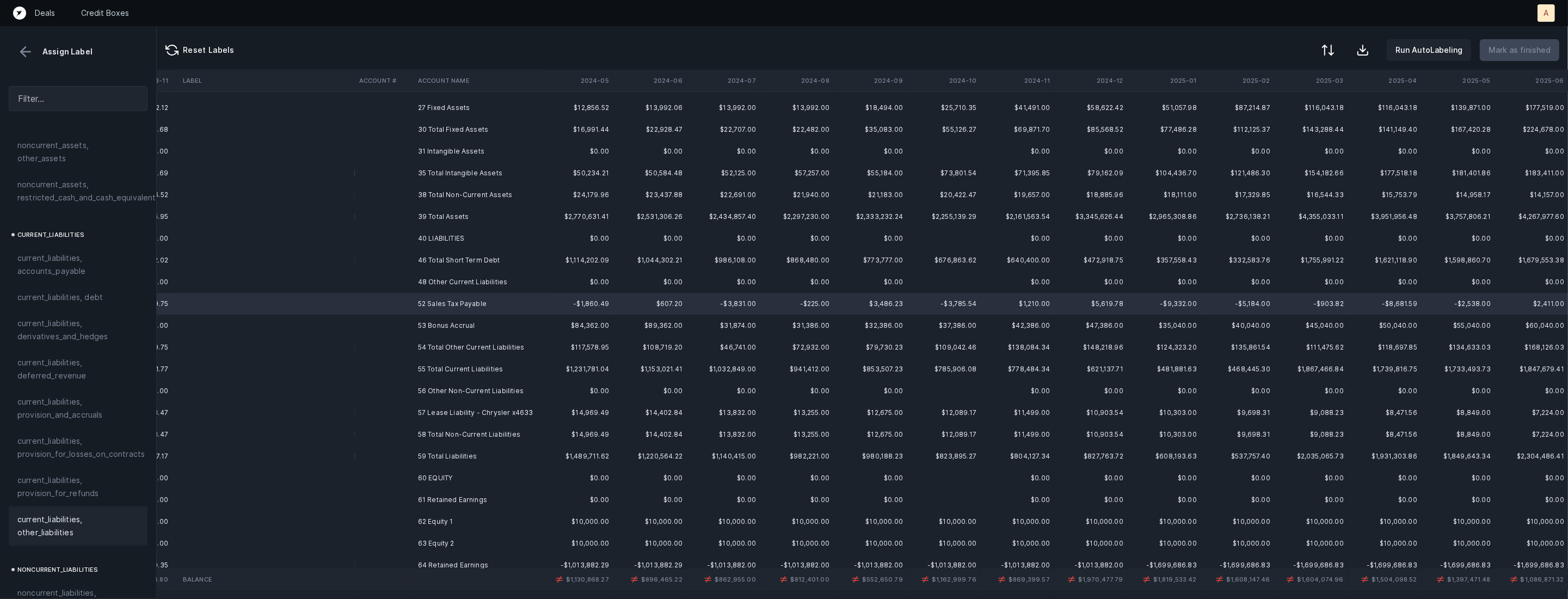
click at [65, 513] on span "current_liabilities, other_liabilities" at bounding box center [78, 526] width 122 height 26
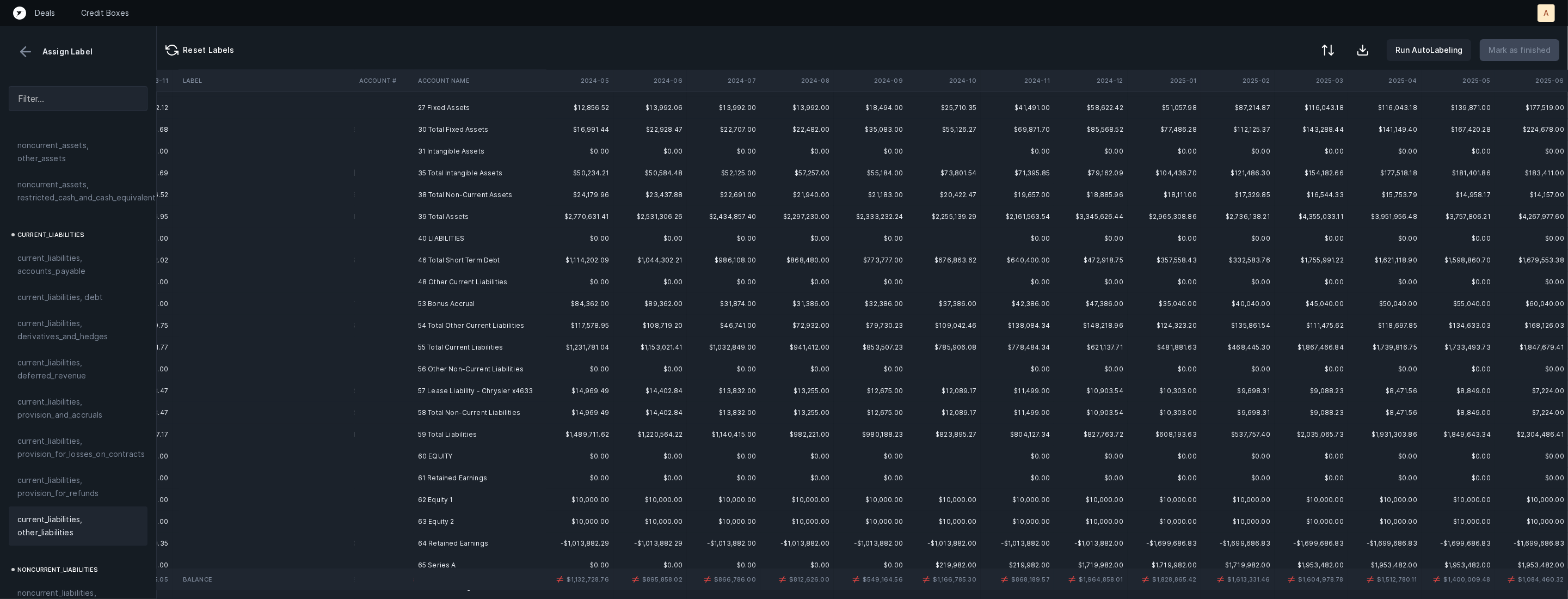
click at [410, 299] on td at bounding box center [385, 304] width 59 height 22
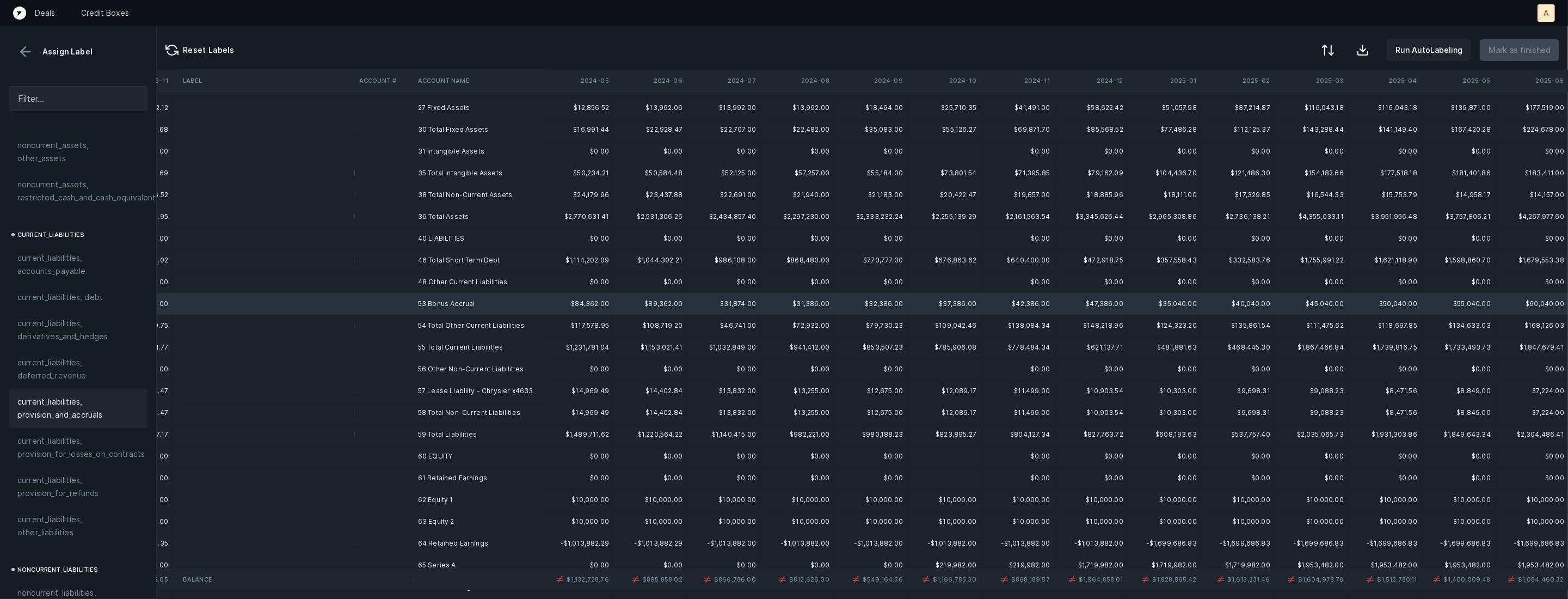
click at [102, 395] on span "current_liabilities, provision_and_accruals" at bounding box center [78, 408] width 122 height 26
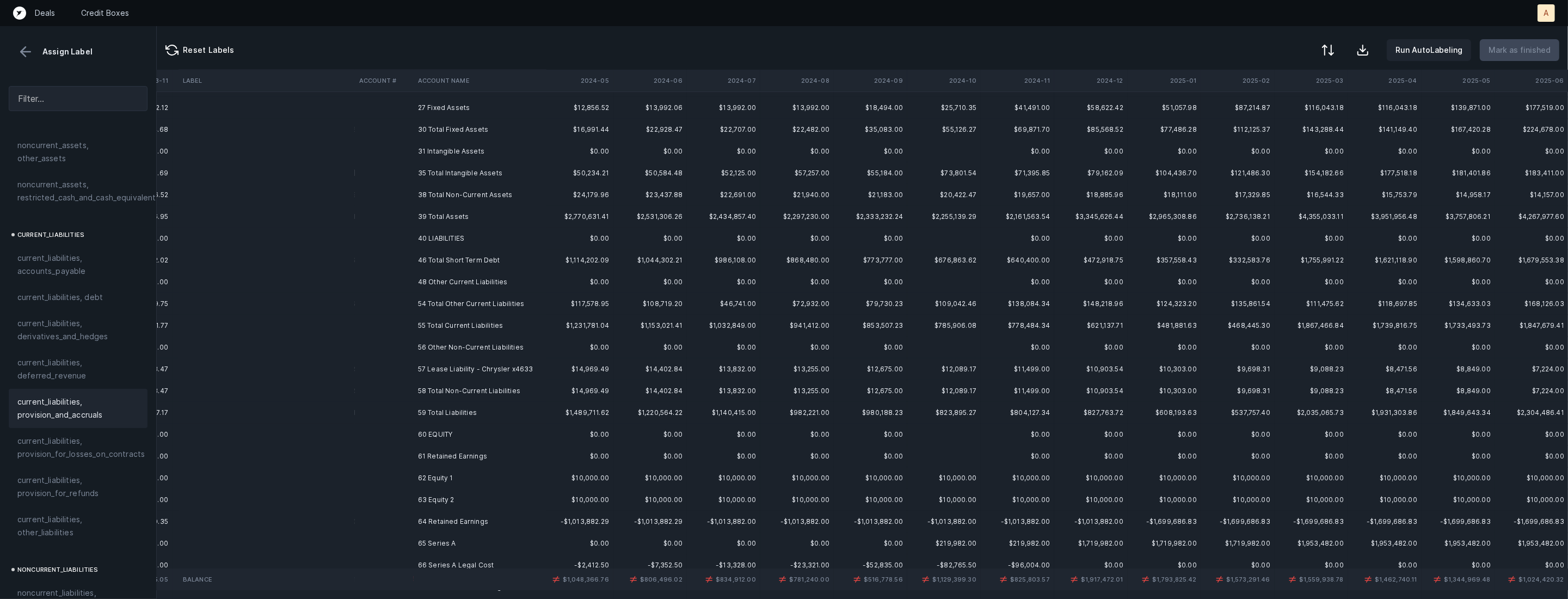
click at [425, 365] on td "57 Lease Liability - Chrysler x4633" at bounding box center [480, 369] width 133 height 22
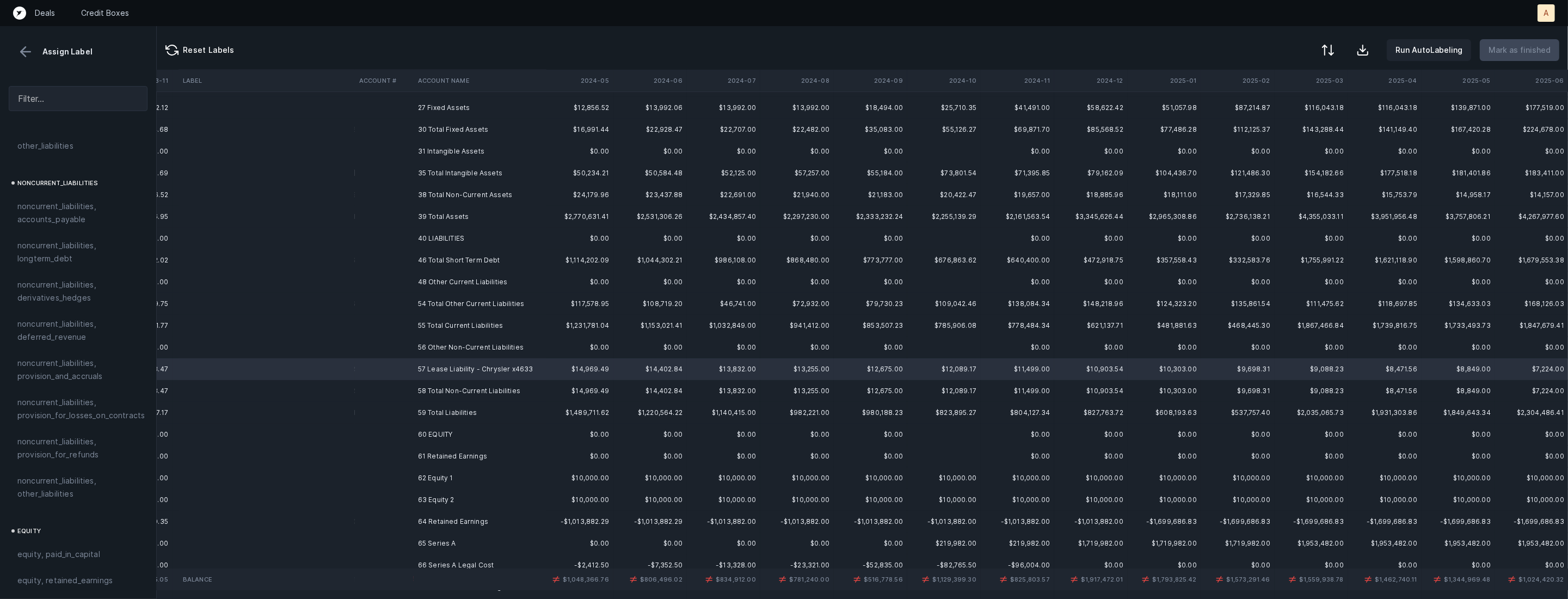
scroll to position [1040, 0]
click at [60, 465] on span "noncurrent_liabilities, other_liabilities" at bounding box center [78, 478] width 122 height 26
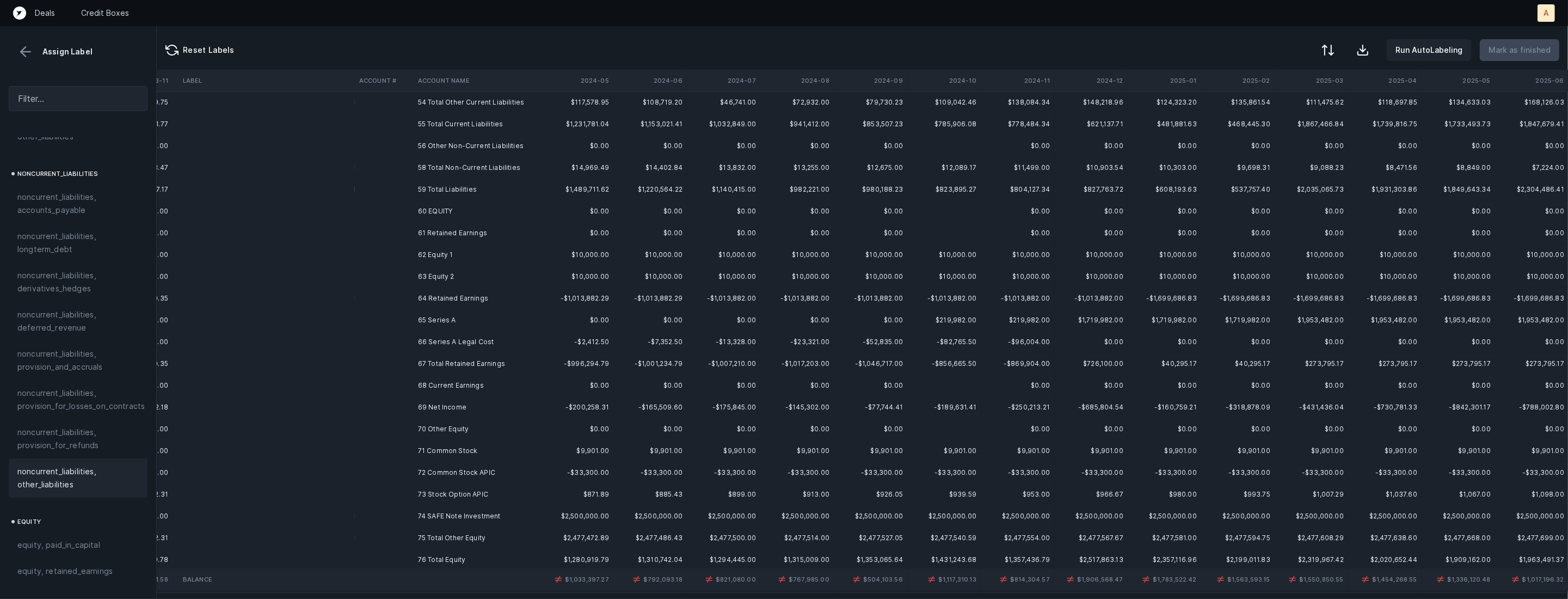
scroll to position [452, 1186]
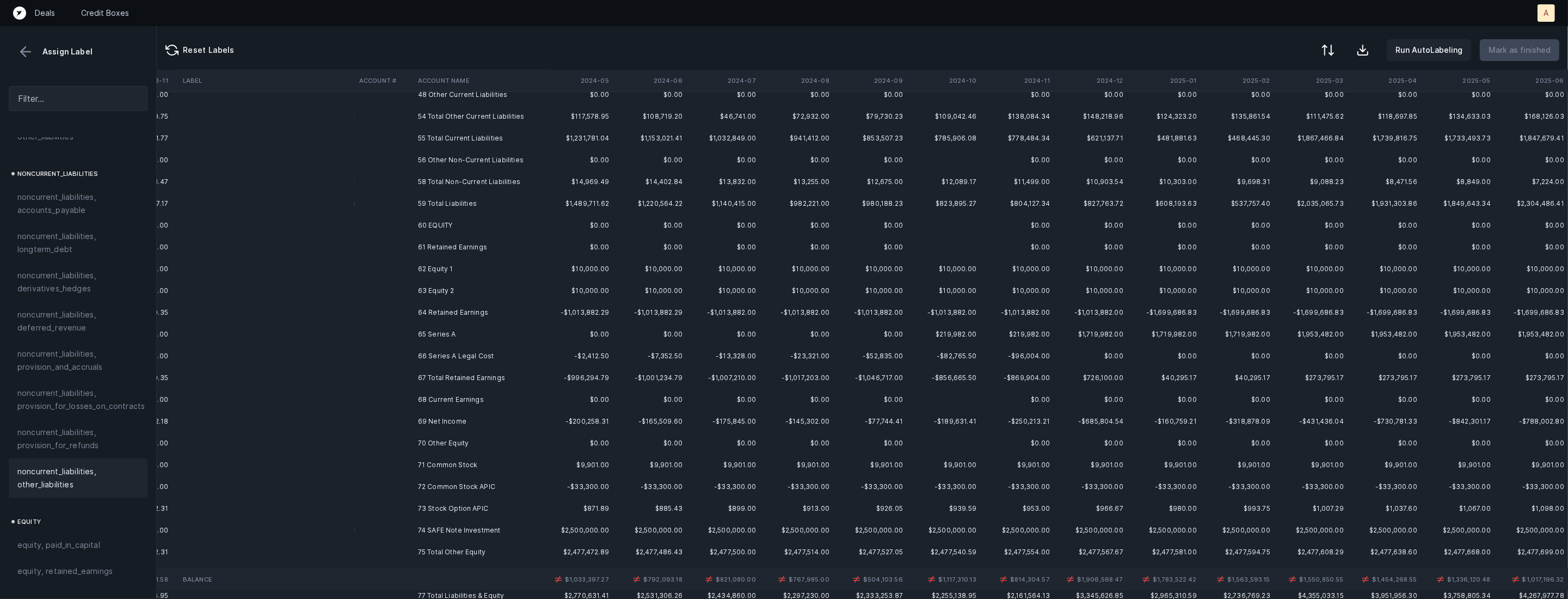
click at [475, 270] on td "62 Equity 1" at bounding box center [480, 270] width 133 height 22
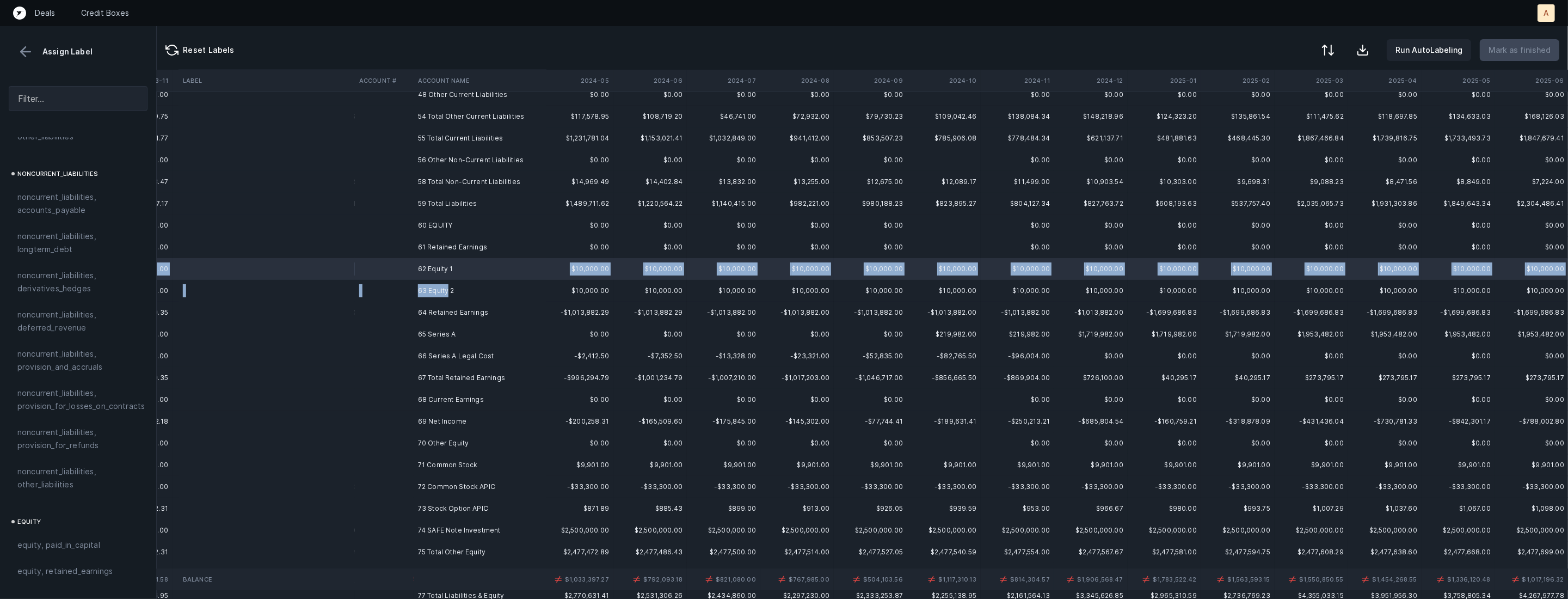
click at [449, 292] on td "63 Equity 2" at bounding box center [480, 291] width 133 height 22
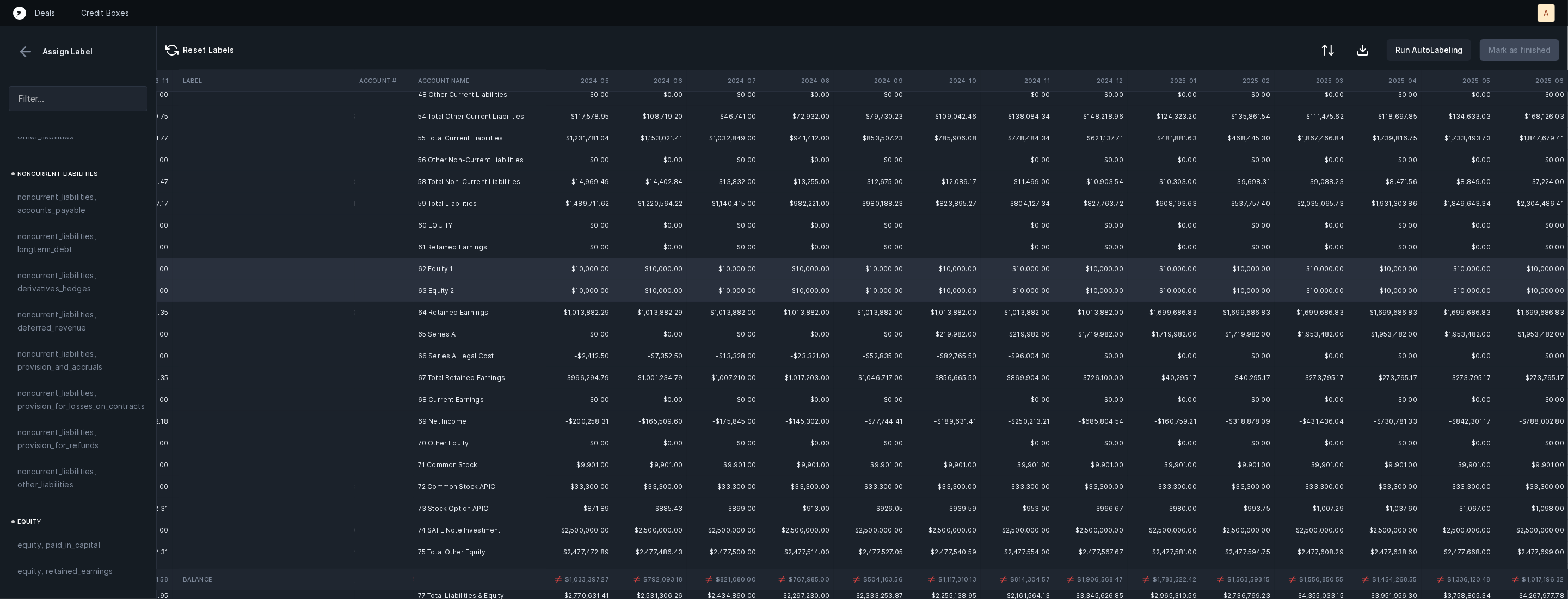
click at [449, 292] on td "63 Equity 2" at bounding box center [480, 291] width 133 height 22
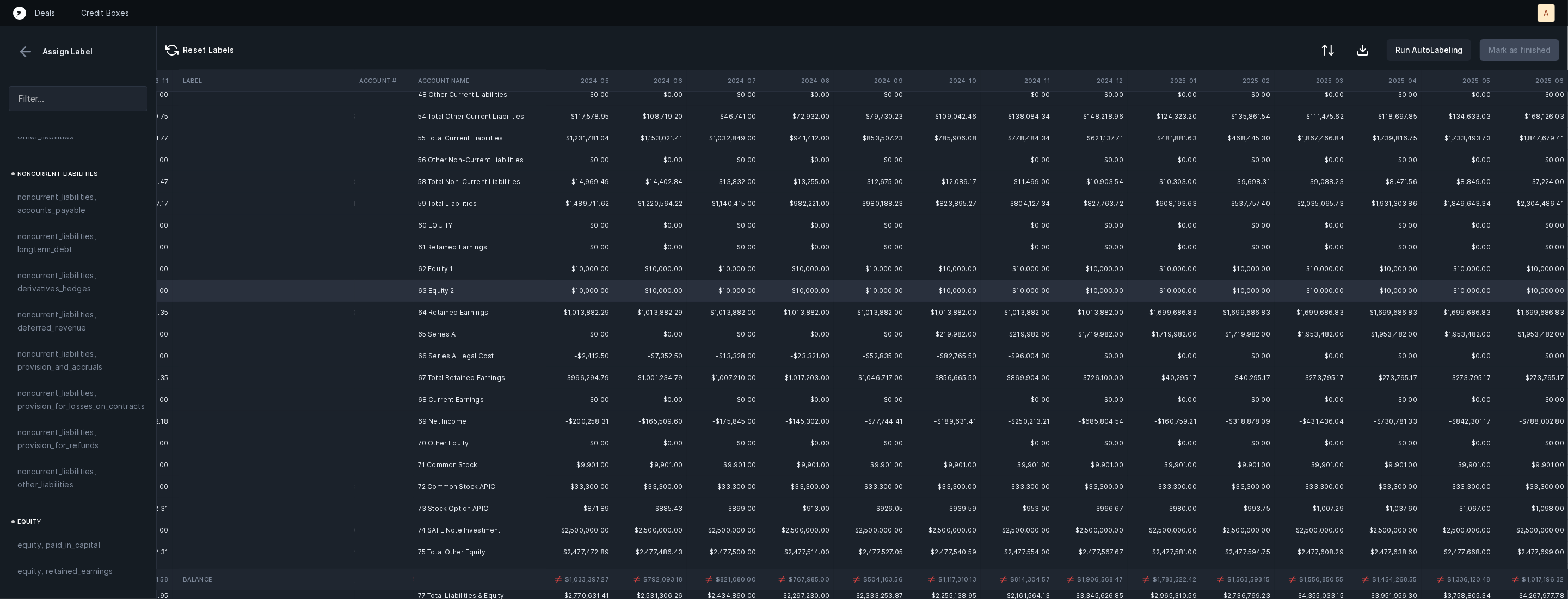
click at [438, 418] on td "69 Net Income" at bounding box center [480, 422] width 133 height 22
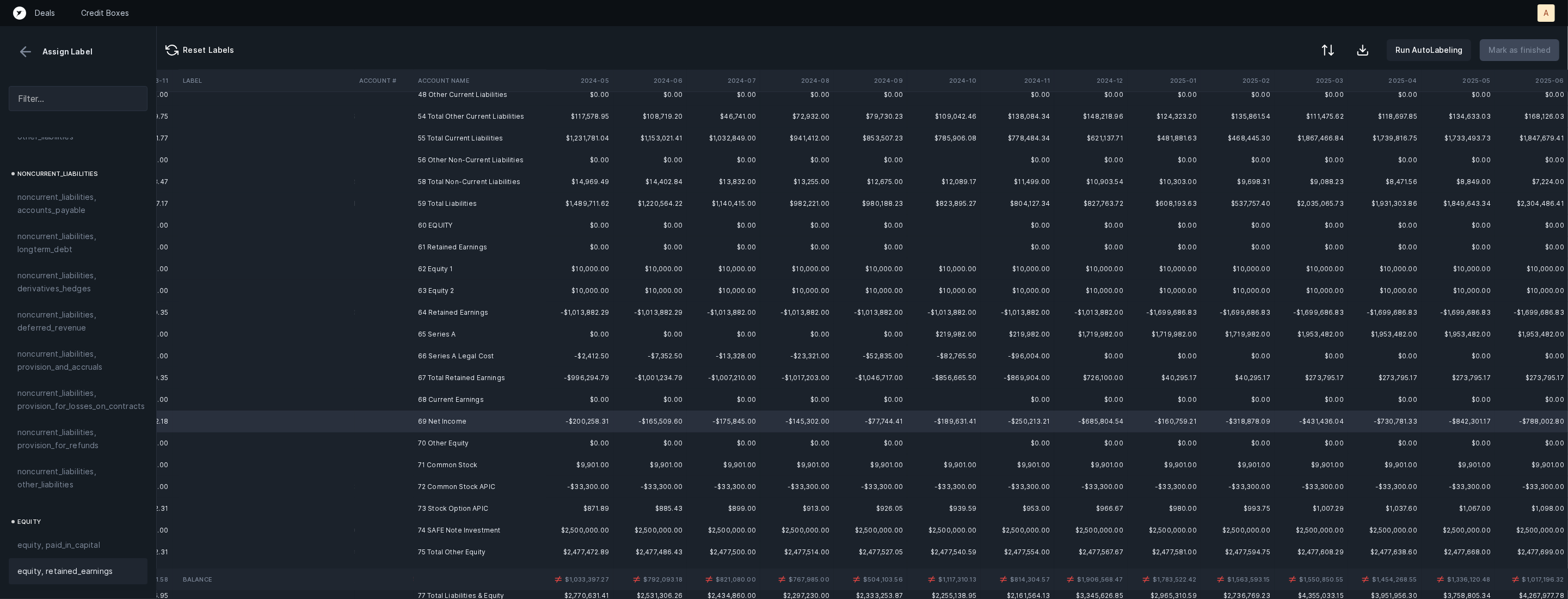
click at [84, 565] on span "equity, retained_earnings" at bounding box center [65, 571] width 95 height 13
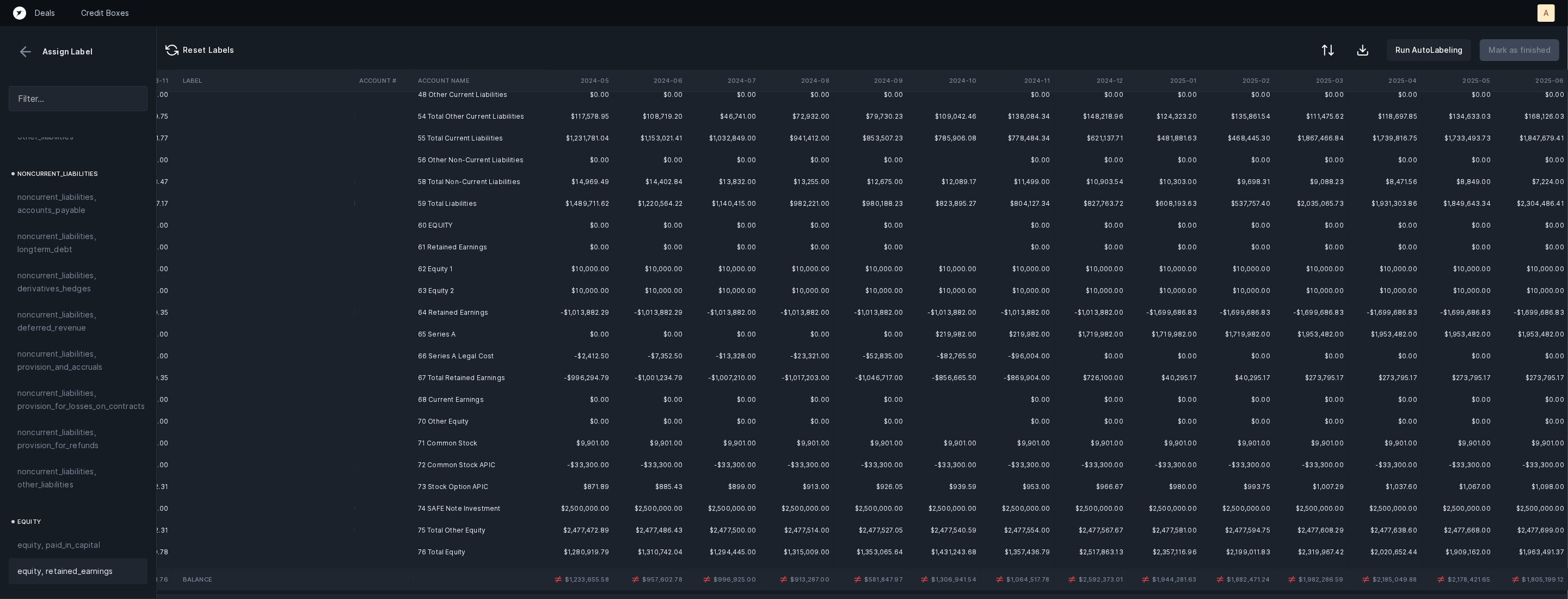
click at [430, 308] on td "64 Retained Earnings" at bounding box center [480, 313] width 133 height 22
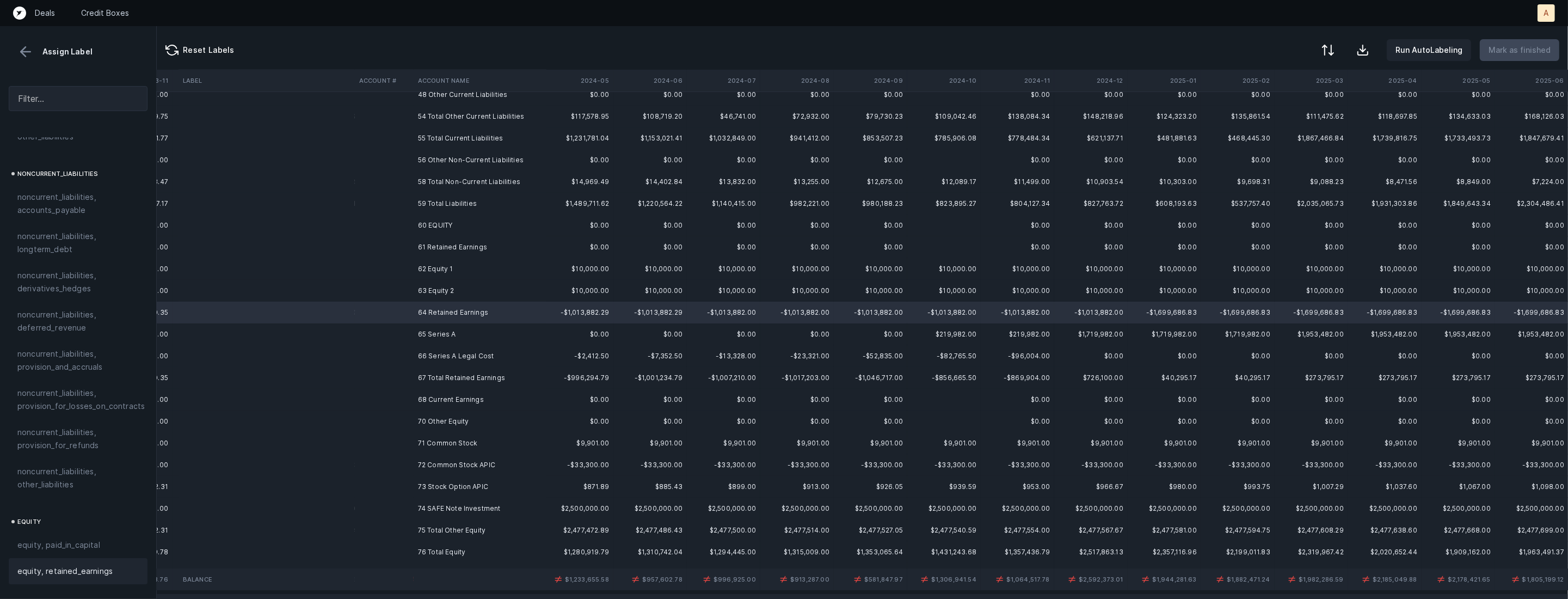
click at [63, 565] on span "equity, retained_earnings" at bounding box center [65, 571] width 95 height 13
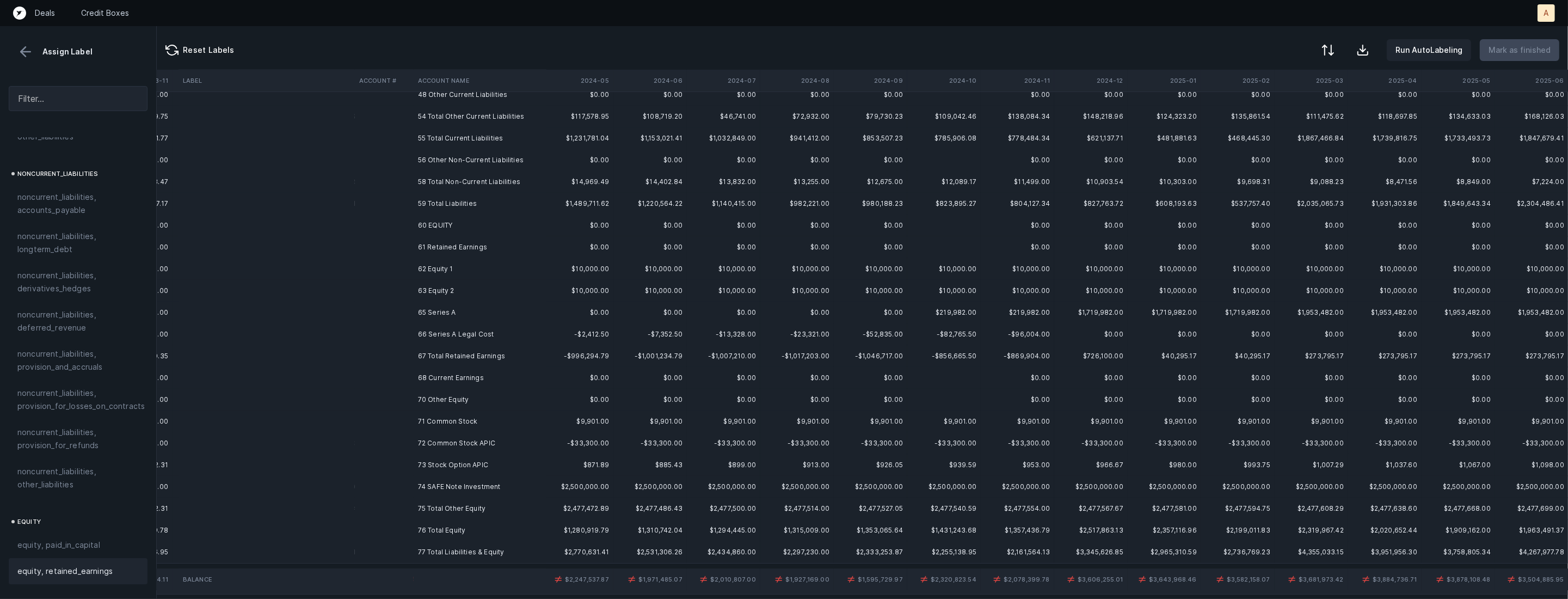
click at [463, 269] on td "62 Equity 1" at bounding box center [480, 270] width 133 height 22
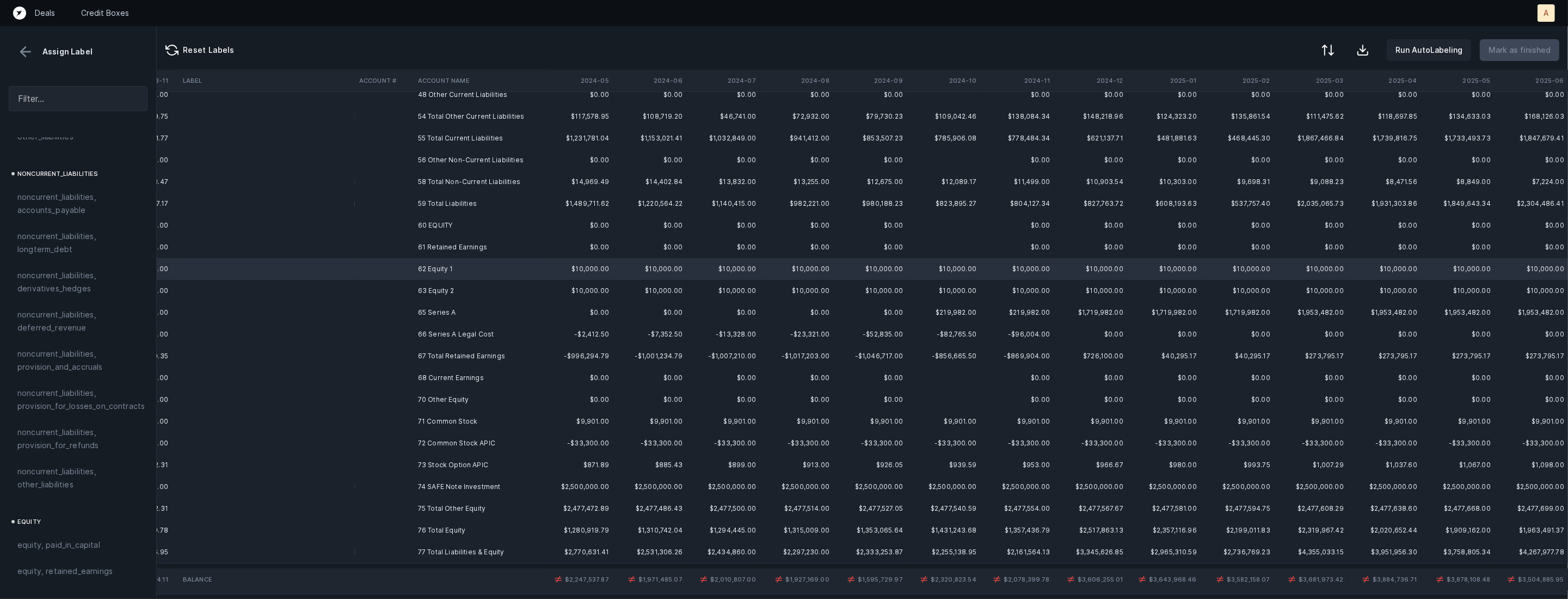
click at [444, 286] on td "63 Equity 2" at bounding box center [480, 291] width 133 height 22
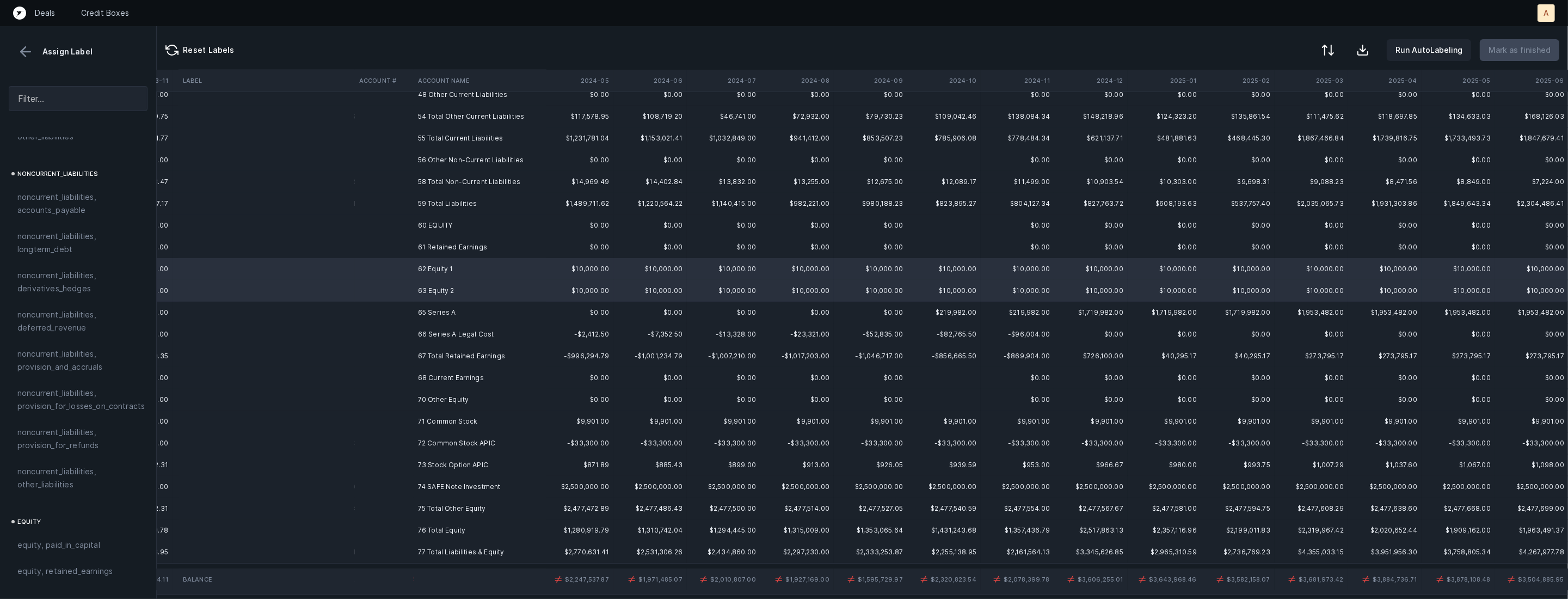
click at [433, 310] on td "65 Series A" at bounding box center [480, 313] width 133 height 22
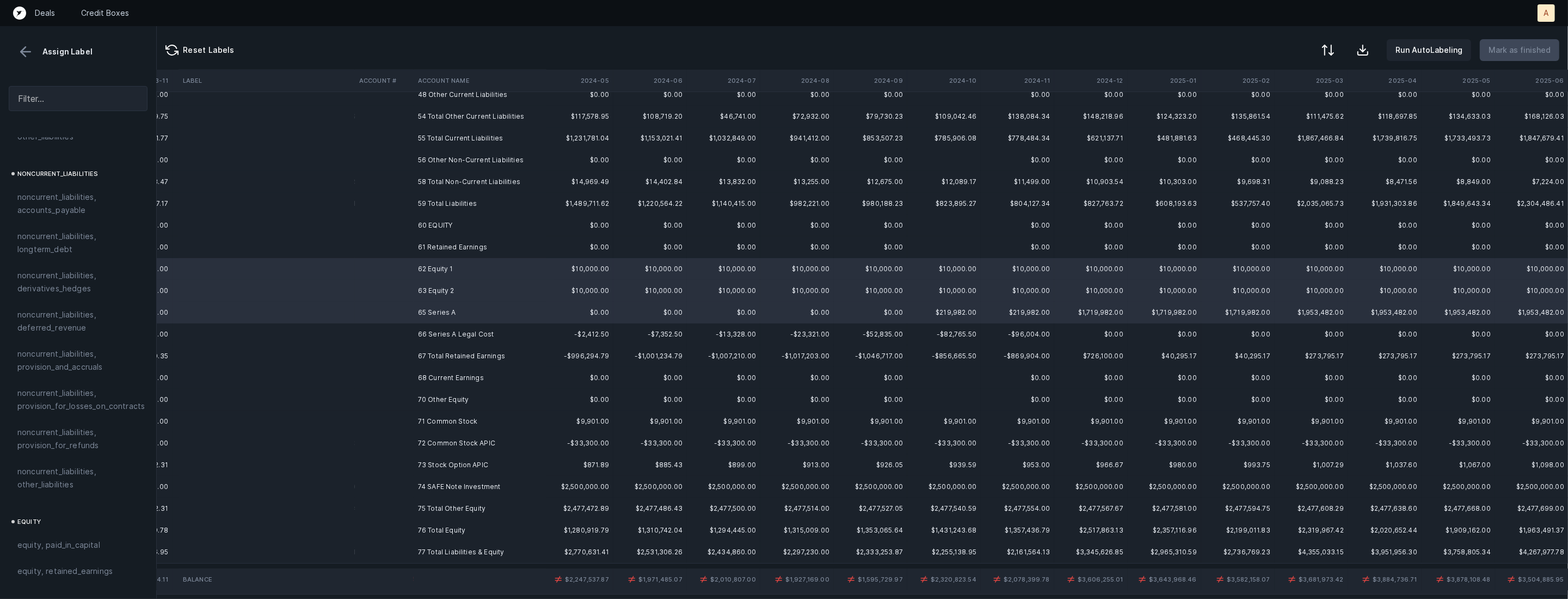
click at [422, 330] on td "66 Series A Legal Cost" at bounding box center [480, 334] width 133 height 22
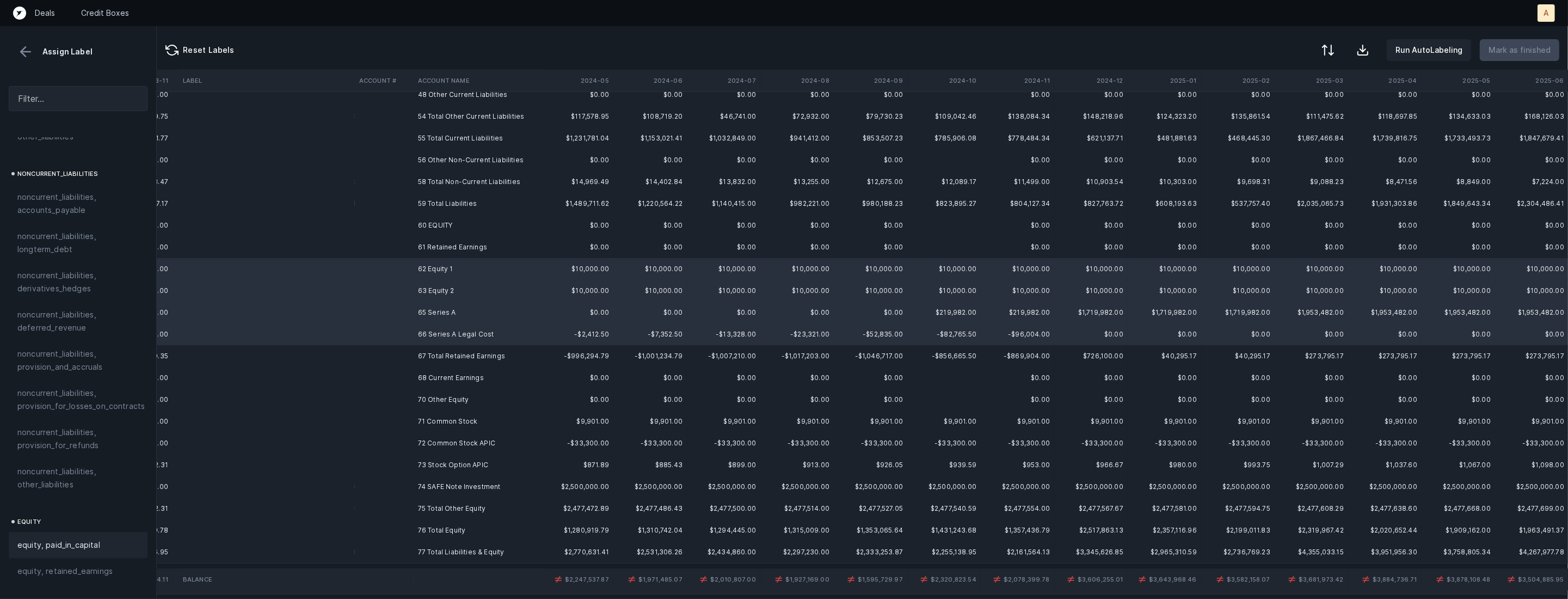
click at [54, 538] on span "equity, paid_in_capital" at bounding box center [59, 545] width 83 height 13
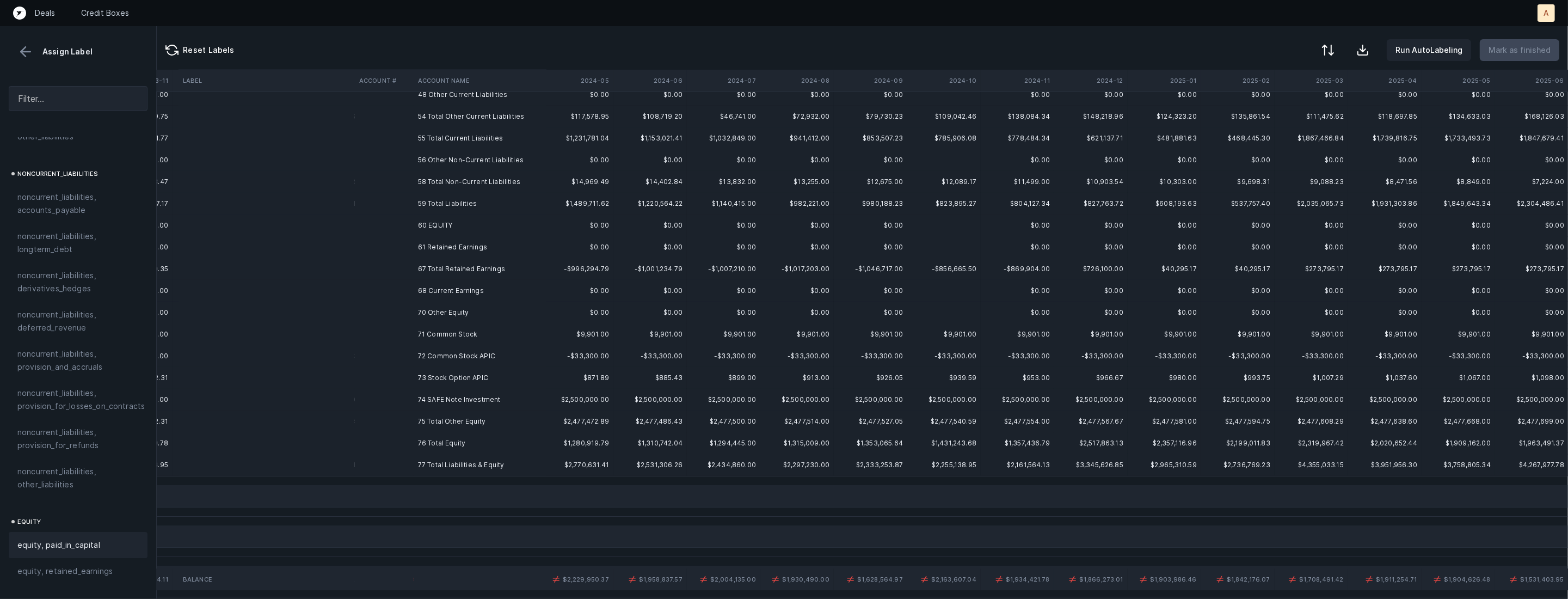
click at [415, 399] on td "74 SAFE Note Investment" at bounding box center [480, 400] width 133 height 22
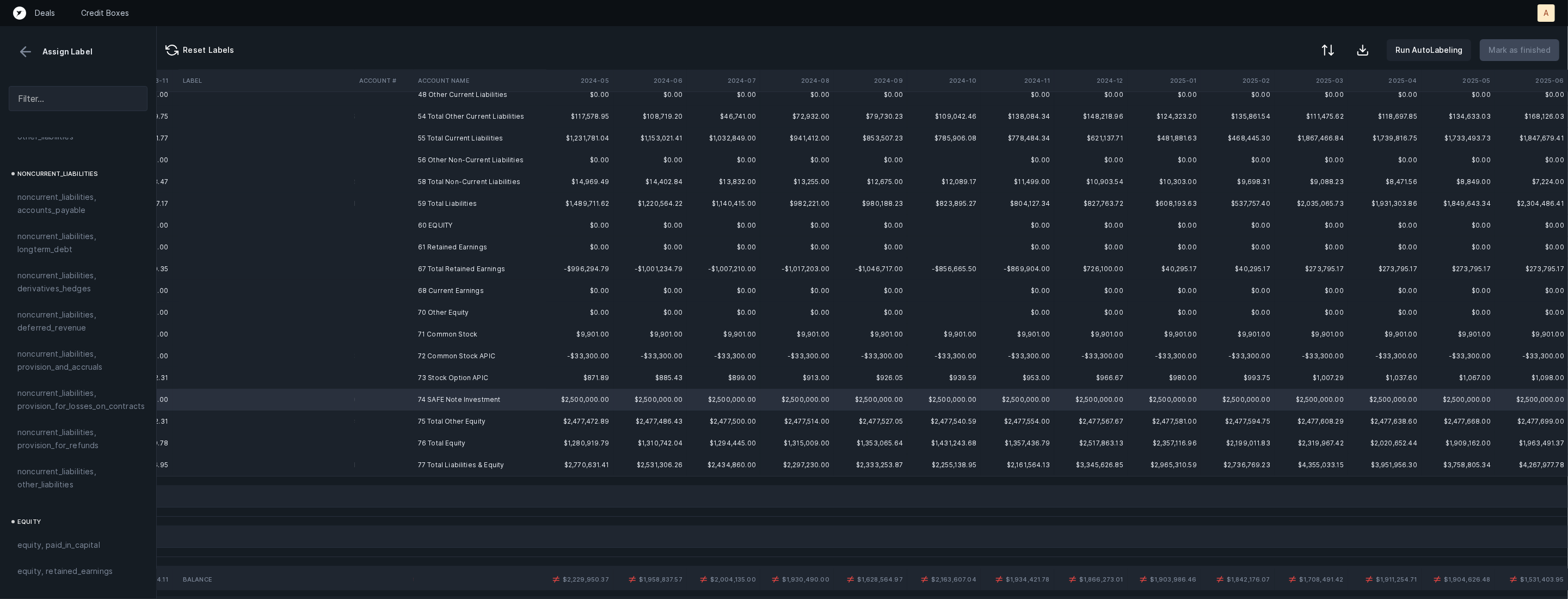
click at [422, 389] on td "74 SAFE Note Investment" at bounding box center [480, 400] width 133 height 22
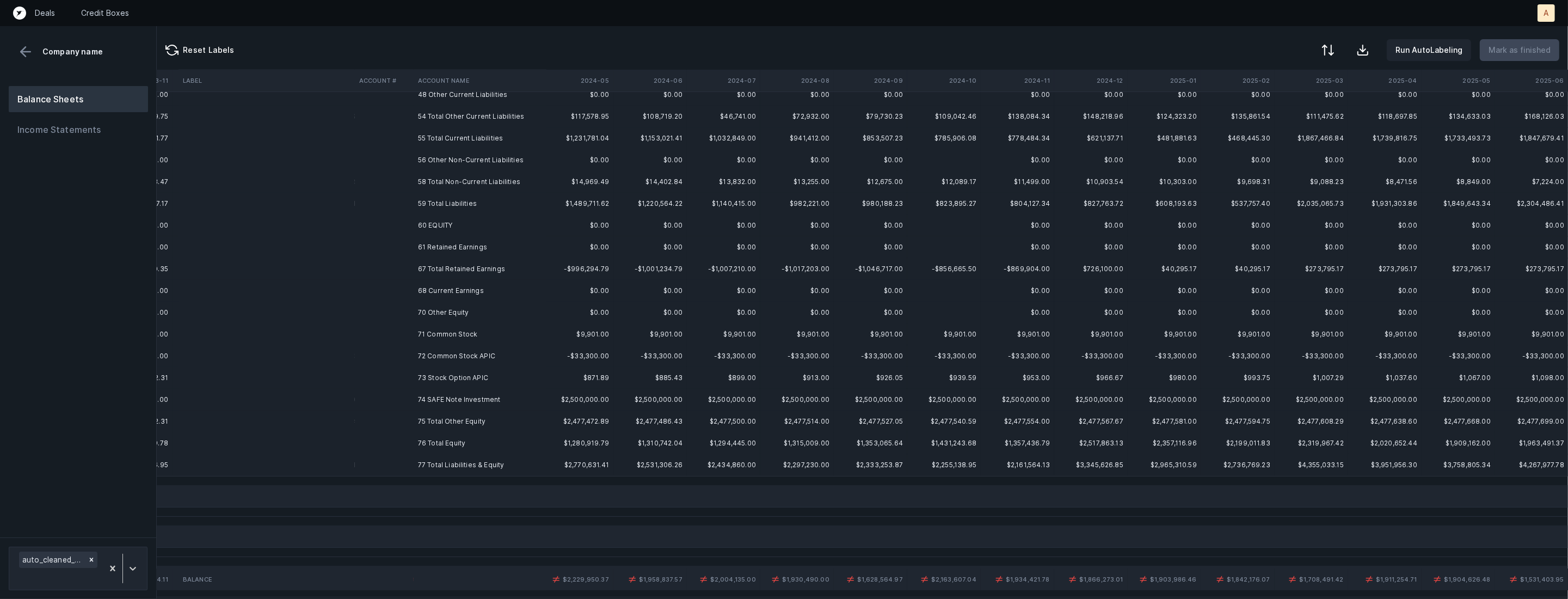
click at [439, 339] on td "71 Common Stock" at bounding box center [480, 334] width 133 height 22
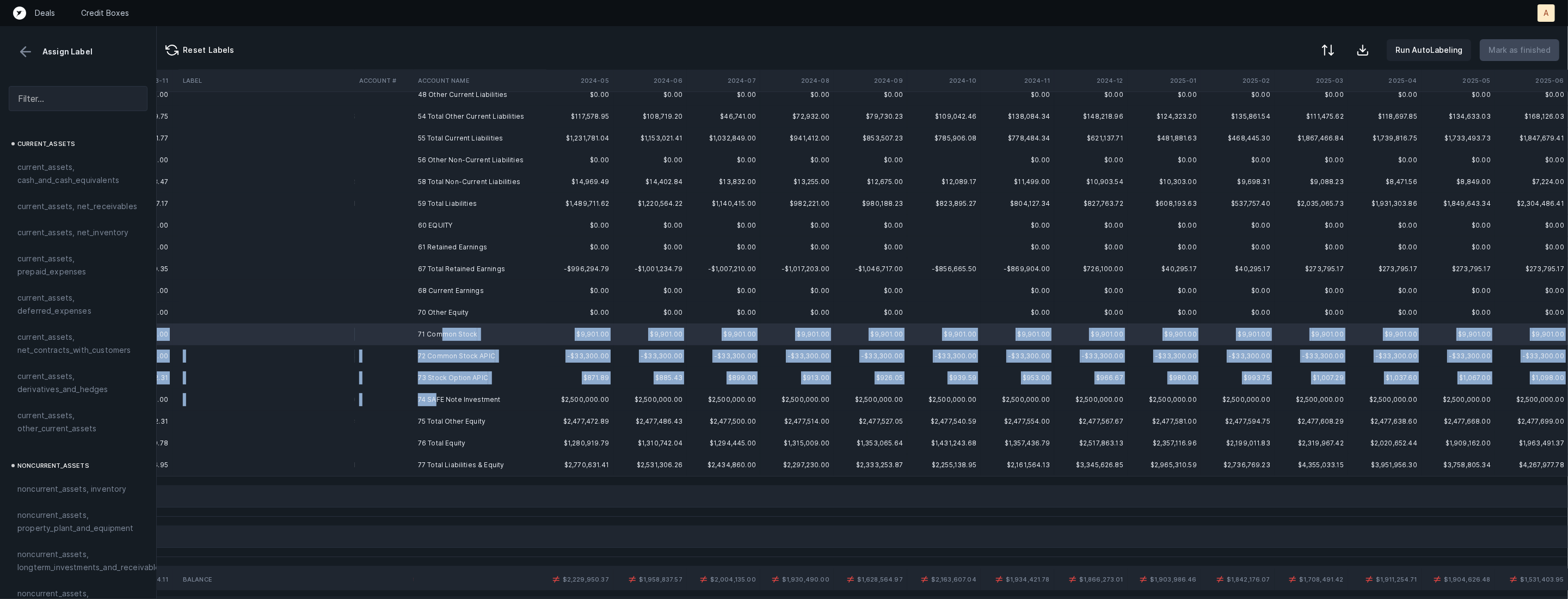
click at [434, 401] on td "74 SAFE Note Investment" at bounding box center [480, 400] width 133 height 22
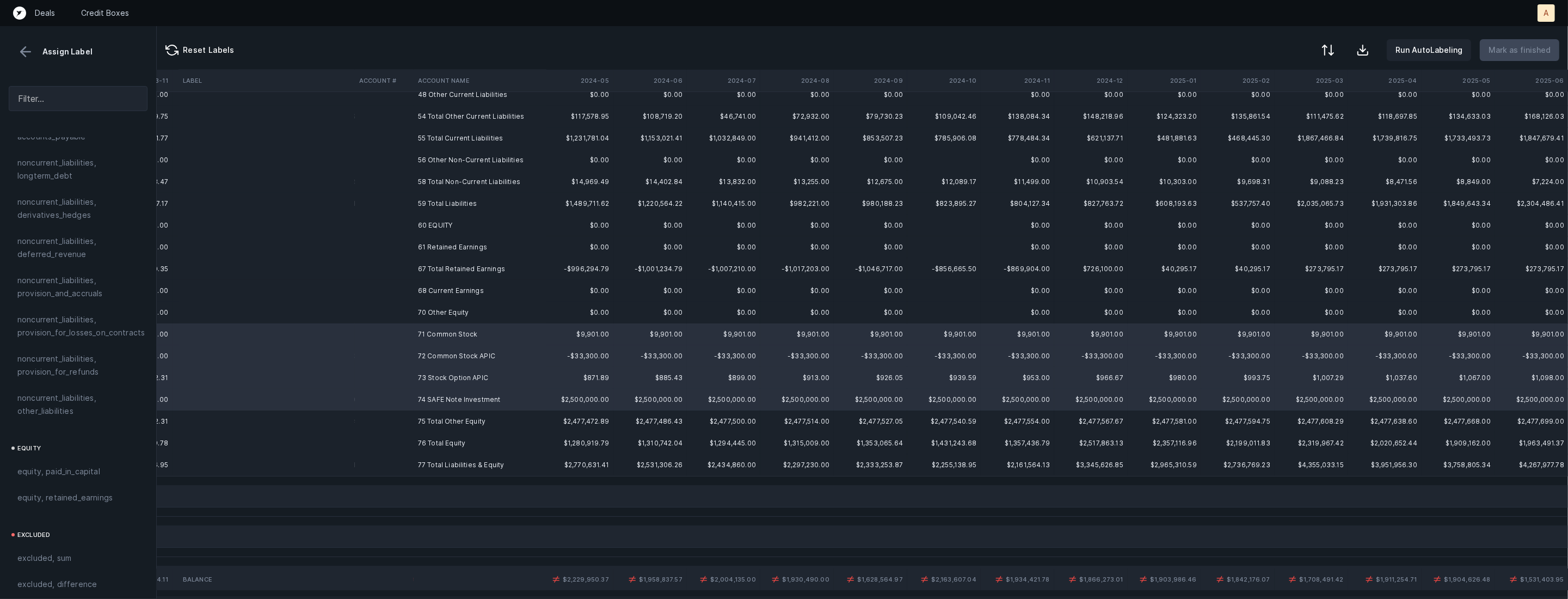
scroll to position [1161, 0]
click at [78, 411] on div "equity, paid_in_capital" at bounding box center [78, 424] width 138 height 26
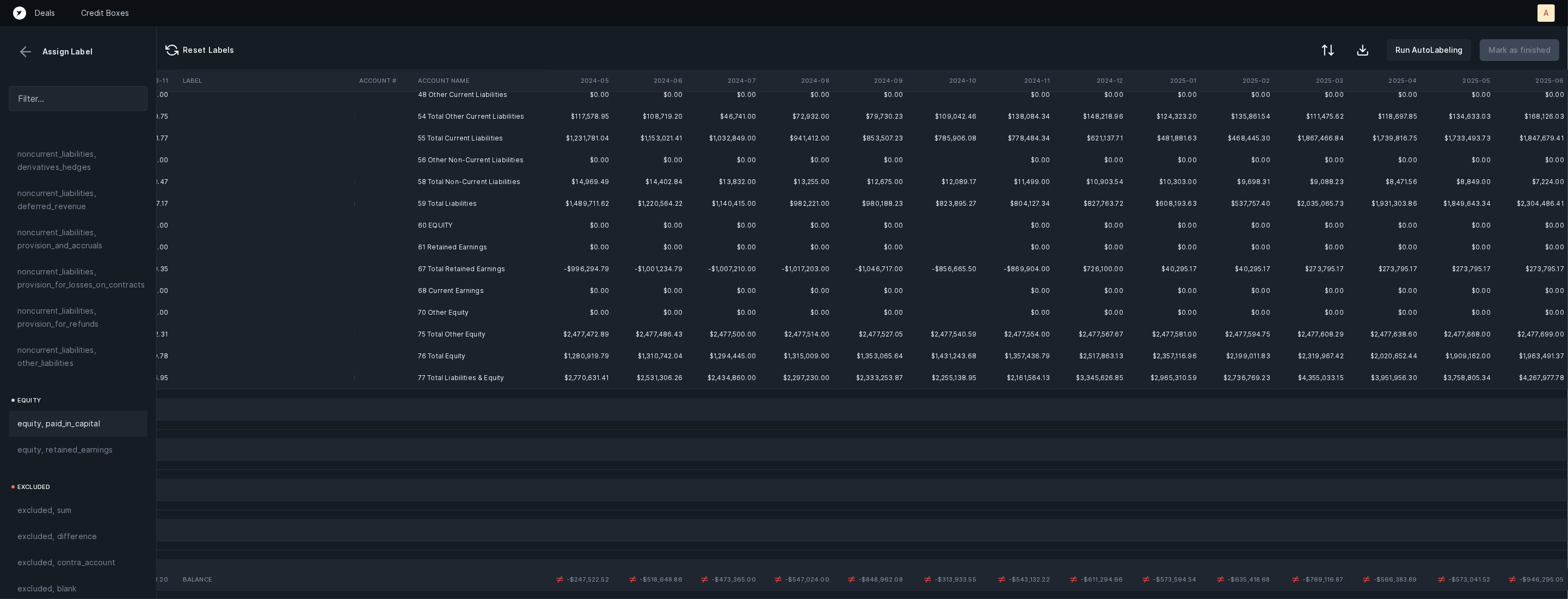
click at [1104, 78] on th "2024-12" at bounding box center [1092, 81] width 74 height 22
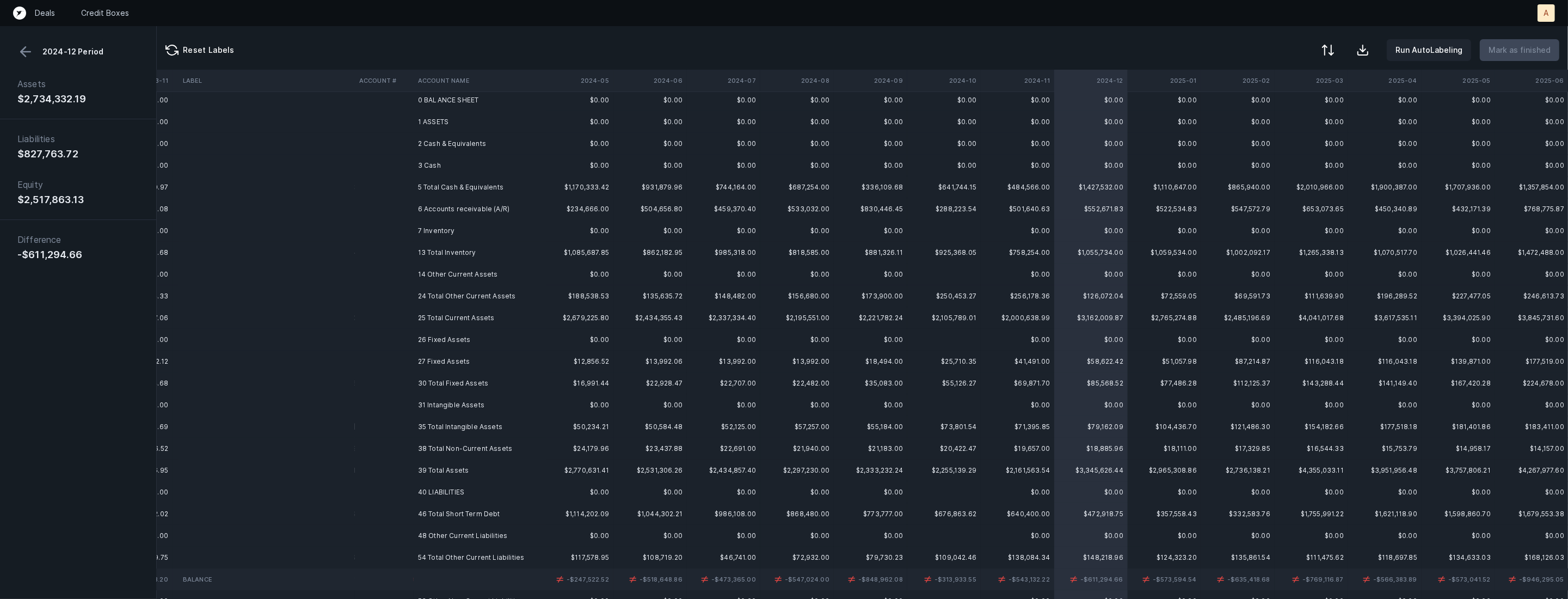
scroll to position [0, 1186]
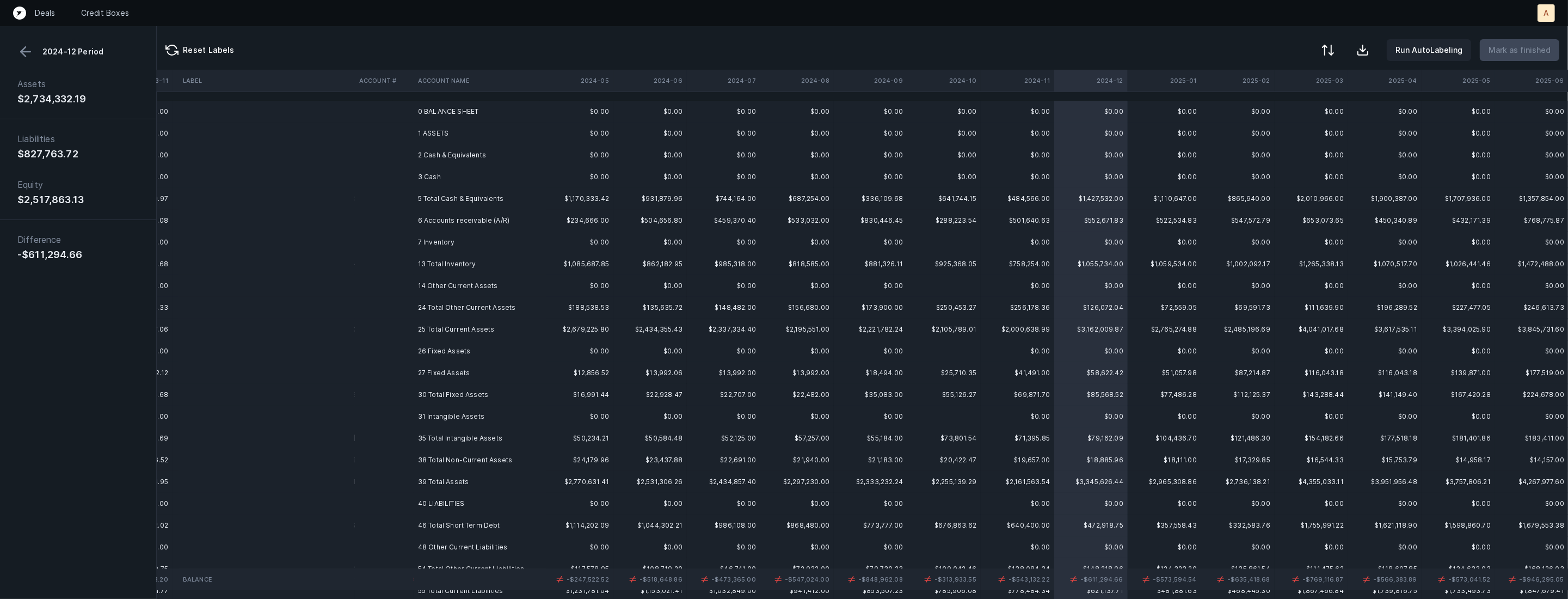
click at [1017, 211] on td "$501,640.63" at bounding box center [1018, 221] width 74 height 22
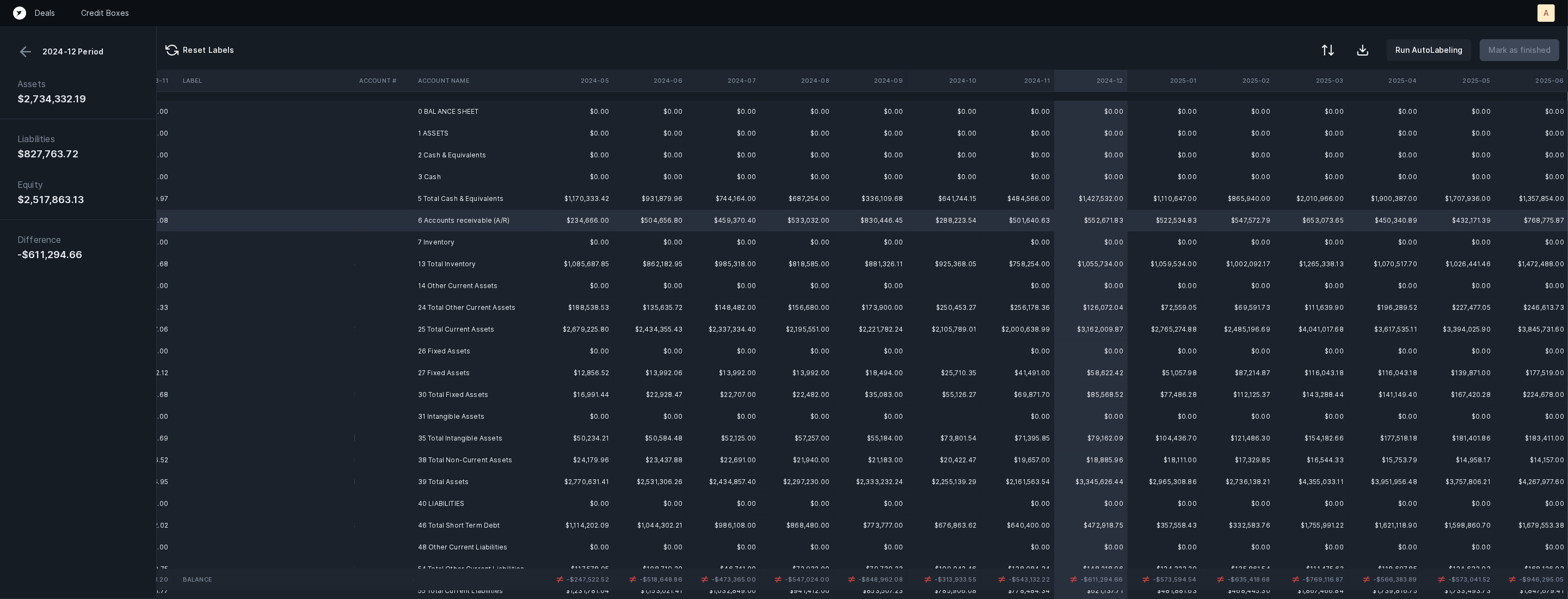
click at [23, 47] on button at bounding box center [26, 52] width 17 height 17
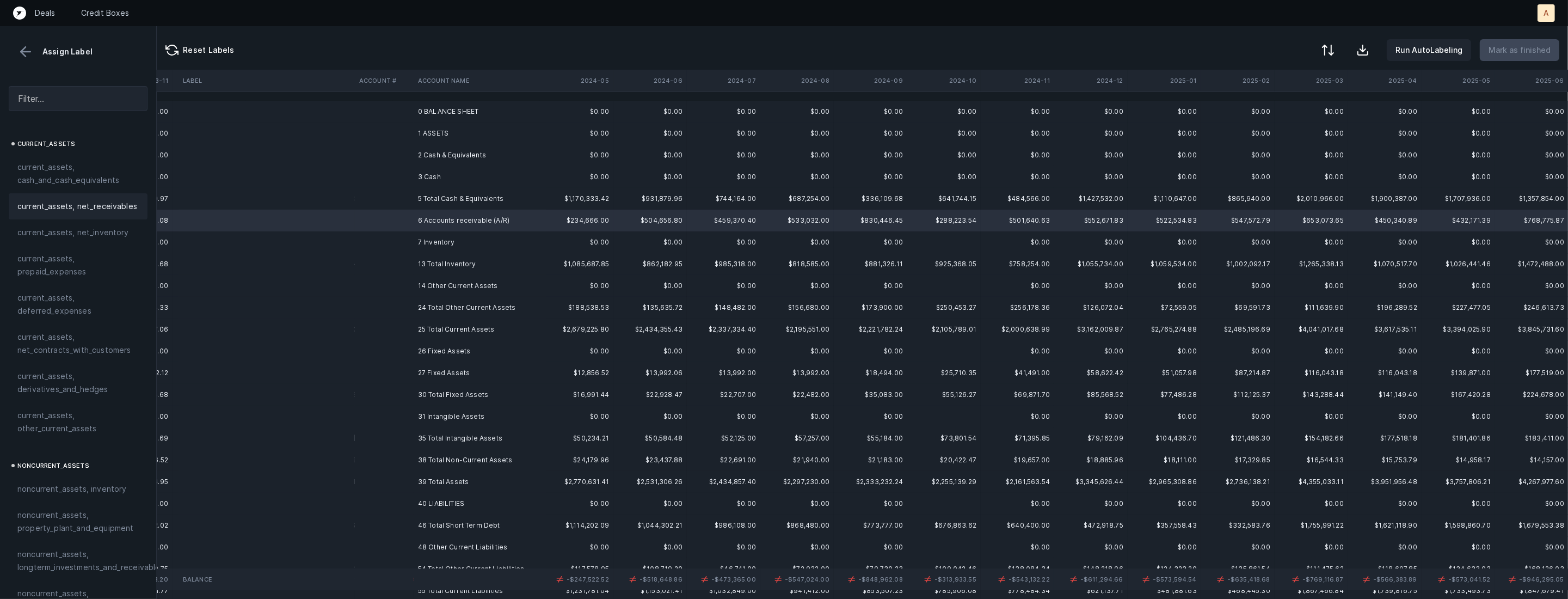
click at [54, 204] on span "current_assets, net_receivables" at bounding box center [78, 206] width 120 height 13
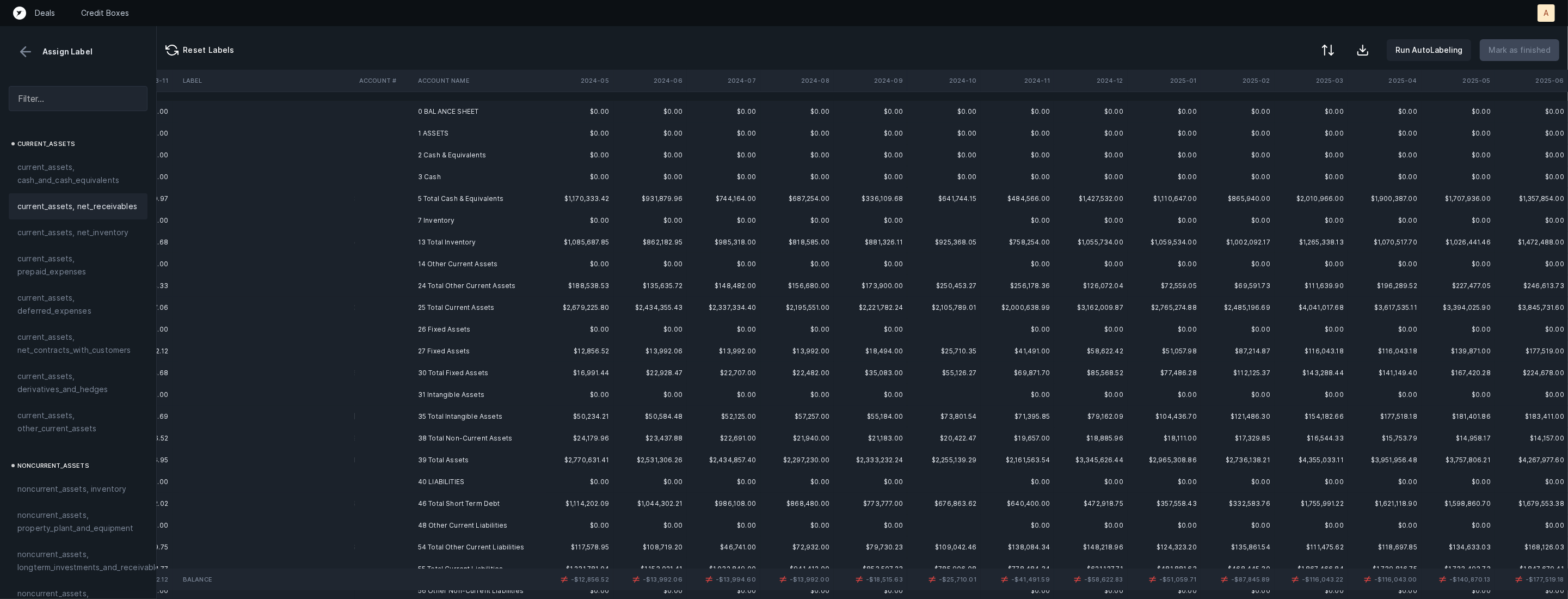
click at [1114, 87] on th "2024-12" at bounding box center [1092, 81] width 74 height 22
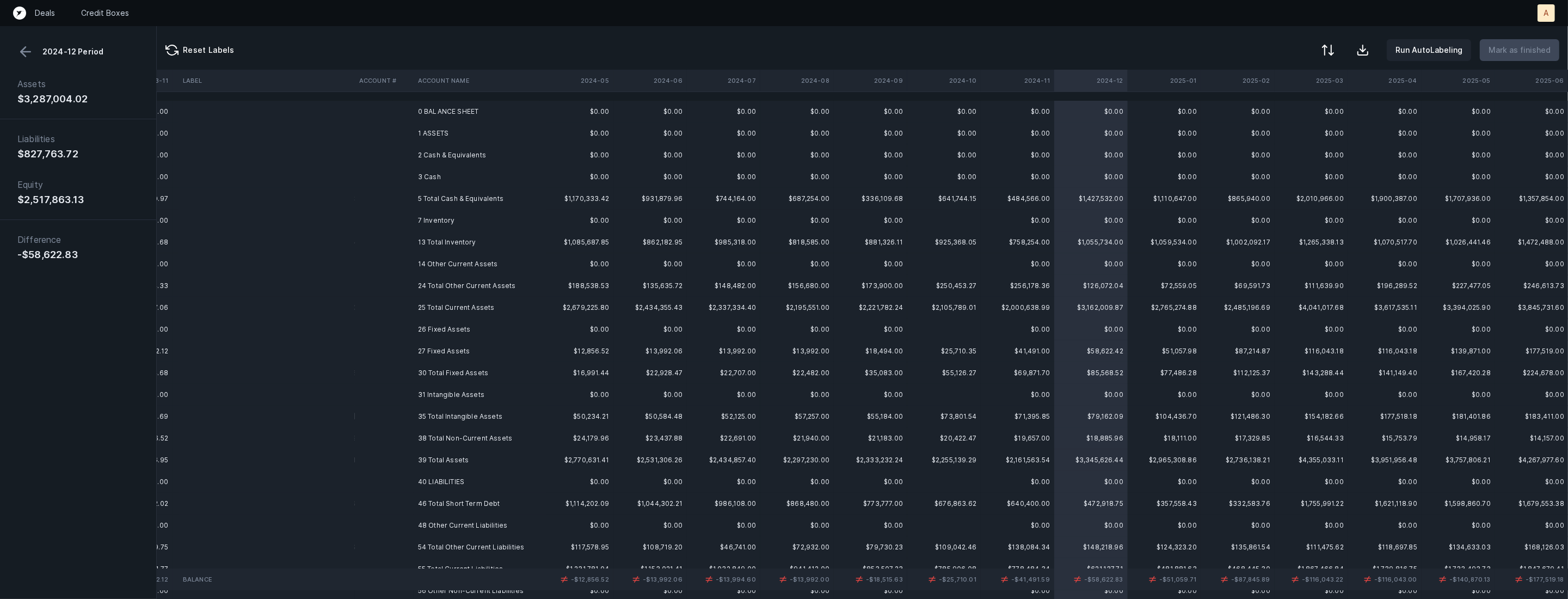
click at [504, 358] on td "27 Fixed Assets" at bounding box center [480, 352] width 133 height 22
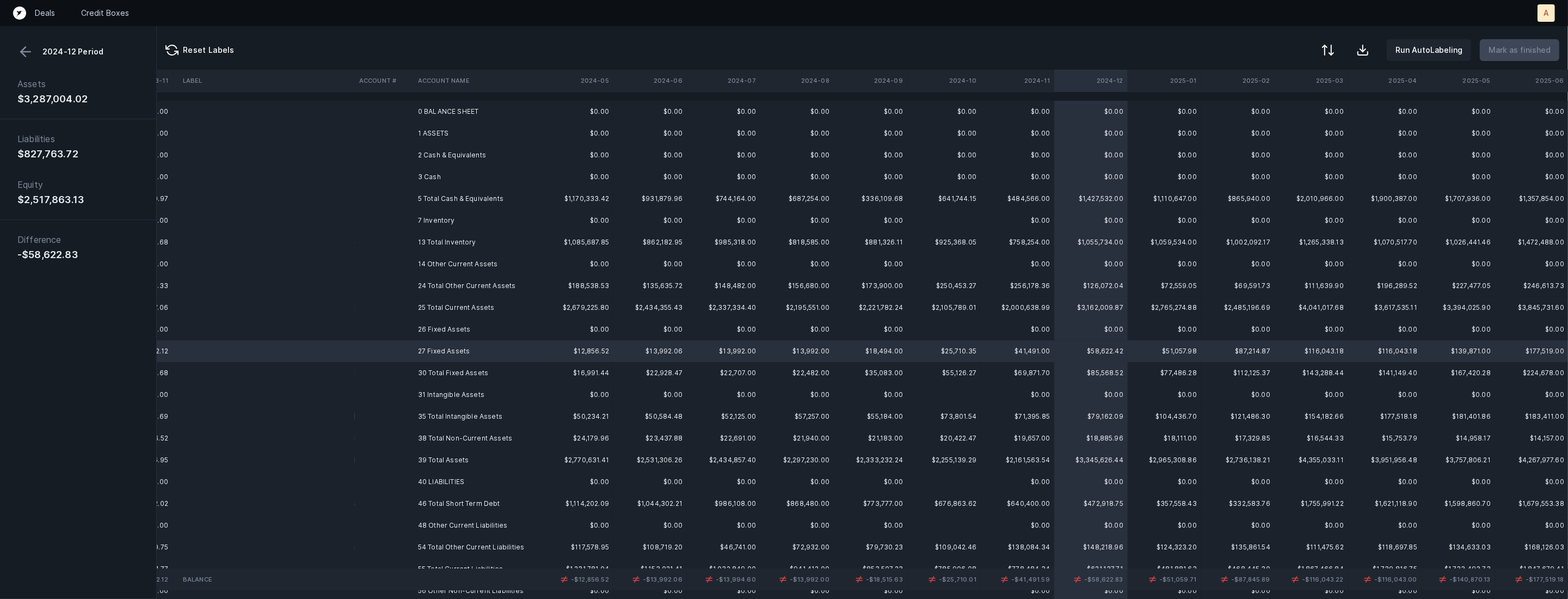
click at [27, 54] on button at bounding box center [26, 52] width 17 height 17
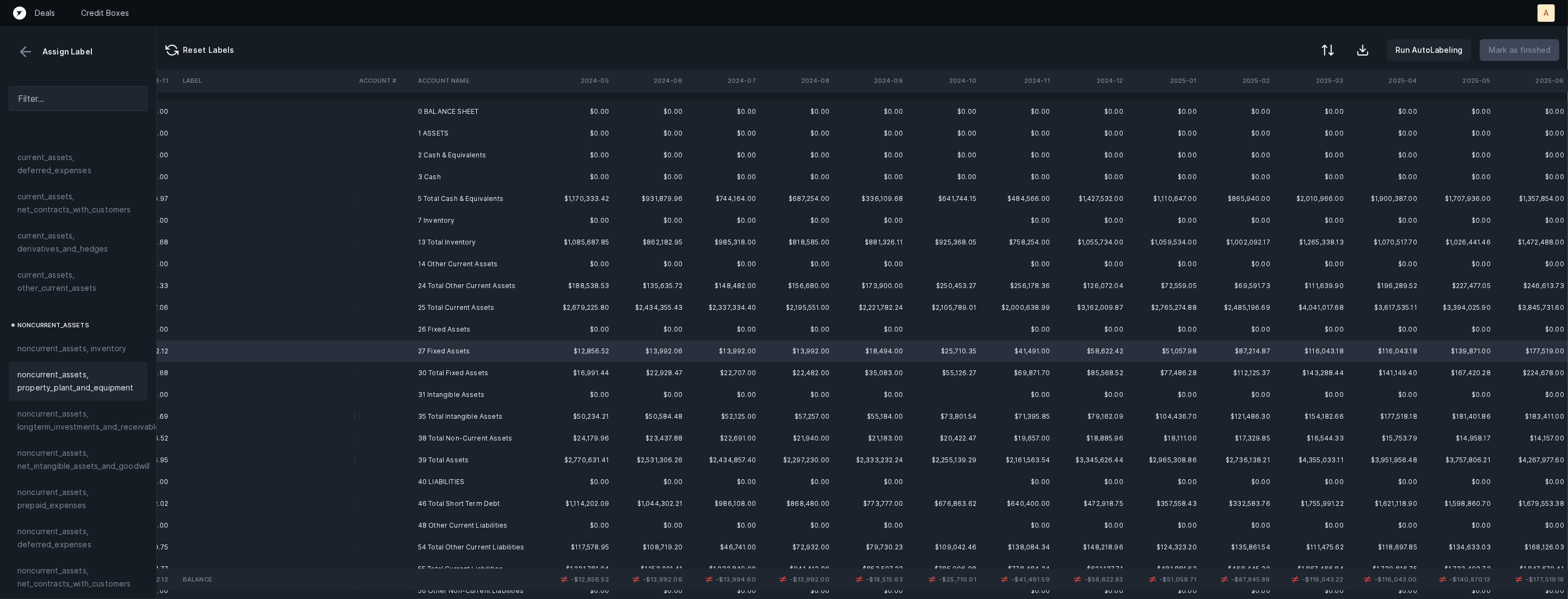
scroll to position [153, 0]
click at [63, 374] on span "noncurrent_assets, property_plant_and_equipment" at bounding box center [78, 368] width 122 height 26
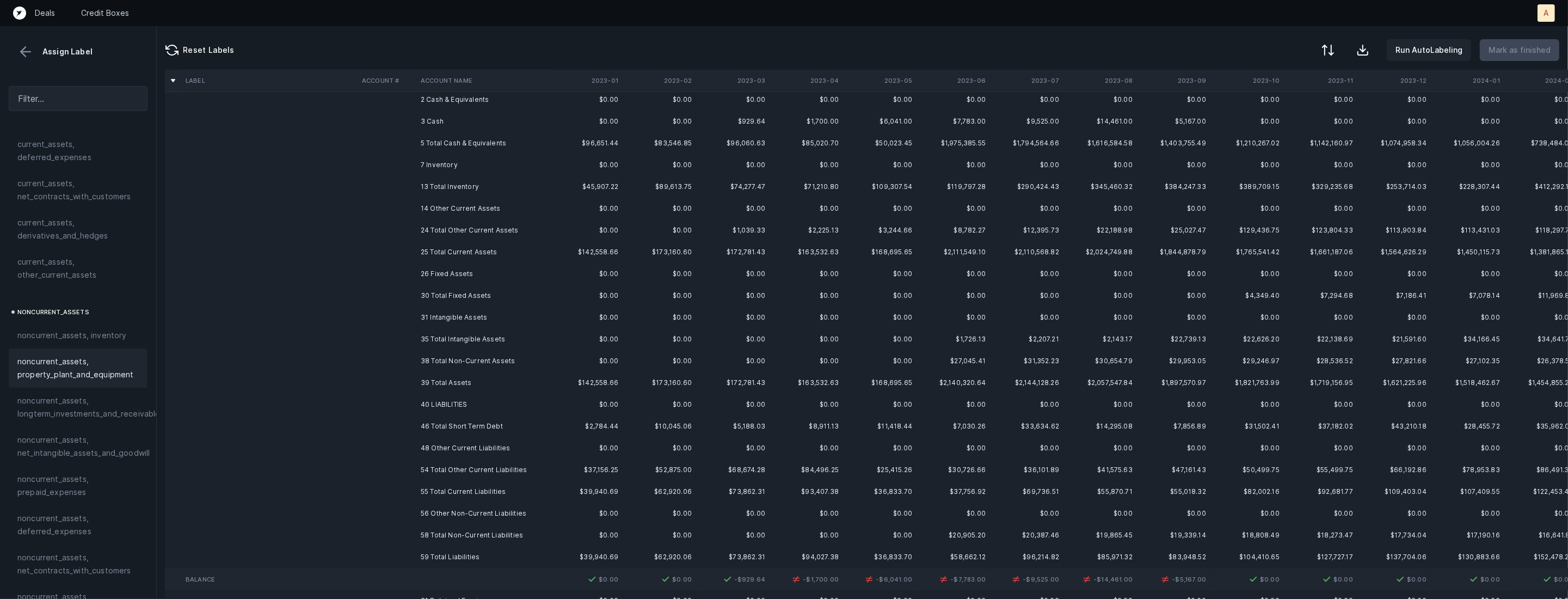
scroll to position [0, 1]
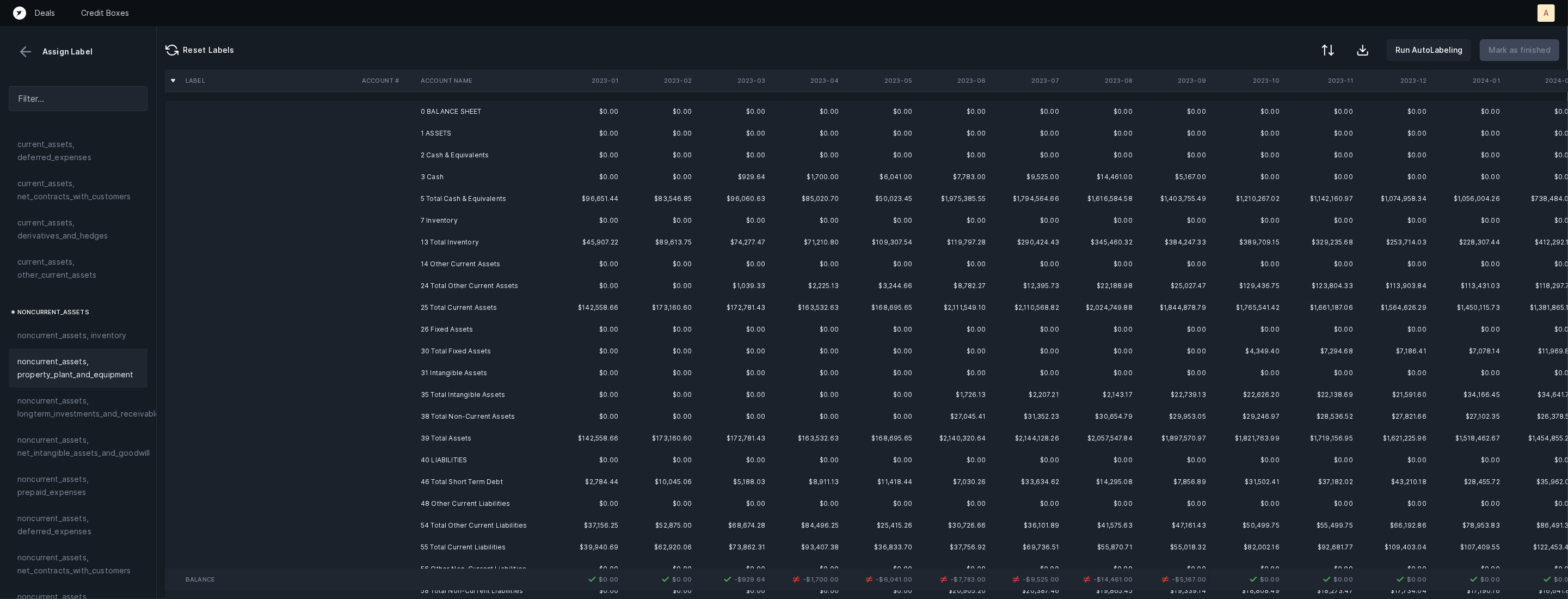
click at [456, 168] on td "3 Cash" at bounding box center [483, 177] width 133 height 22
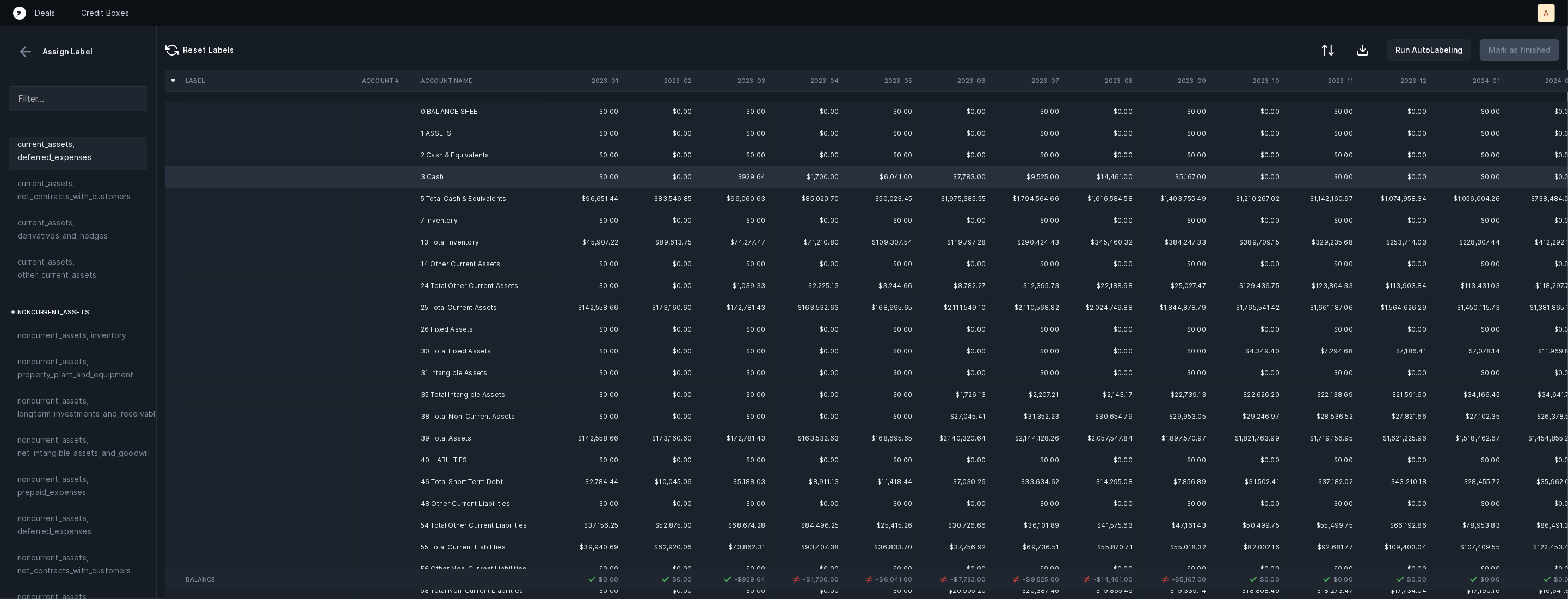
scroll to position [0, 0]
click at [84, 165] on span "current_assets, cash_and_cash_equivalents" at bounding box center [78, 174] width 122 height 26
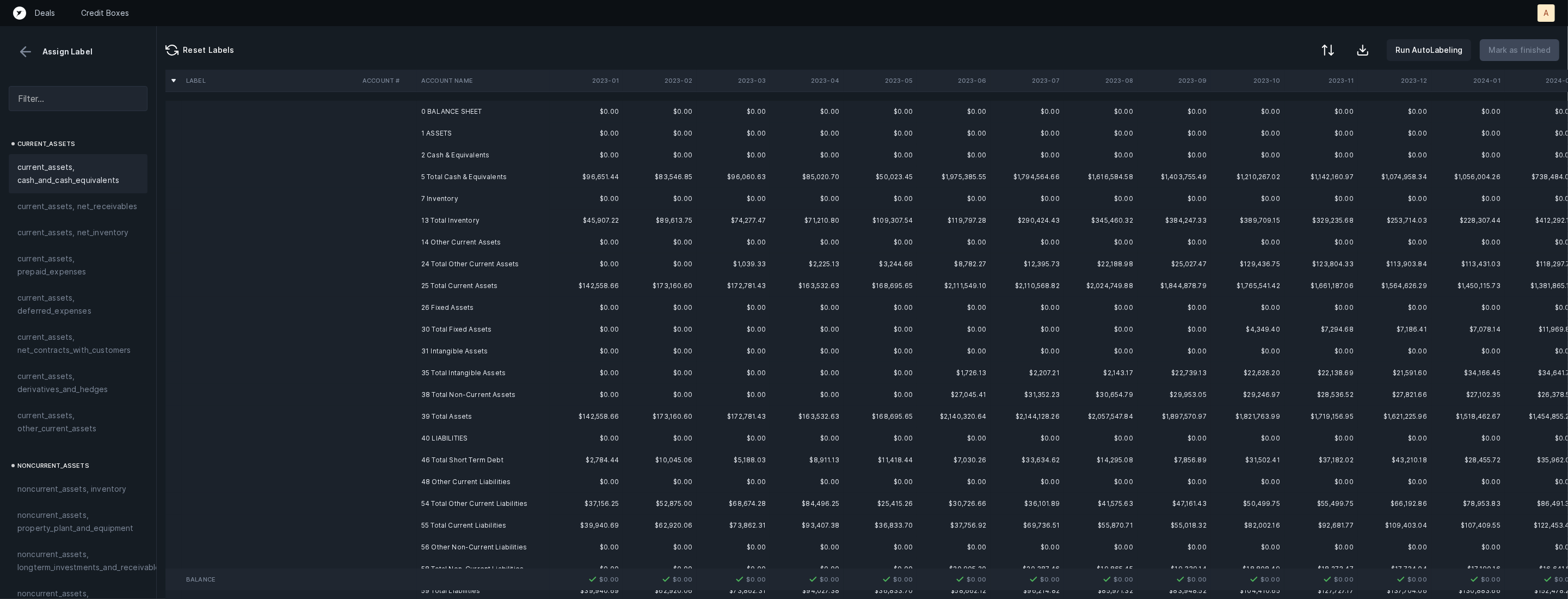
click at [496, 110] on td "0 BALANCE SHEET" at bounding box center [484, 112] width 133 height 22
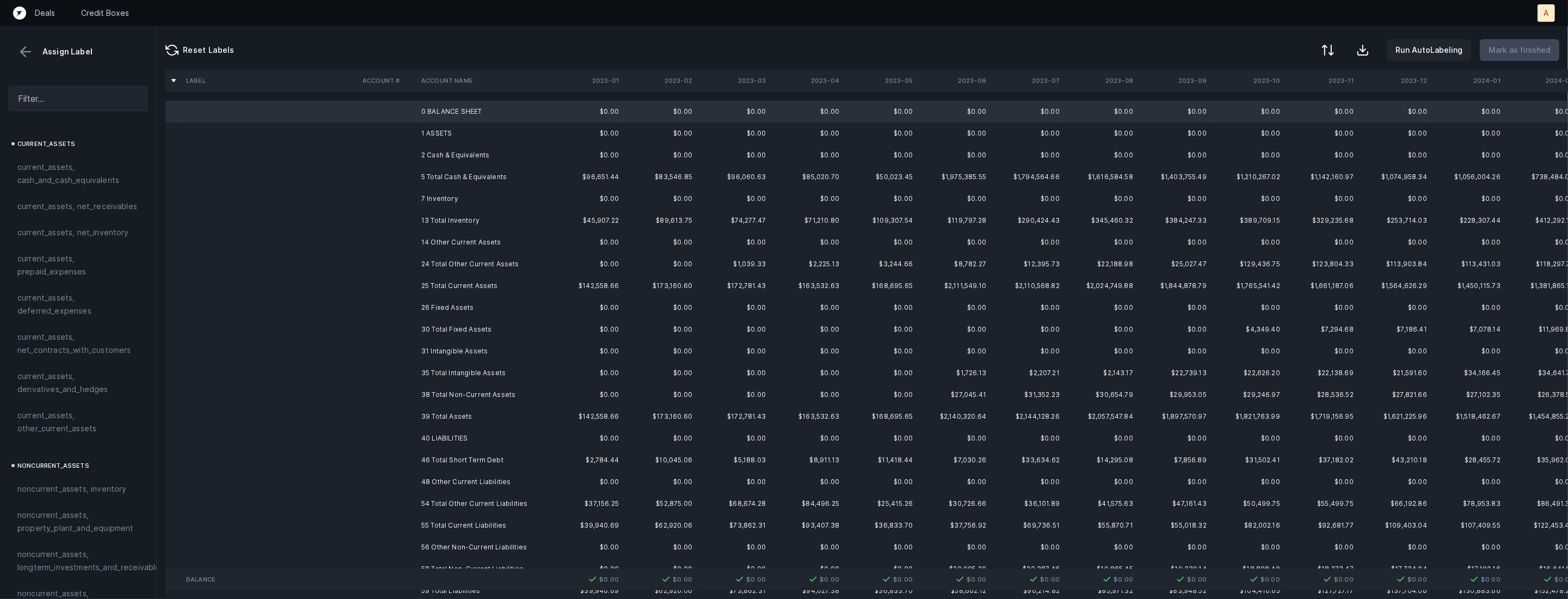
click at [459, 128] on td "1 ASSETS" at bounding box center [484, 134] width 133 height 22
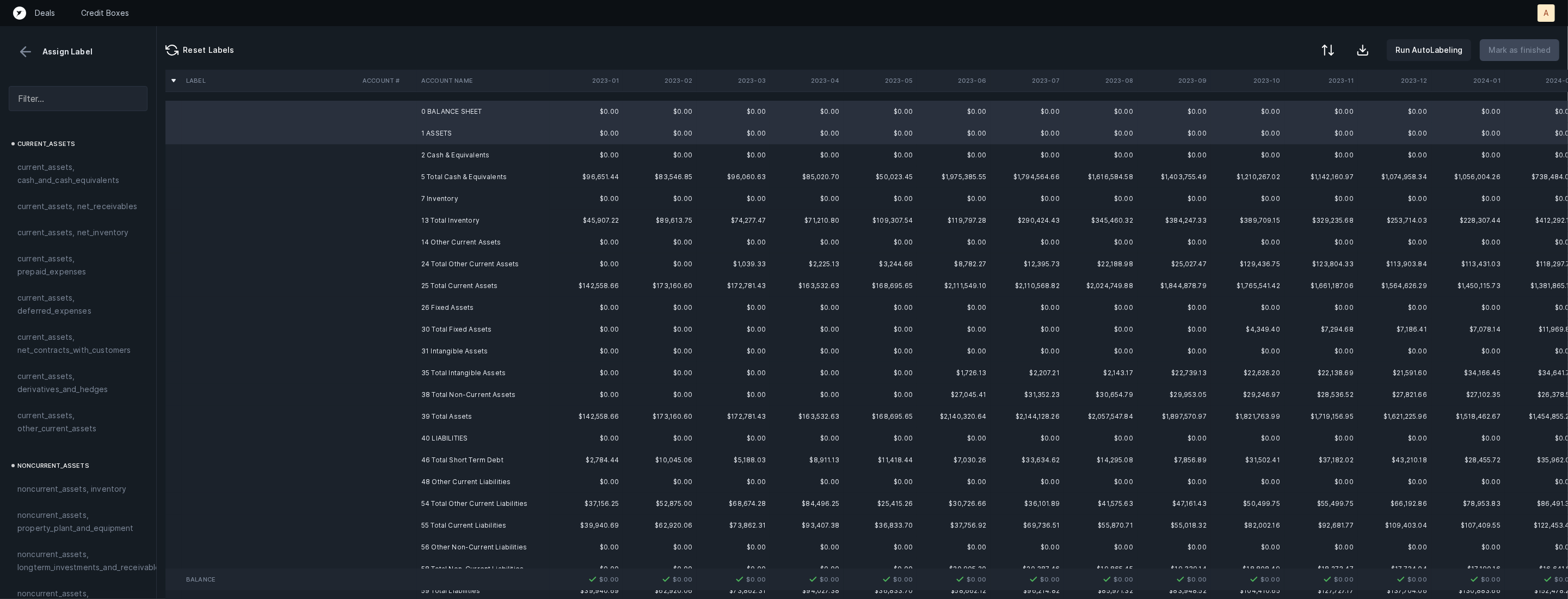
click at [436, 155] on td "2 Cash & Equivalents" at bounding box center [484, 155] width 133 height 22
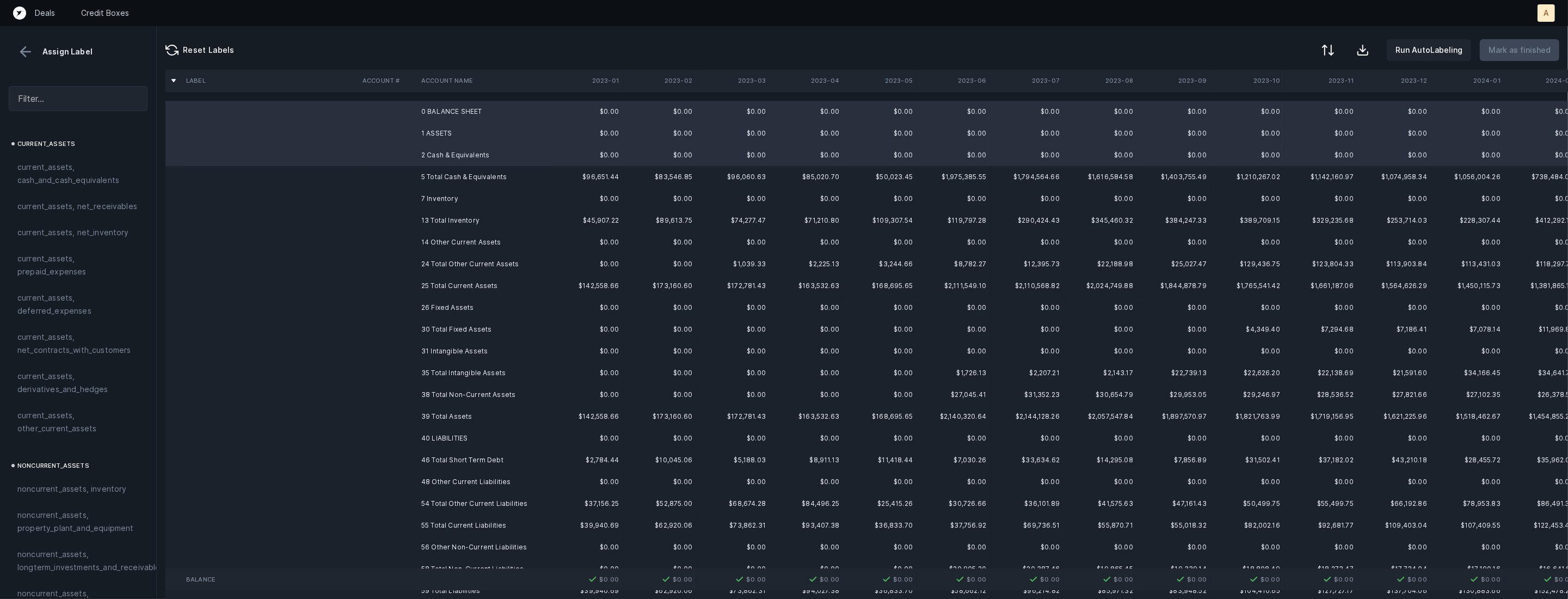
click at [420, 200] on td "7 Inventory" at bounding box center [484, 199] width 133 height 22
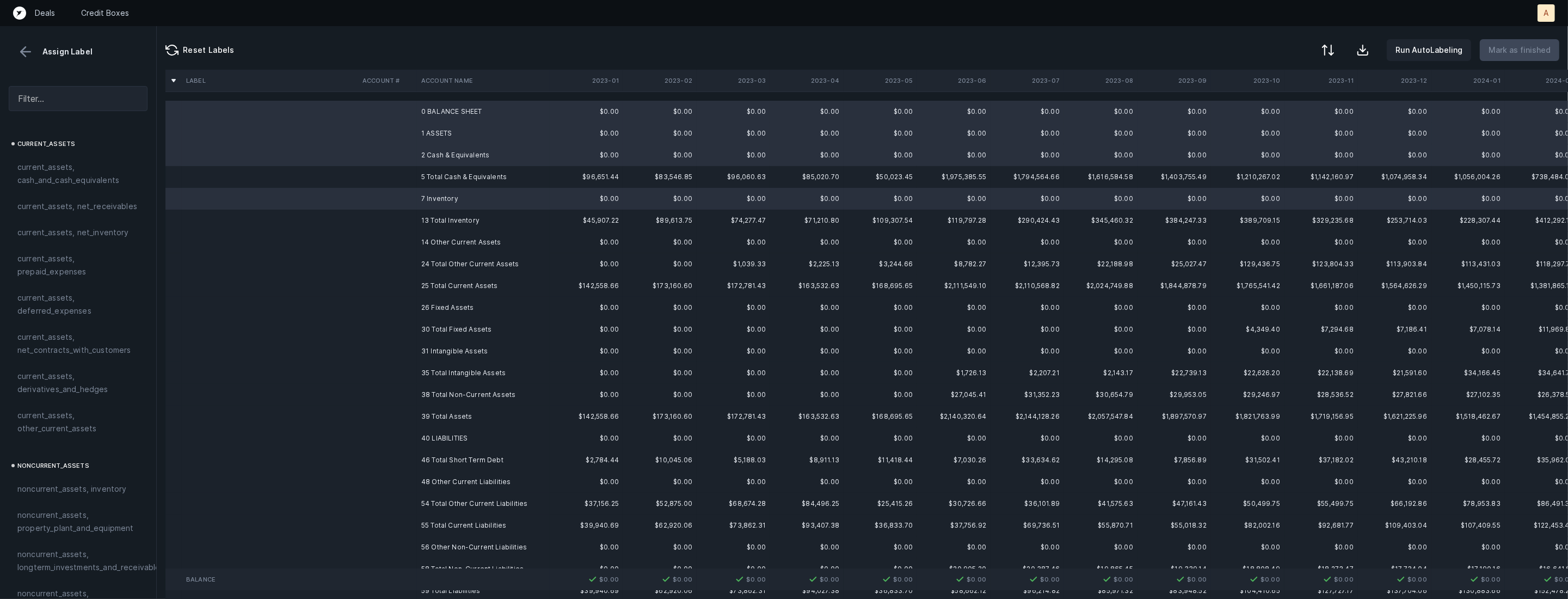
click at [431, 242] on td "14 Other Current Assets" at bounding box center [484, 243] width 133 height 22
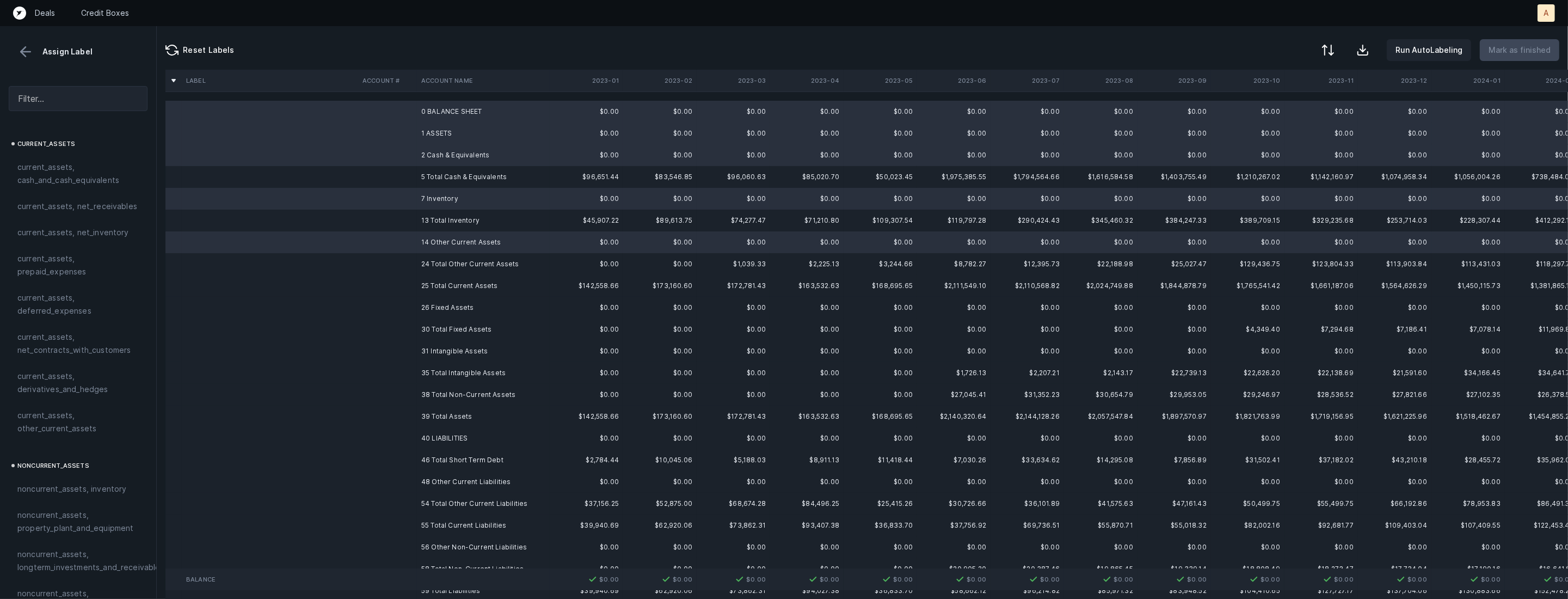
click at [436, 312] on td "26 Fixed Assets" at bounding box center [484, 307] width 133 height 22
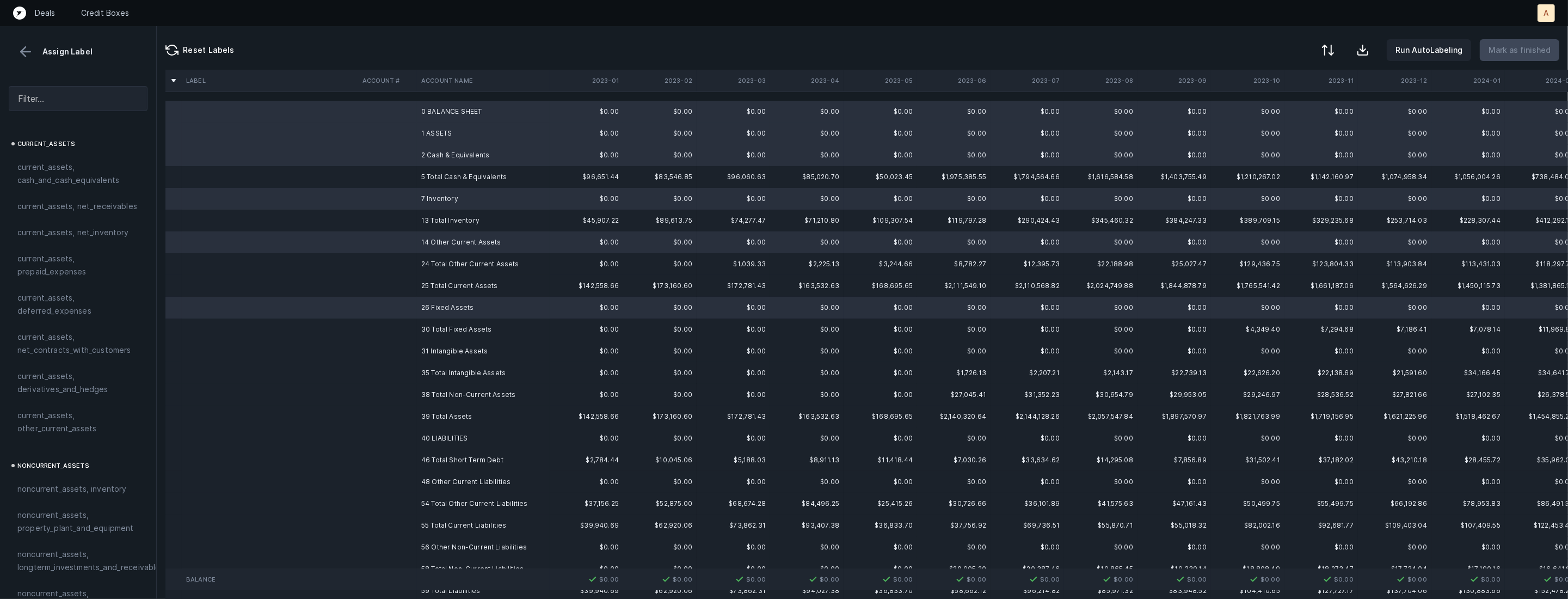
click at [431, 346] on td "31 Intangible Assets" at bounding box center [484, 352] width 133 height 22
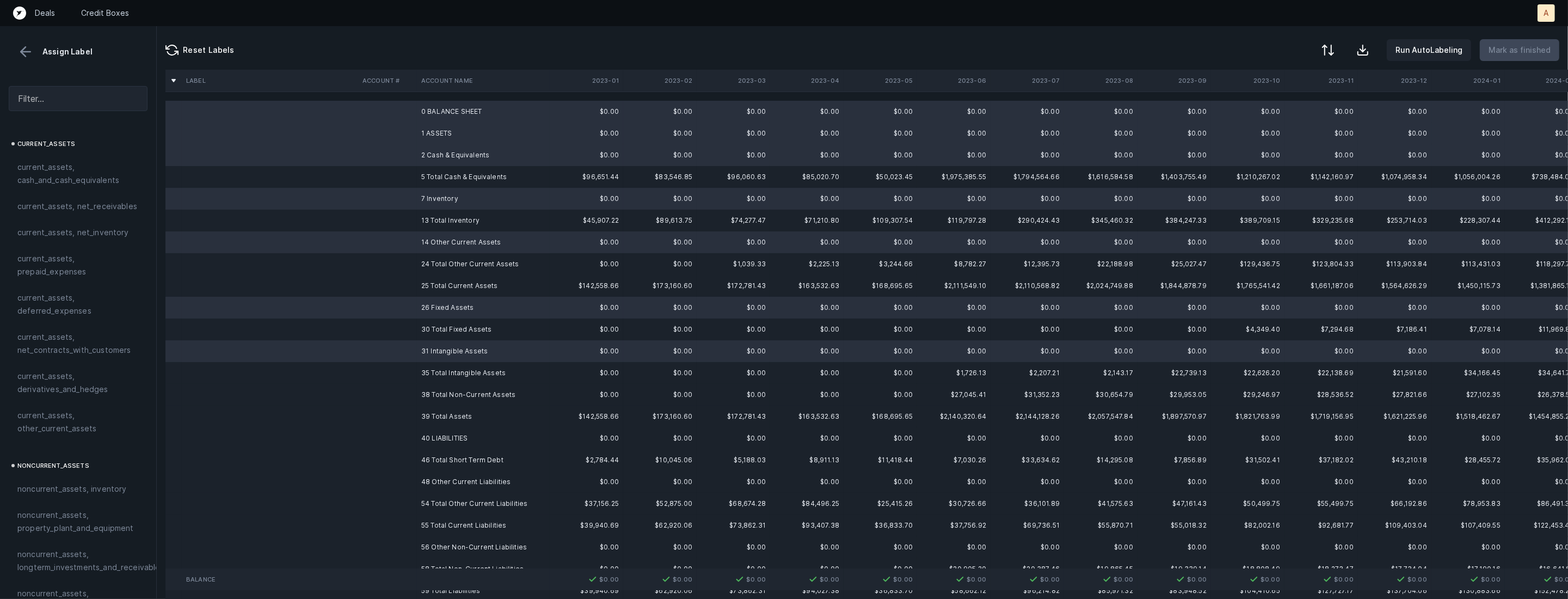
click at [425, 430] on td "40 LIABILITIES" at bounding box center [484, 438] width 133 height 22
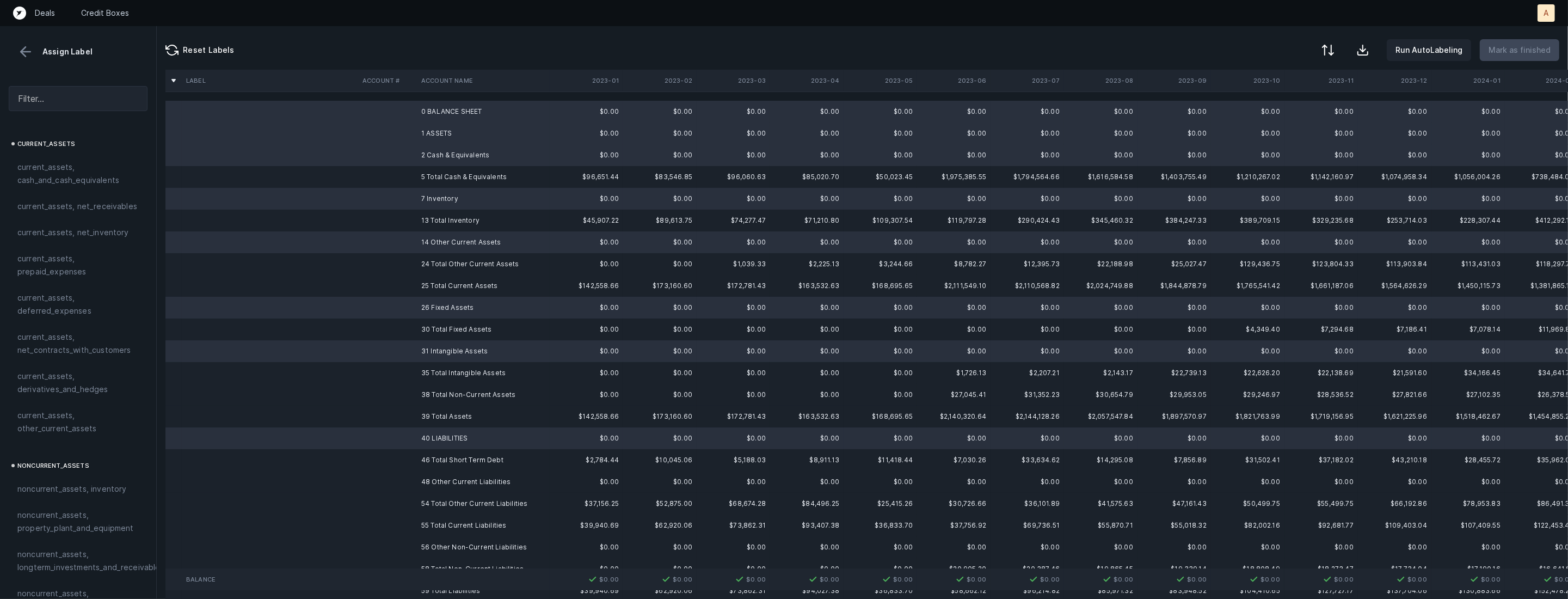
click at [432, 483] on td "48 Other Current Liabilities" at bounding box center [484, 482] width 133 height 22
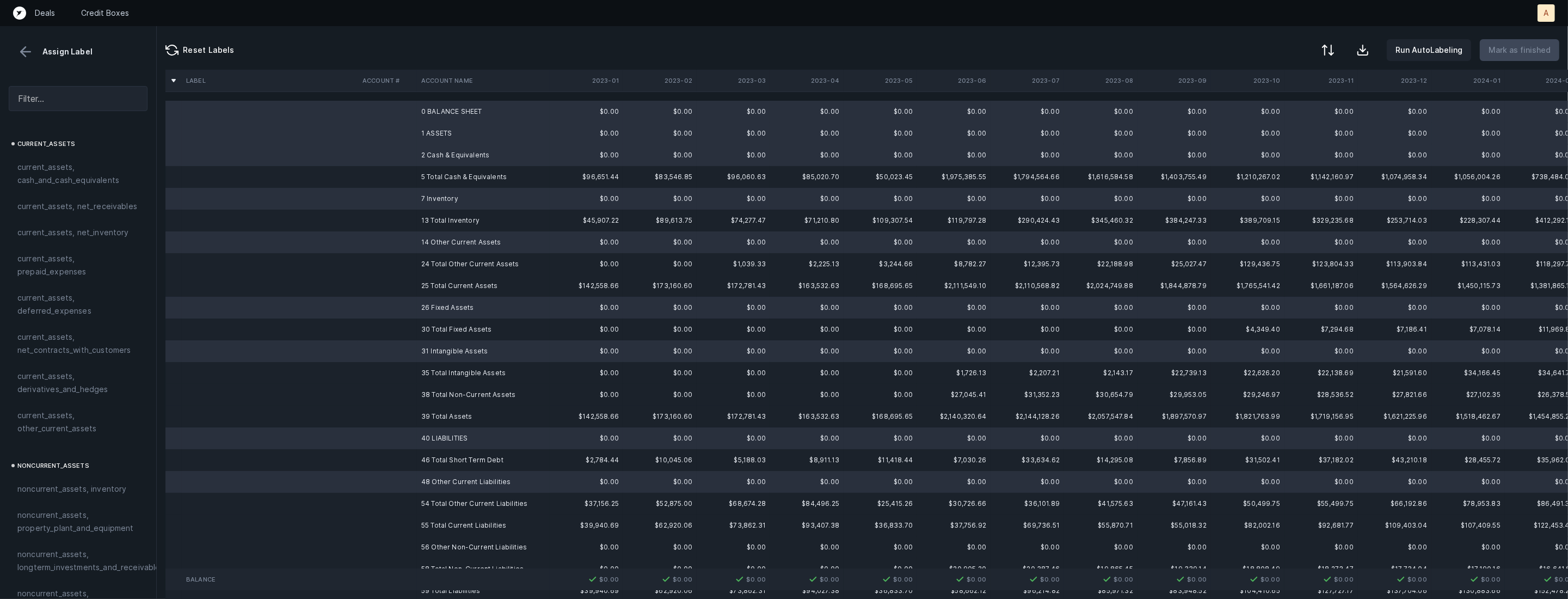
click at [425, 547] on td "56 Other Non-Current Liabilities" at bounding box center [484, 547] width 133 height 22
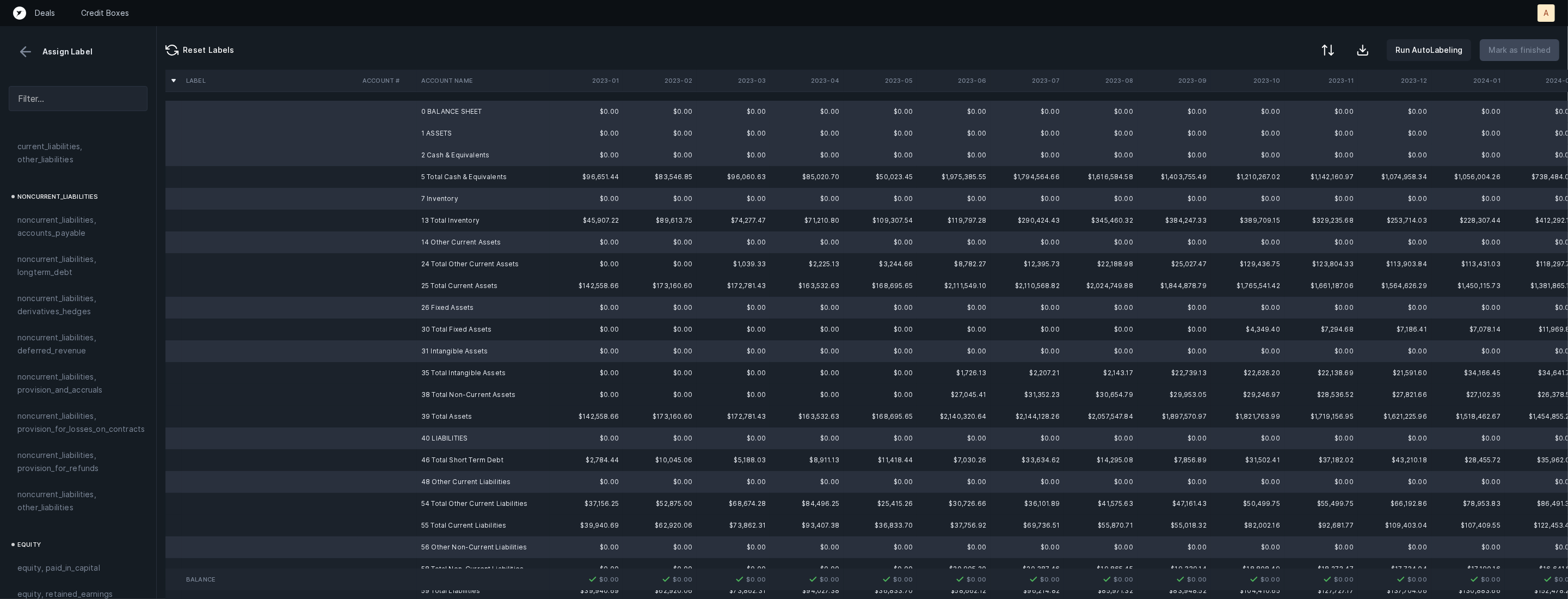
scroll to position [1161, 0]
click at [105, 582] on div "excluded, blank" at bounding box center [78, 589] width 122 height 13
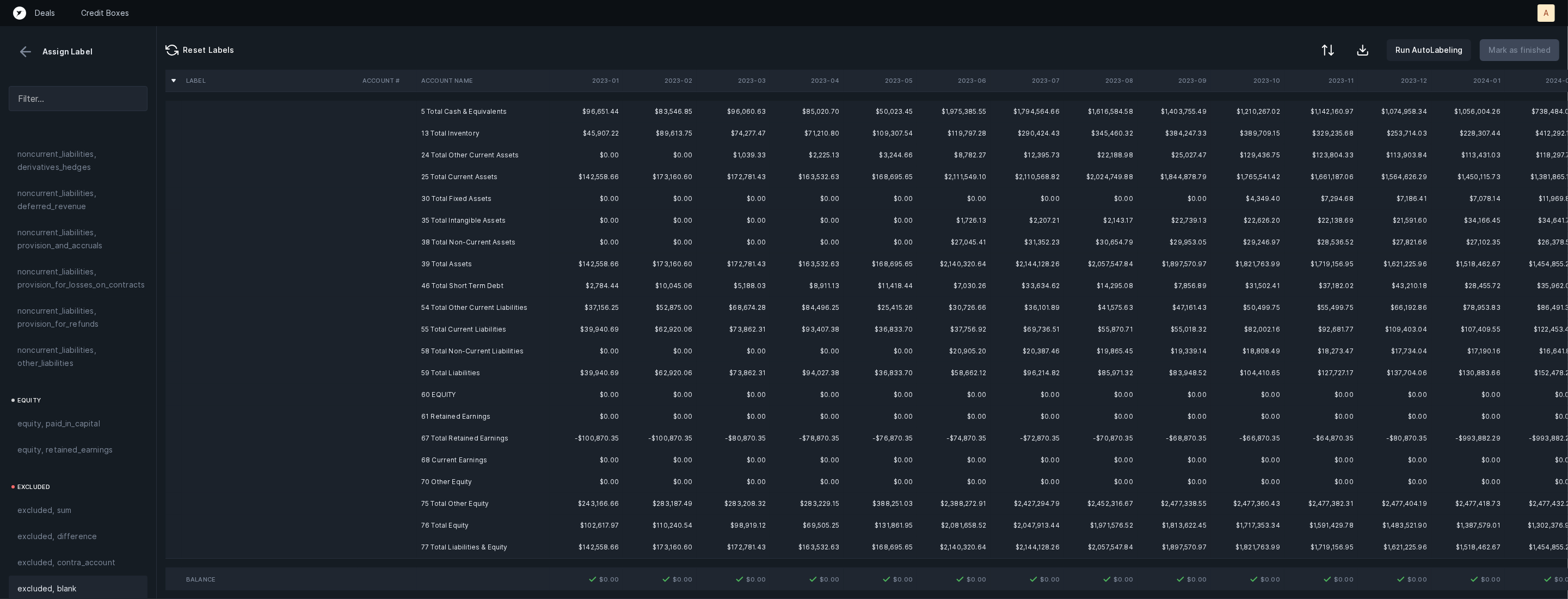
click at [443, 393] on td "60 EQUITY" at bounding box center [484, 395] width 133 height 22
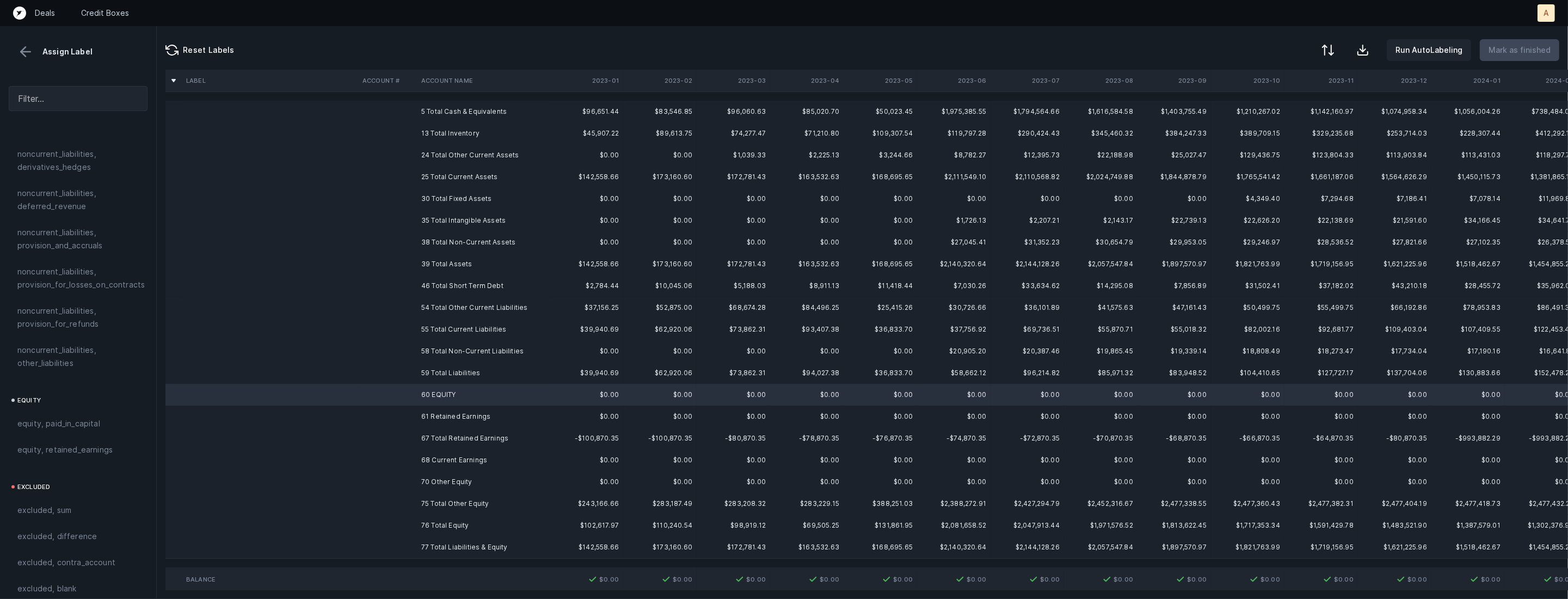
click at [439, 417] on td "61 Retained Earnings" at bounding box center [484, 416] width 133 height 22
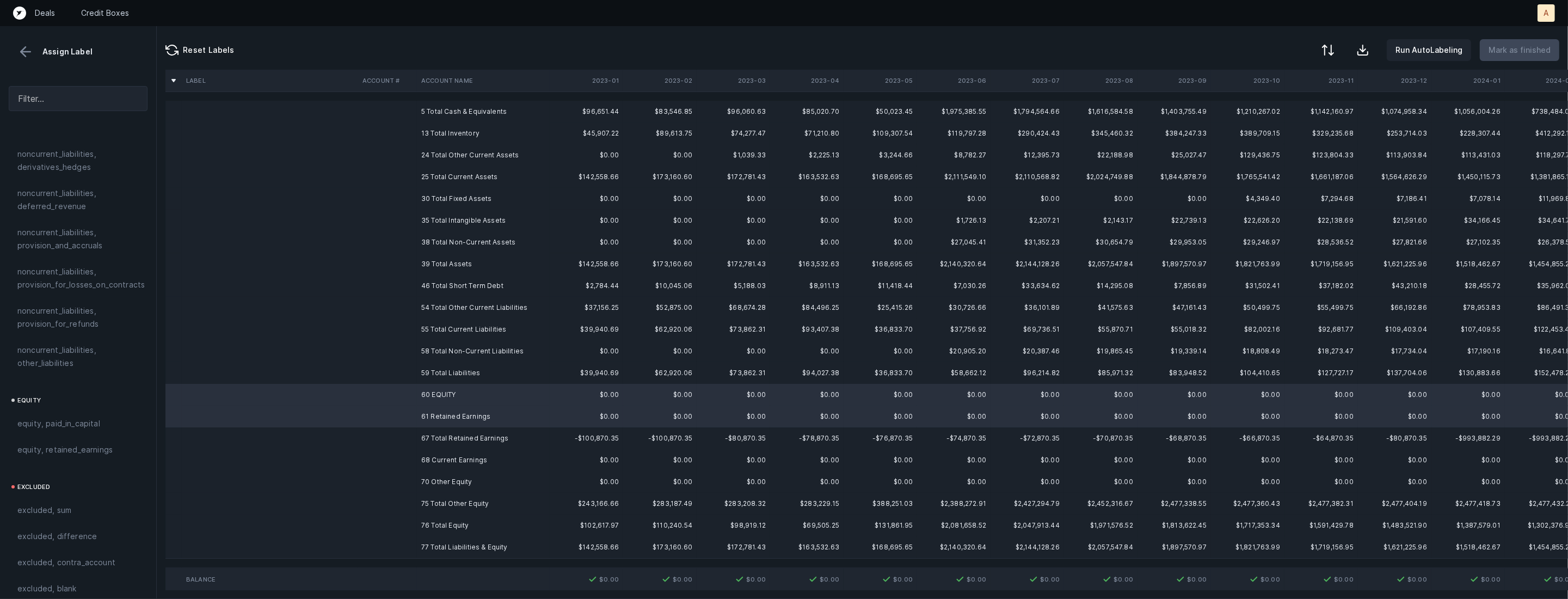
click at [434, 457] on td "68 Current Earnings" at bounding box center [484, 461] width 133 height 22
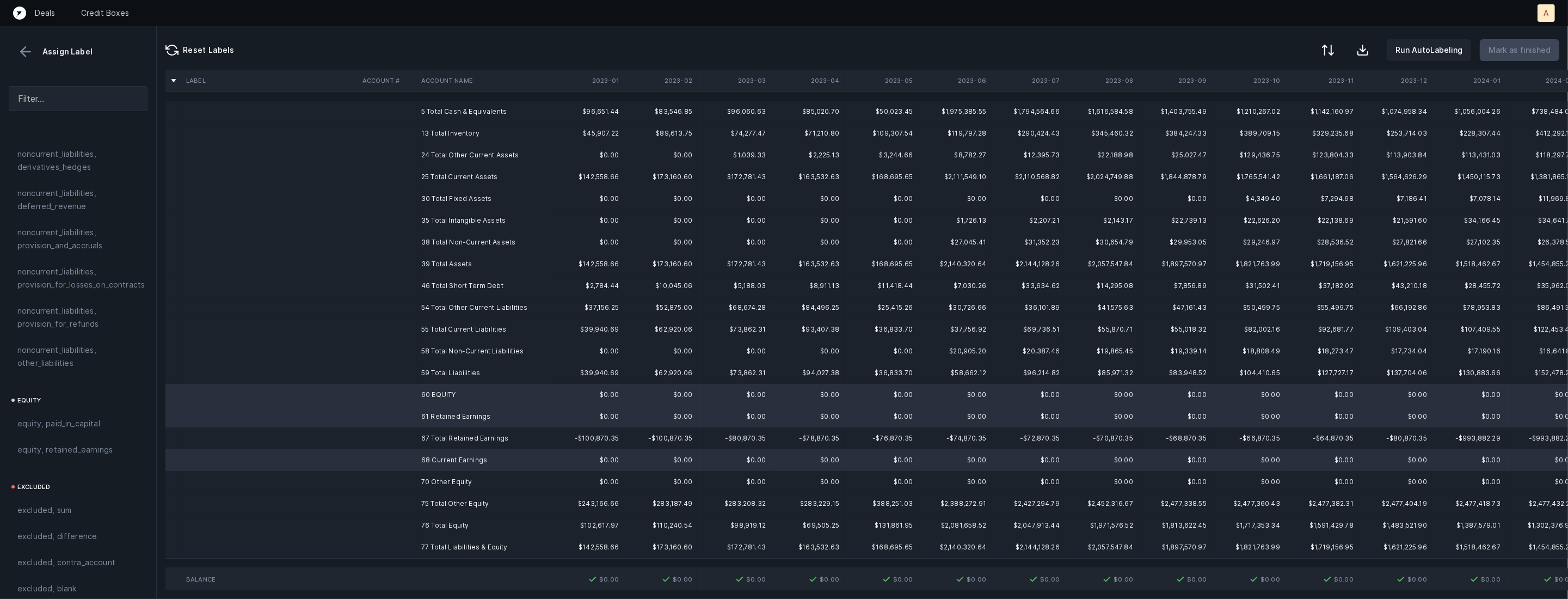
click at [425, 484] on td "70 Other Equity" at bounding box center [484, 482] width 133 height 22
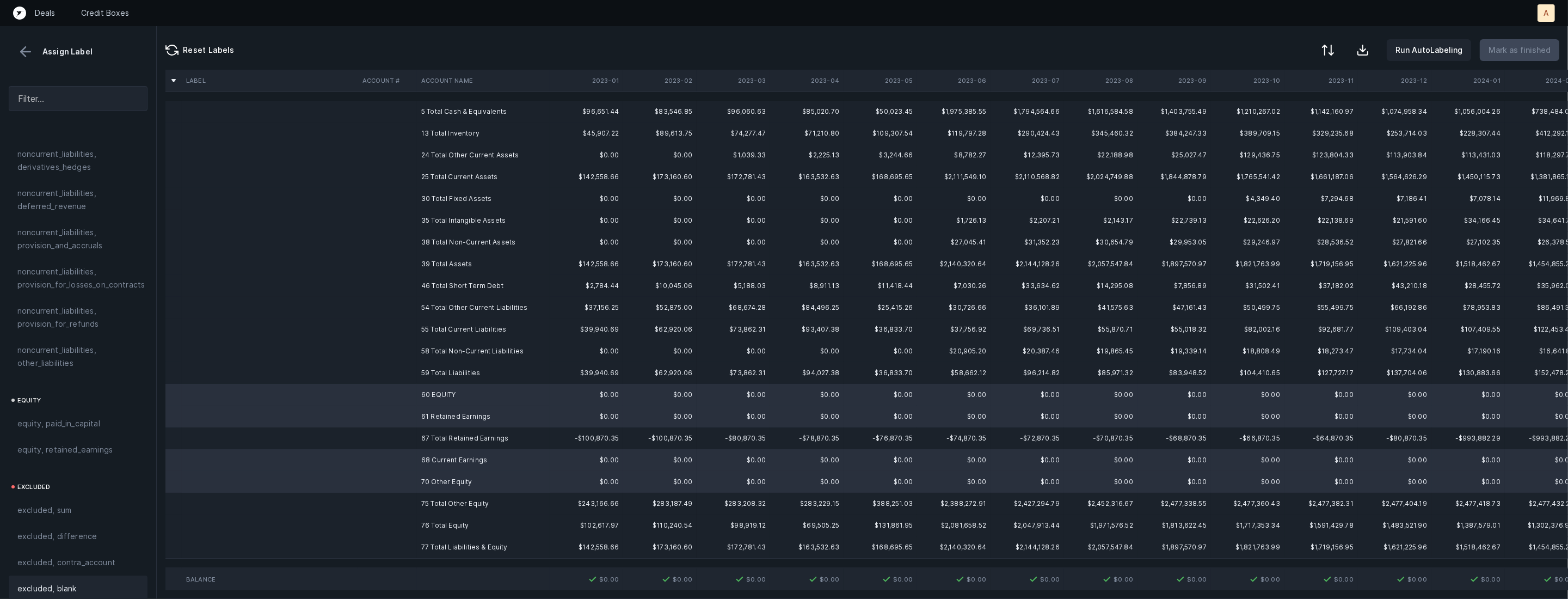
click at [102, 582] on div "excluded, blank" at bounding box center [78, 589] width 122 height 13
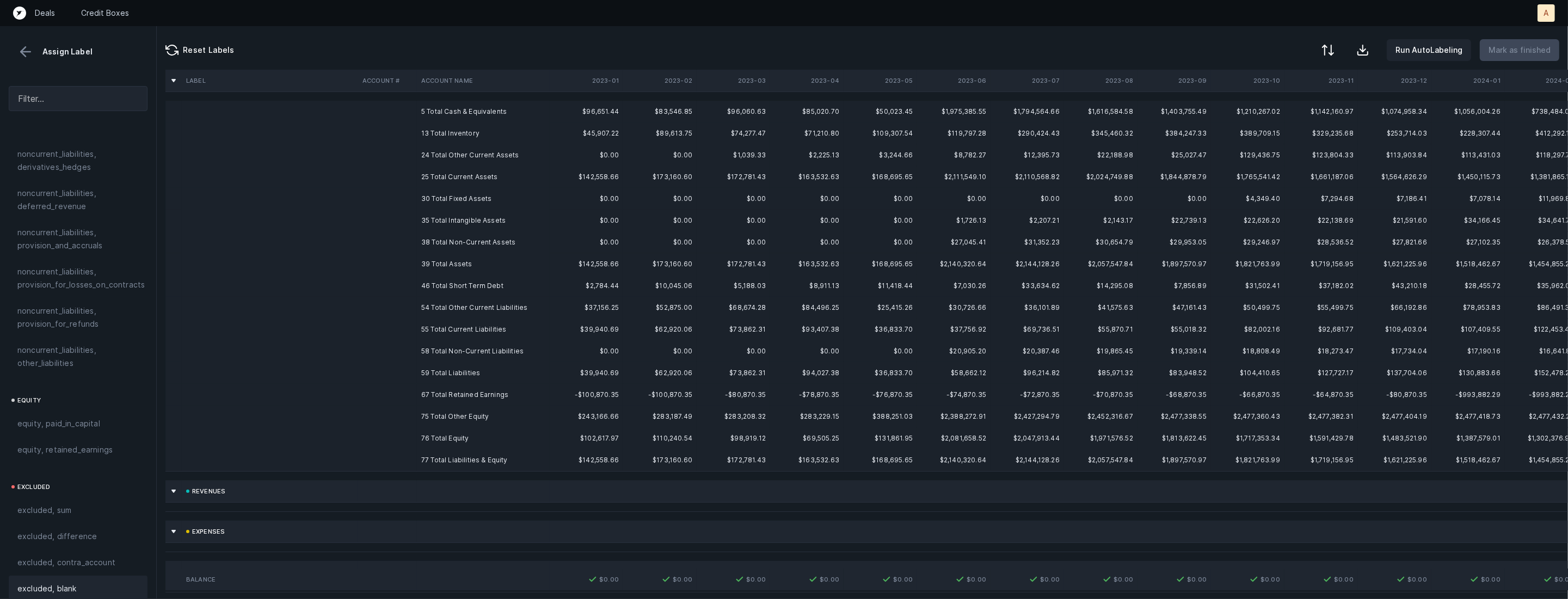
click at [460, 107] on td "5 Total Cash & Equivalents" at bounding box center [484, 112] width 133 height 22
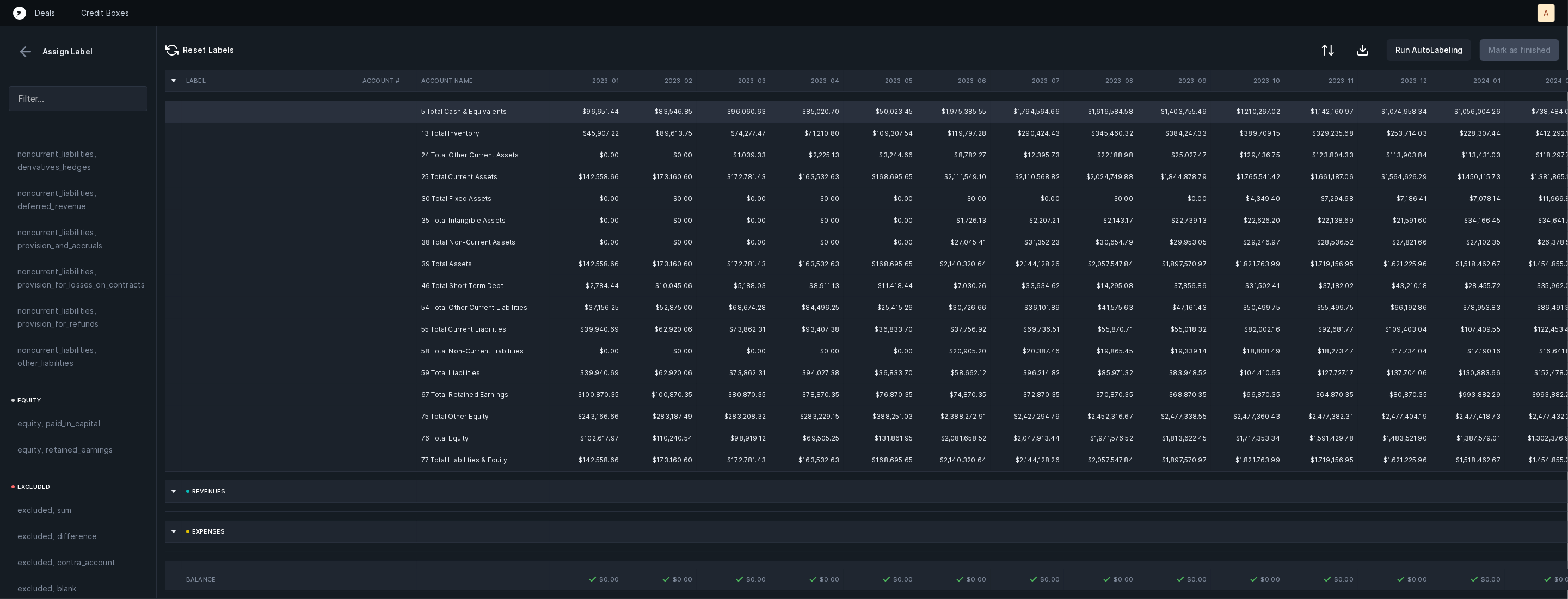
click at [457, 451] on td "77 Total Liabilities & Equity" at bounding box center [484, 461] width 133 height 22
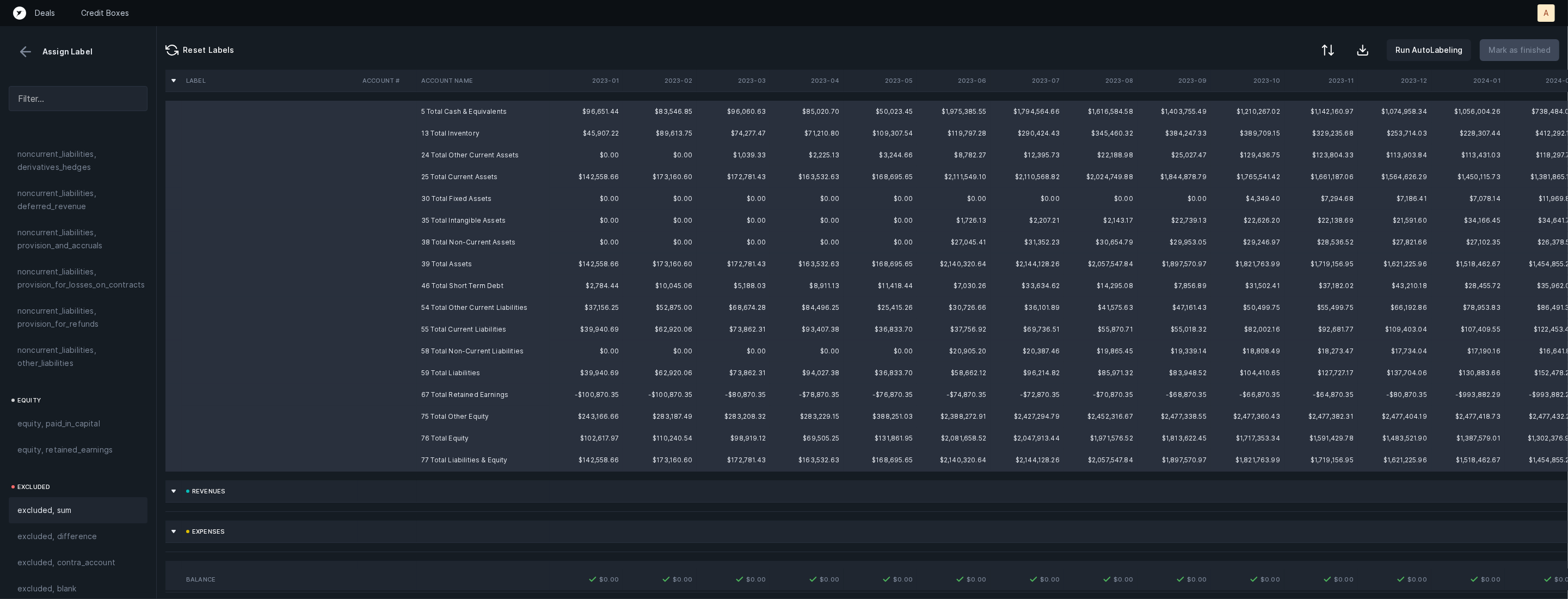
click at [106, 504] on div "excluded, sum" at bounding box center [78, 510] width 122 height 13
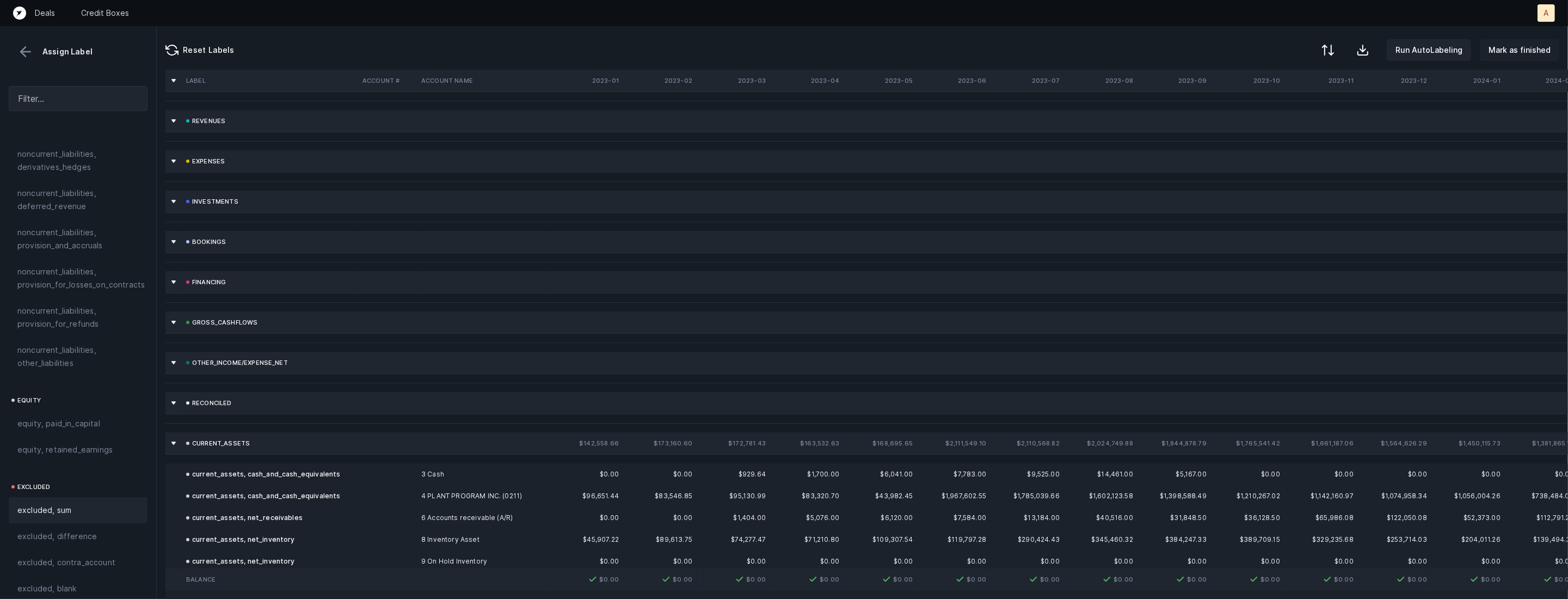
click at [1518, 56] on p "Mark as finished" at bounding box center [1519, 50] width 62 height 13
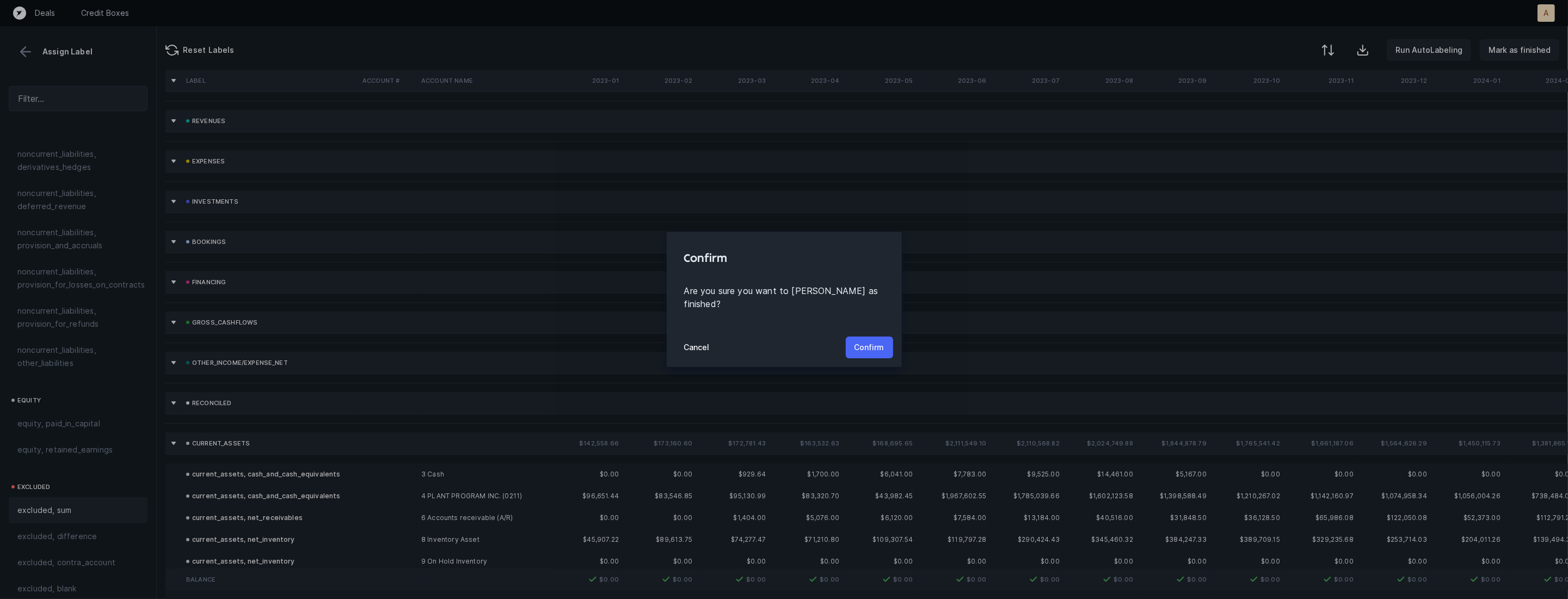
click at [872, 346] on p "Confirm" at bounding box center [869, 347] width 30 height 13
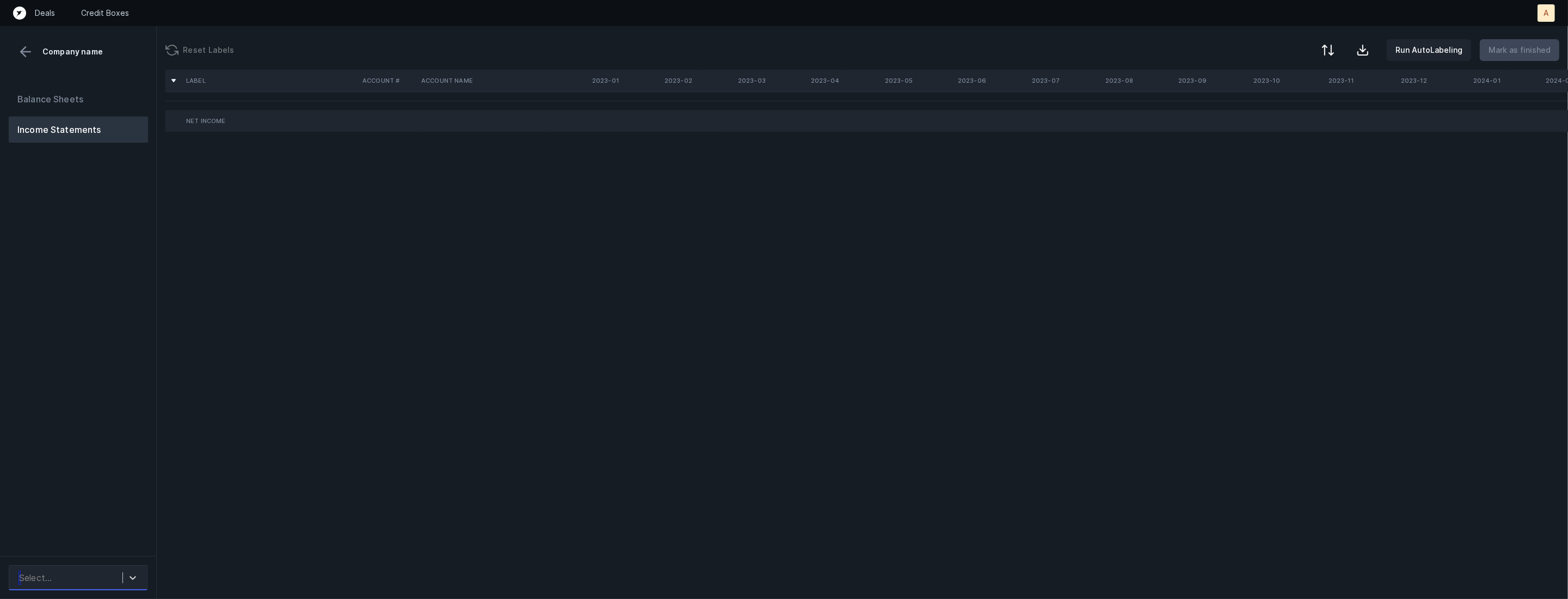
click at [98, 575] on div "Select..." at bounding box center [68, 577] width 109 height 19
click at [99, 545] on div "AtlasBar_P&L([DATE]-[DATE])_Cleaned.csv" at bounding box center [78, 541] width 138 height 35
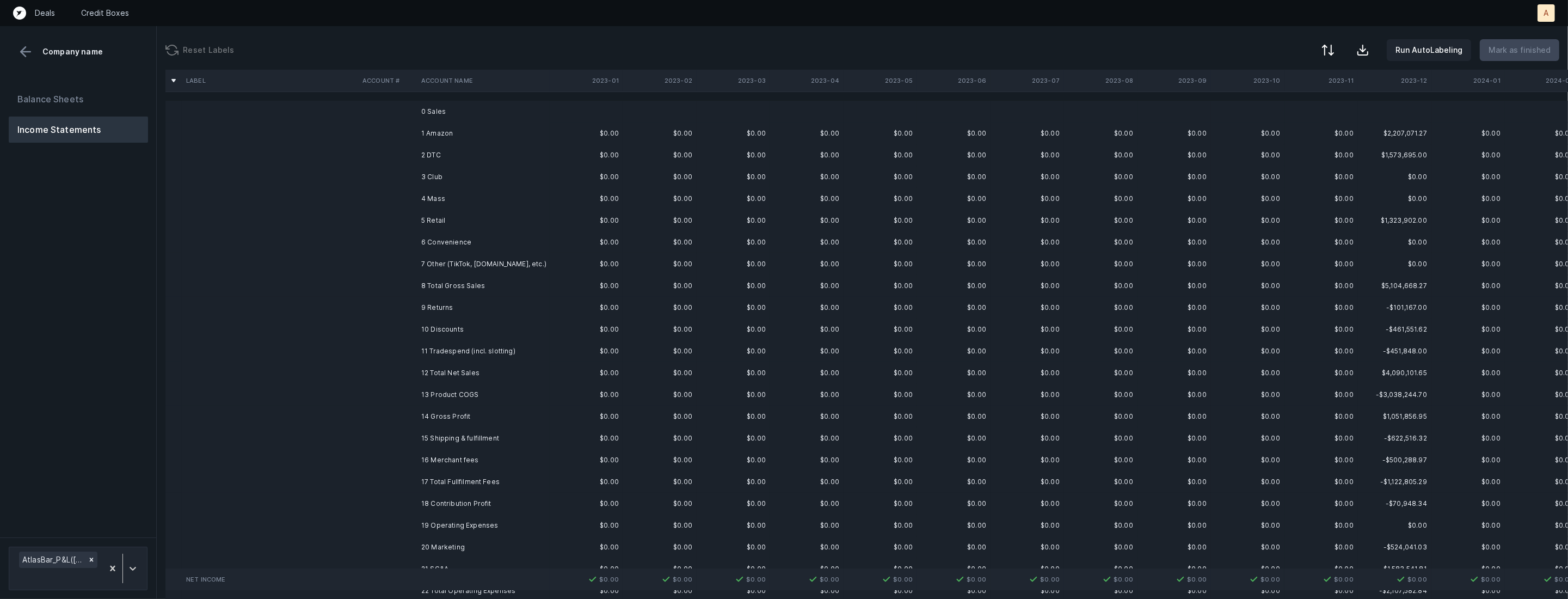
click at [486, 132] on td "1 Amazon" at bounding box center [484, 134] width 133 height 22
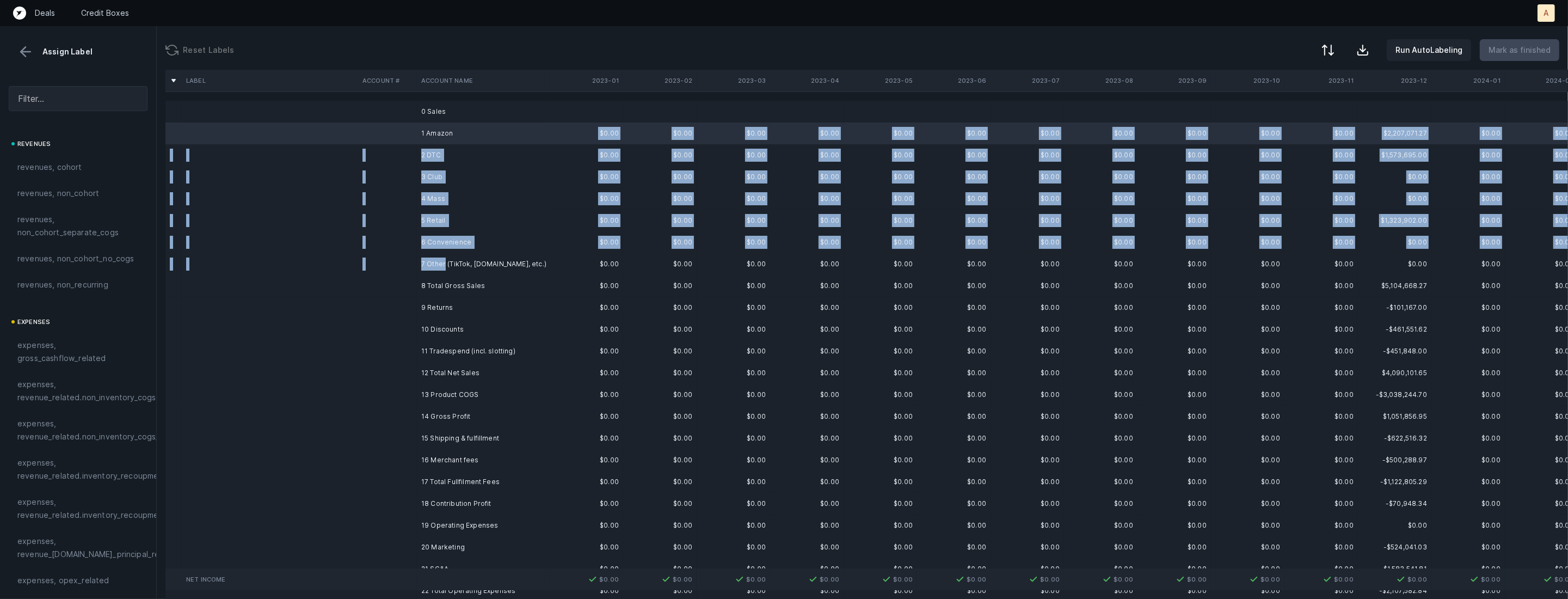
click at [444, 263] on td "7 Other (TikTok, Walmart.com, etc.)" at bounding box center [484, 264] width 133 height 22
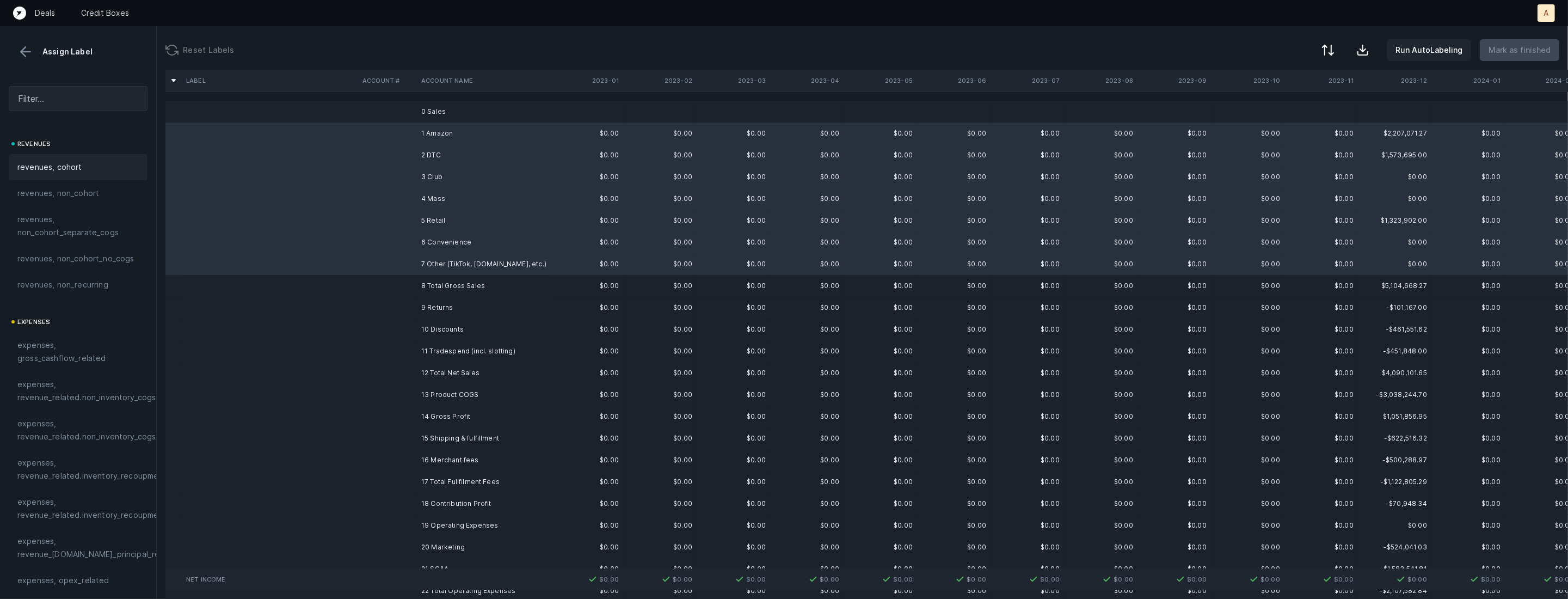
click at [34, 161] on span "revenues, cohort" at bounding box center [50, 167] width 65 height 13
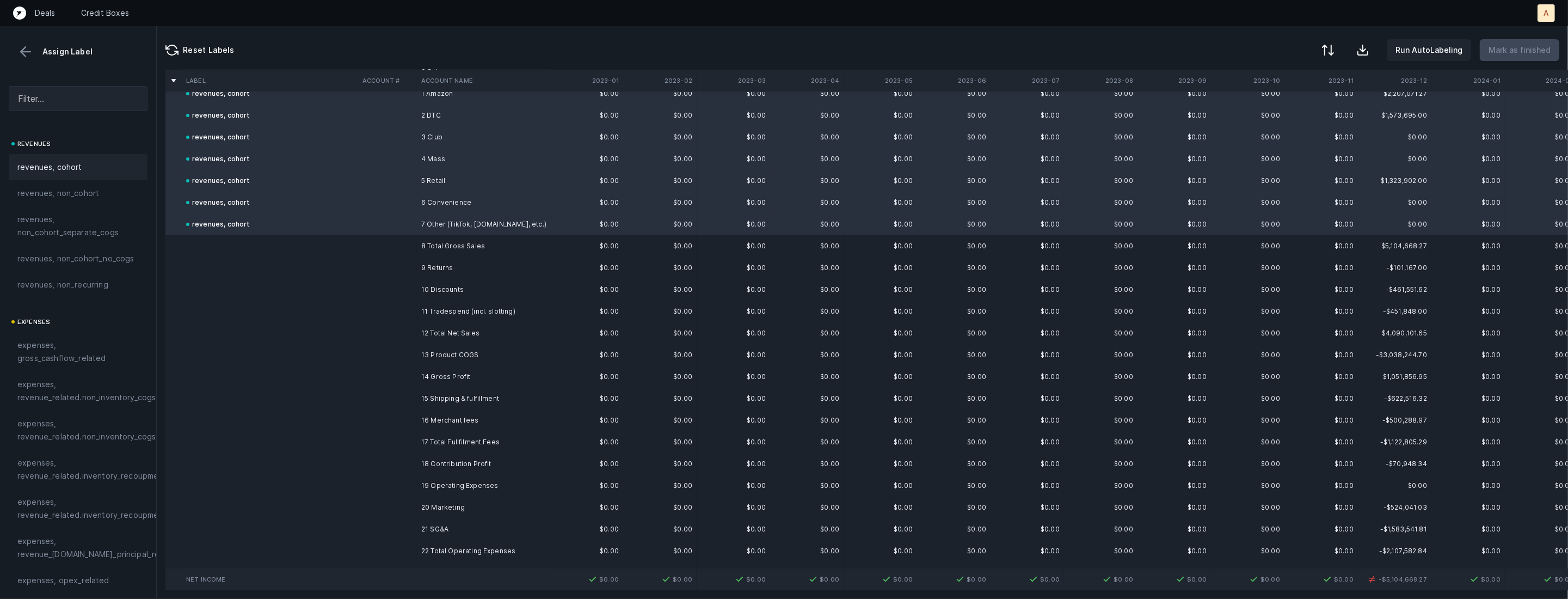
scroll to position [64, 0]
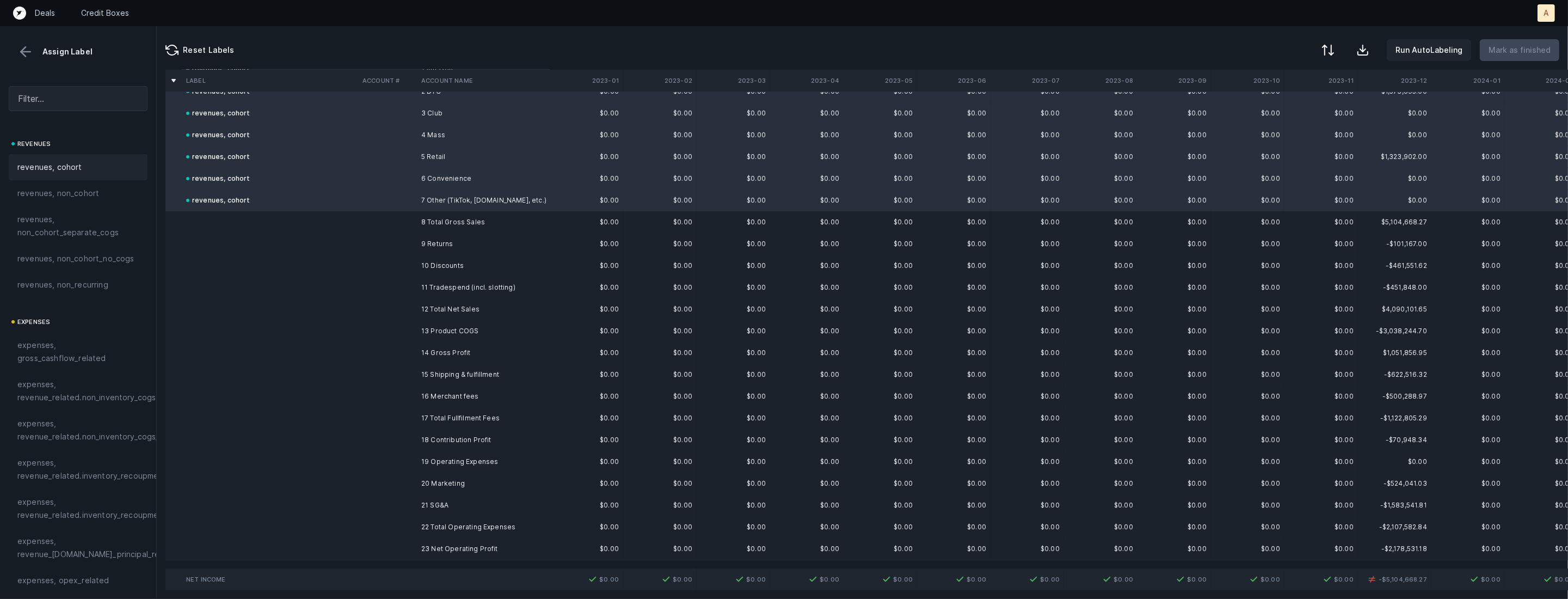
click at [441, 285] on td "11 Tradespend (incl. slotting)" at bounding box center [484, 288] width 133 height 22
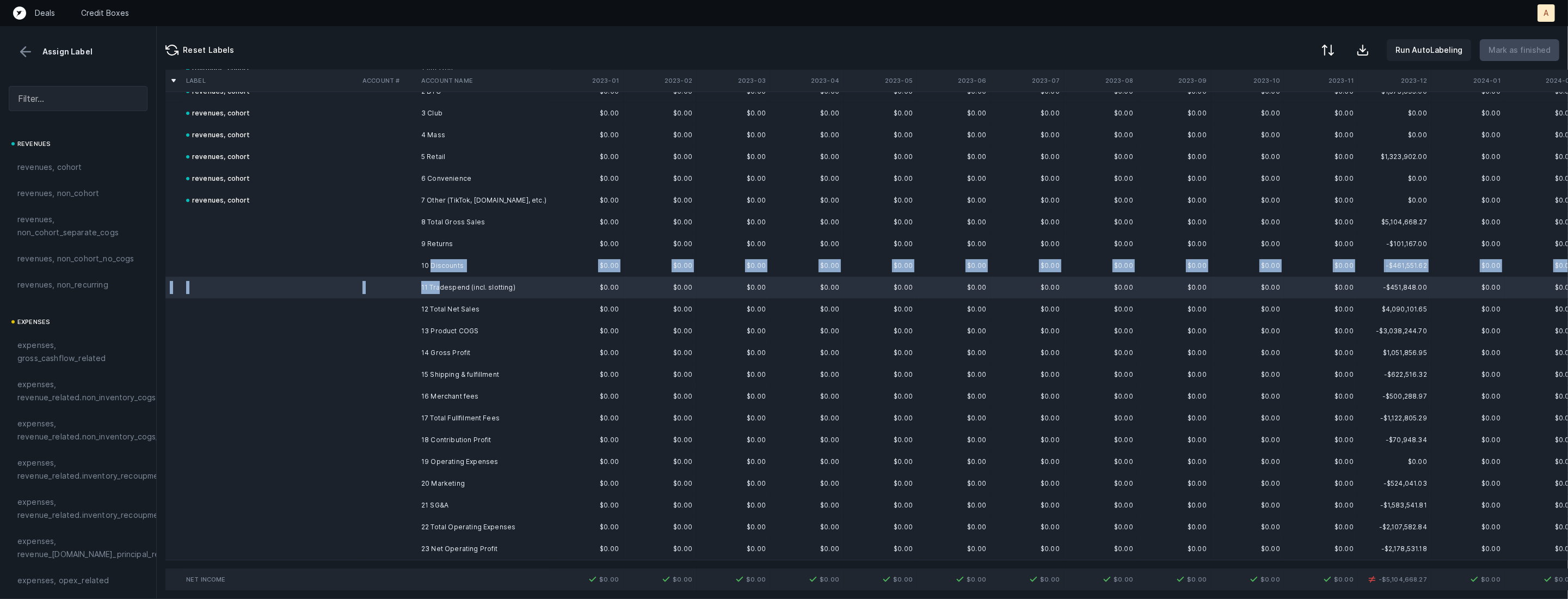
click at [432, 262] on td "10 Discounts" at bounding box center [484, 266] width 133 height 22
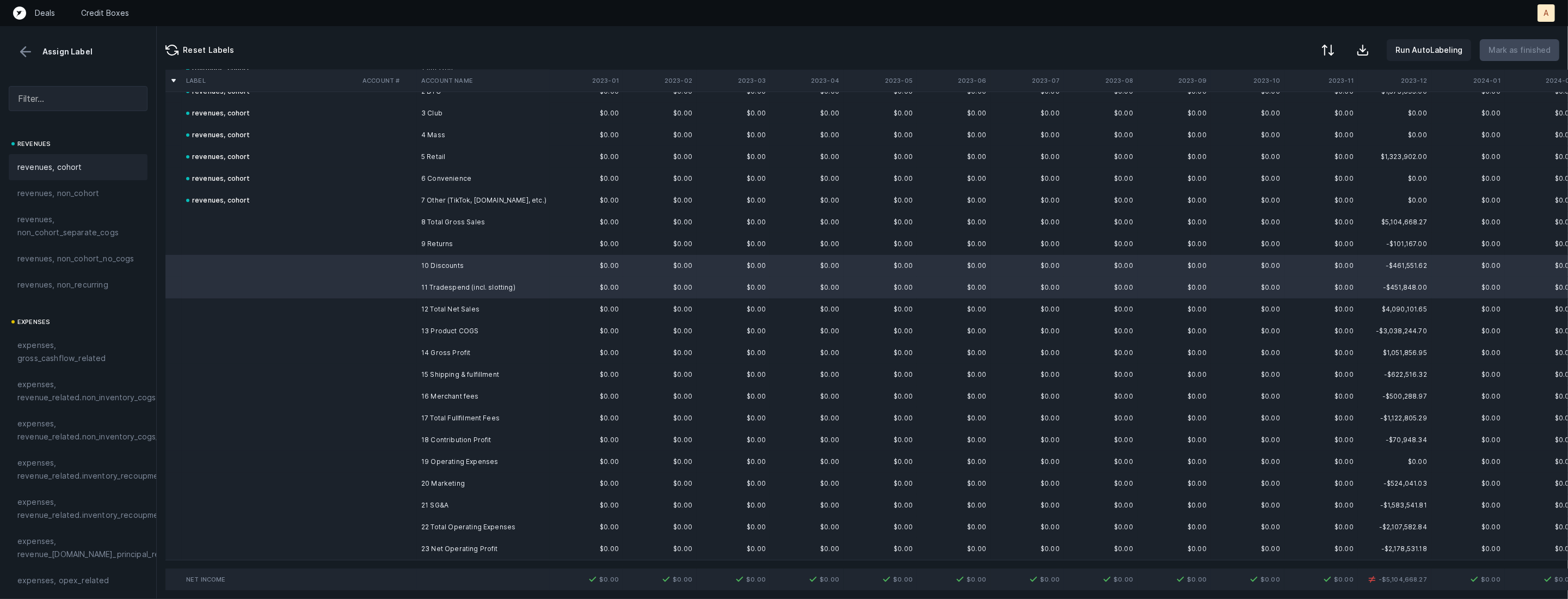
click at [85, 161] on div "revenues, cohort" at bounding box center [78, 167] width 122 height 13
click at [350, 247] on td at bounding box center [269, 244] width 176 height 22
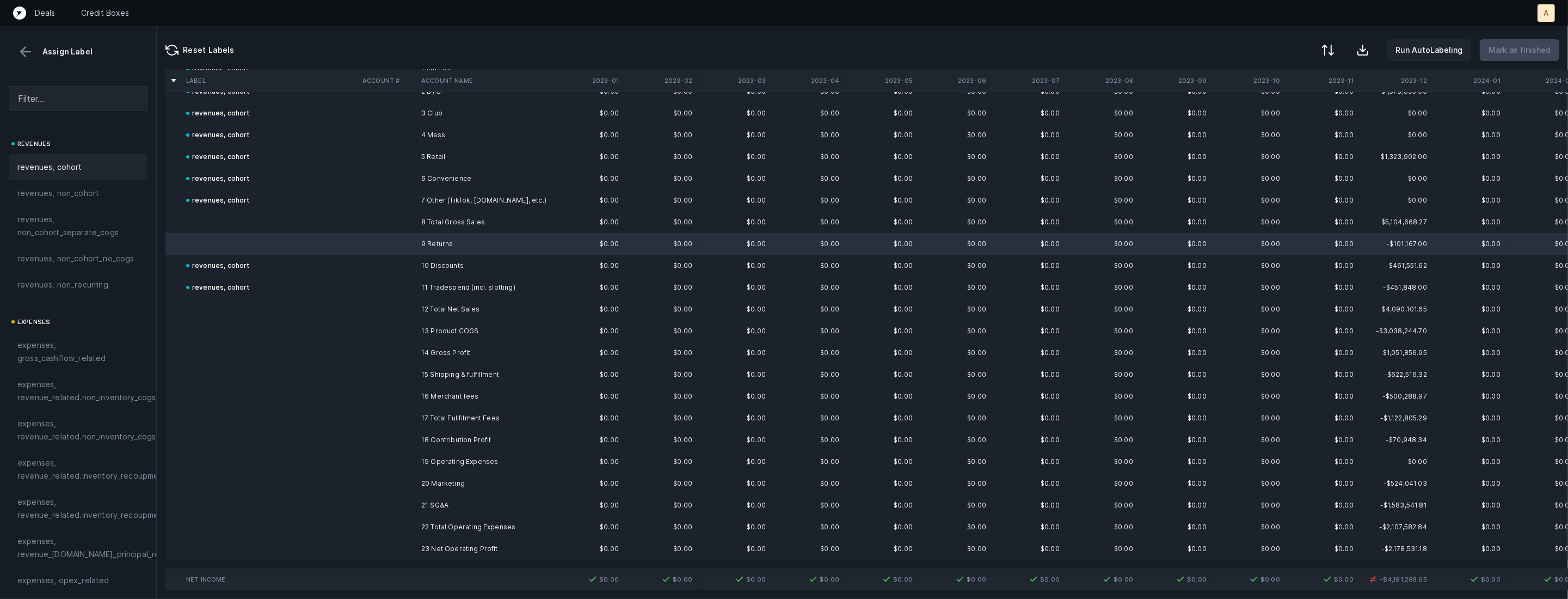
click at [89, 154] on div "revenues, cohort" at bounding box center [78, 167] width 138 height 26
click at [416, 325] on td at bounding box center [388, 331] width 59 height 22
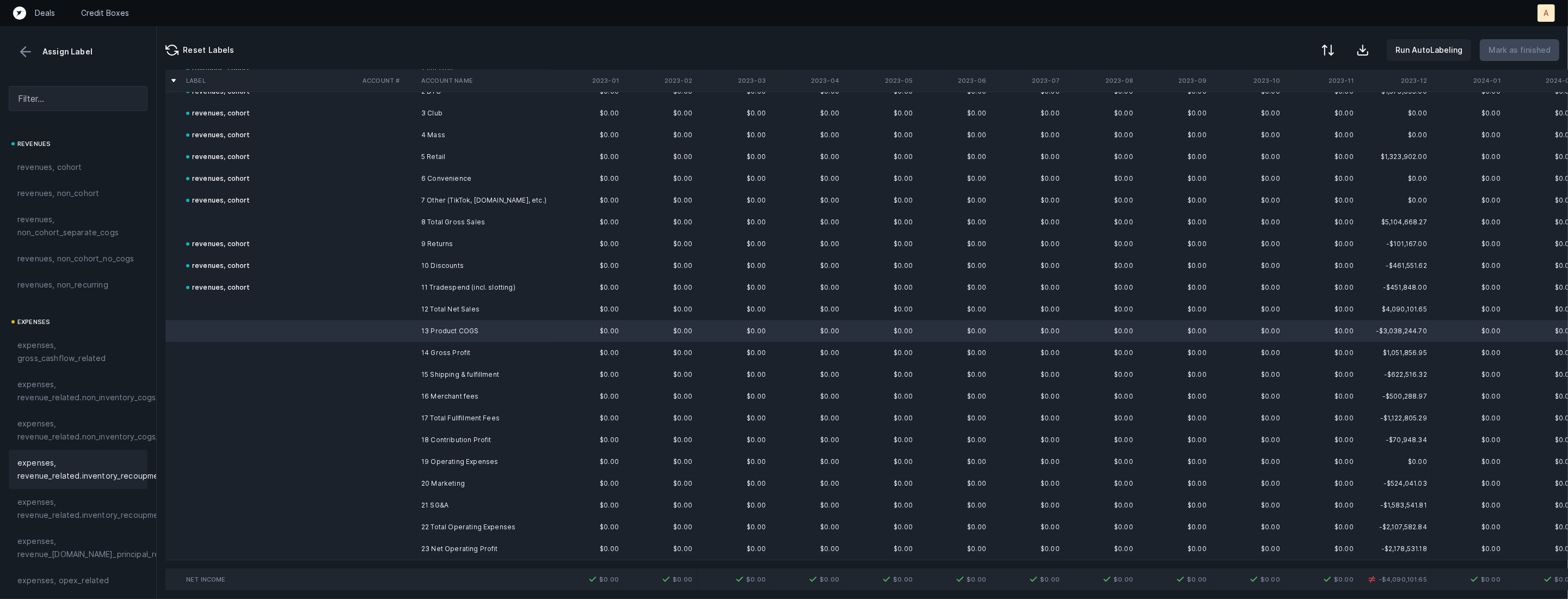
click at [78, 479] on span "expenses, revenue_related.inventory_recoupment" at bounding box center [92, 469] width 150 height 26
click at [320, 334] on div "expenses, revenue_related.inventory_recoupment" at bounding box center [275, 331] width 178 height 13
click at [320, 334] on div at bounding box center [784, 299] width 1568 height 599
click at [341, 346] on span "Sign flip" at bounding box center [344, 346] width 30 height 12
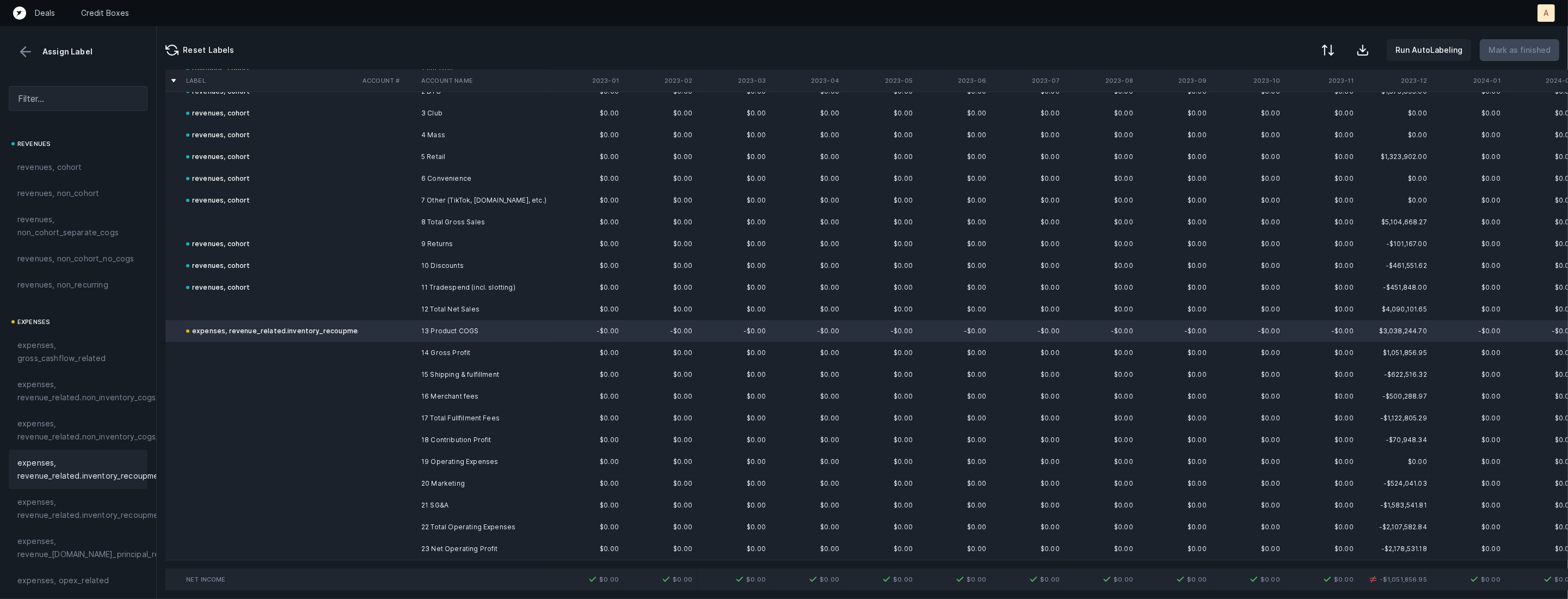
click at [435, 380] on td "15 Shipping & fulfillment" at bounding box center [484, 375] width 133 height 22
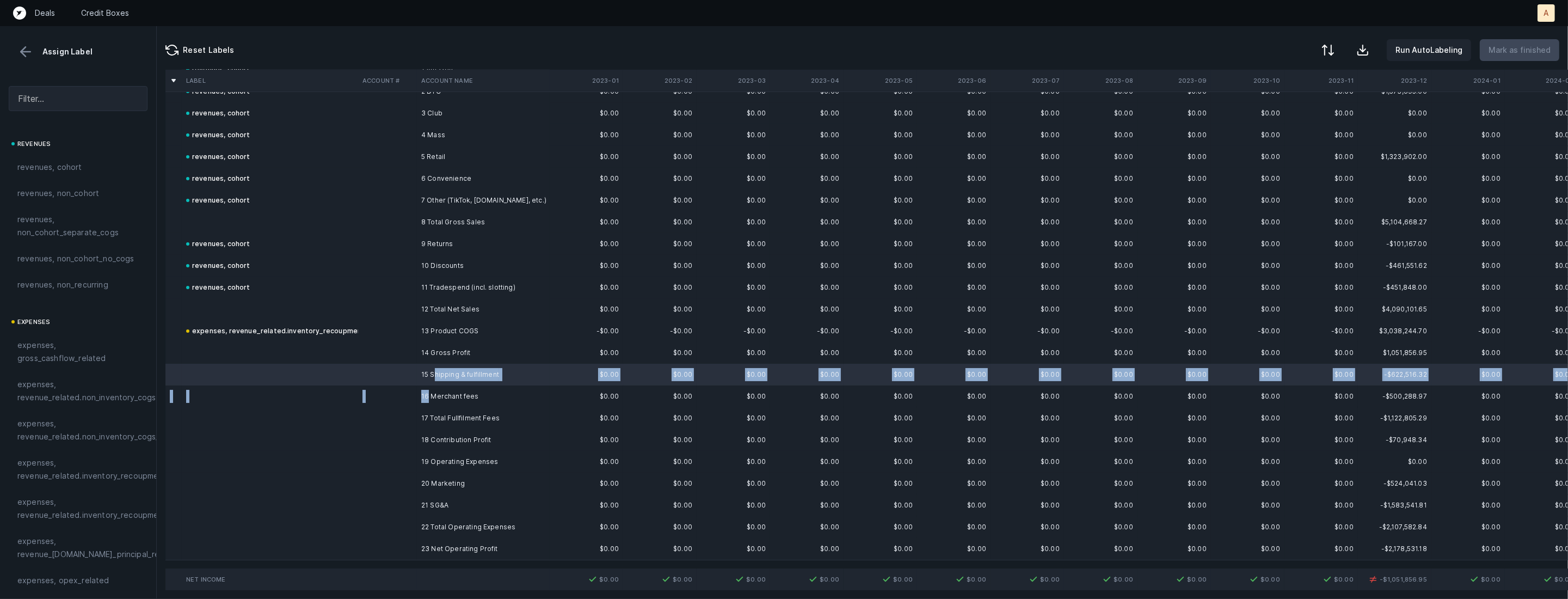
click at [428, 394] on td "16 Merchant fees" at bounding box center [484, 397] width 133 height 22
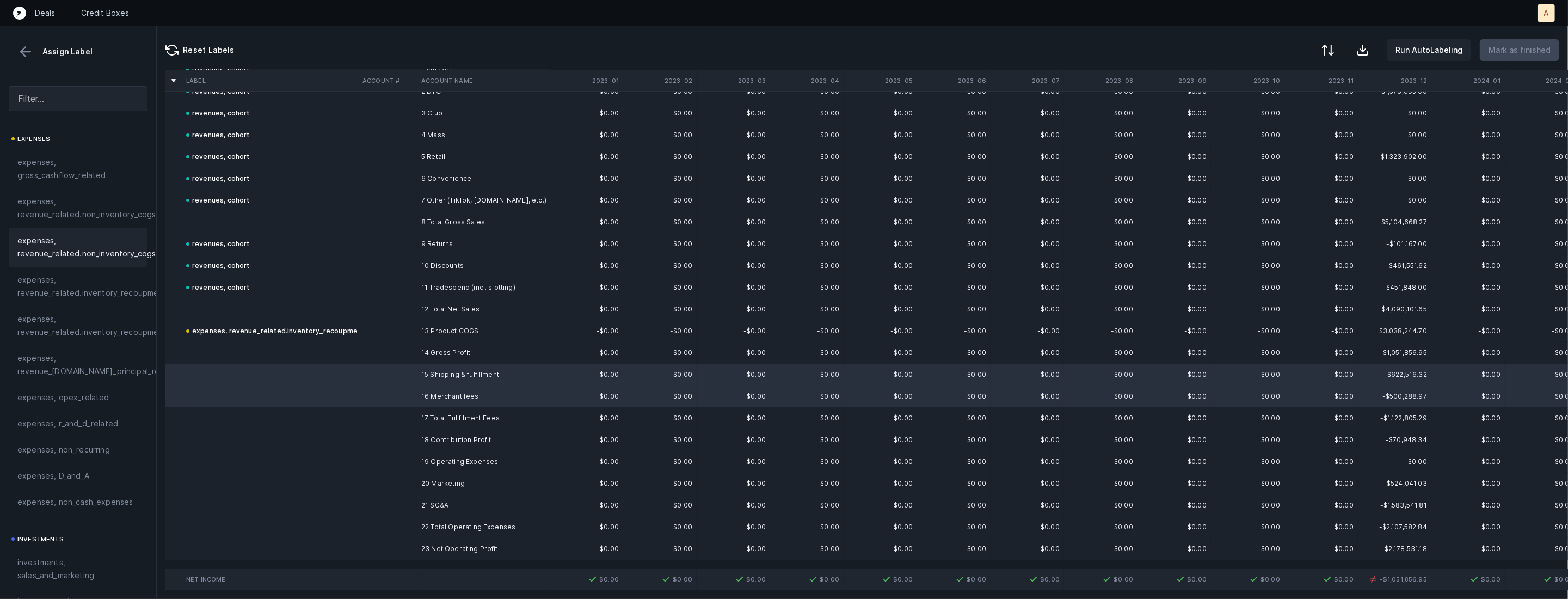
scroll to position [235, 0]
click at [106, 341] on div "expenses, opex_related" at bounding box center [78, 344] width 122 height 13
click at [313, 390] on td "expenses, opex_related" at bounding box center [269, 397] width 176 height 22
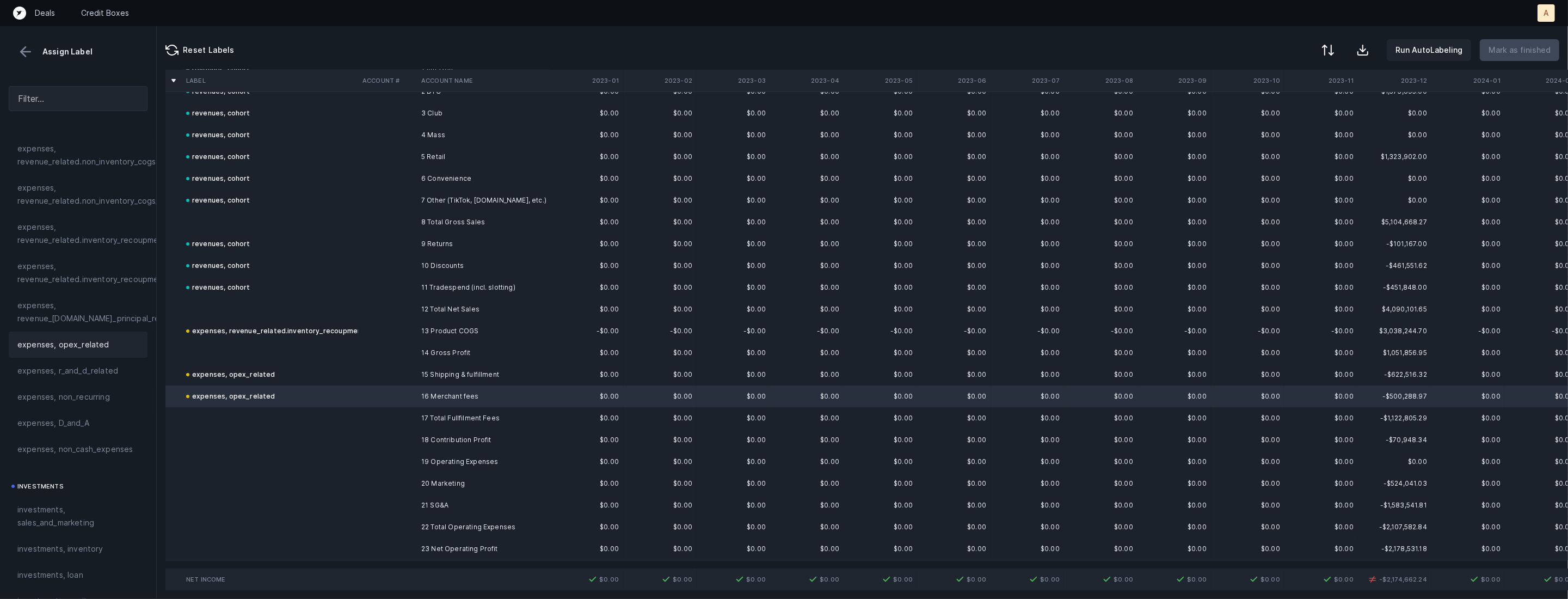
click at [310, 377] on td "expenses, opex_related" at bounding box center [269, 375] width 176 height 22
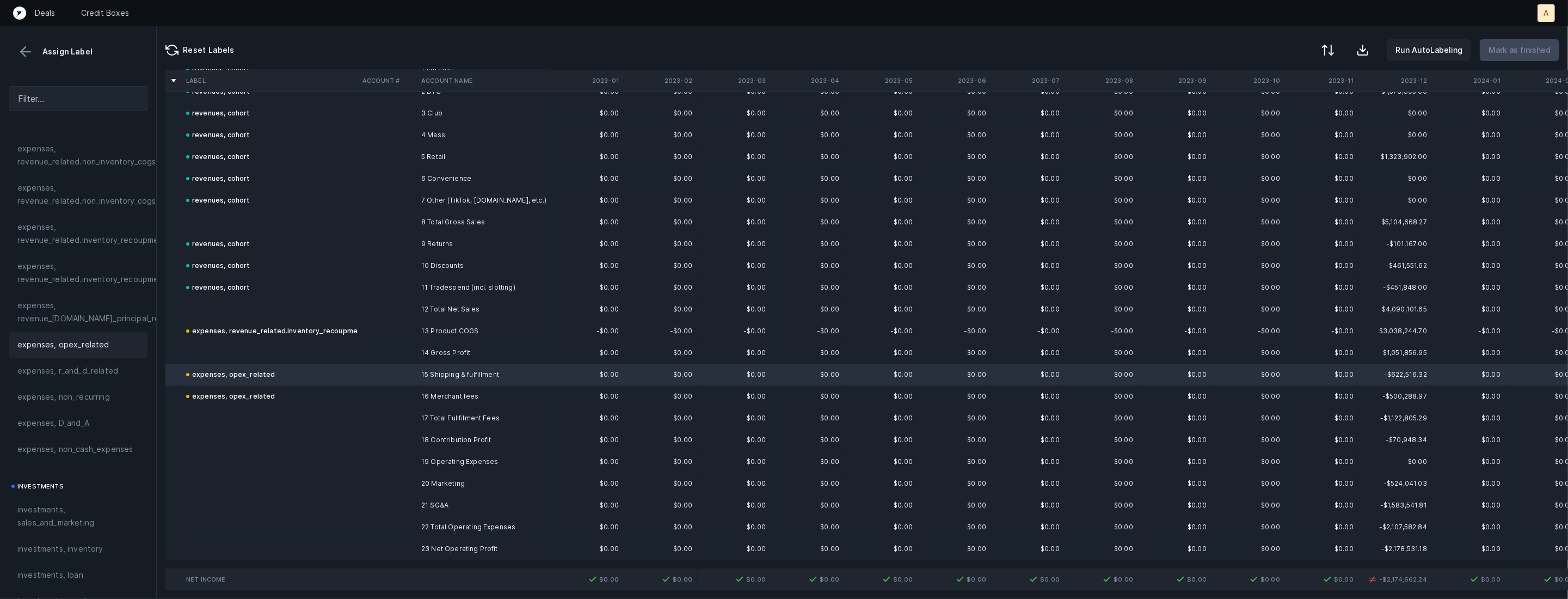
click at [298, 390] on td "expenses, opex_related" at bounding box center [269, 397] width 176 height 22
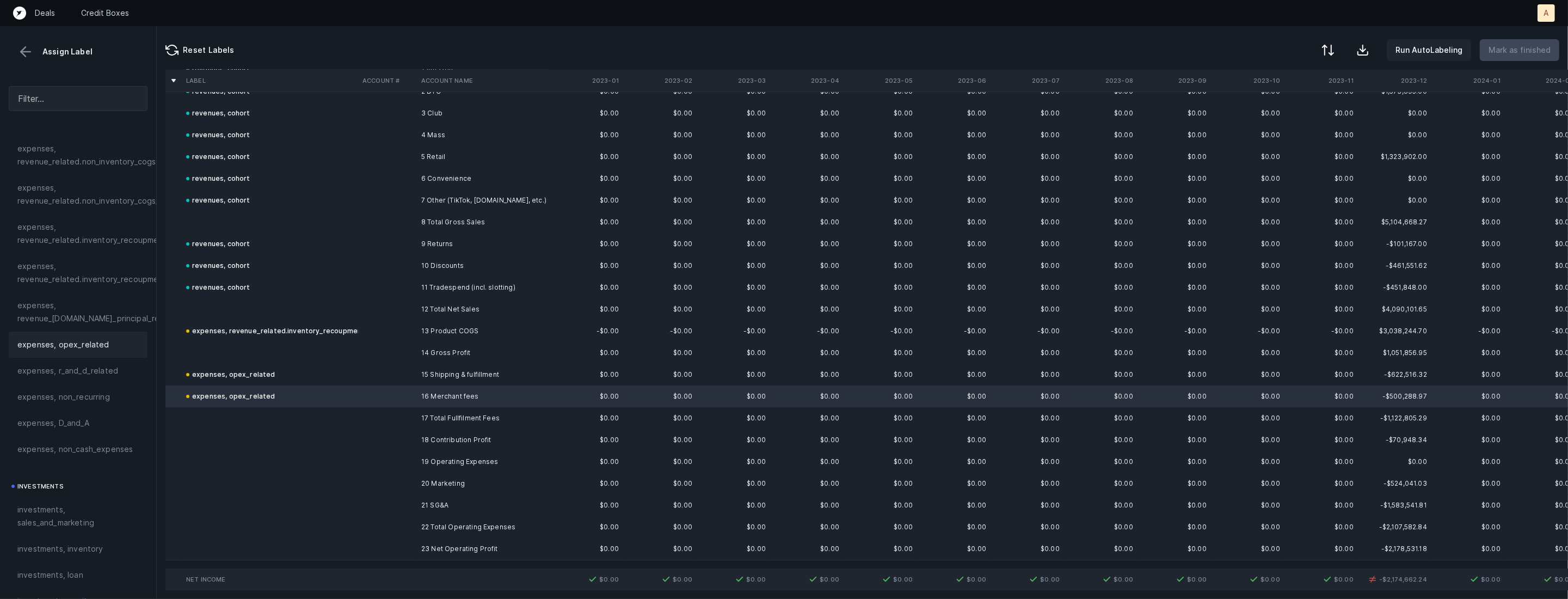
click at [298, 374] on td "expenses, opex_related" at bounding box center [269, 375] width 176 height 22
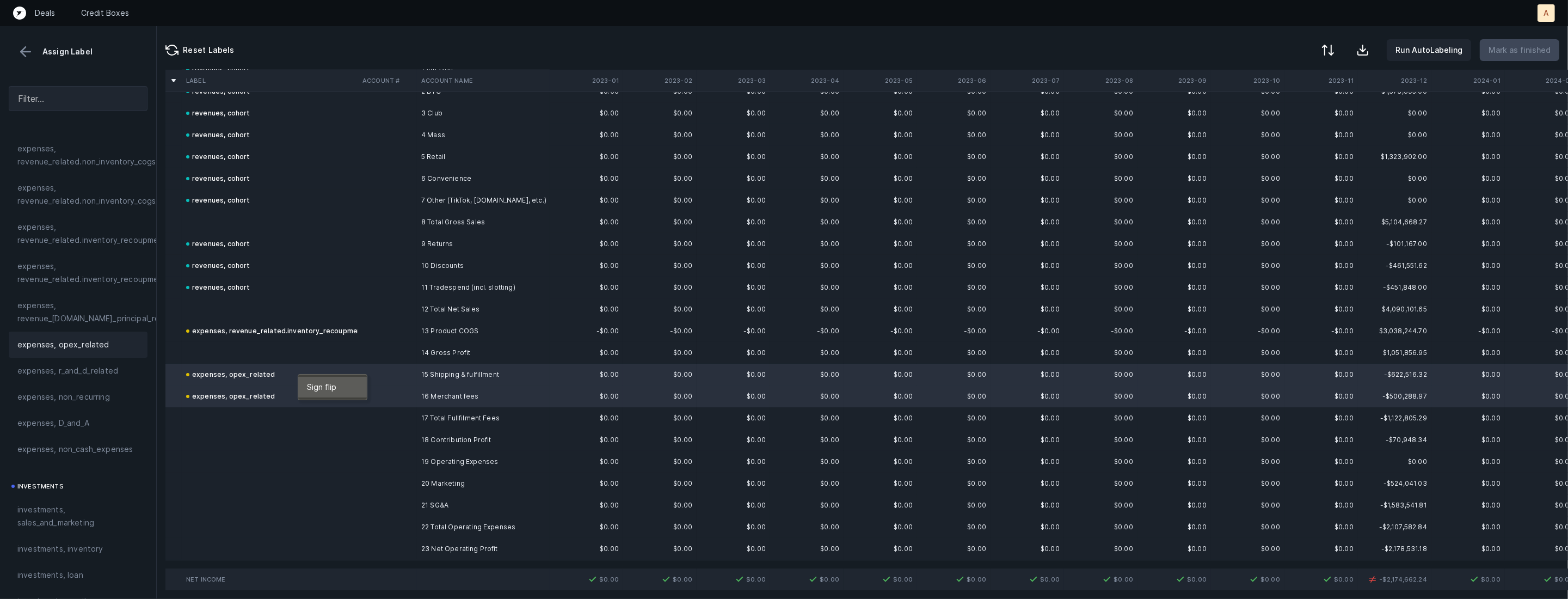
click at [320, 389] on span "Sign flip" at bounding box center [322, 387] width 30 height 12
click at [419, 478] on td "20 Marketing" at bounding box center [484, 484] width 133 height 22
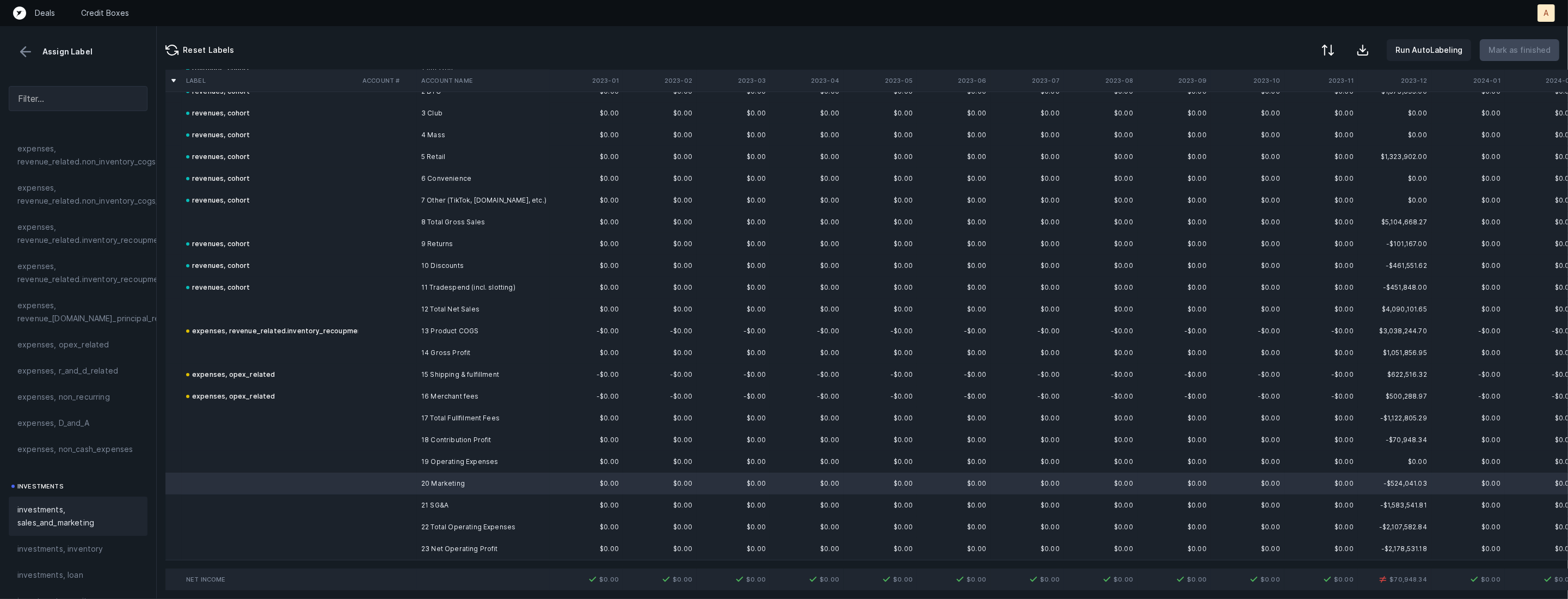
click at [103, 505] on span "investments, sales_and_marketing" at bounding box center [78, 516] width 122 height 26
click at [341, 492] on span "Sign flip" at bounding box center [348, 496] width 30 height 12
click at [410, 508] on td at bounding box center [388, 506] width 59 height 22
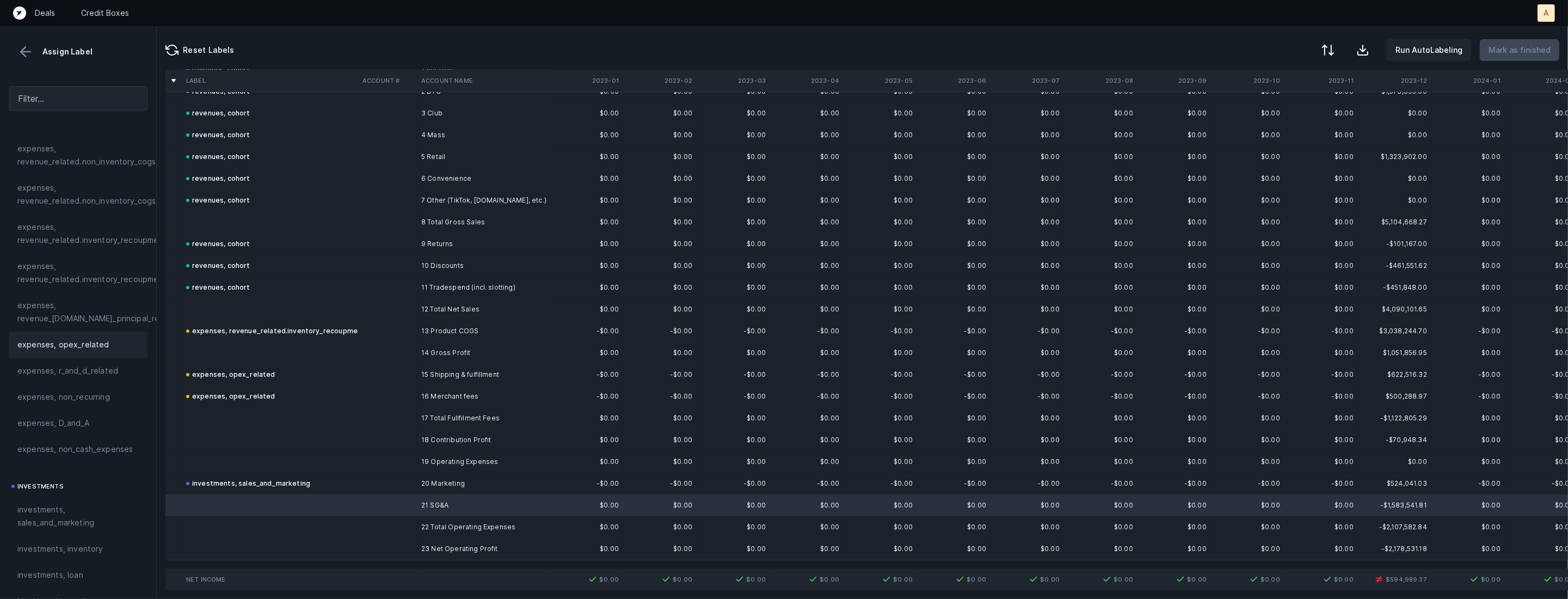
click at [80, 353] on div "expenses, opex_related" at bounding box center [78, 344] width 138 height 26
click at [273, 509] on td "expenses, opex_related" at bounding box center [269, 506] width 176 height 22
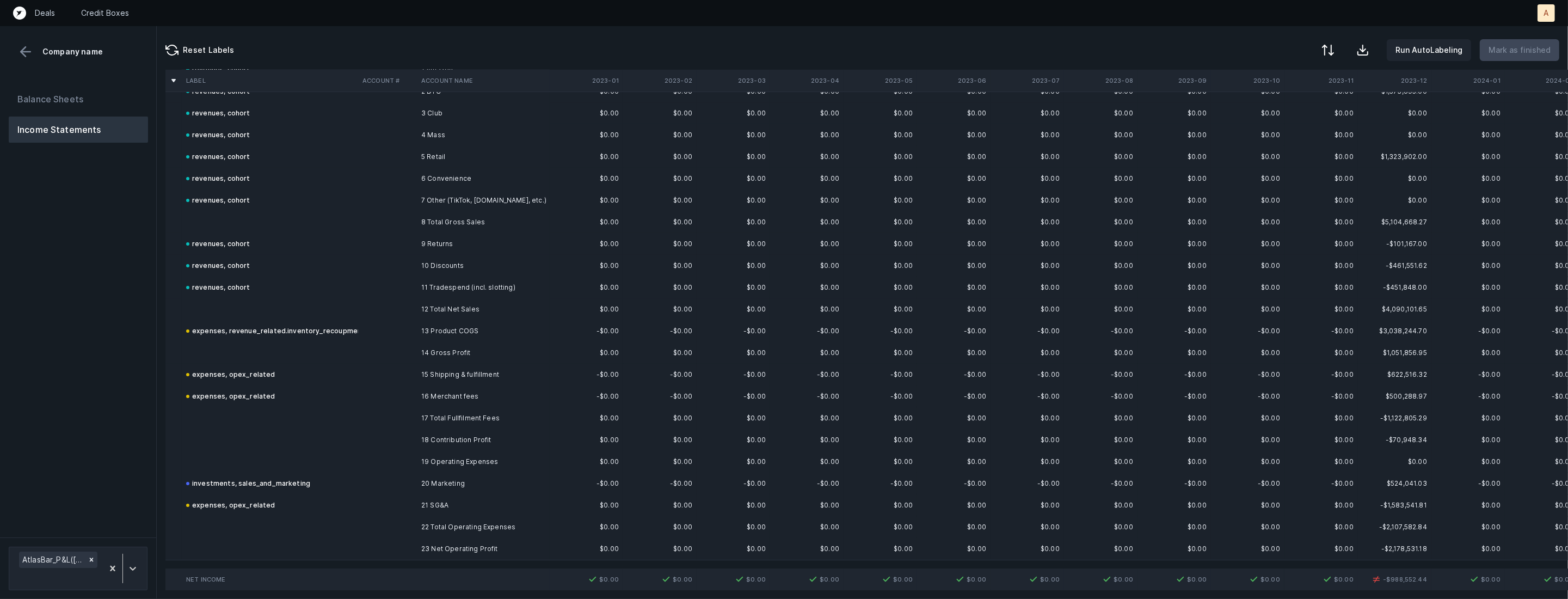
click at [273, 509] on td "expenses, opex_related" at bounding box center [269, 506] width 176 height 22
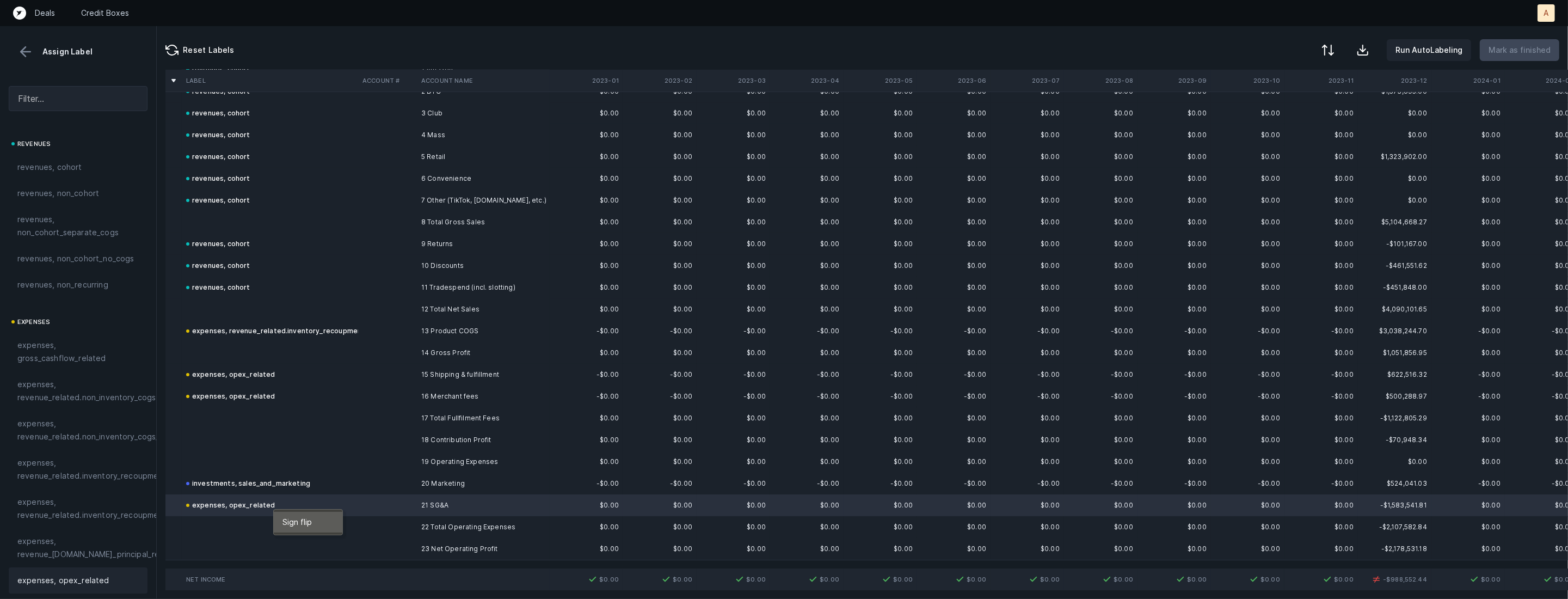
click at [292, 524] on span "Sign flip" at bounding box center [297, 521] width 30 height 12
click at [316, 547] on td at bounding box center [269, 549] width 176 height 22
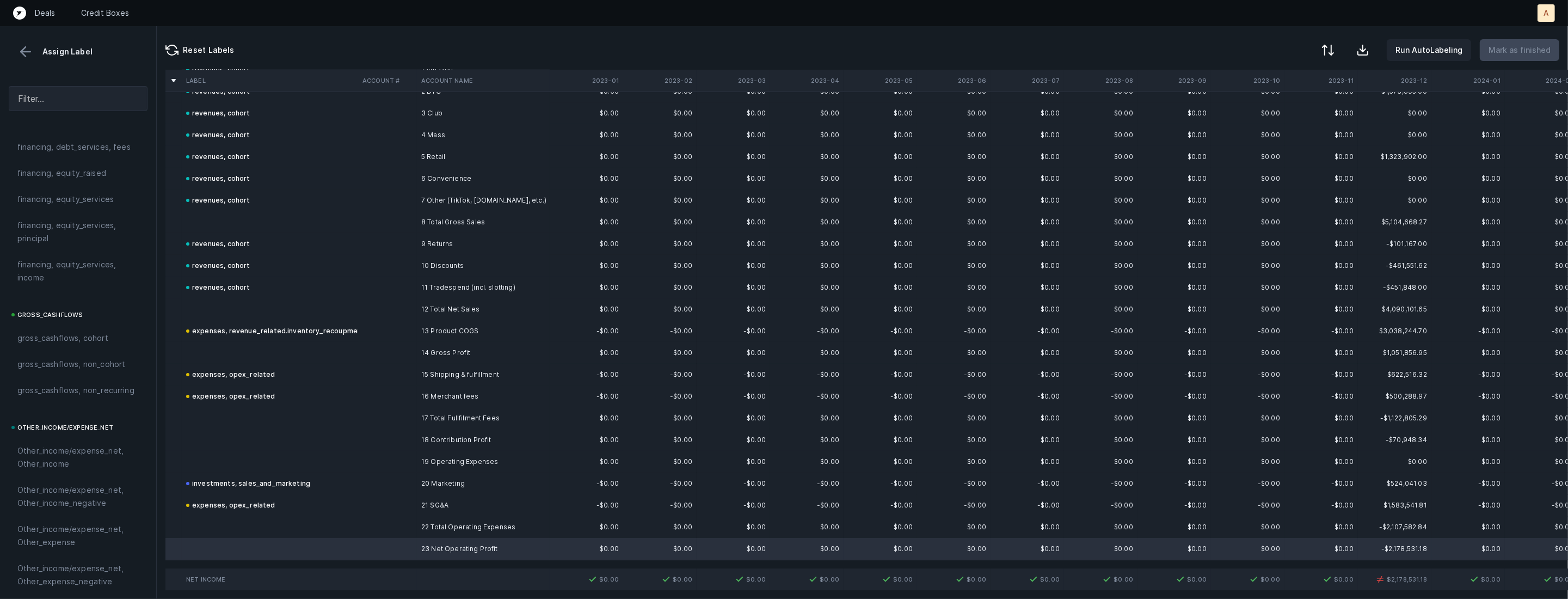
scroll to position [1201, 0]
click at [110, 434] on div "reconciled, net_income" at bounding box center [78, 438] width 122 height 13
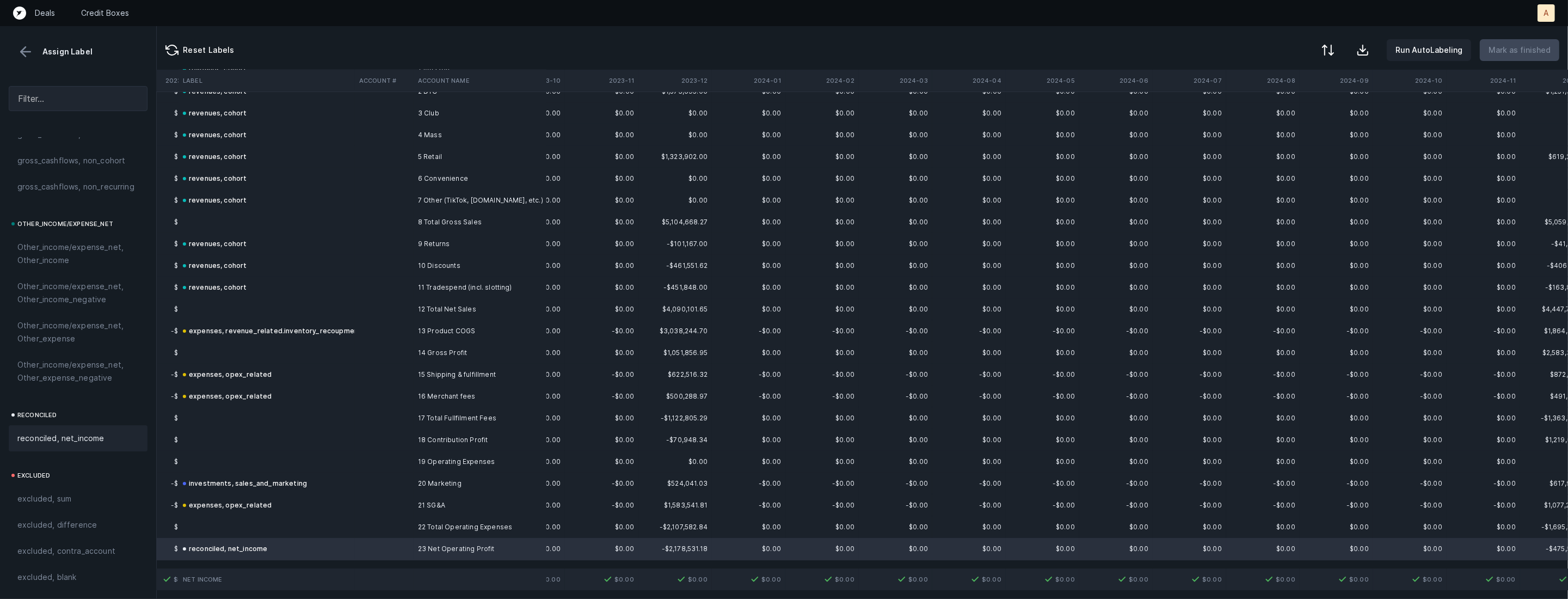
scroll to position [64, 745]
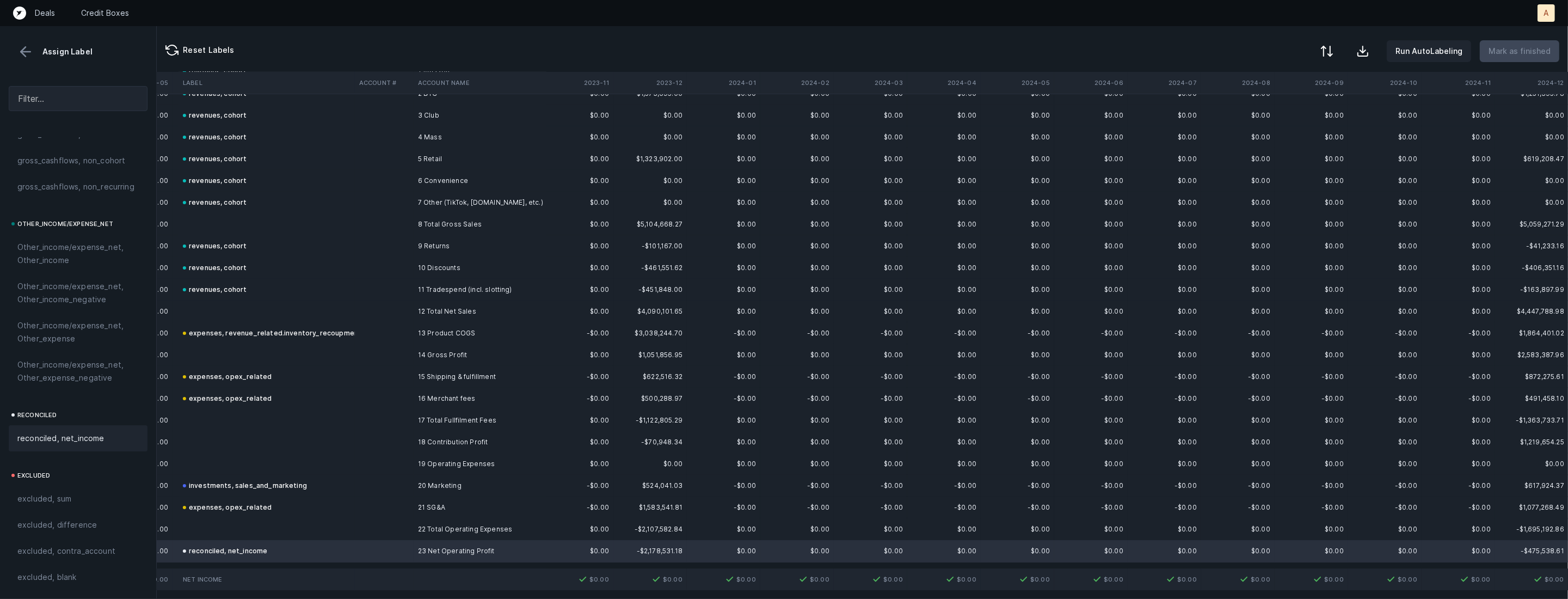
click at [1332, 44] on div at bounding box center [1327, 51] width 13 height 13
click at [1278, 109] on div "By Hum label" at bounding box center [1258, 115] width 48 height 13
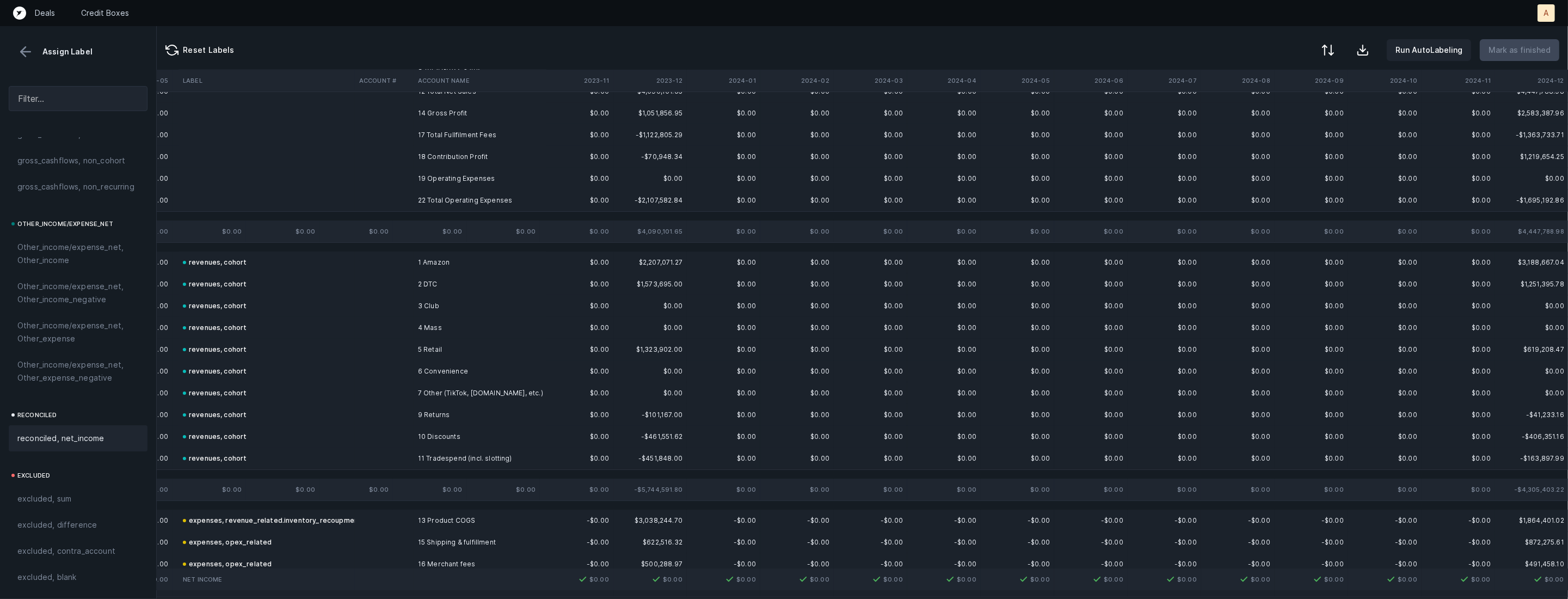
scroll to position [0, 745]
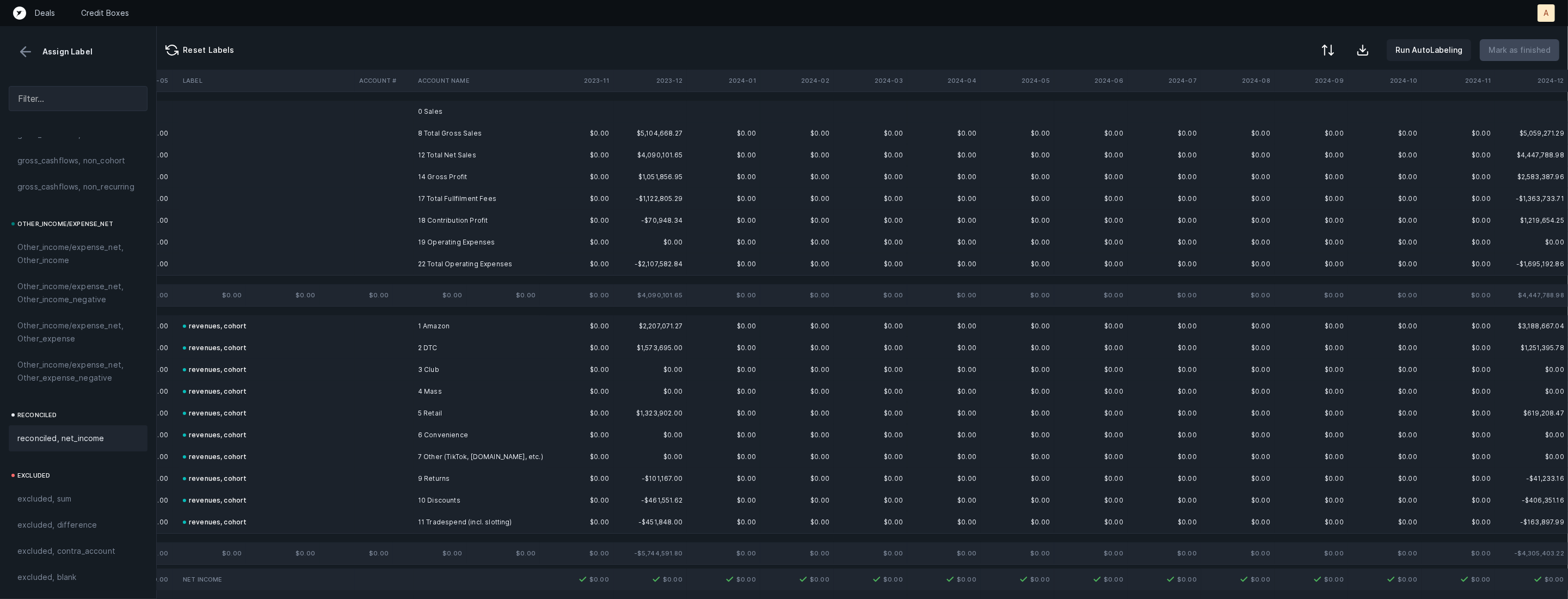
click at [473, 115] on td "0 Sales" at bounding box center [480, 112] width 133 height 22
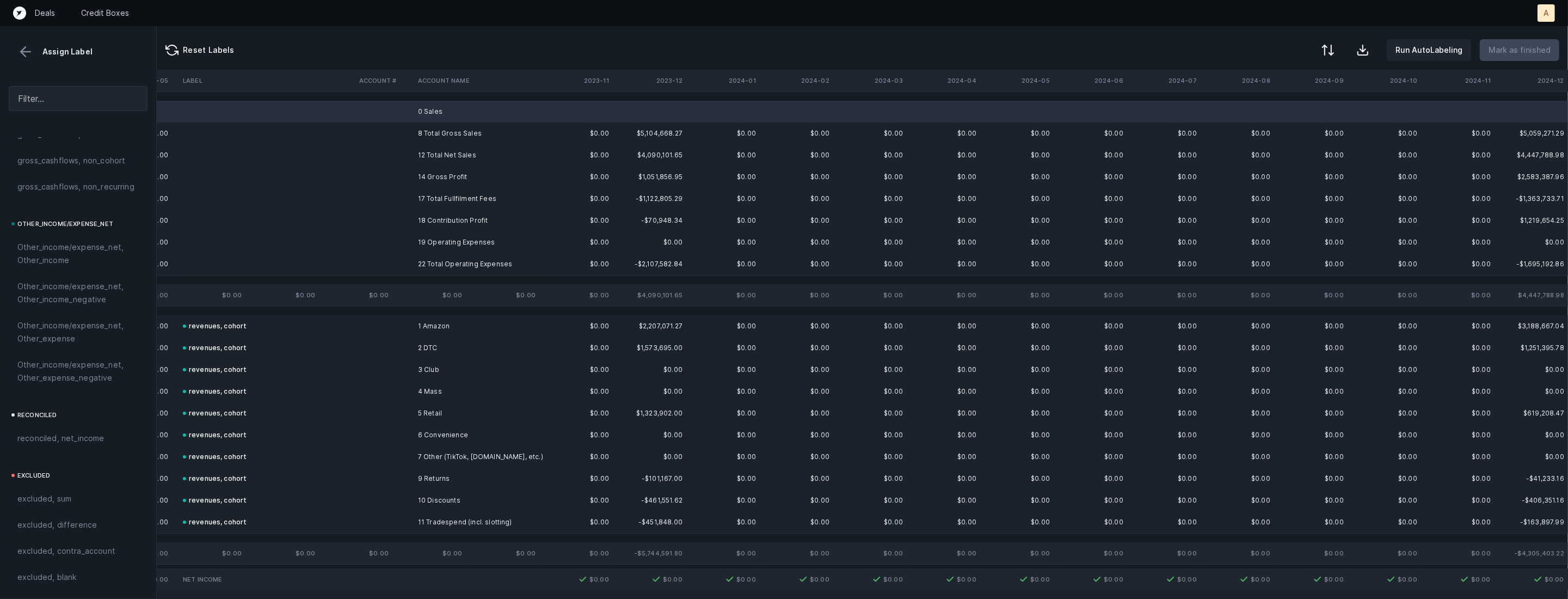
click at [414, 238] on td "19 Operating Expenses" at bounding box center [480, 243] width 133 height 22
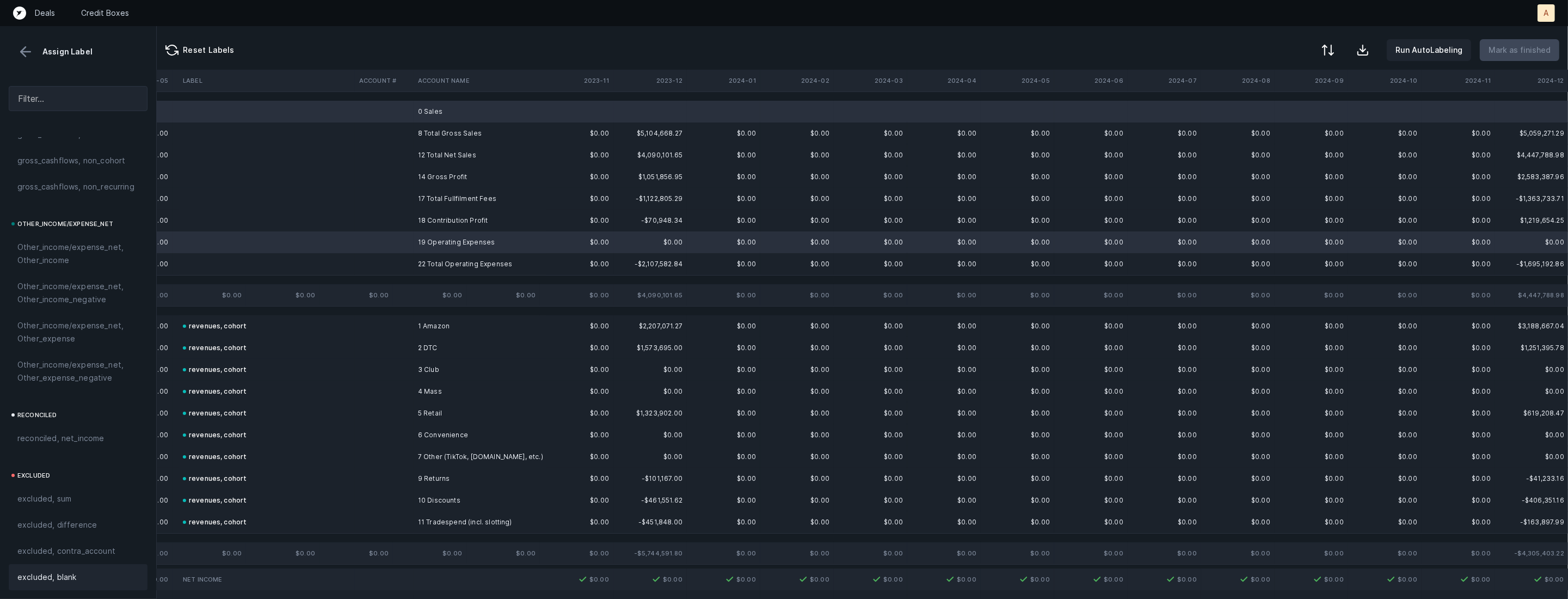
click at [65, 570] on span "excluded, blank" at bounding box center [47, 577] width 59 height 13
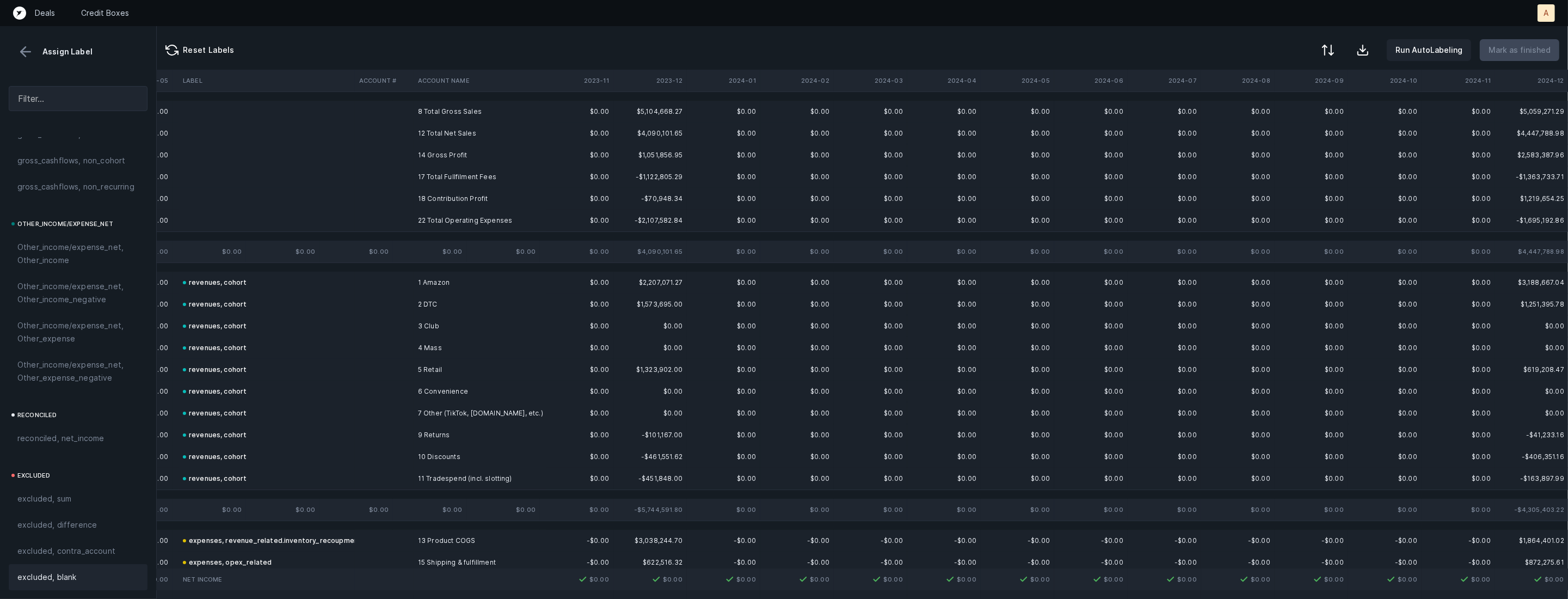
click at [402, 153] on td at bounding box center [385, 155] width 59 height 22
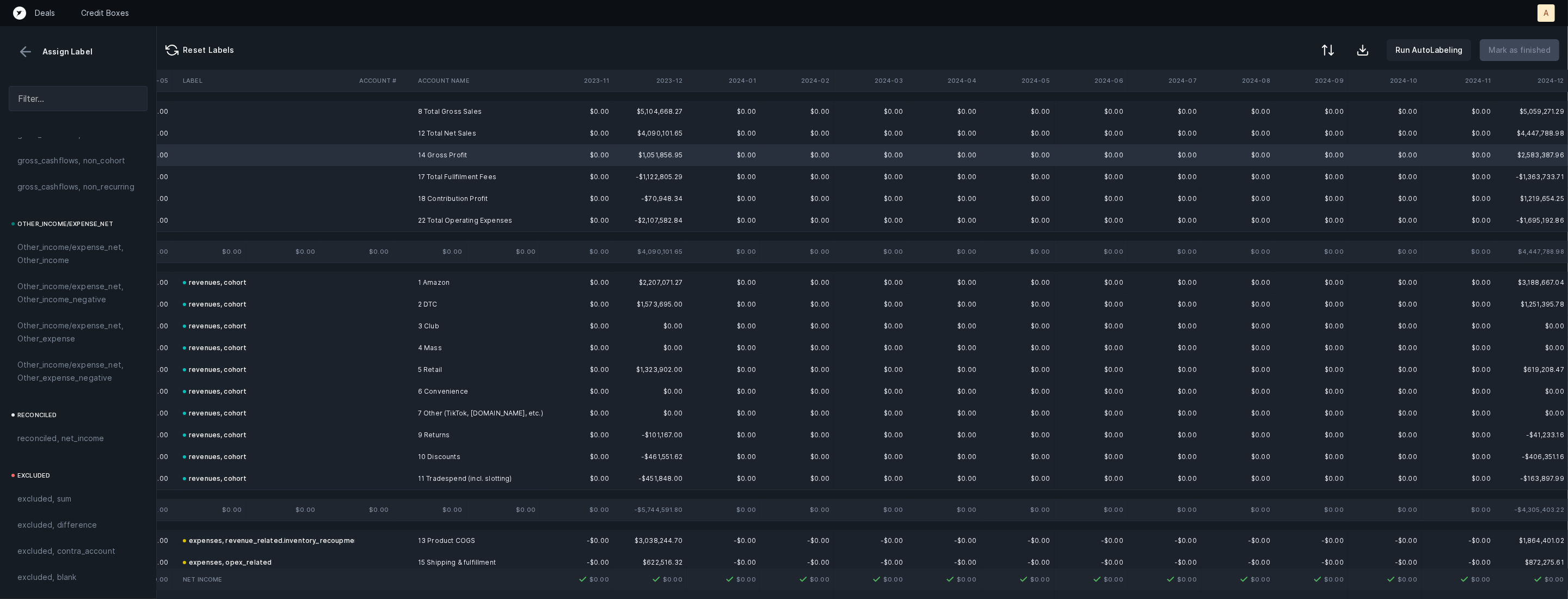
click at [416, 194] on td "18 Contribution Profit" at bounding box center [480, 199] width 133 height 22
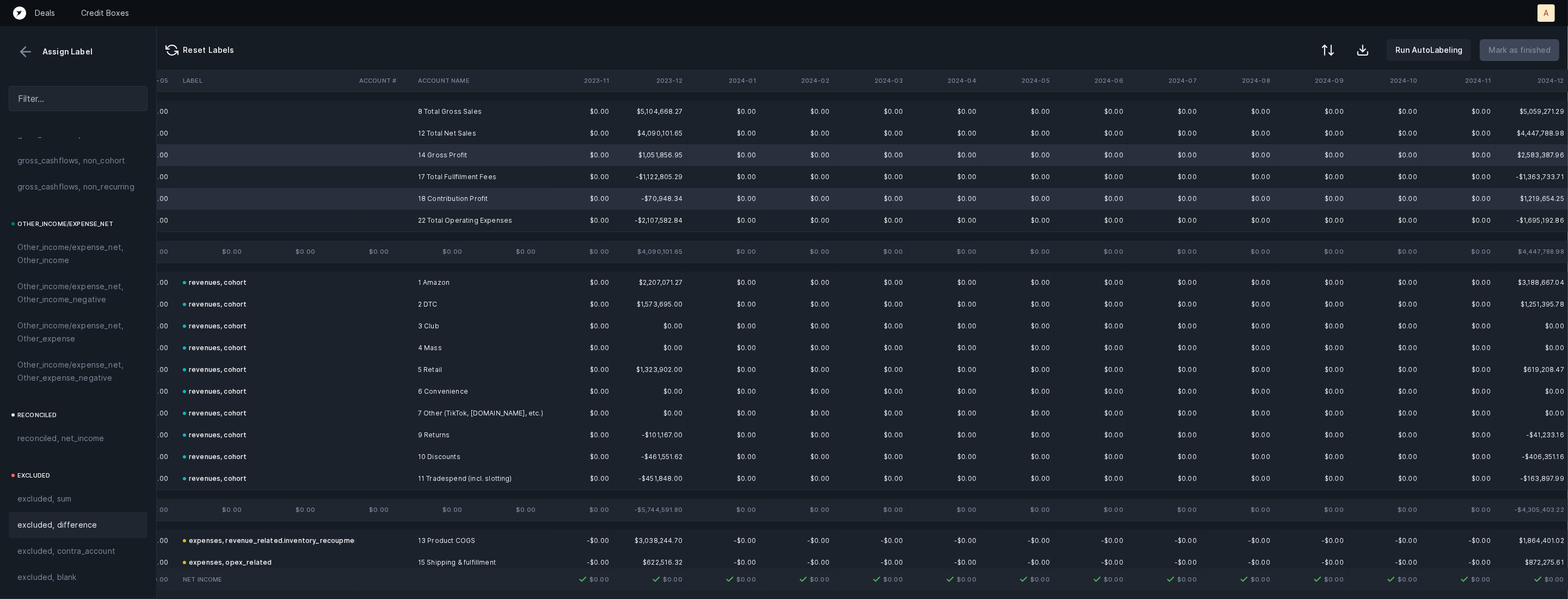
click at [53, 529] on span "excluded, difference" at bounding box center [57, 525] width 79 height 13
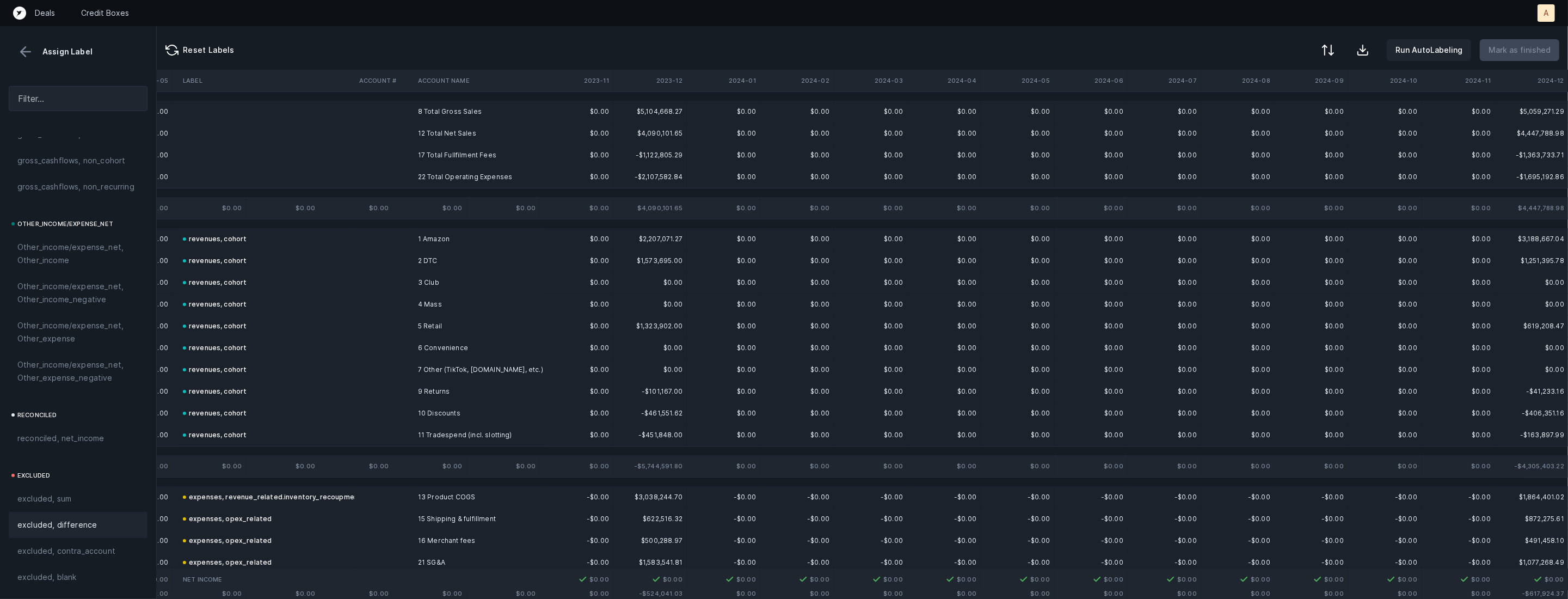
click at [355, 107] on td at bounding box center [385, 112] width 59 height 22
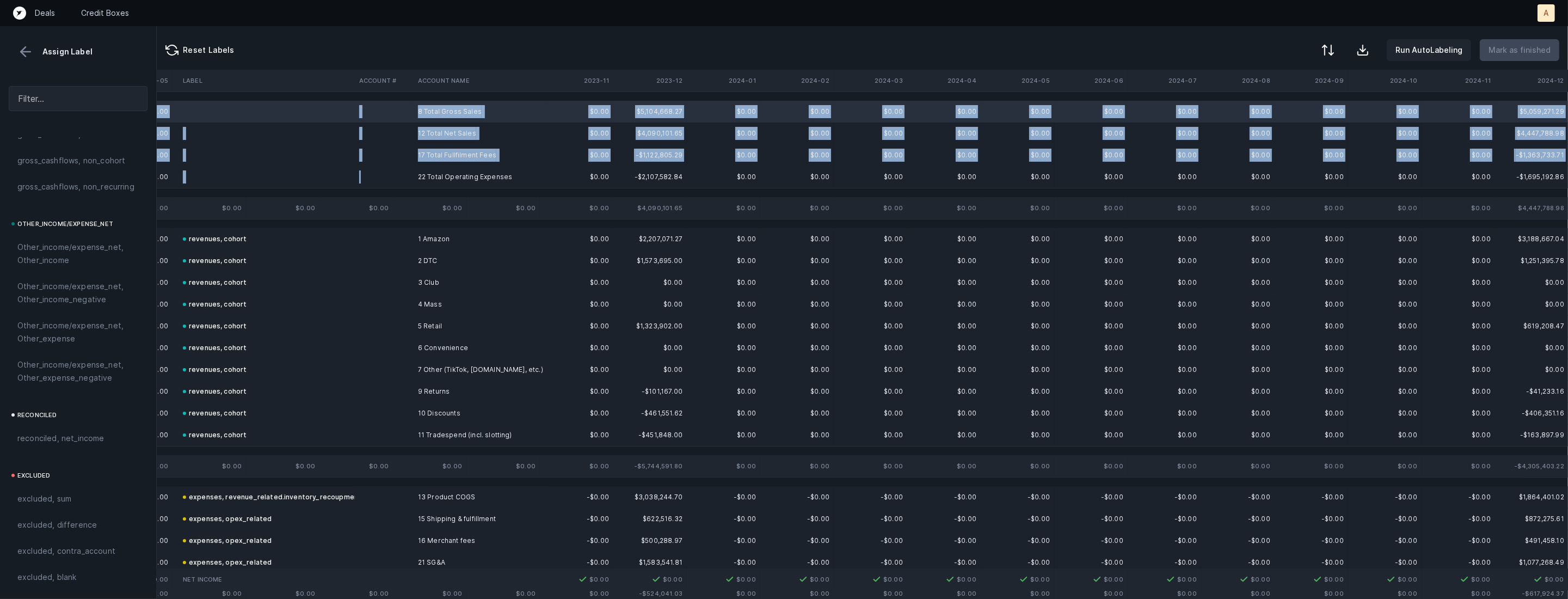
click at [367, 179] on td at bounding box center [385, 177] width 59 height 22
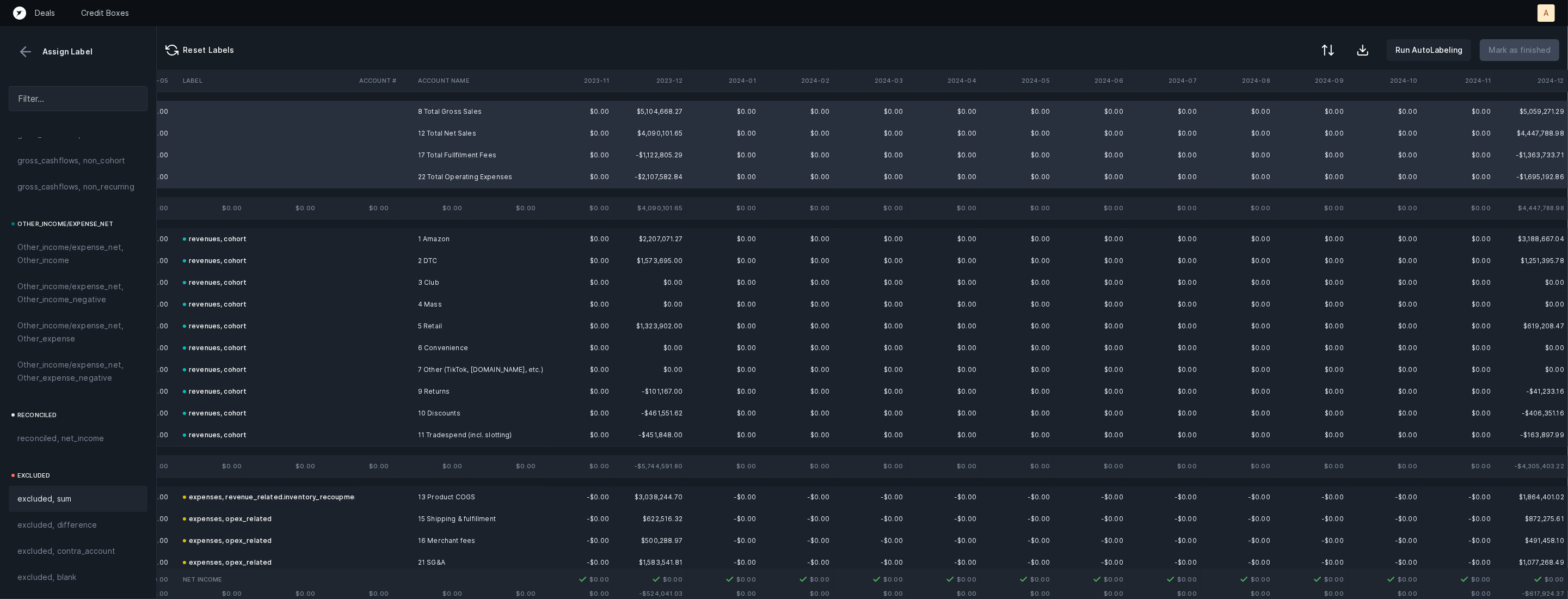
click at [56, 499] on span "excluded, sum" at bounding box center [44, 498] width 54 height 13
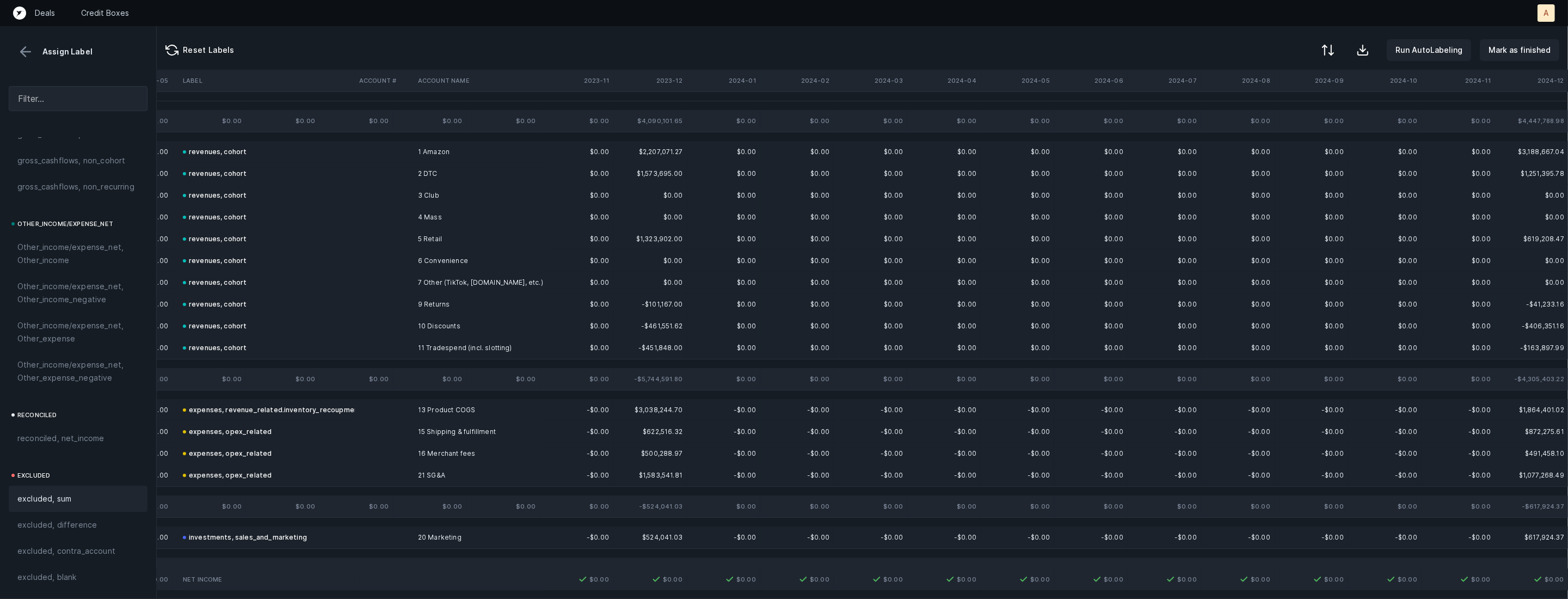
click at [18, 54] on button at bounding box center [26, 52] width 17 height 17
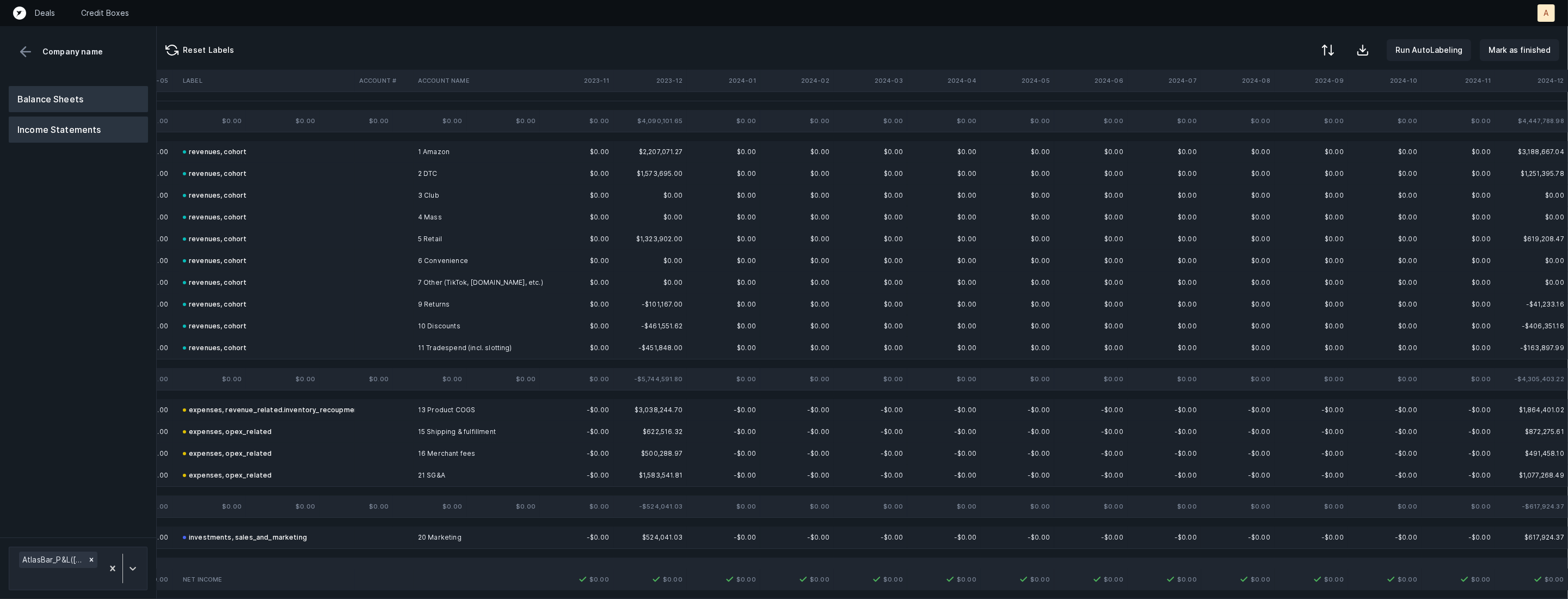
click at [62, 100] on button "Balance Sheets" at bounding box center [78, 99] width 139 height 26
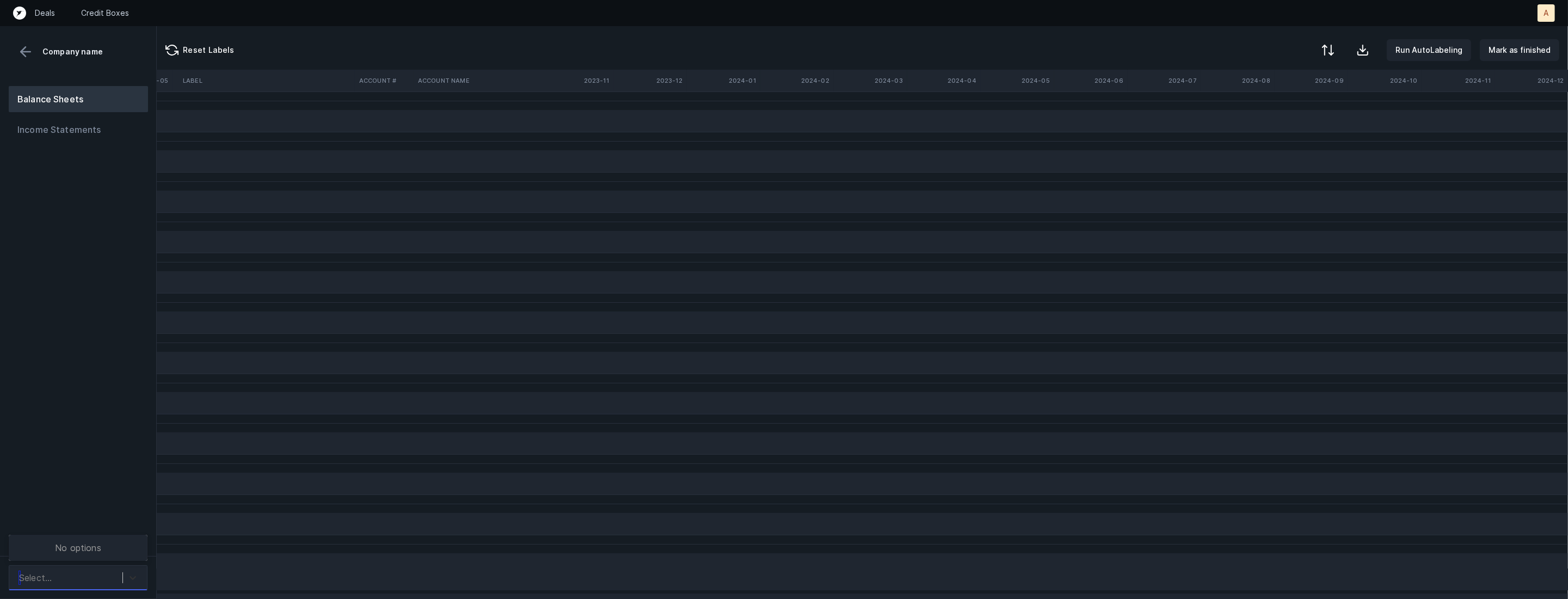
click at [123, 575] on div at bounding box center [132, 577] width 19 height 19
click at [122, 447] on div "Balance Sheets Income Statements" at bounding box center [78, 317] width 157 height 478
click at [101, 136] on button "Income Statements" at bounding box center [78, 129] width 139 height 26
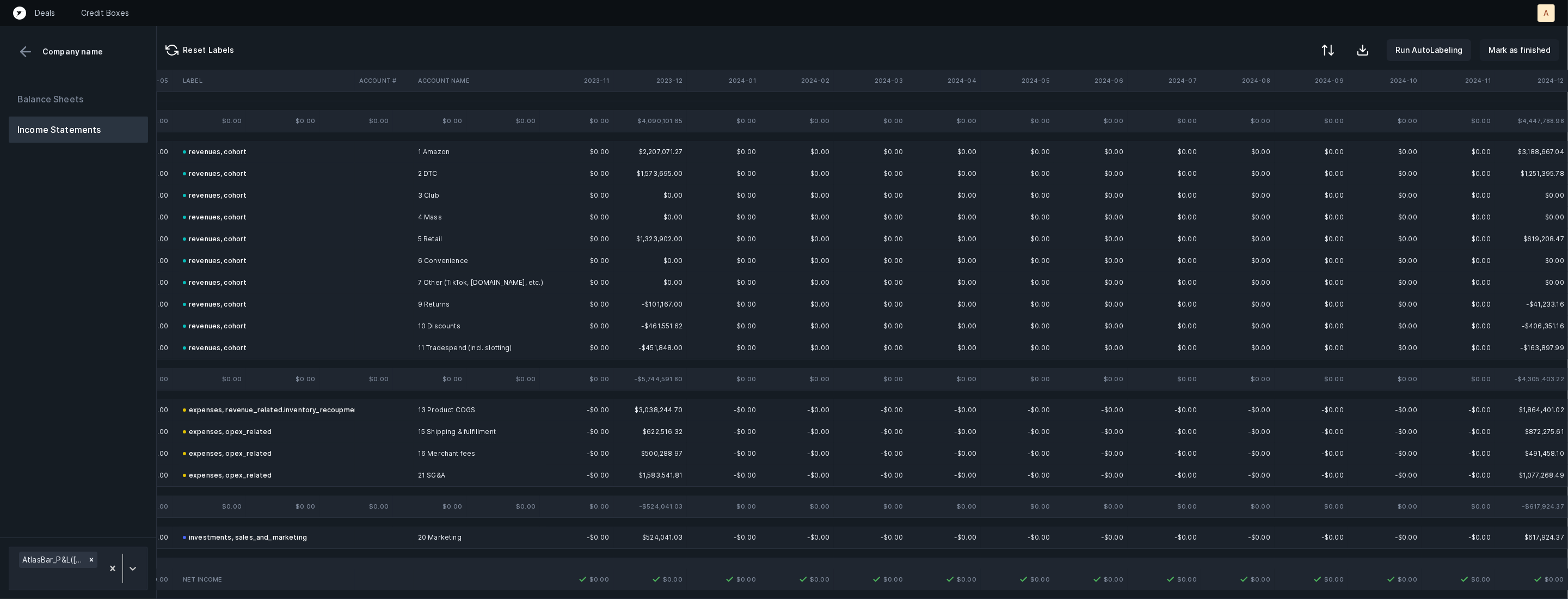
click at [1544, 54] on p "Mark as finished" at bounding box center [1519, 50] width 62 height 13
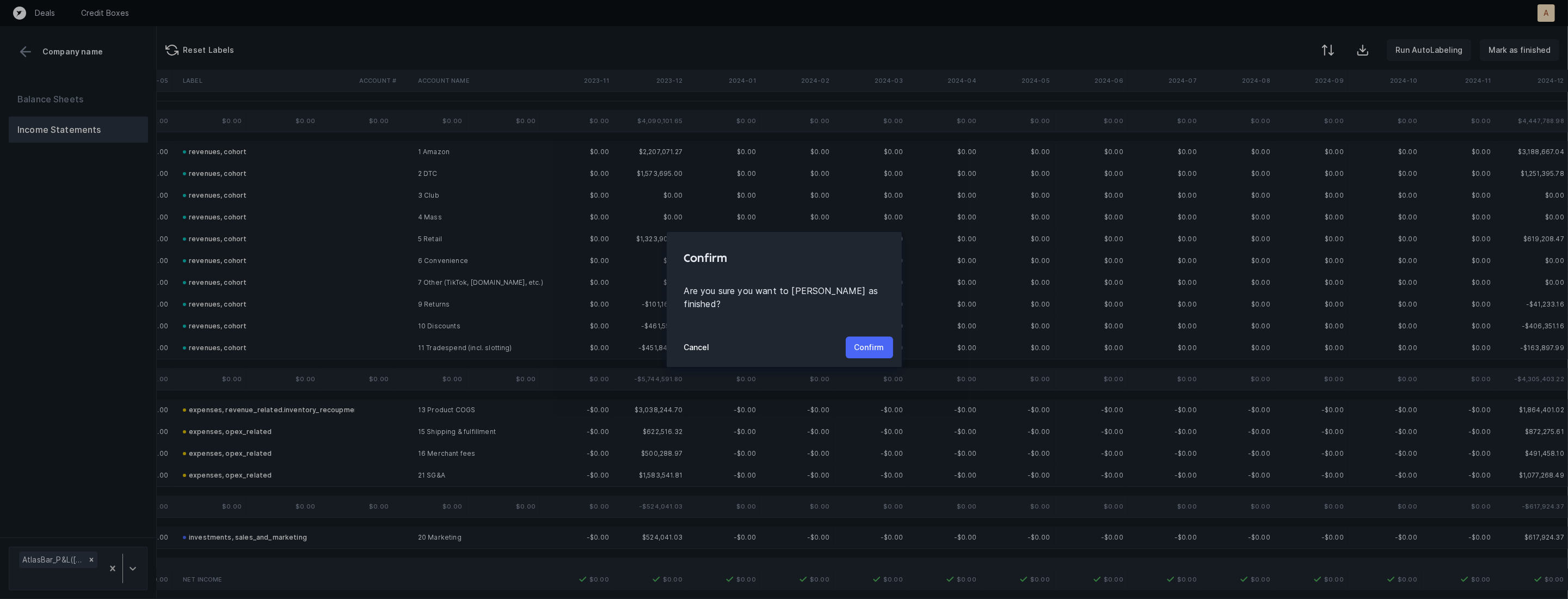
click at [880, 337] on button "Confirm" at bounding box center [869, 348] width 47 height 22
click at [877, 343] on p "Confirm" at bounding box center [869, 347] width 30 height 13
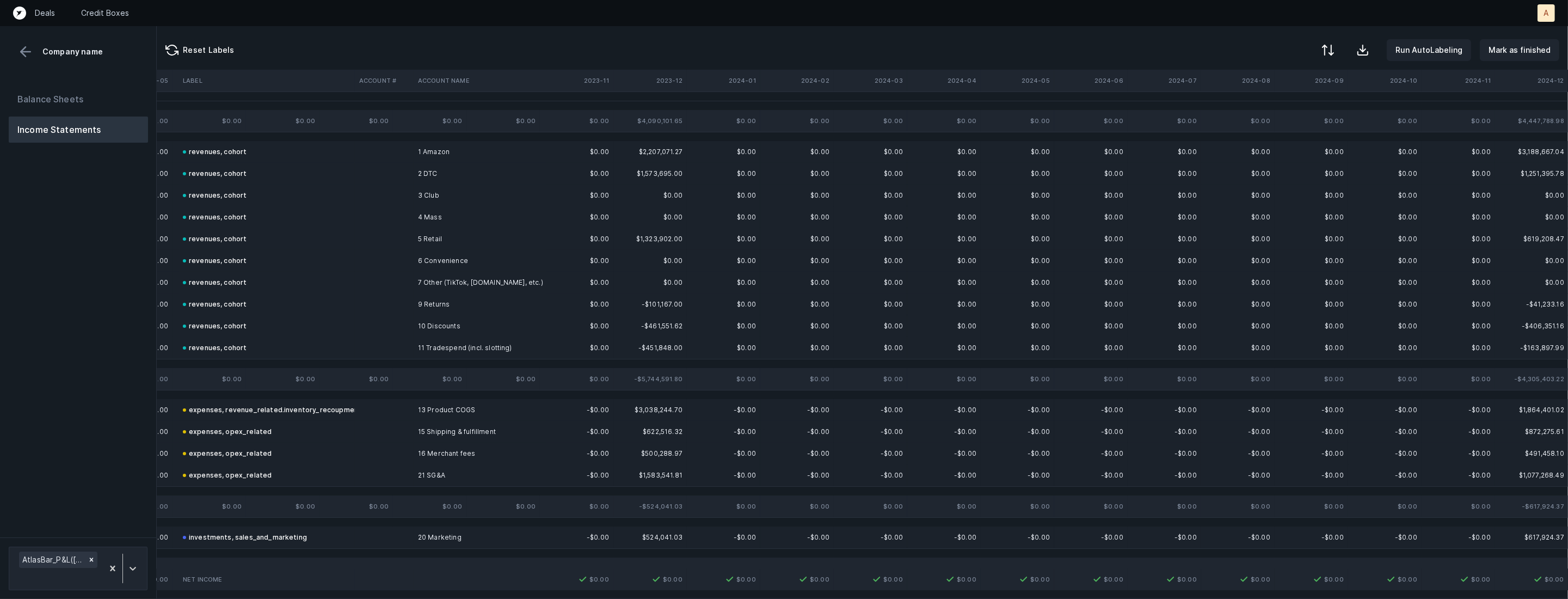
click at [25, 53] on button at bounding box center [26, 52] width 17 height 17
